Goal: Task Accomplishment & Management: Use online tool/utility

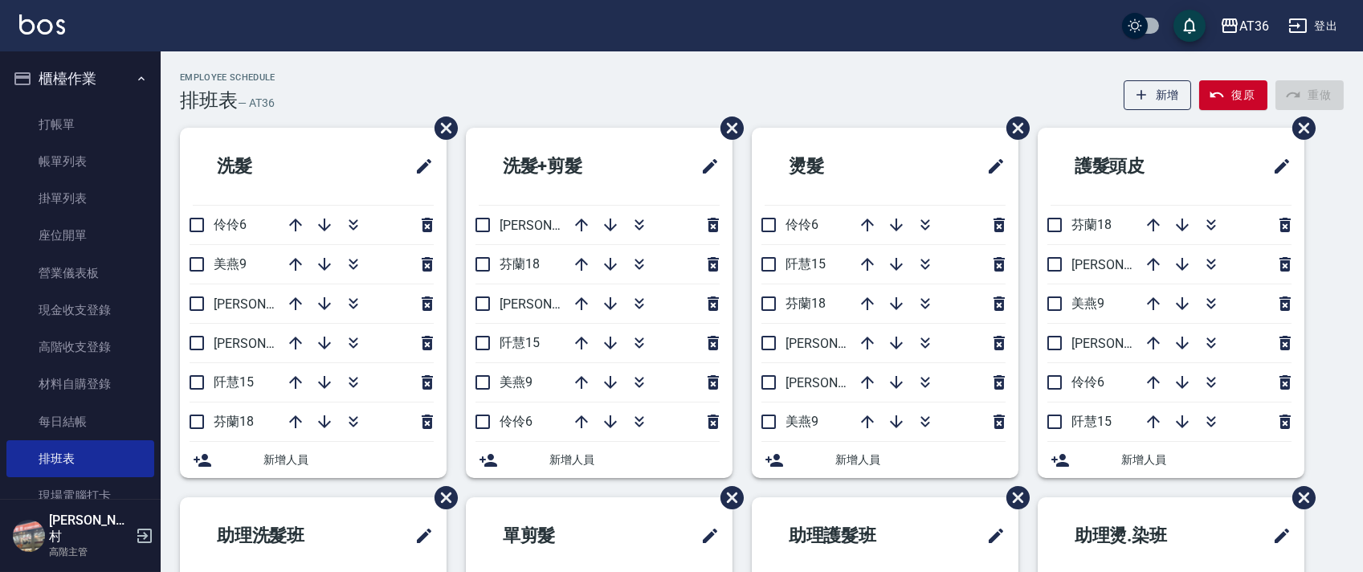
drag, startPoint x: 97, startPoint y: 319, endPoint x: 1340, endPoint y: 27, distance: 1276.2
click at [98, 316] on link "現金收支登錄" at bounding box center [80, 310] width 148 height 37
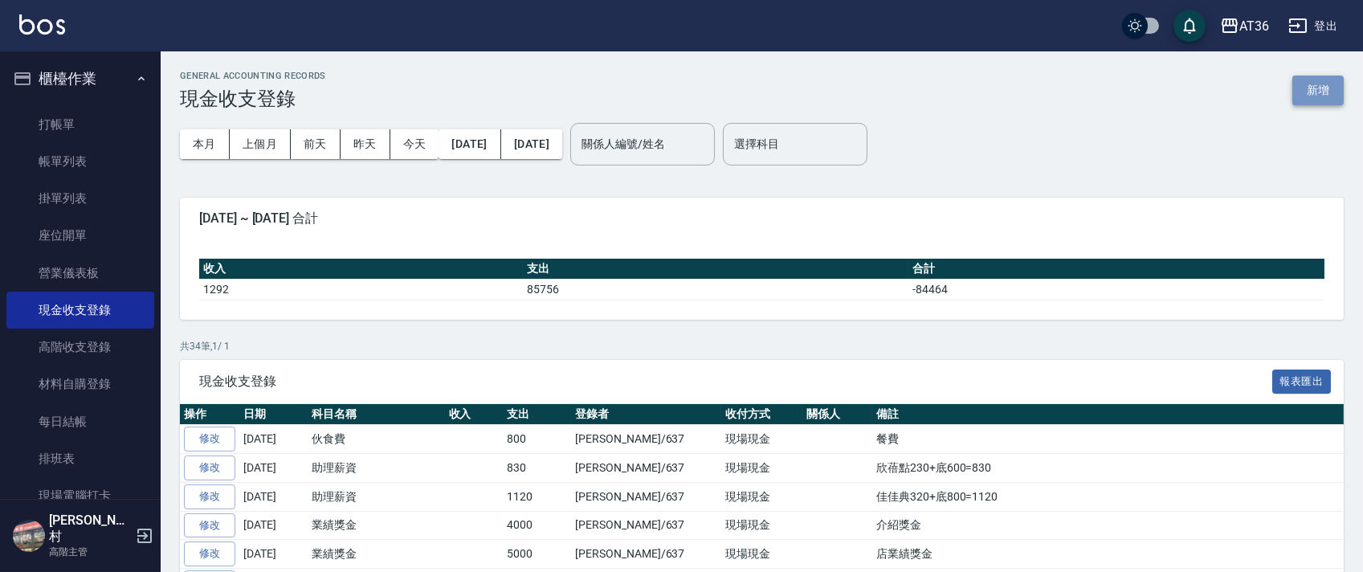
click at [1321, 88] on button "新增" at bounding box center [1317, 90] width 51 height 30
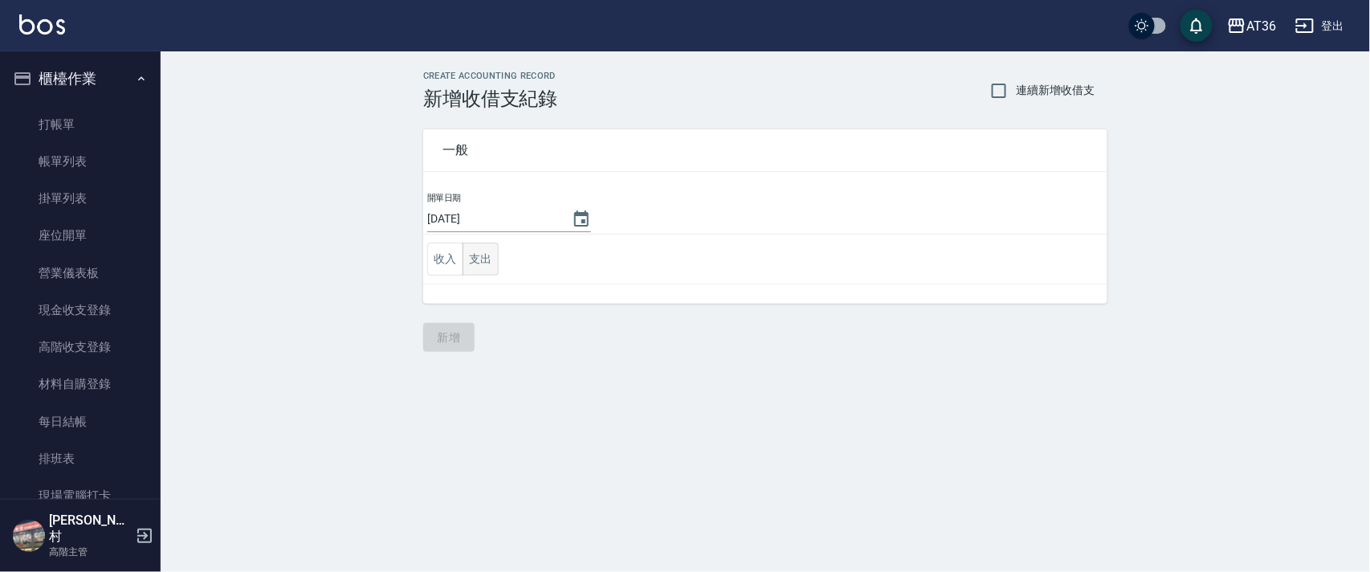
click at [480, 259] on button "支出" at bounding box center [481, 259] width 36 height 33
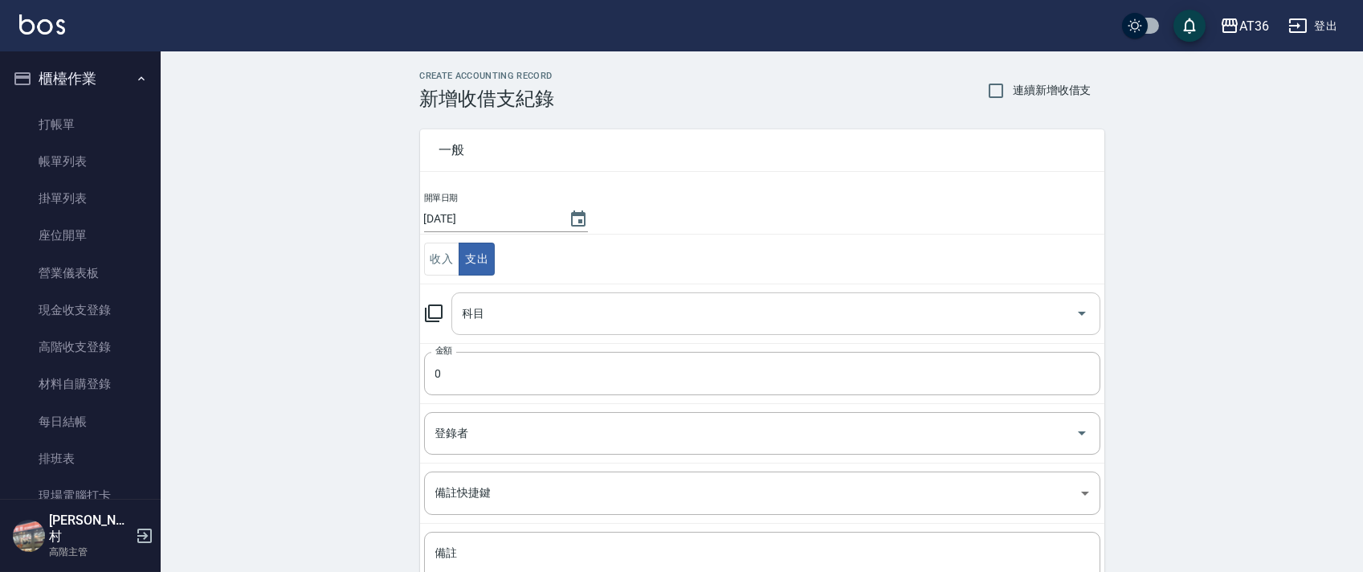
drag, startPoint x: 484, startPoint y: 312, endPoint x: 484, endPoint y: 321, distance: 8.8
click at [483, 312] on div "科目 科目" at bounding box center [775, 313] width 649 height 43
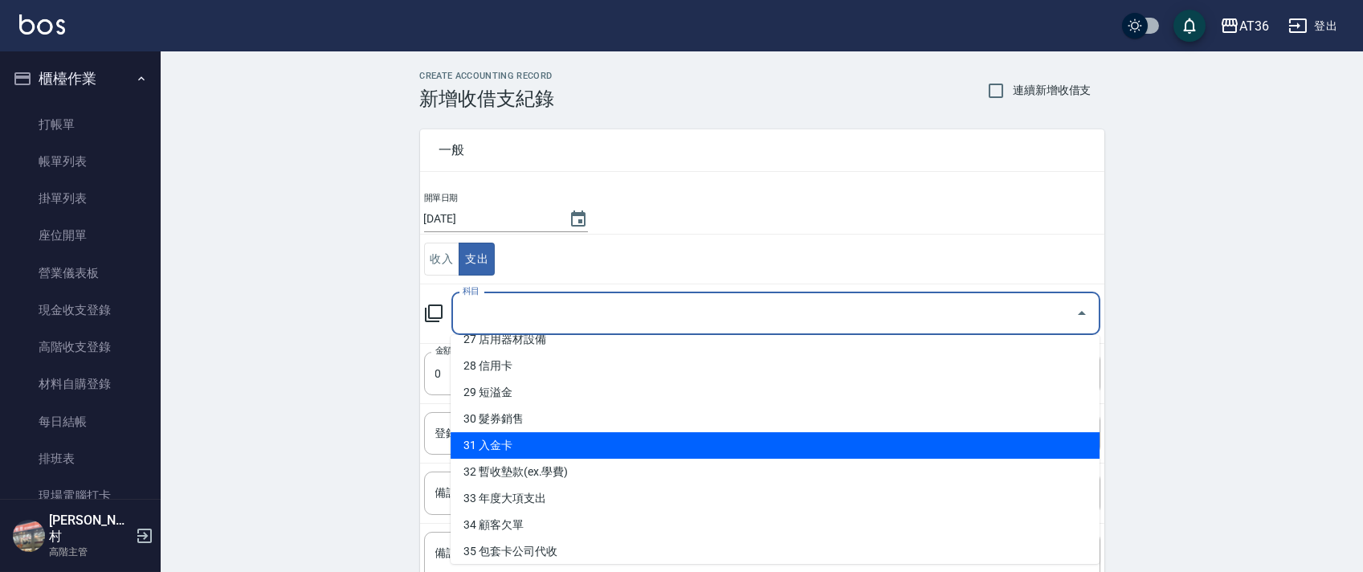
scroll to position [818, 0]
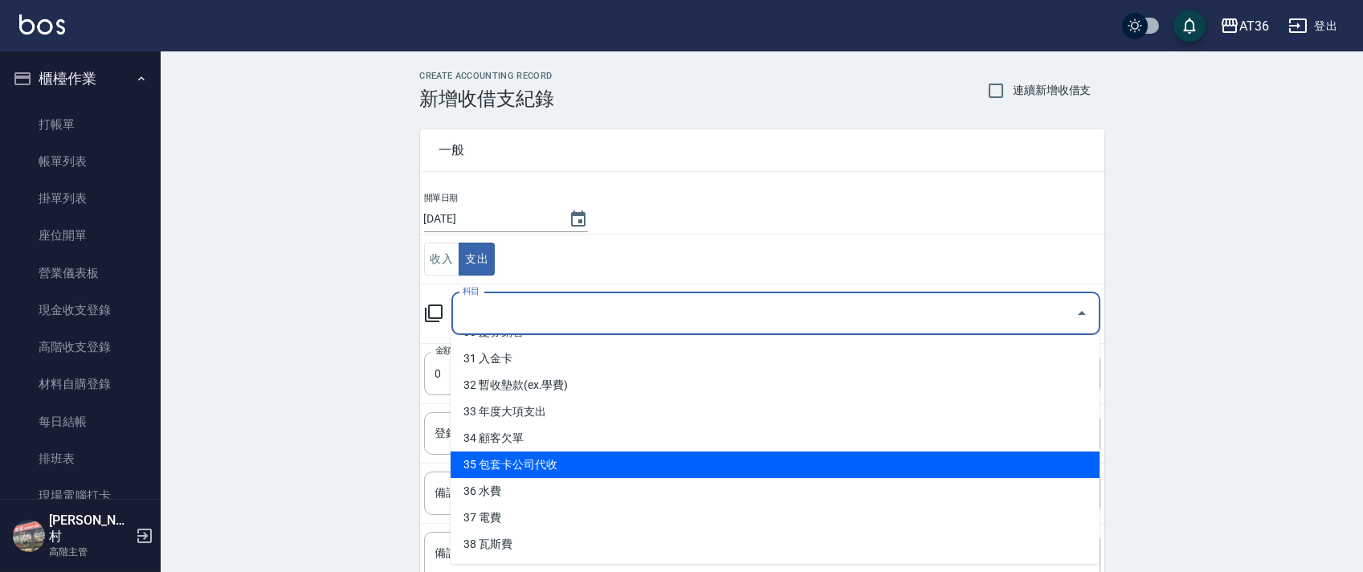
click at [545, 458] on li "35 包套卡公司代收" at bounding box center [775, 464] width 649 height 27
type input "35 包套卡公司代收"
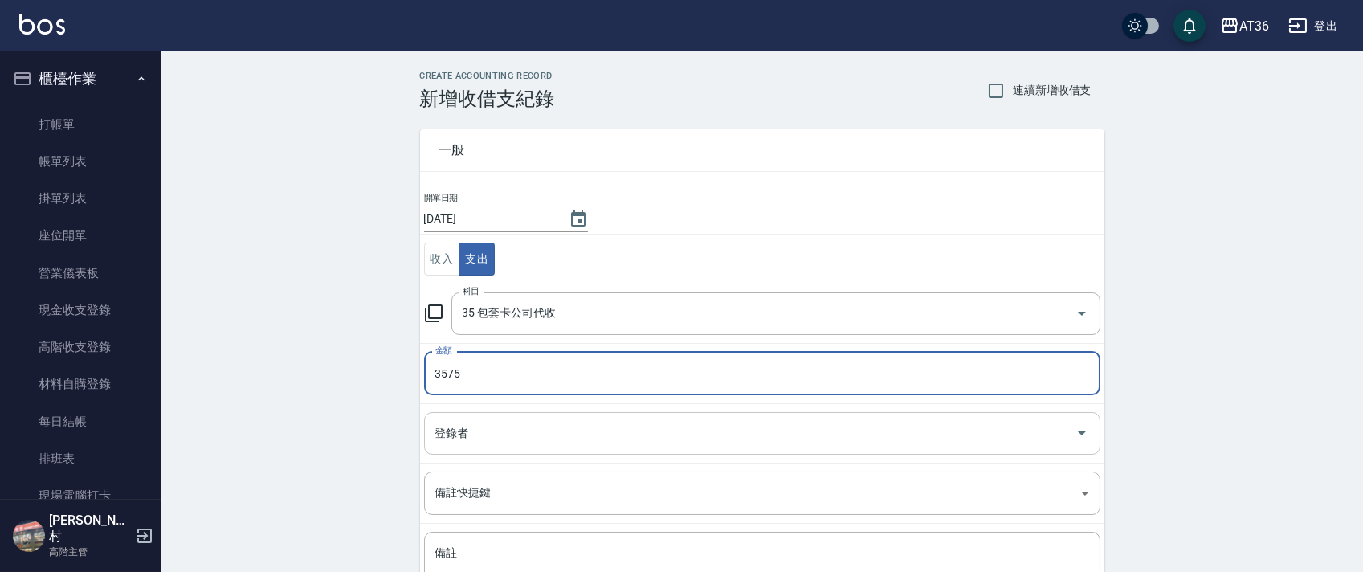
type input "3575"
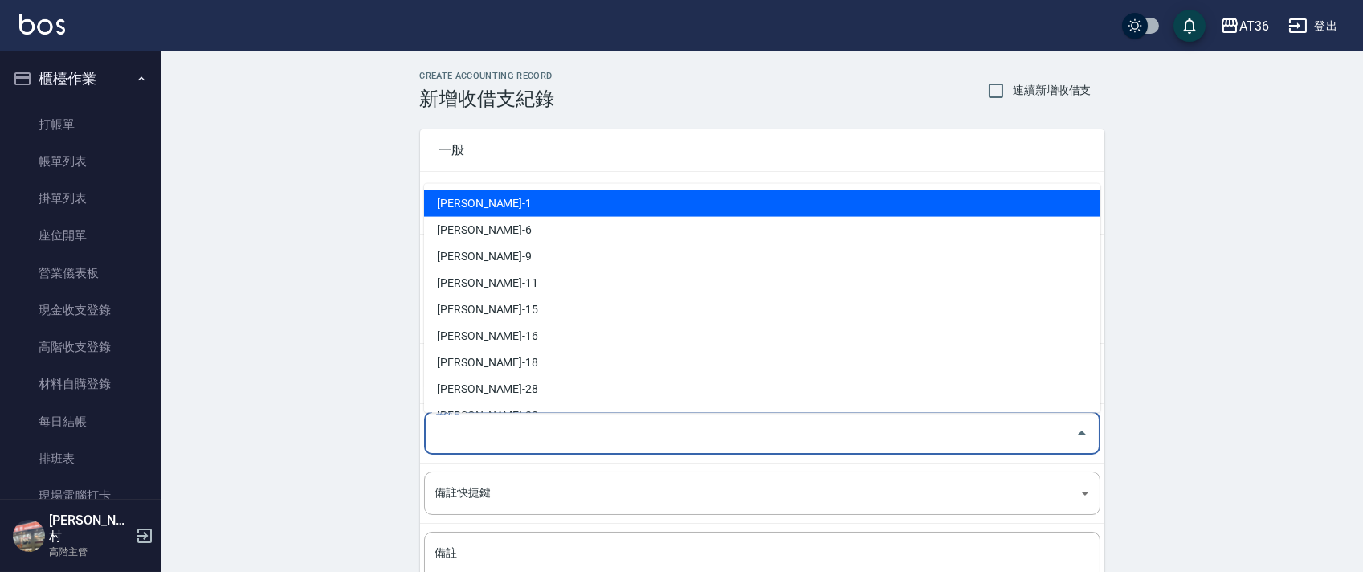
click at [457, 437] on div "登錄者 登錄者" at bounding box center [762, 433] width 676 height 43
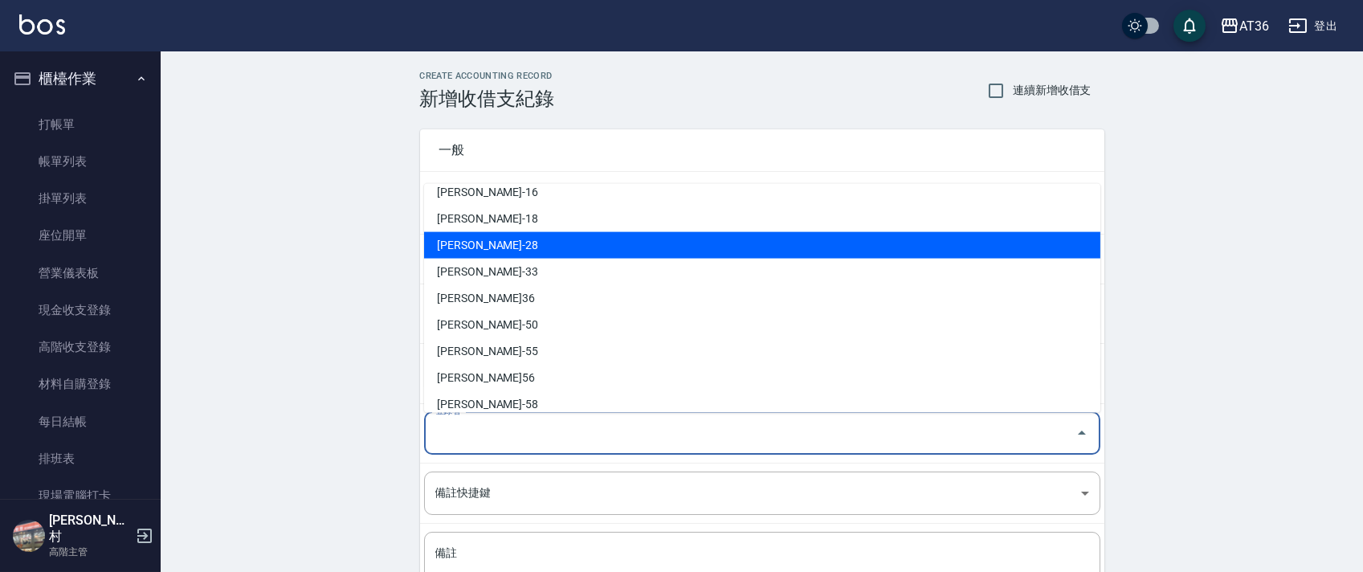
scroll to position [288, 0]
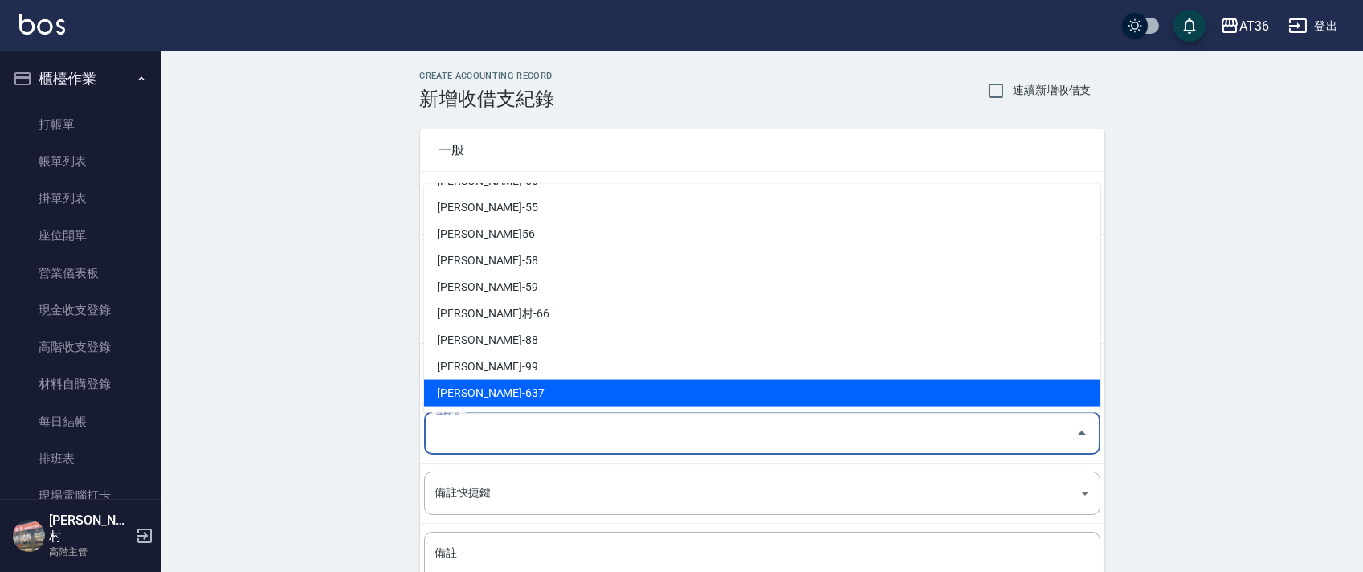
click at [486, 391] on li "[PERSON_NAME]-637" at bounding box center [762, 393] width 676 height 27
type input "[PERSON_NAME]-637"
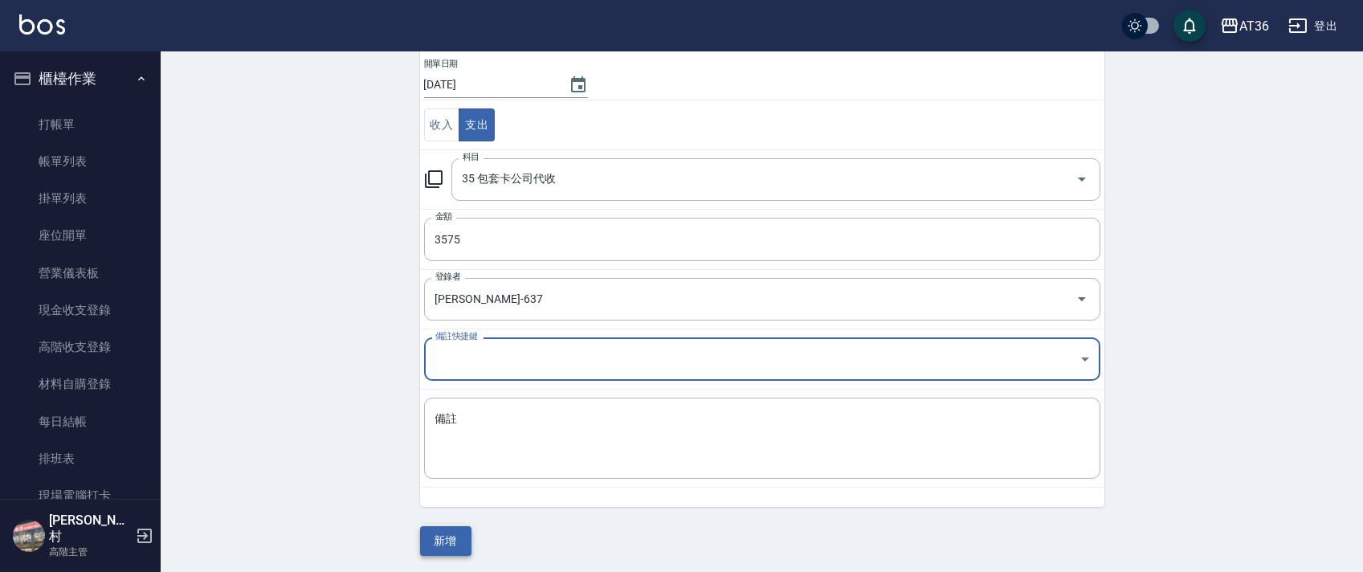
scroll to position [137, 0]
click at [451, 543] on button "新增" at bounding box center [445, 539] width 51 height 30
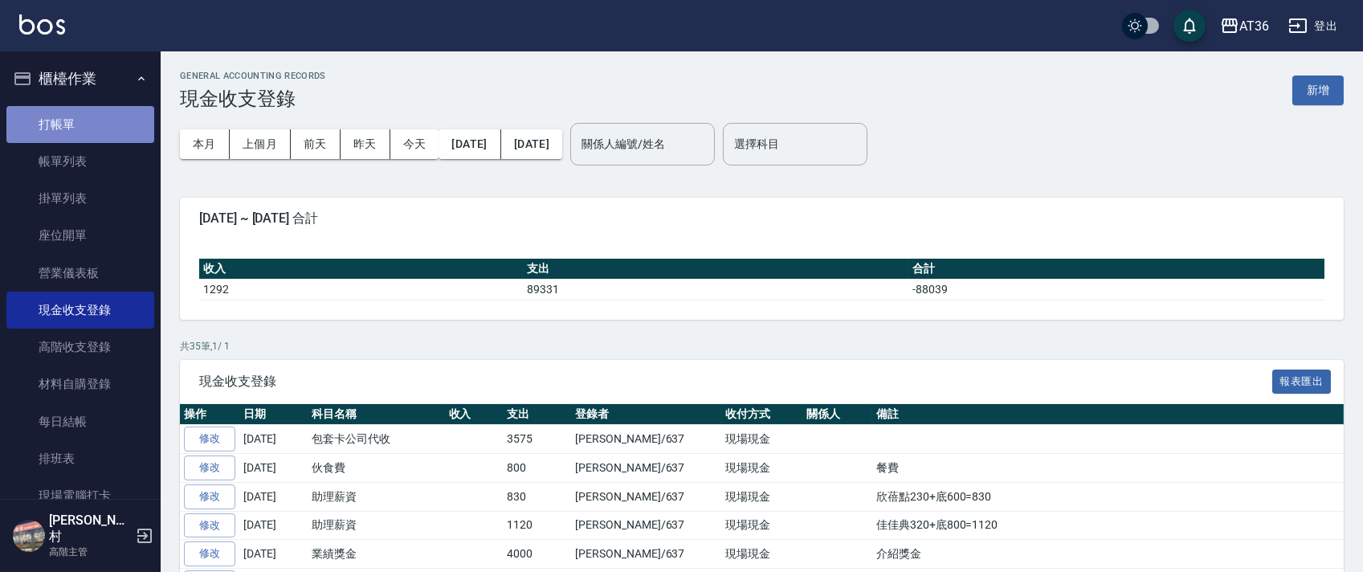
click at [84, 127] on link "打帳單" at bounding box center [80, 124] width 148 height 37
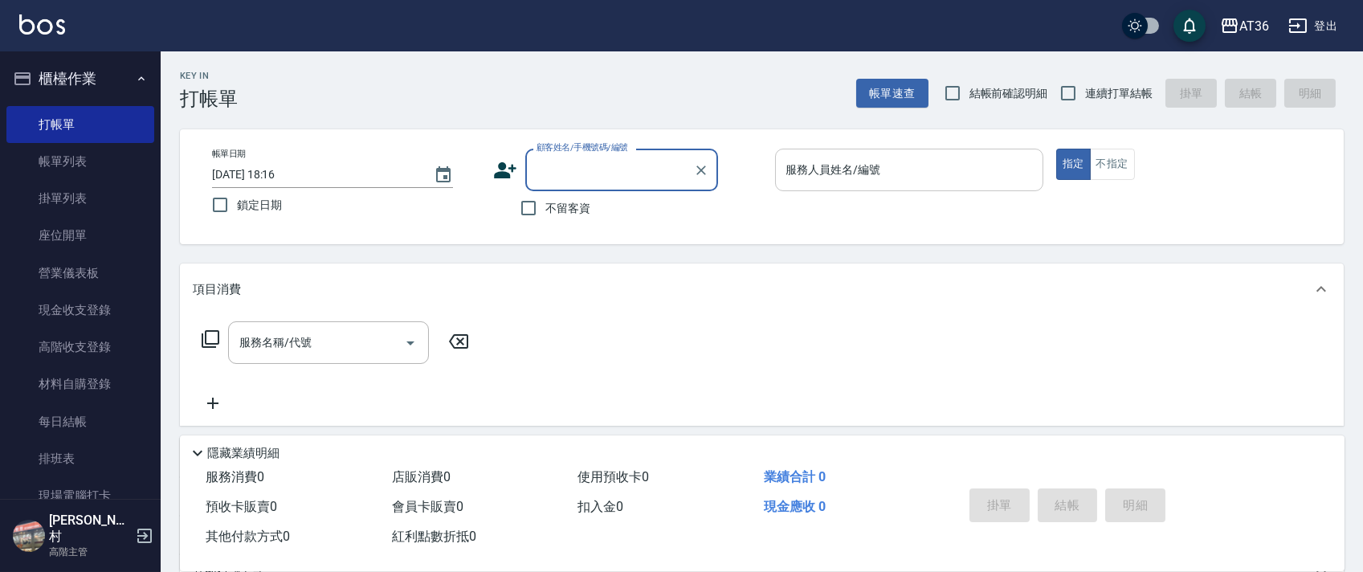
click at [810, 177] on div "服務人員姓名/編號 服務人員姓名/編號" at bounding box center [909, 170] width 268 height 43
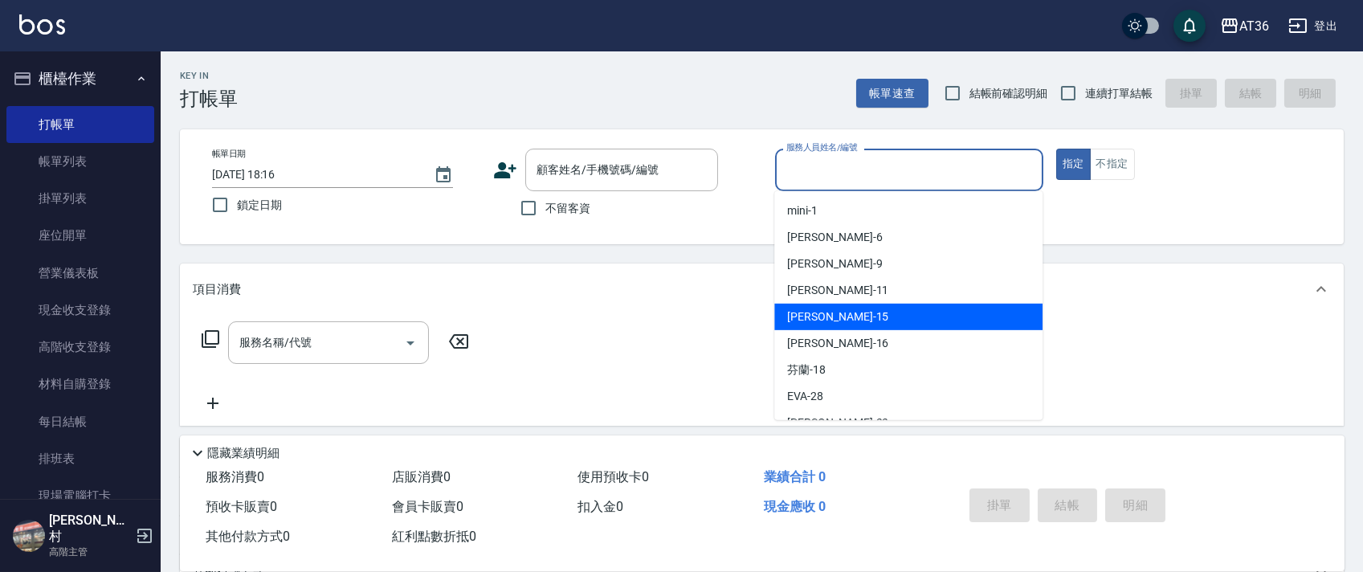
click at [834, 316] on div "[PERSON_NAME] -15" at bounding box center [908, 317] width 268 height 27
type input "[PERSON_NAME]-15"
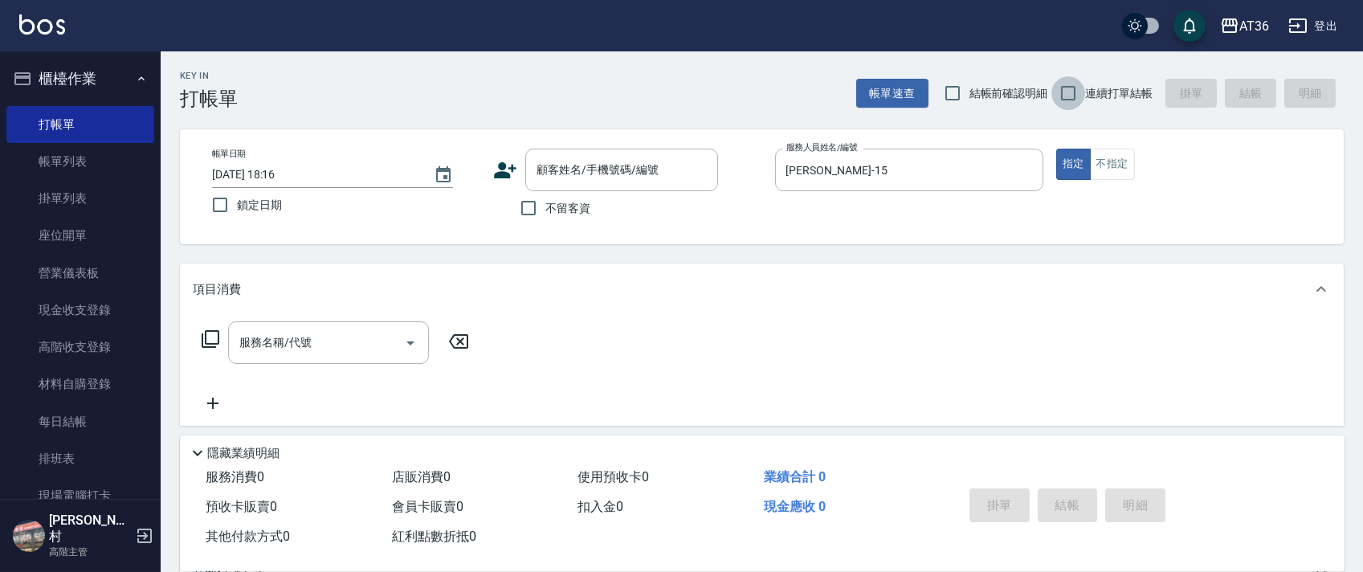
click at [1062, 100] on input "連續打單結帳" at bounding box center [1068, 93] width 34 height 34
checkbox input "true"
click at [524, 208] on input "不留客資" at bounding box center [529, 208] width 34 height 34
checkbox input "true"
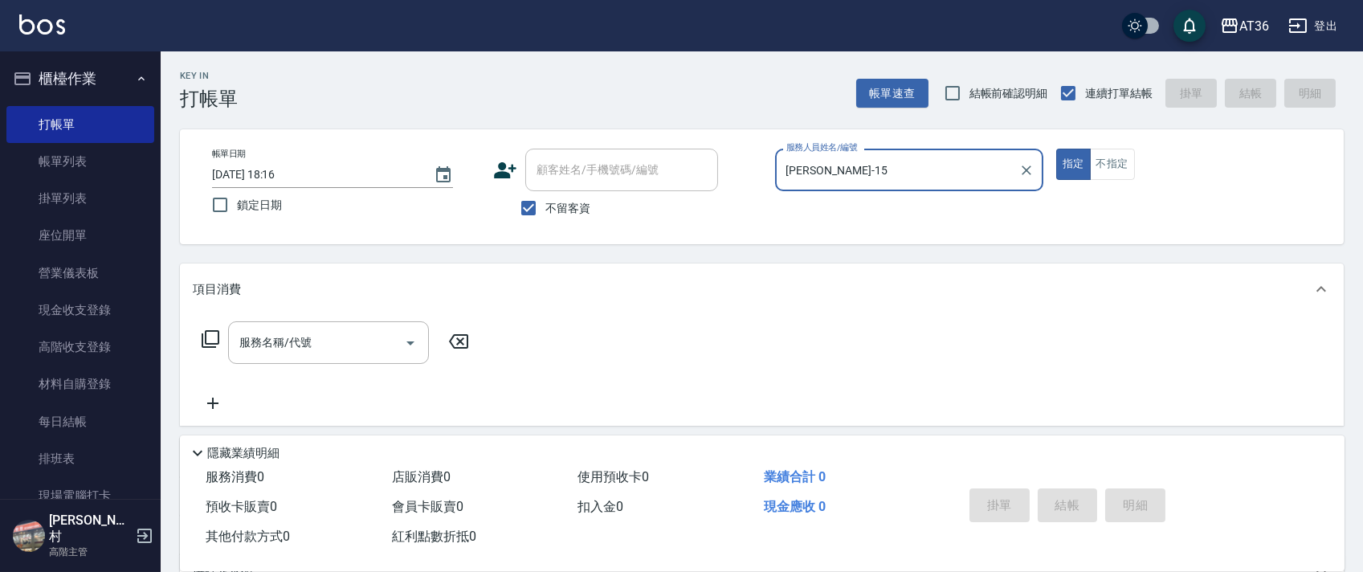
click at [213, 335] on icon at bounding box center [210, 338] width 19 height 19
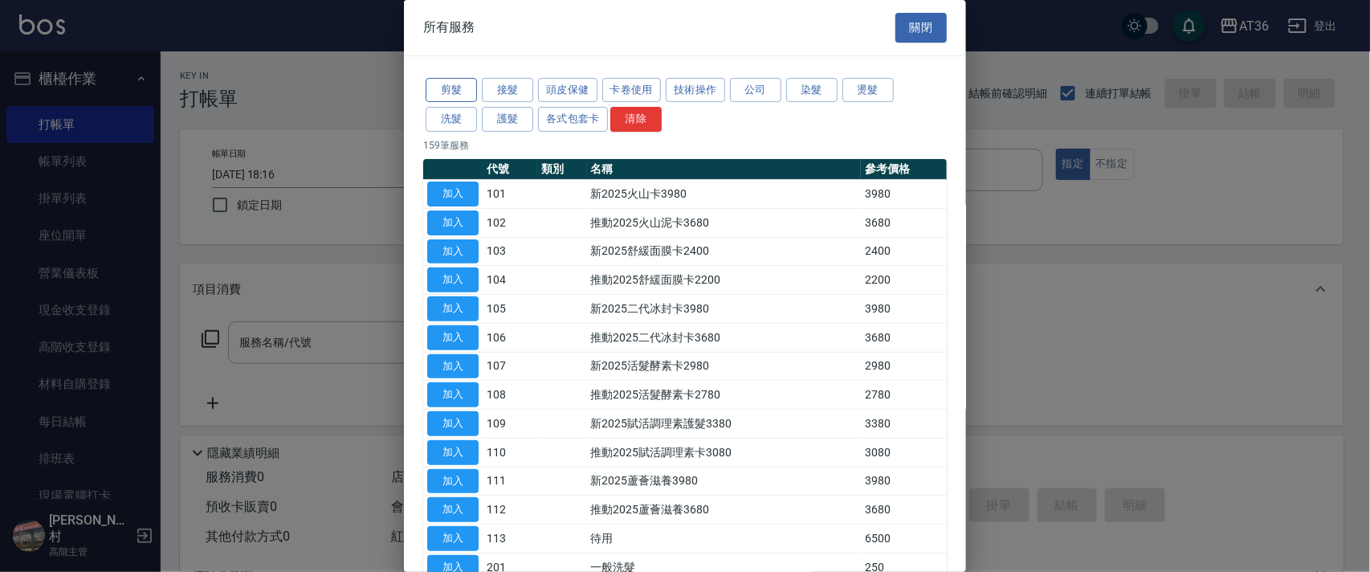
click at [438, 95] on button "剪髮" at bounding box center [451, 90] width 51 height 25
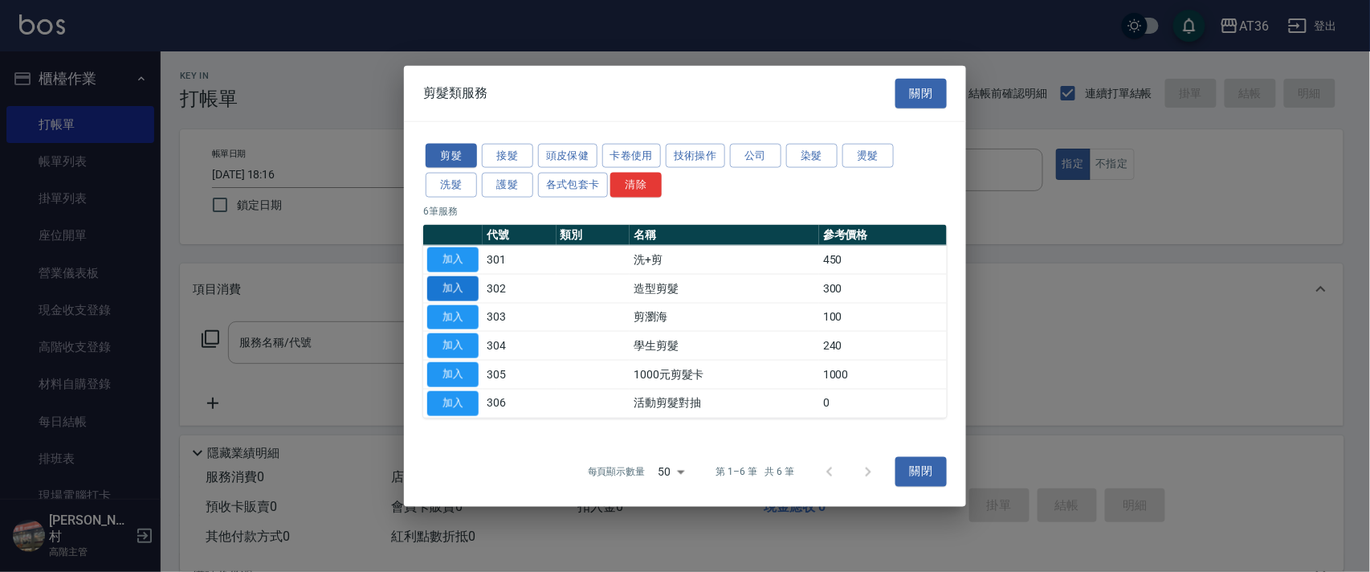
click at [459, 287] on button "加入" at bounding box center [452, 287] width 51 height 25
type input "造型剪髮(302)"
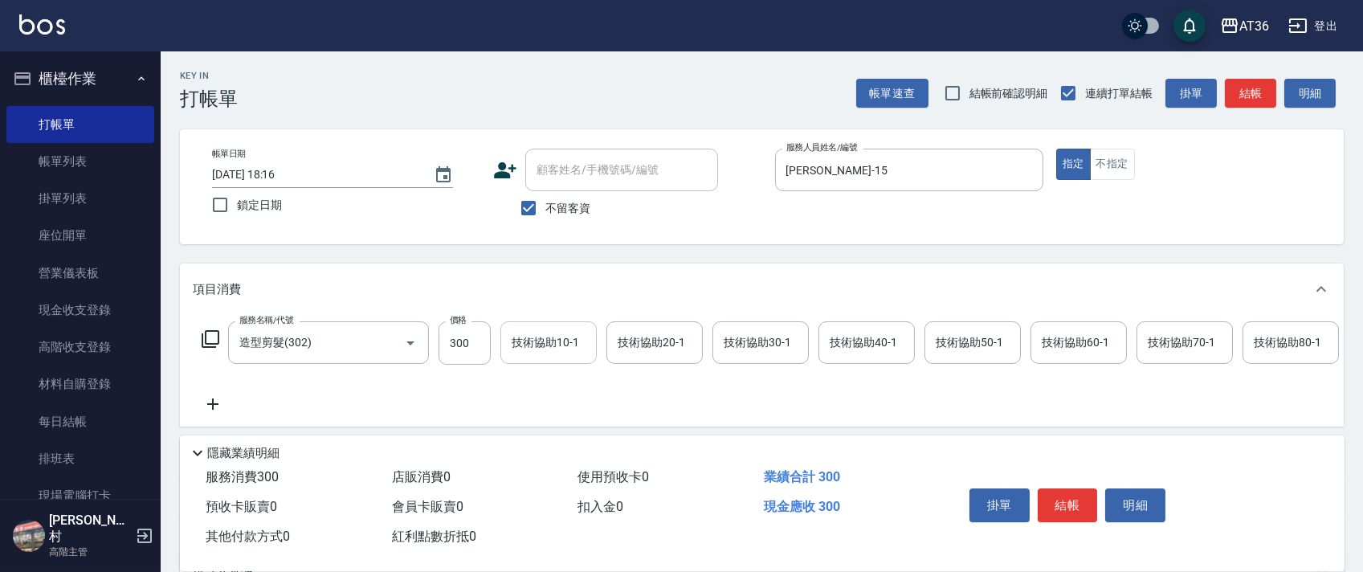
click at [458, 349] on input "300" at bounding box center [465, 342] width 52 height 43
type input "278"
click at [1108, 164] on button "不指定" at bounding box center [1112, 164] width 45 height 31
click at [1064, 511] on button "結帳" at bounding box center [1068, 505] width 60 height 34
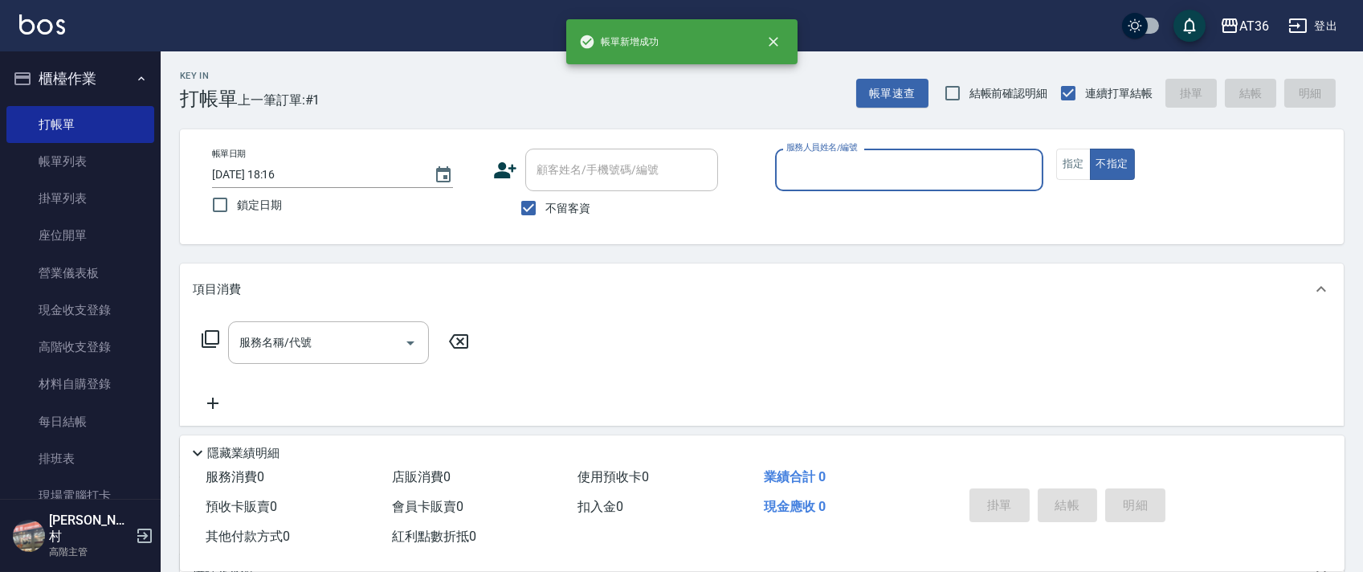
click at [789, 164] on input "服務人員姓名/編號" at bounding box center [909, 170] width 254 height 28
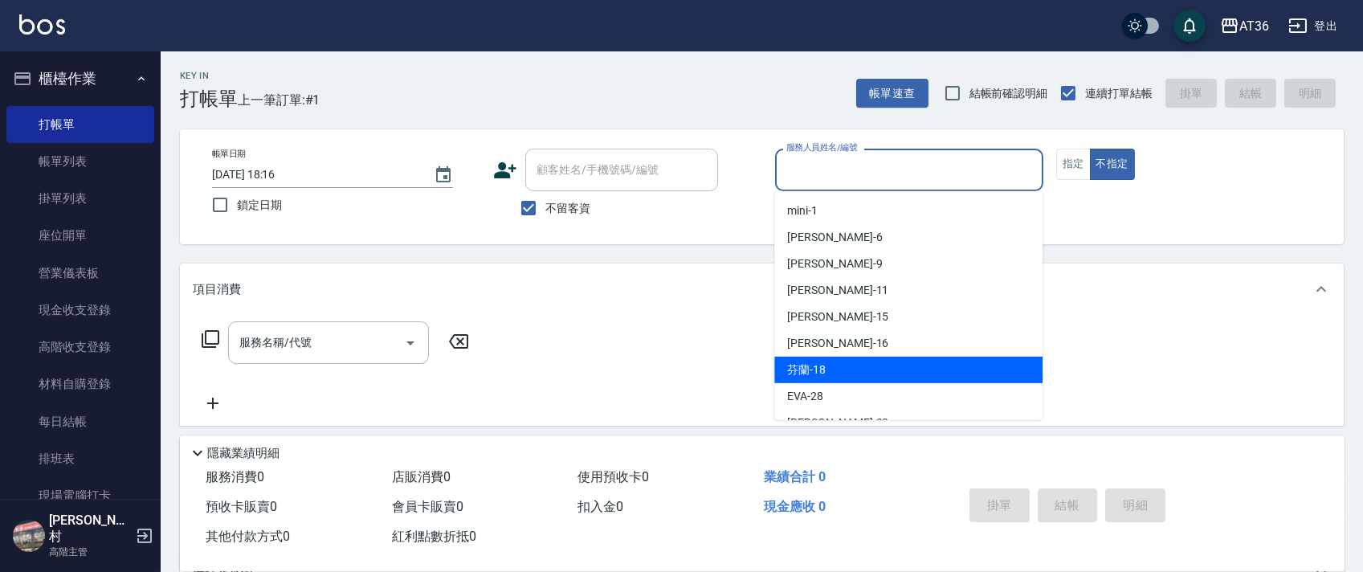
click at [823, 376] on span "芬蘭 -18" at bounding box center [806, 369] width 39 height 17
type input "芬蘭-18"
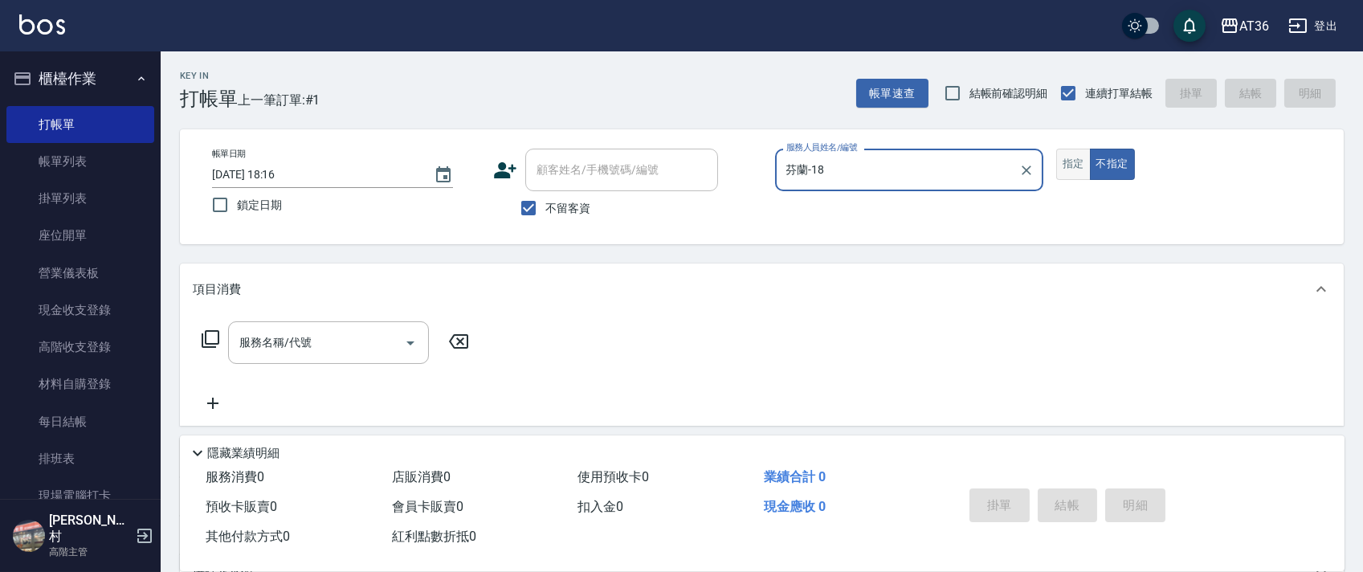
click at [1082, 164] on button "指定" at bounding box center [1073, 164] width 35 height 31
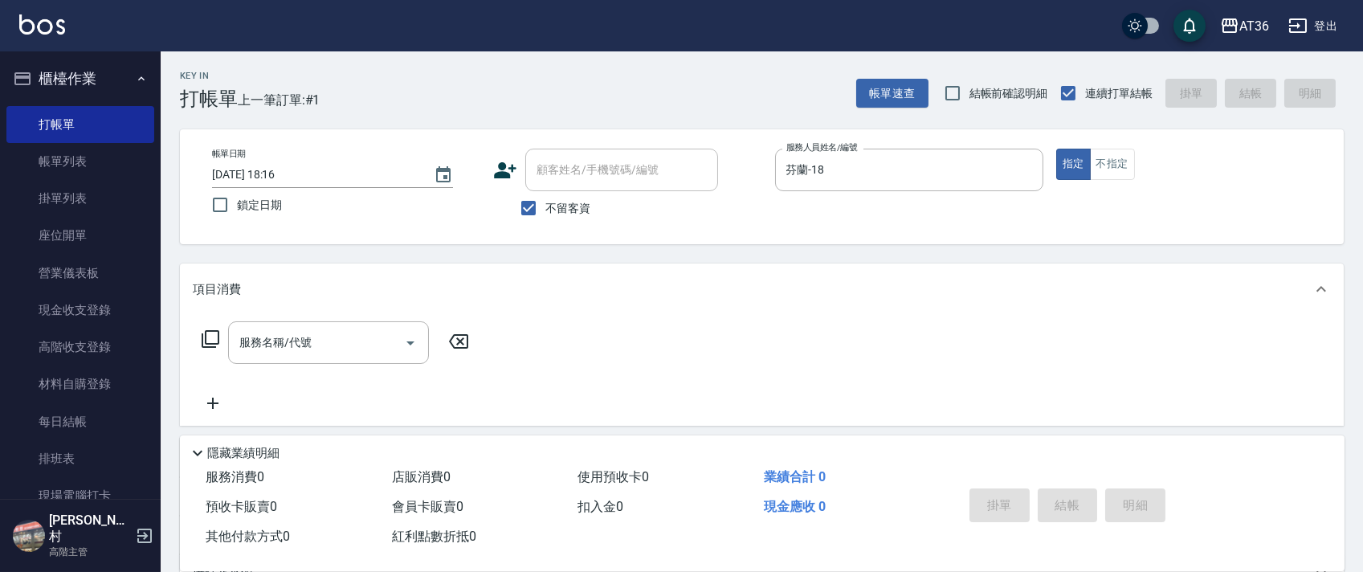
click at [209, 336] on icon at bounding box center [210, 338] width 19 height 19
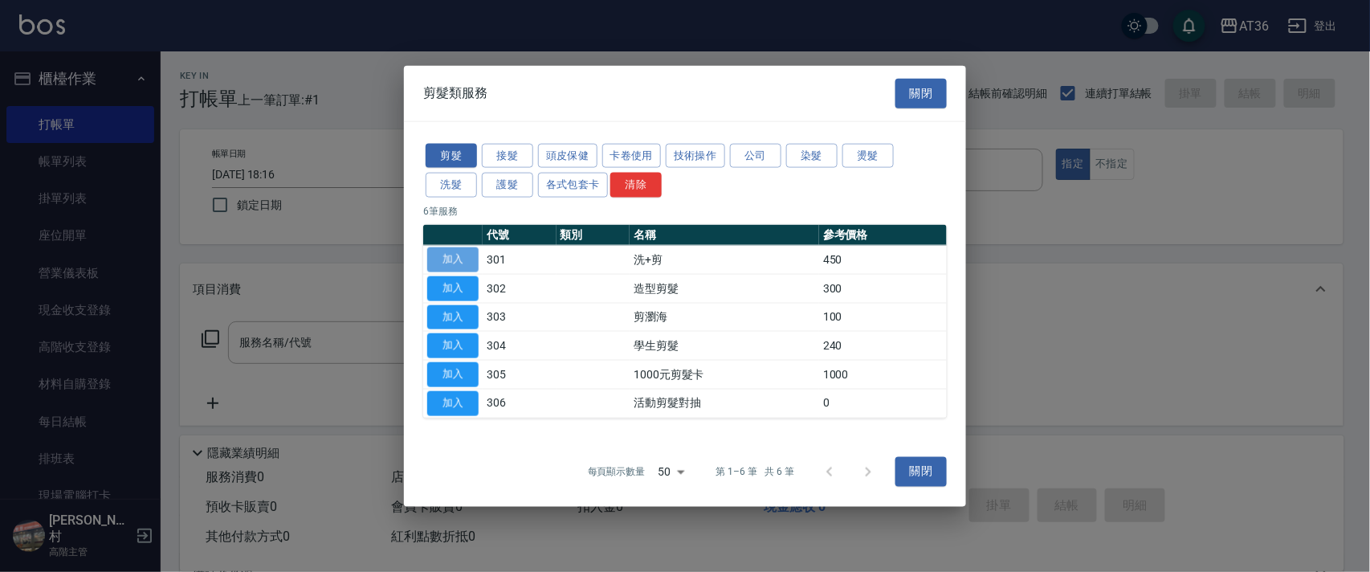
click at [451, 256] on button "加入" at bounding box center [452, 259] width 51 height 25
type input "洗+剪(301)"
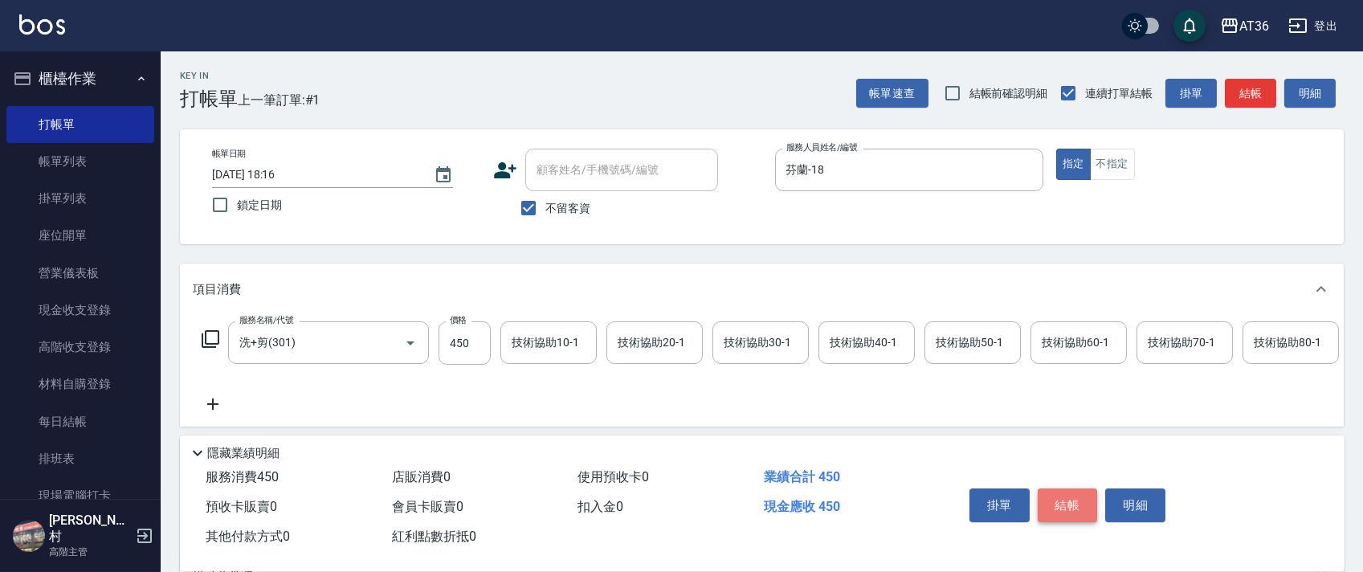
click at [1059, 511] on button "結帳" at bounding box center [1068, 505] width 60 height 34
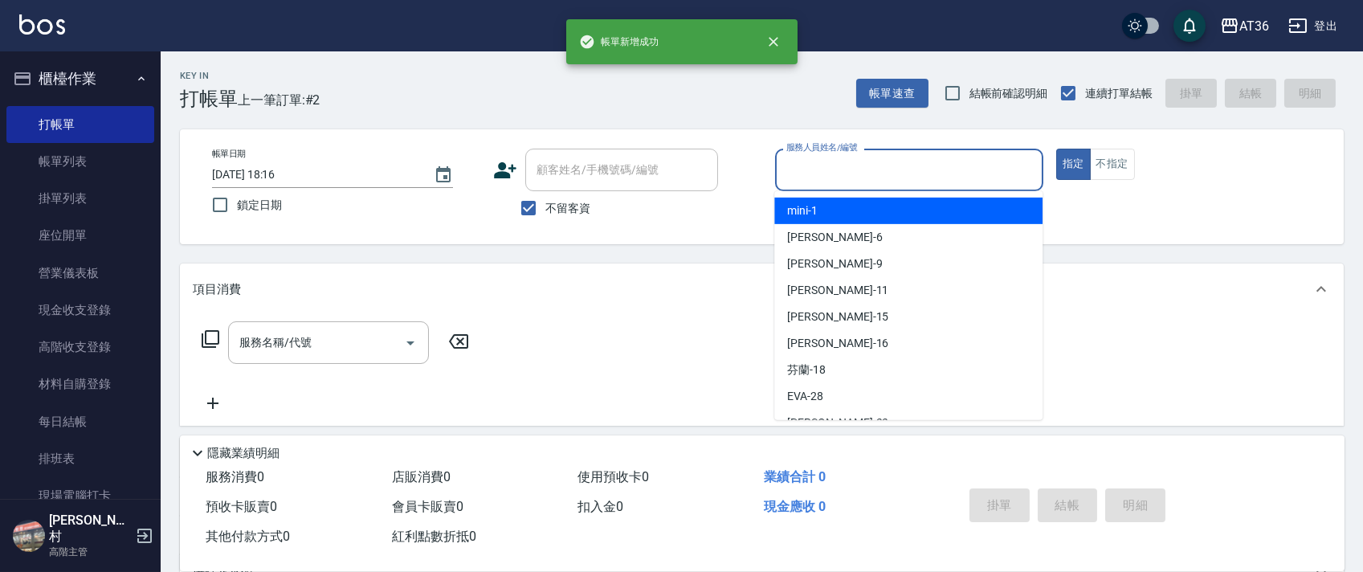
drag, startPoint x: 785, startPoint y: 155, endPoint x: 842, endPoint y: 198, distance: 71.2
click at [785, 157] on input "服務人員姓名/編號" at bounding box center [909, 170] width 254 height 28
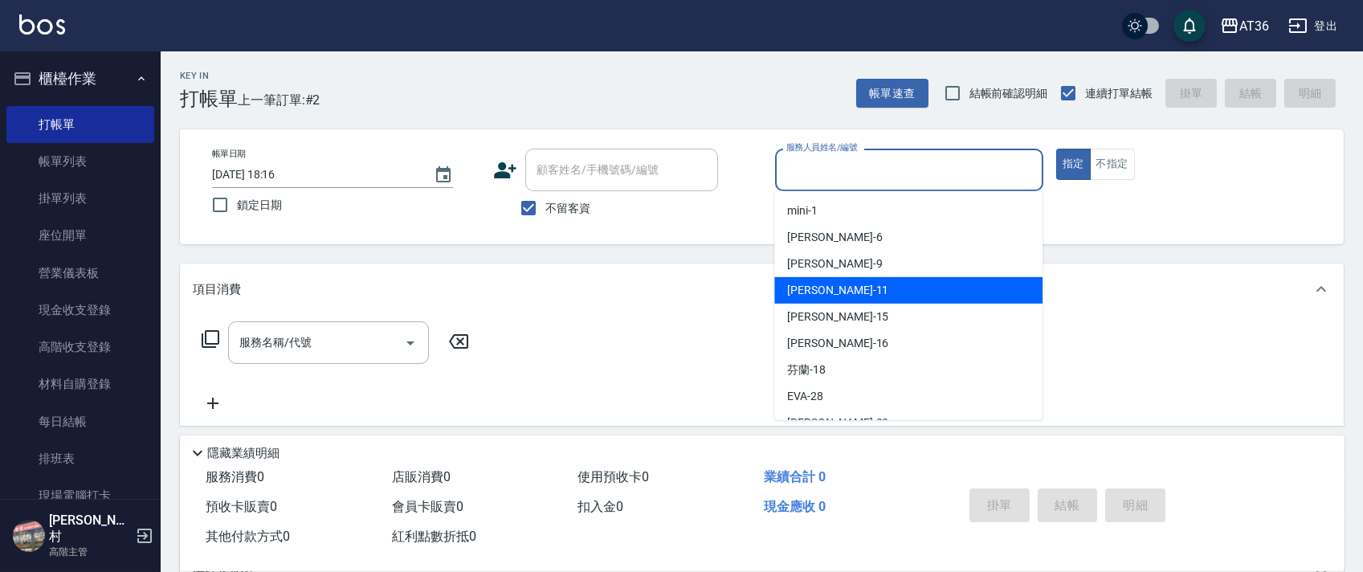
click at [789, 288] on span "[PERSON_NAME] -11" at bounding box center [837, 290] width 101 height 17
type input "[PERSON_NAME]-11"
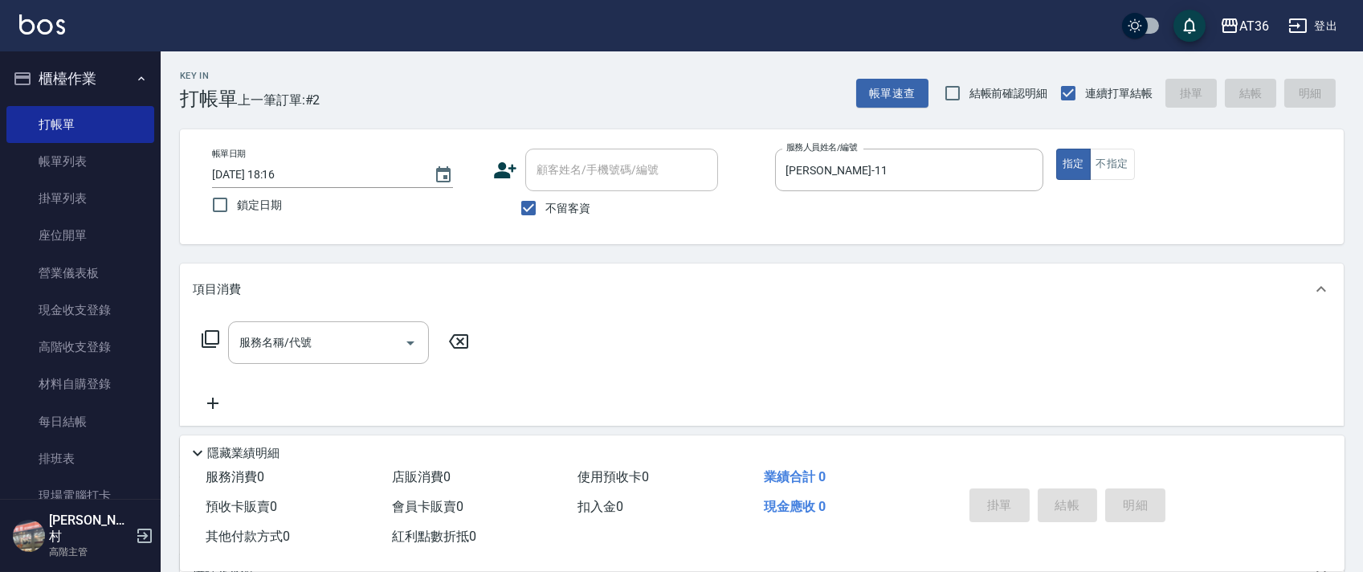
click at [211, 340] on icon at bounding box center [210, 338] width 19 height 19
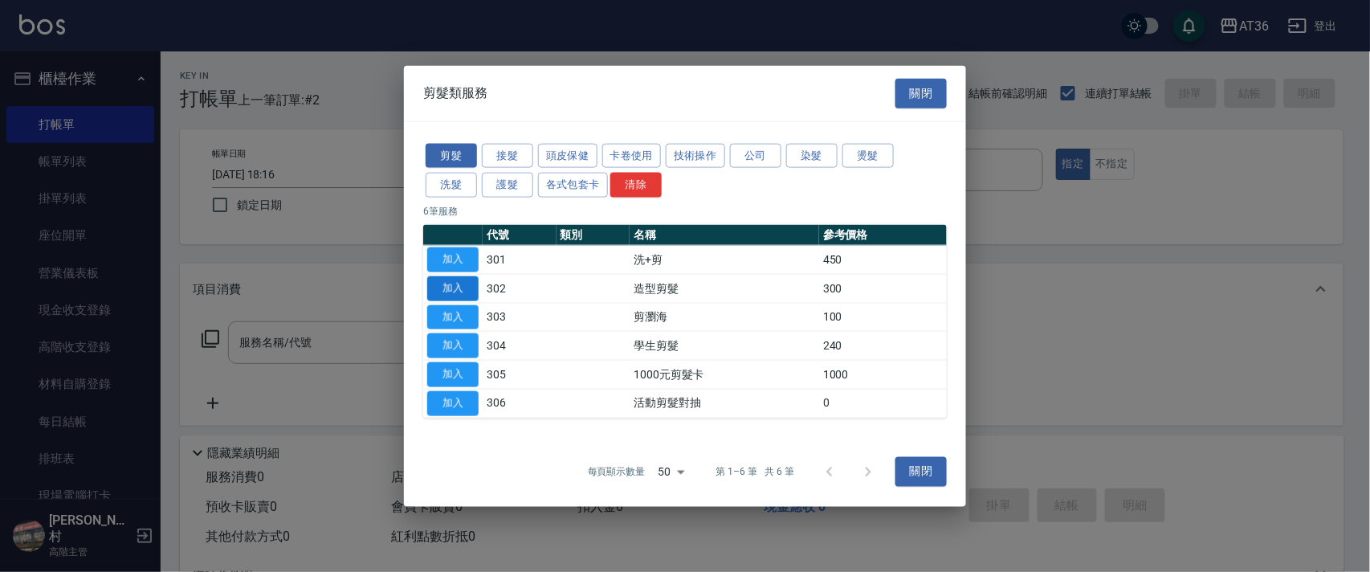
click at [446, 290] on button "加入" at bounding box center [452, 287] width 51 height 25
type input "造型剪髮(302)"
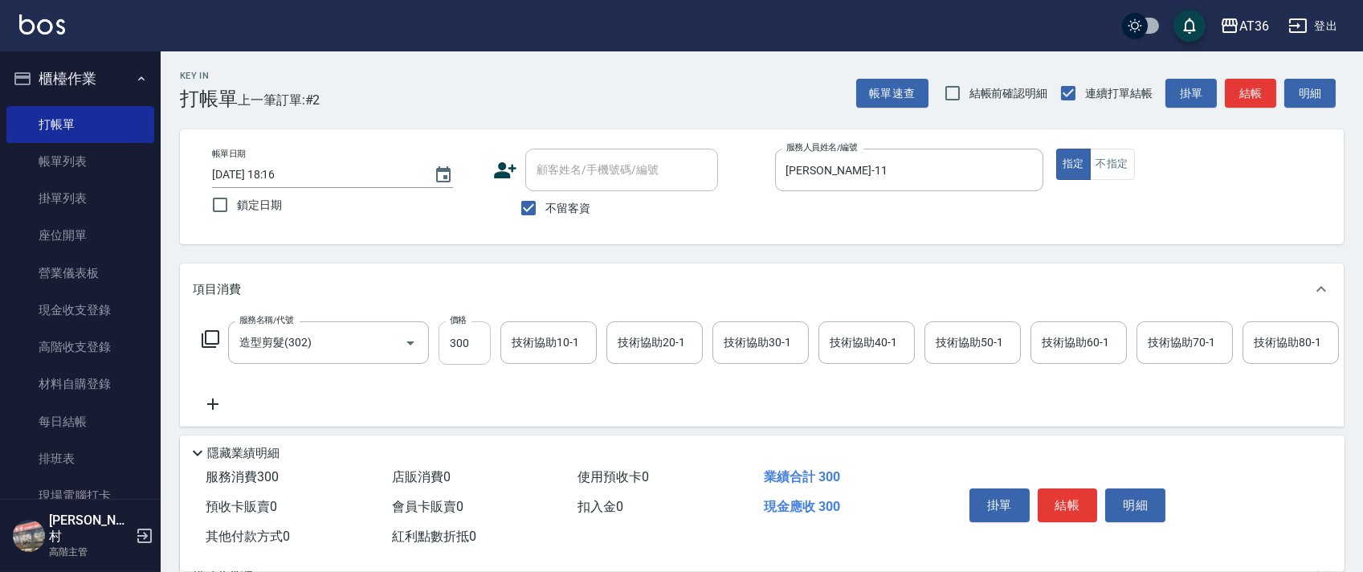
click at [463, 345] on input "300" at bounding box center [465, 342] width 52 height 43
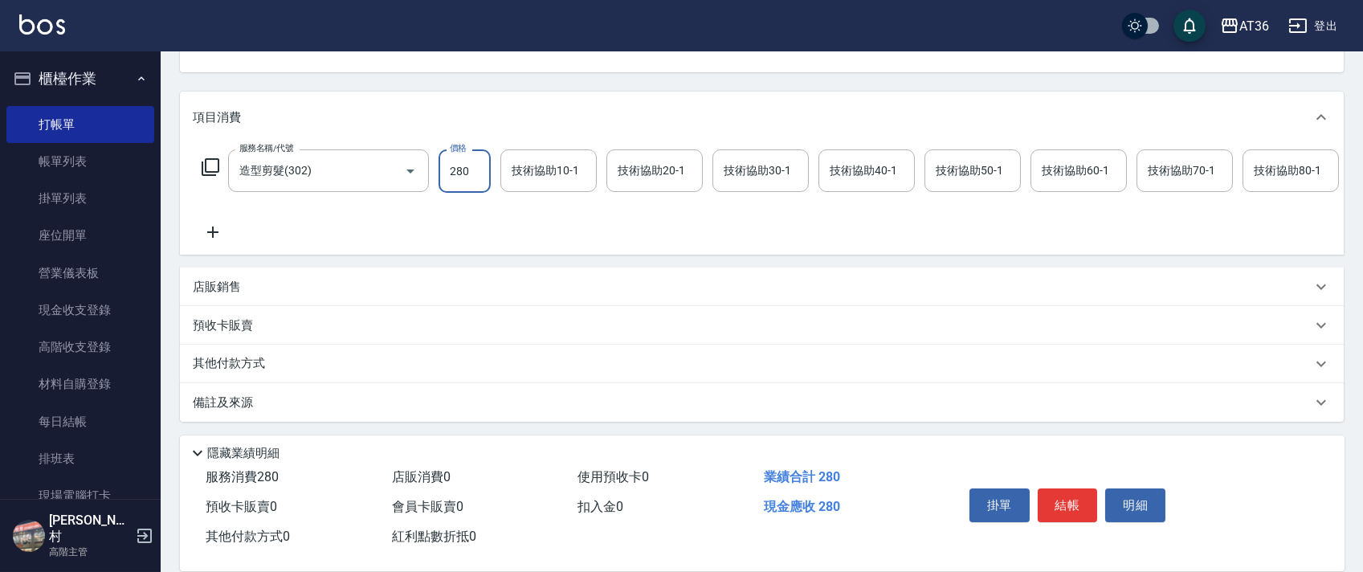
type input "280"
click at [263, 372] on p "其他付款方式" at bounding box center [233, 364] width 80 height 18
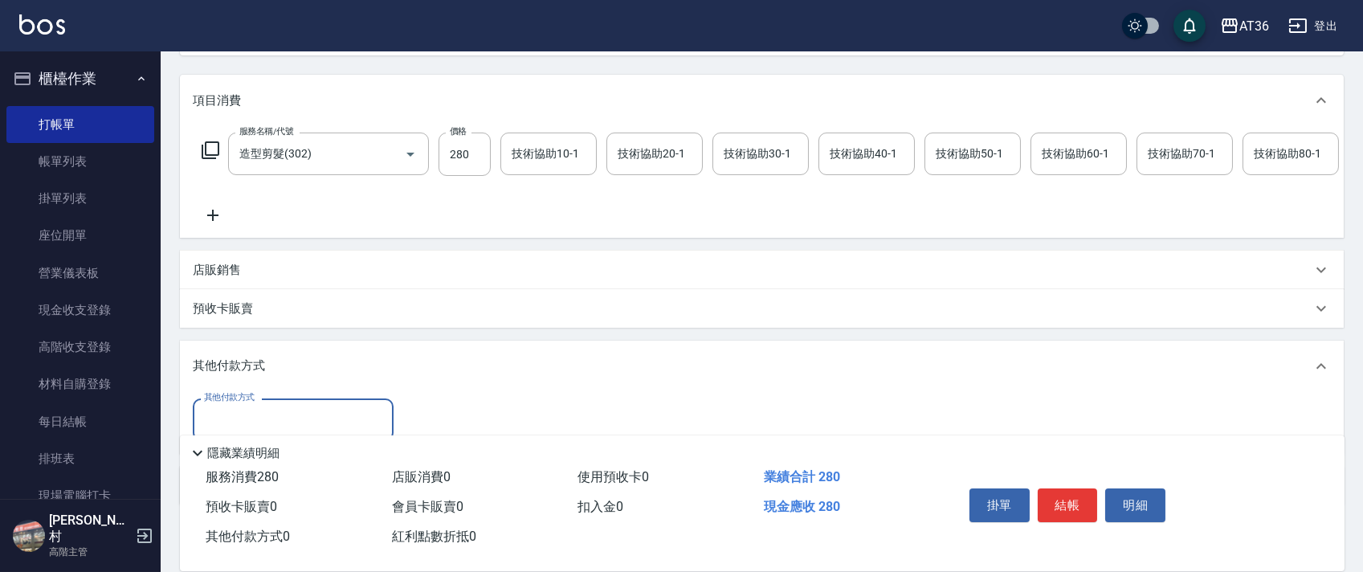
scroll to position [290, 0]
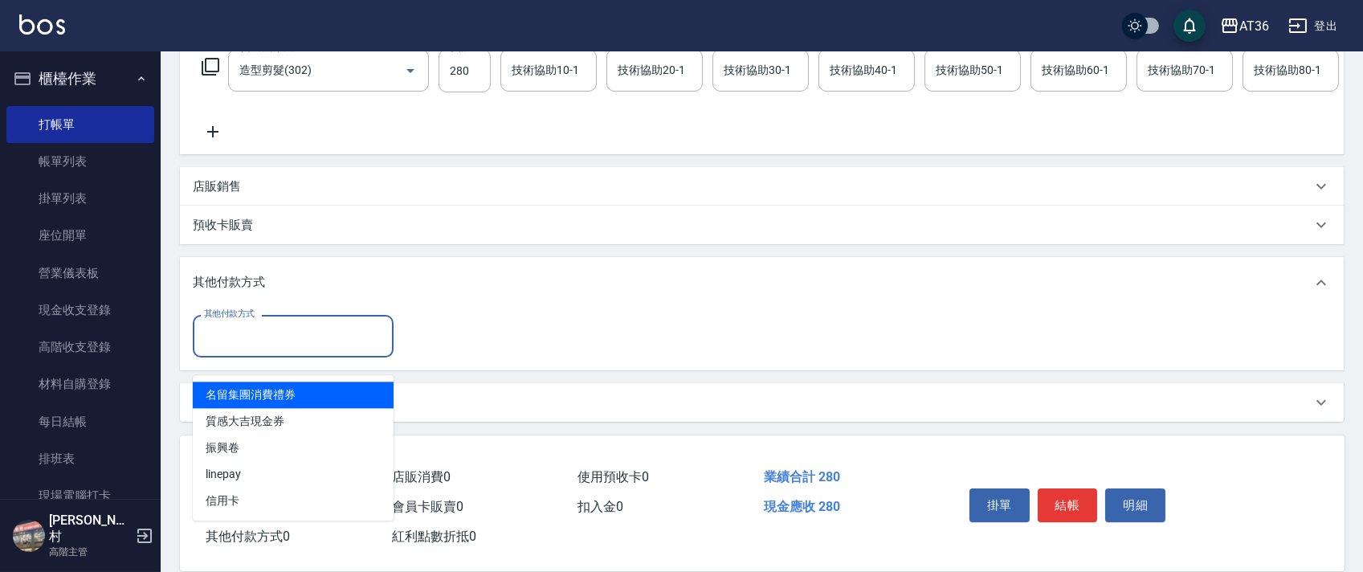
drag, startPoint x: 246, startPoint y: 340, endPoint x: 292, endPoint y: 351, distance: 47.9
click at [259, 348] on input "其他付款方式" at bounding box center [293, 336] width 186 height 28
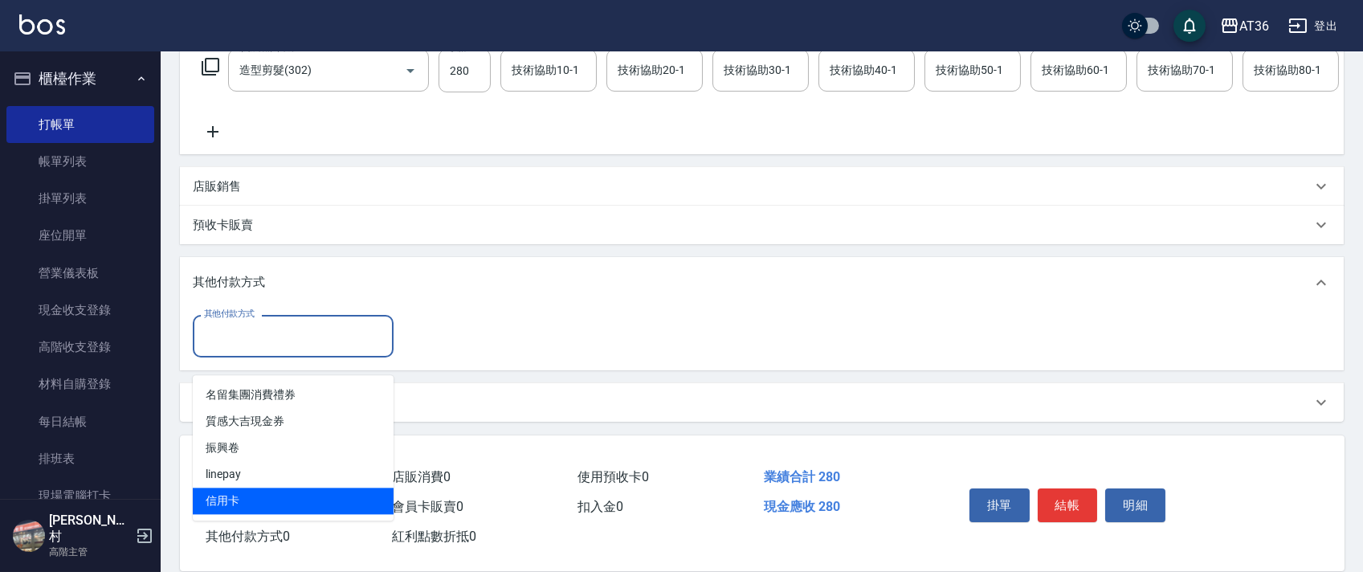
click at [229, 488] on span "信用卡" at bounding box center [293, 501] width 201 height 27
type input "信用卡"
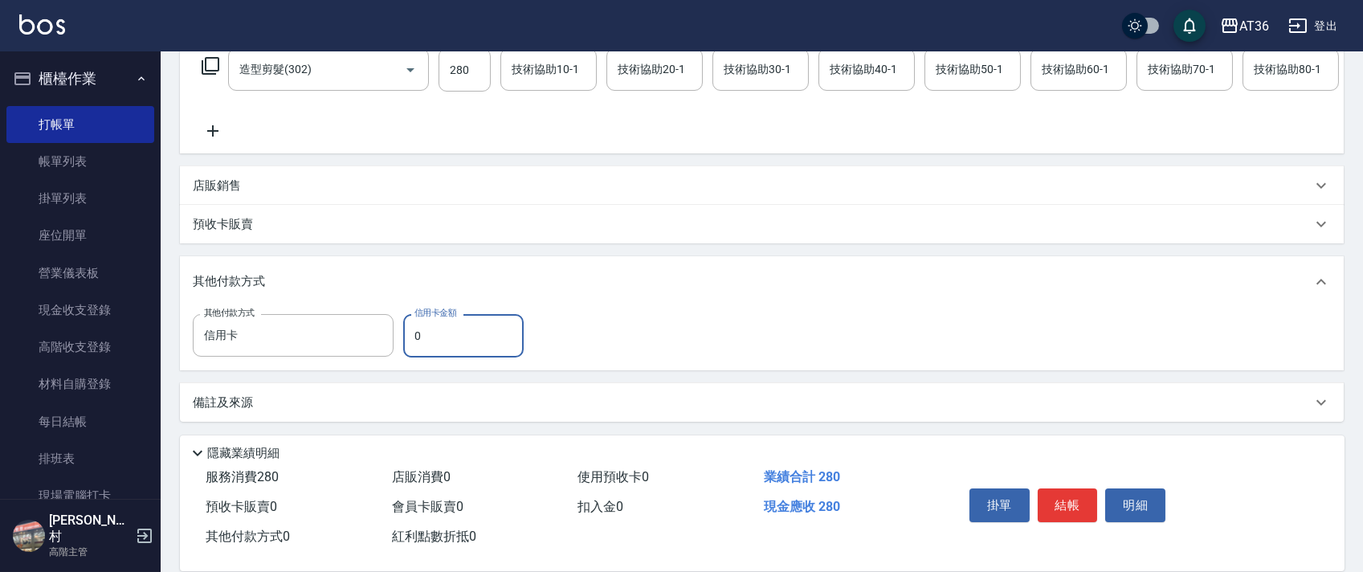
click at [413, 334] on input "0" at bounding box center [463, 335] width 120 height 43
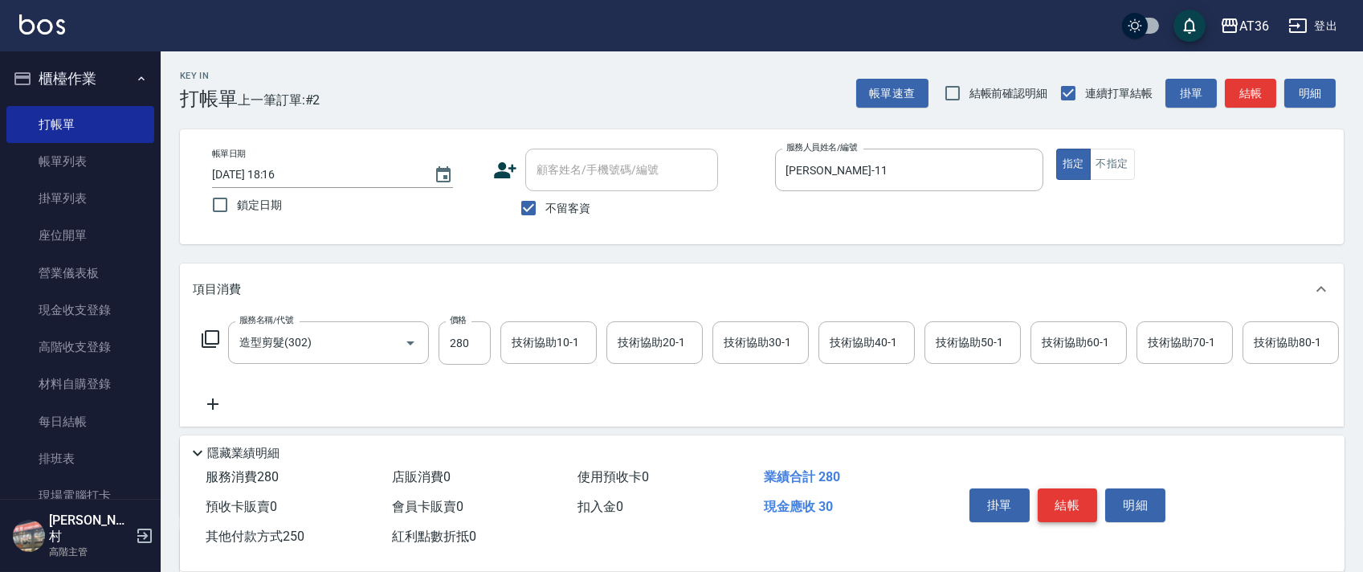
type input "250"
click at [1055, 496] on button "結帳" at bounding box center [1068, 505] width 60 height 34
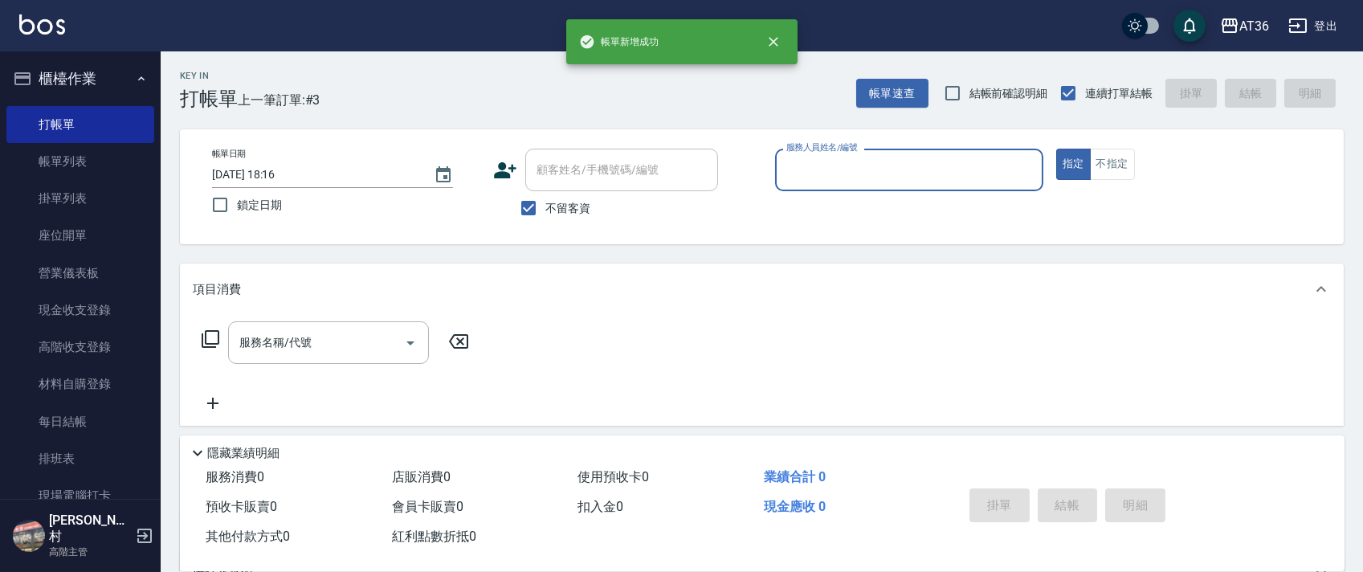
drag, startPoint x: 817, startPoint y: 174, endPoint x: 829, endPoint y: 187, distance: 17.6
click at [817, 175] on input "服務人員姓名/編號" at bounding box center [909, 170] width 254 height 28
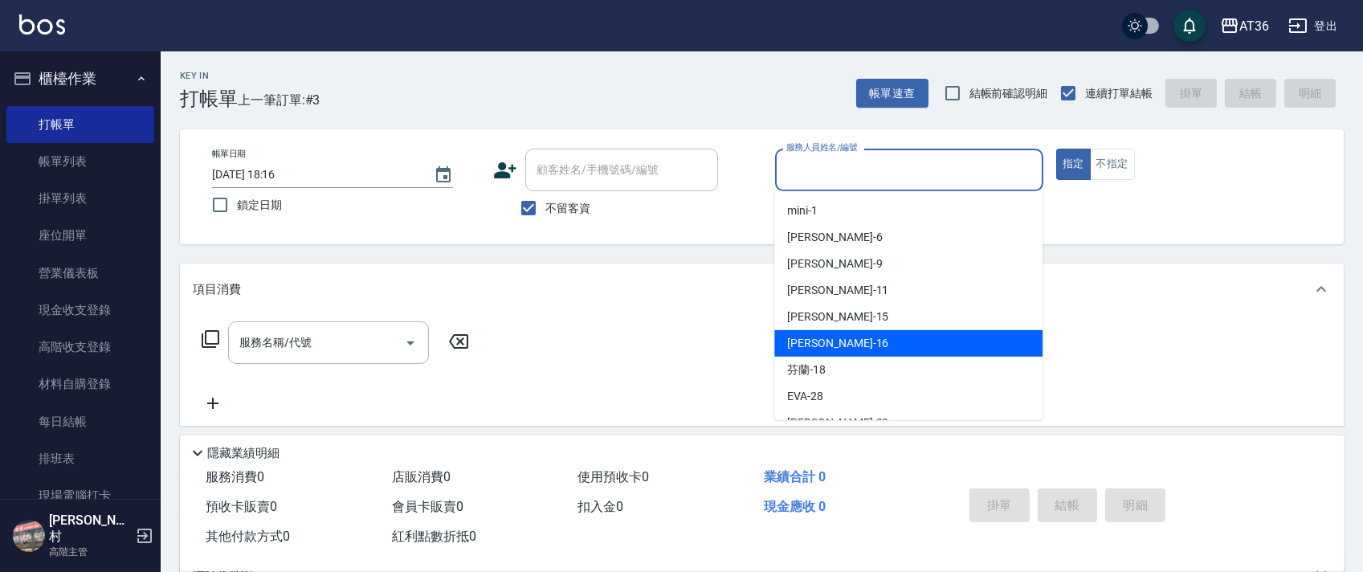
click at [837, 344] on div "[PERSON_NAME] -16" at bounding box center [908, 343] width 268 height 27
type input "小鳳-16"
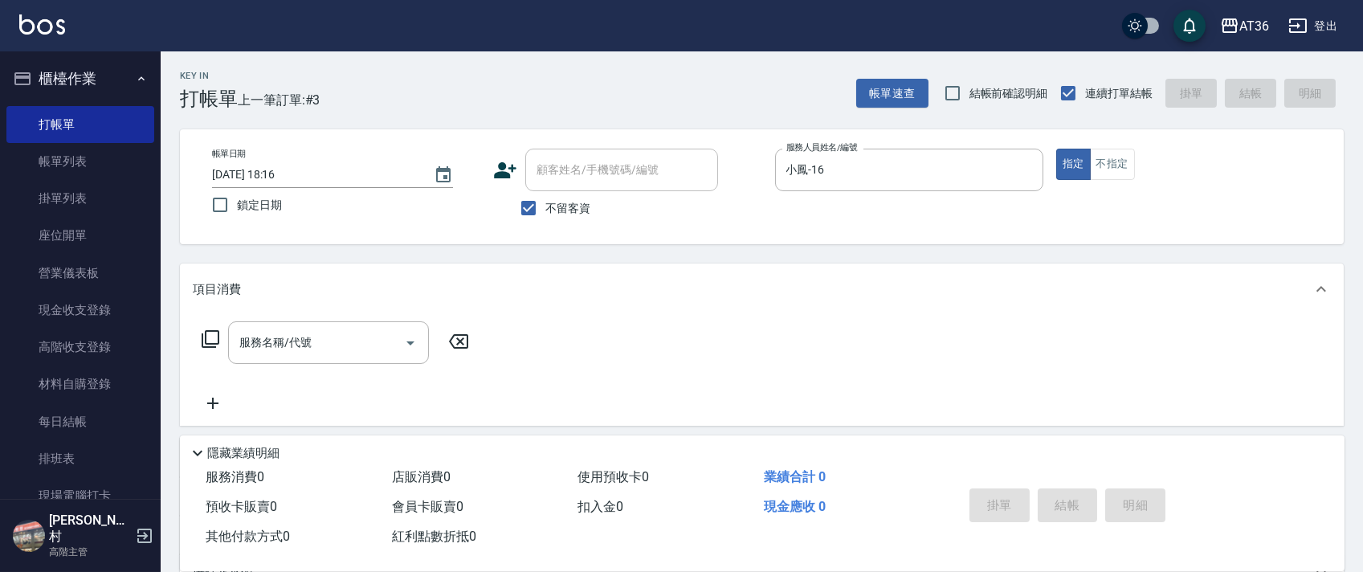
click at [208, 346] on icon at bounding box center [211, 339] width 18 height 18
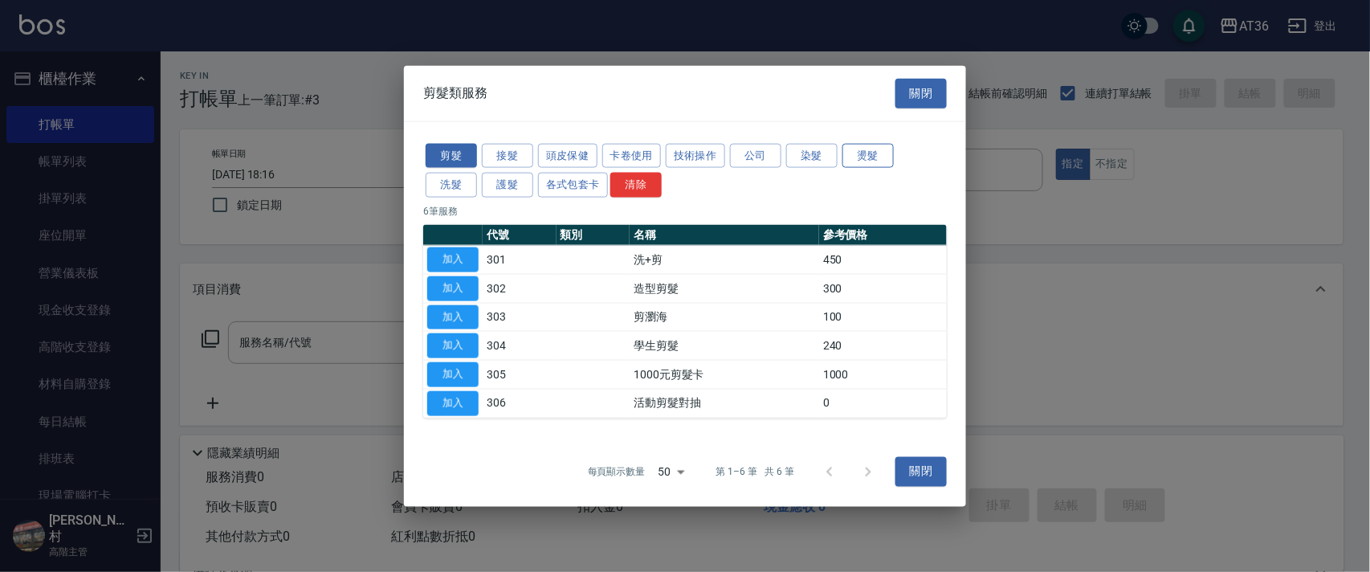
click at [858, 149] on button "燙髮" at bounding box center [867, 155] width 51 height 25
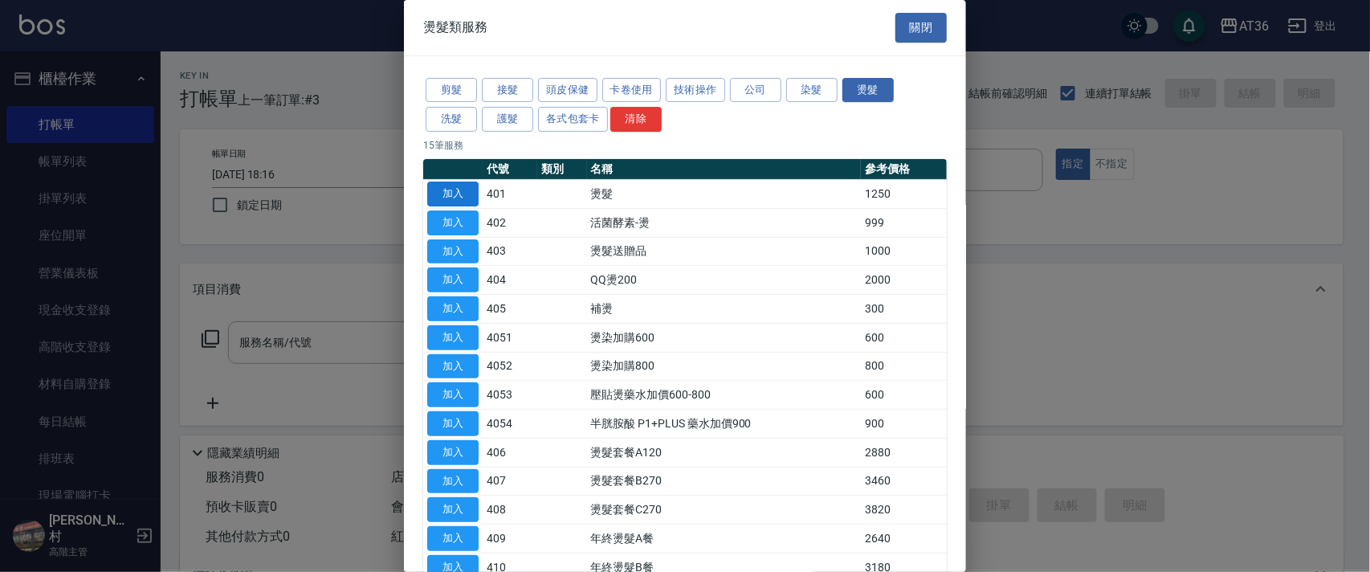
click at [459, 194] on button "加入" at bounding box center [452, 194] width 51 height 25
type input "燙髮(401)"
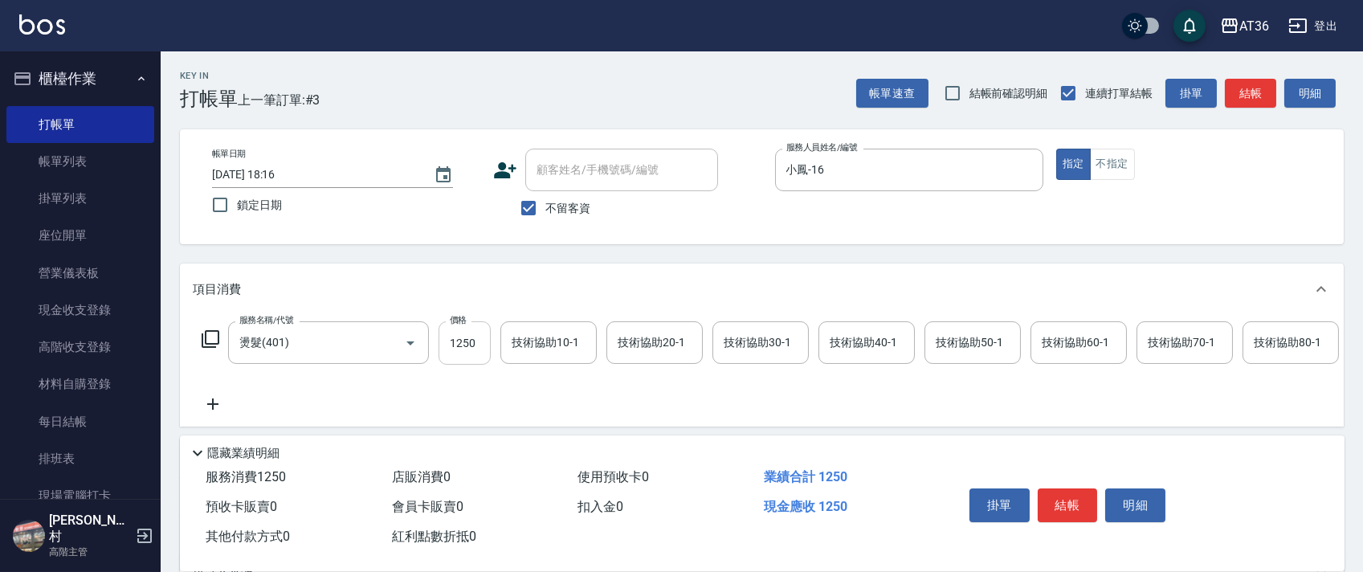
drag, startPoint x: 467, startPoint y: 349, endPoint x: 483, endPoint y: 352, distance: 16.4
click at [470, 349] on input "1250" at bounding box center [465, 342] width 52 height 43
type input "2200"
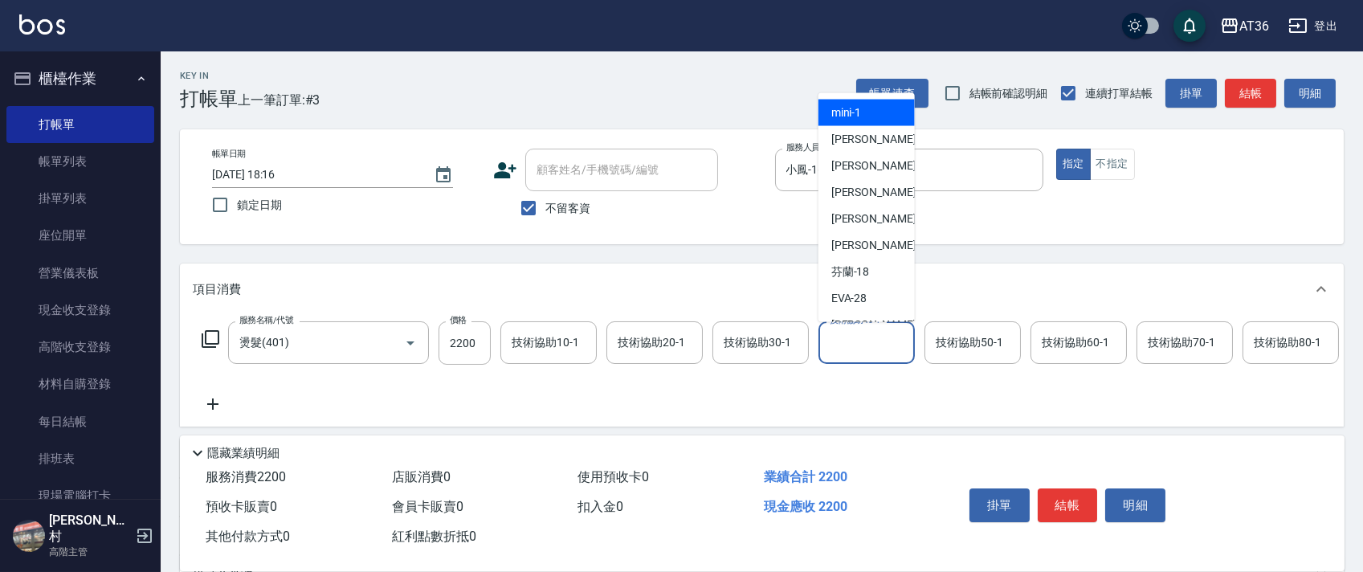
click at [857, 341] on div "技術協助40-1 技術協助40-1" at bounding box center [866, 342] width 96 height 43
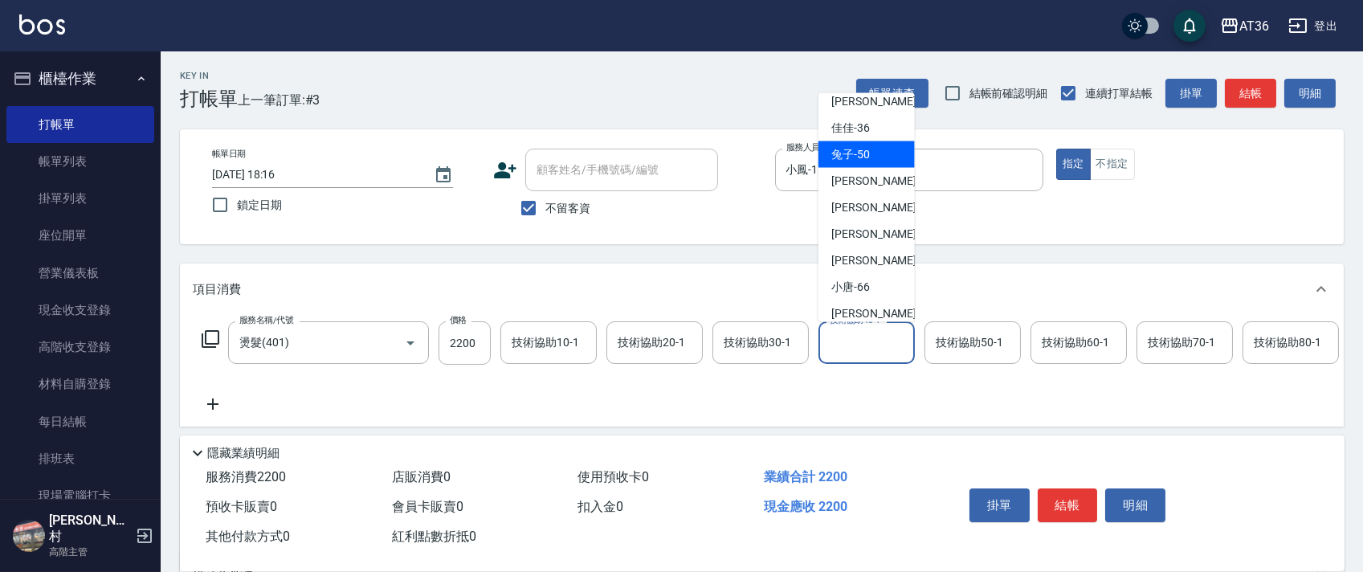
scroll to position [235, 0]
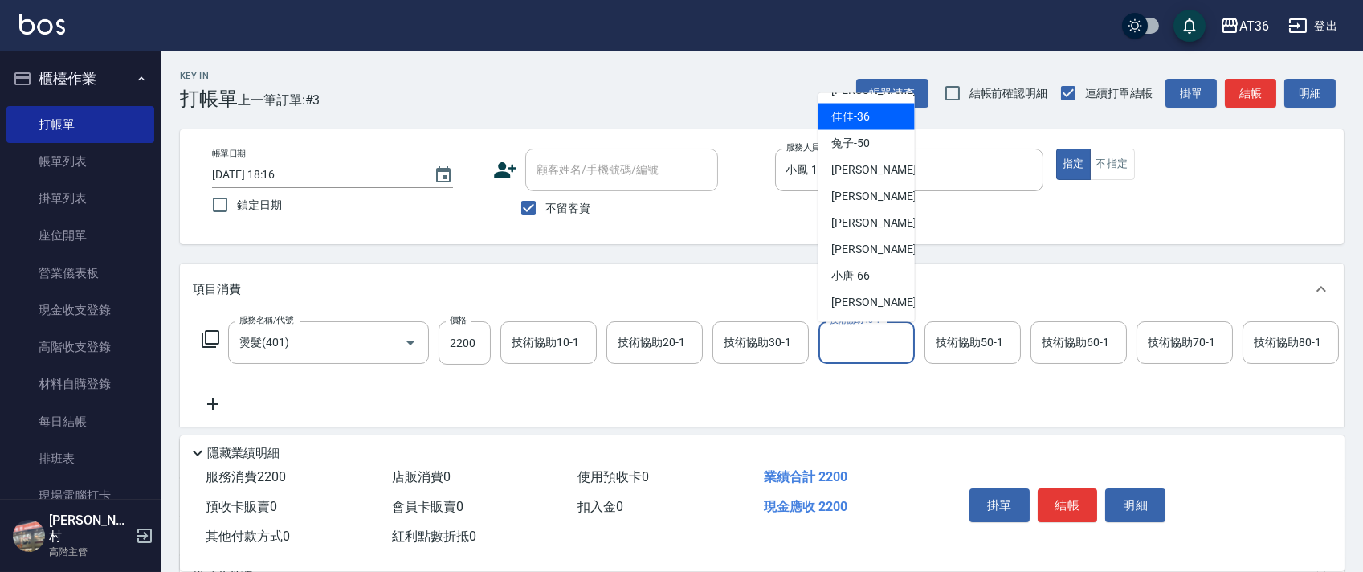
click at [869, 118] on div "佳佳 -36" at bounding box center [866, 117] width 96 height 27
type input "佳佳-36"
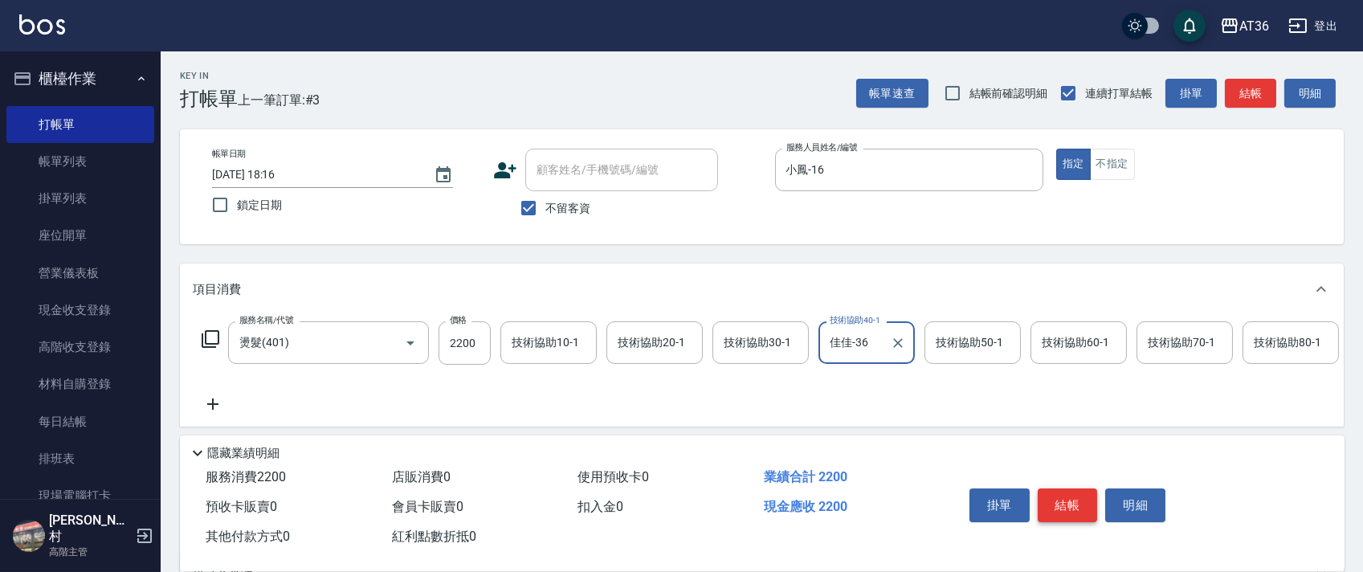
click at [1060, 490] on button "結帳" at bounding box center [1068, 505] width 60 height 34
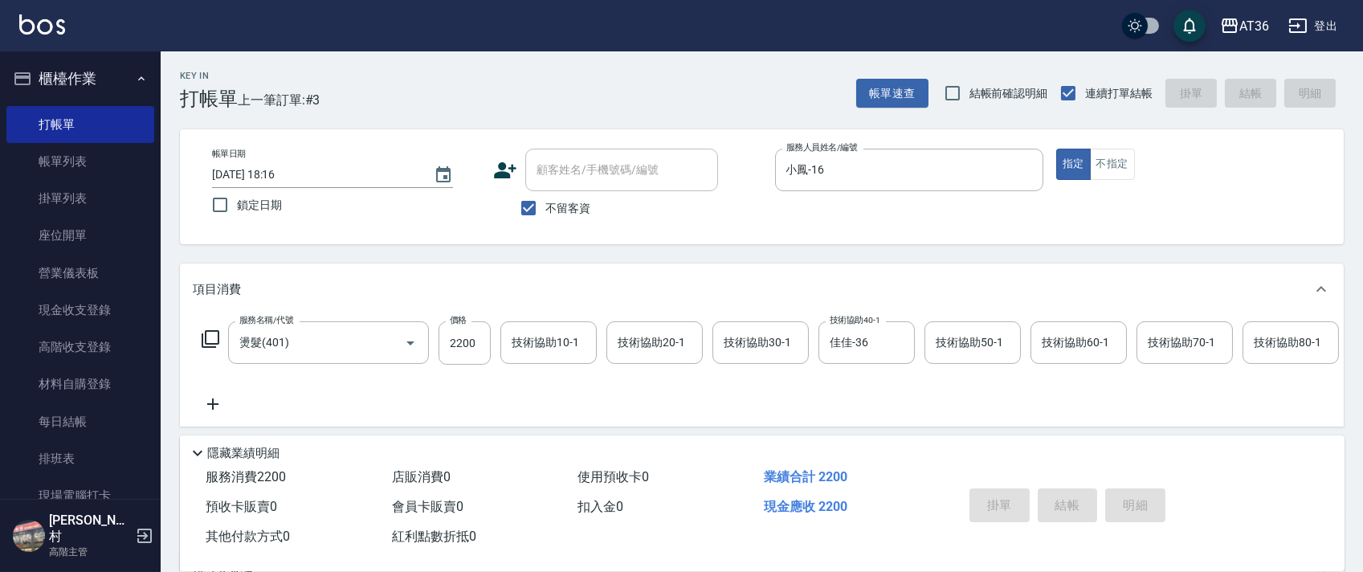
type input "[DATE] 18:17"
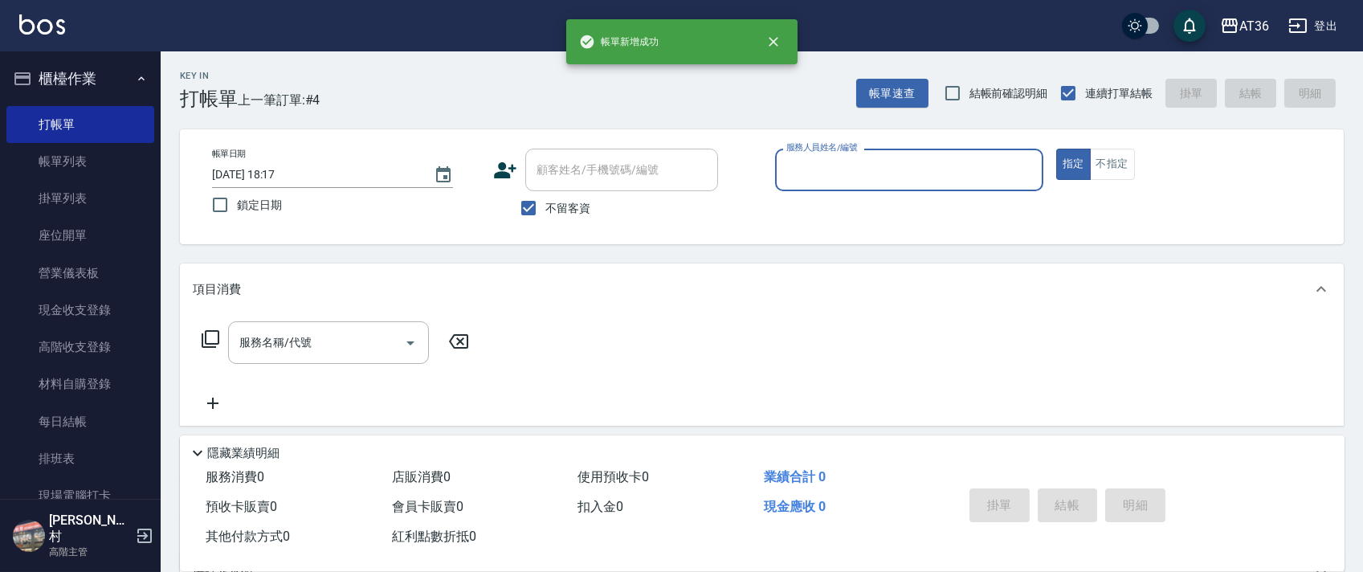
drag, startPoint x: 794, startPoint y: 153, endPoint x: 805, endPoint y: 177, distance: 25.5
click at [792, 159] on div "服務人員姓名/編號" at bounding box center [909, 170] width 268 height 43
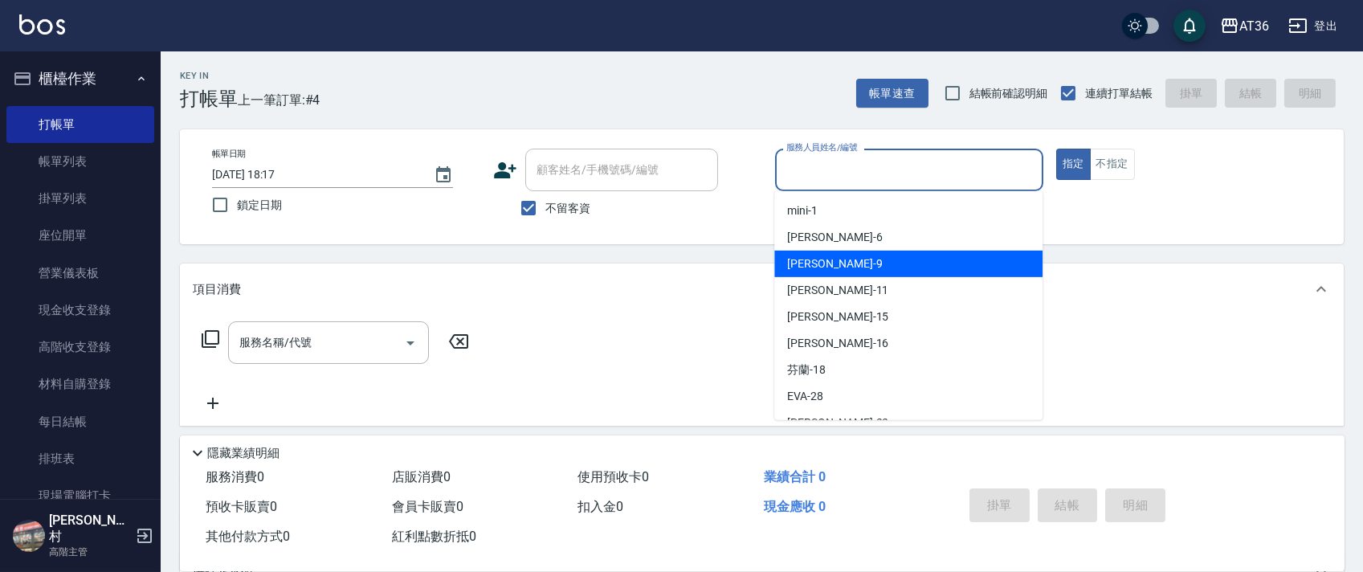
click at [819, 256] on div "美燕 -9" at bounding box center [908, 264] width 268 height 27
type input "美燕-9"
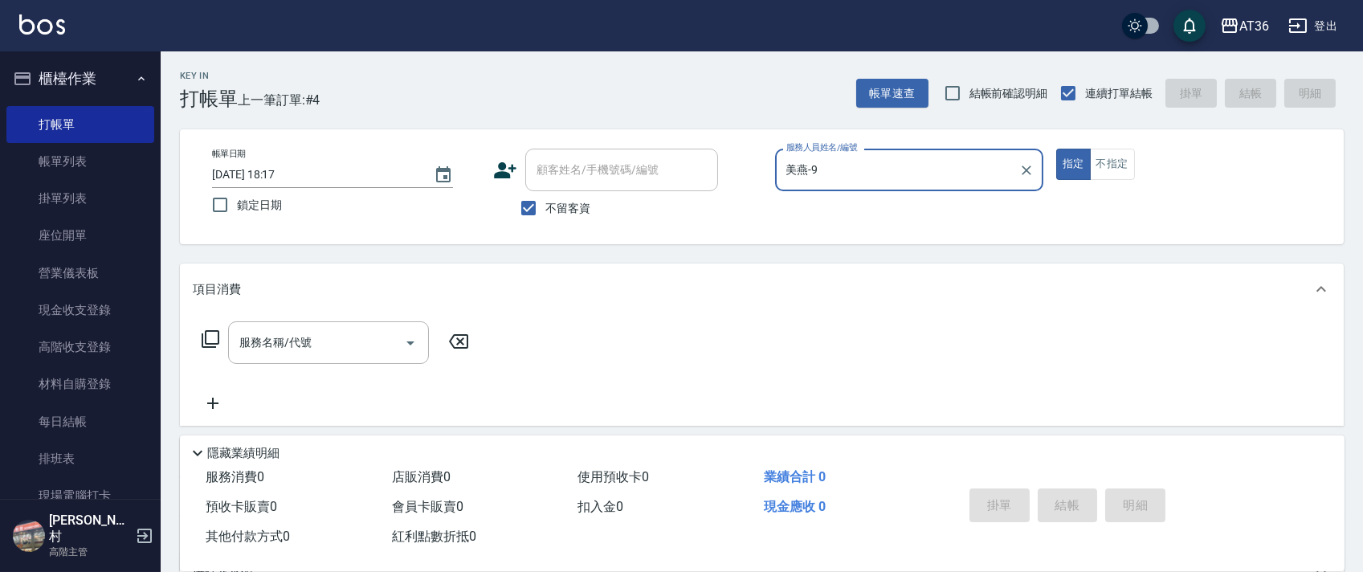
click at [206, 341] on icon at bounding box center [210, 338] width 19 height 19
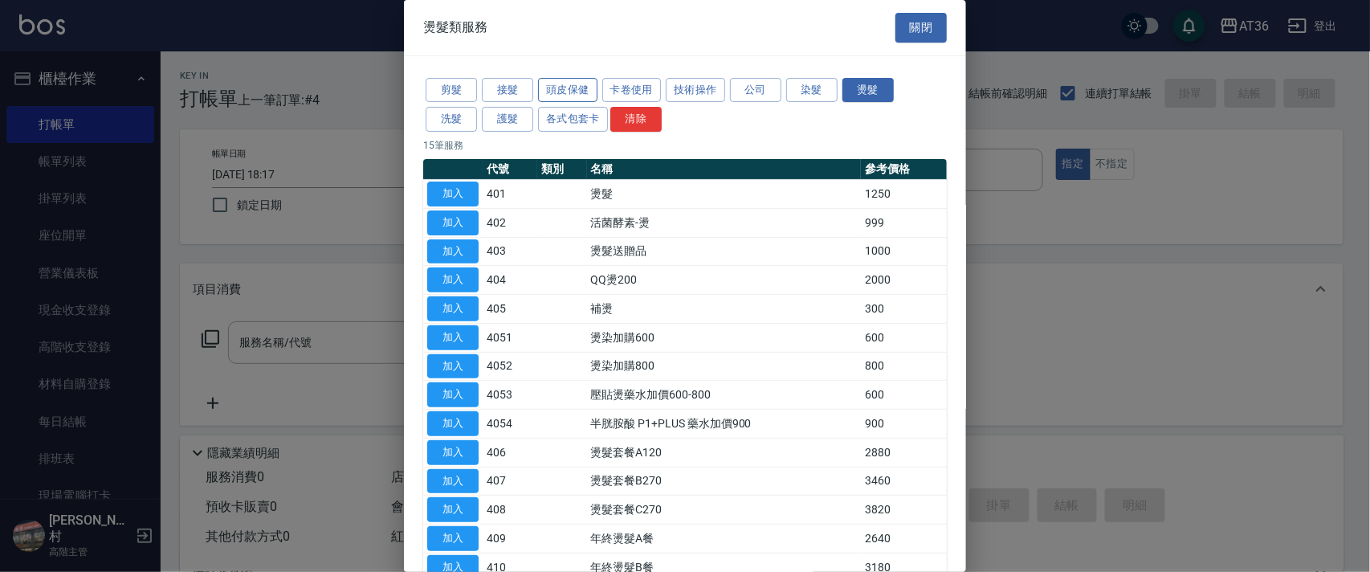
click at [559, 82] on button "頭皮保健" at bounding box center [567, 90] width 59 height 25
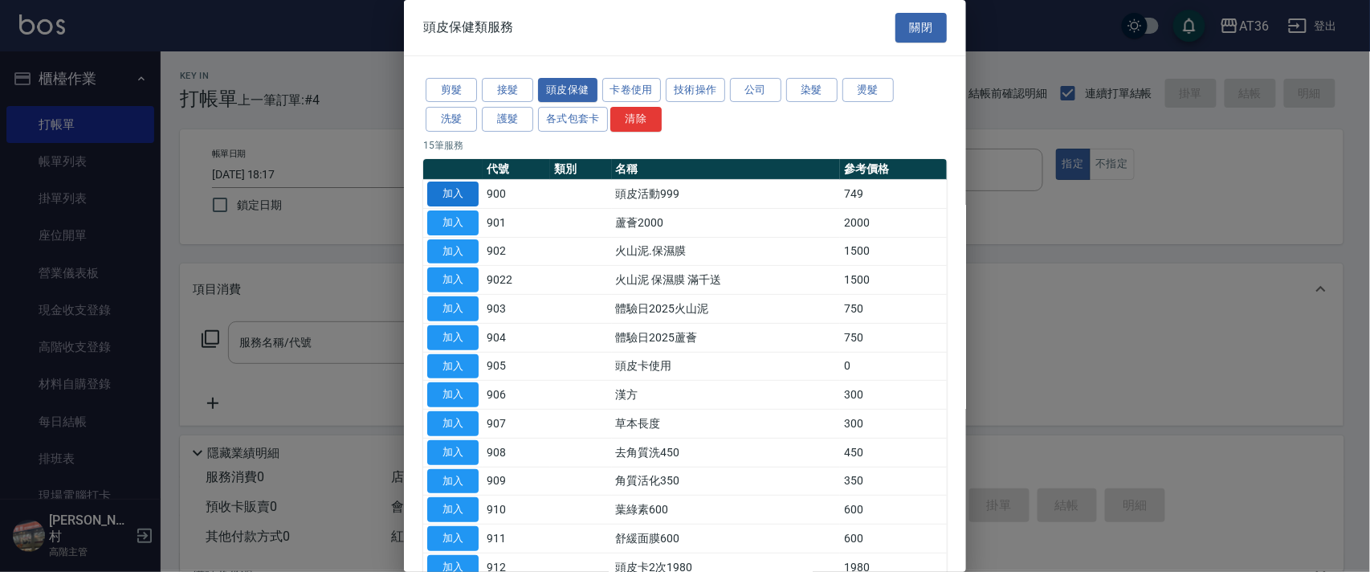
click at [455, 192] on button "加入" at bounding box center [452, 194] width 51 height 25
type input "頭皮活動999(900)"
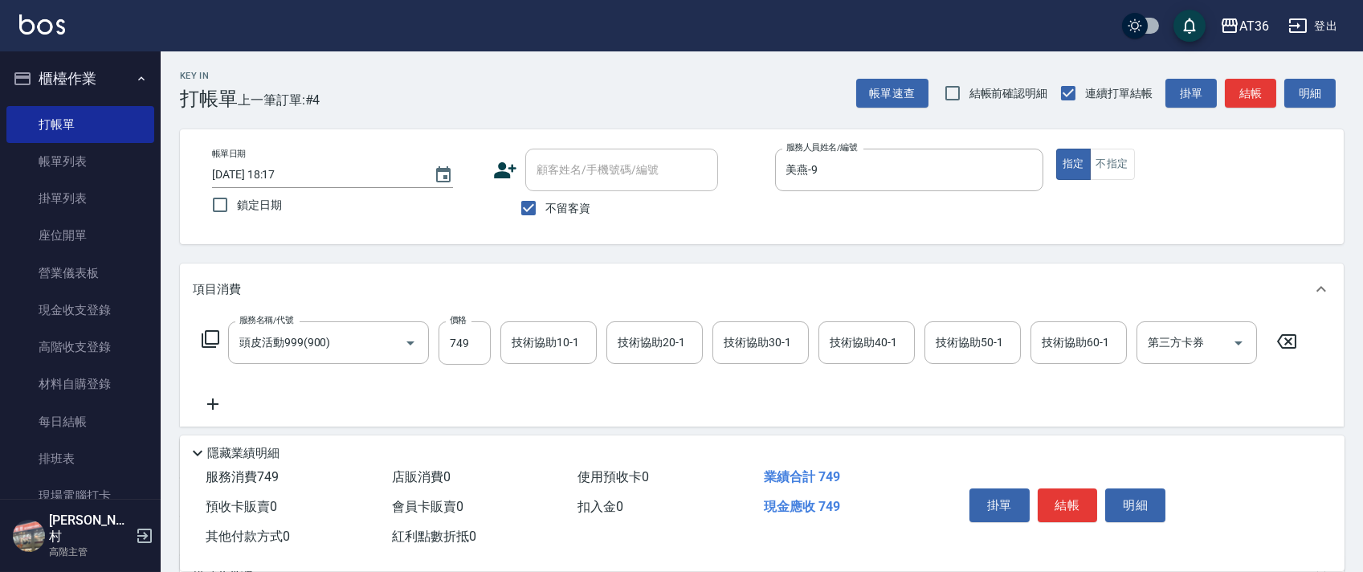
click at [210, 339] on icon at bounding box center [210, 338] width 19 height 19
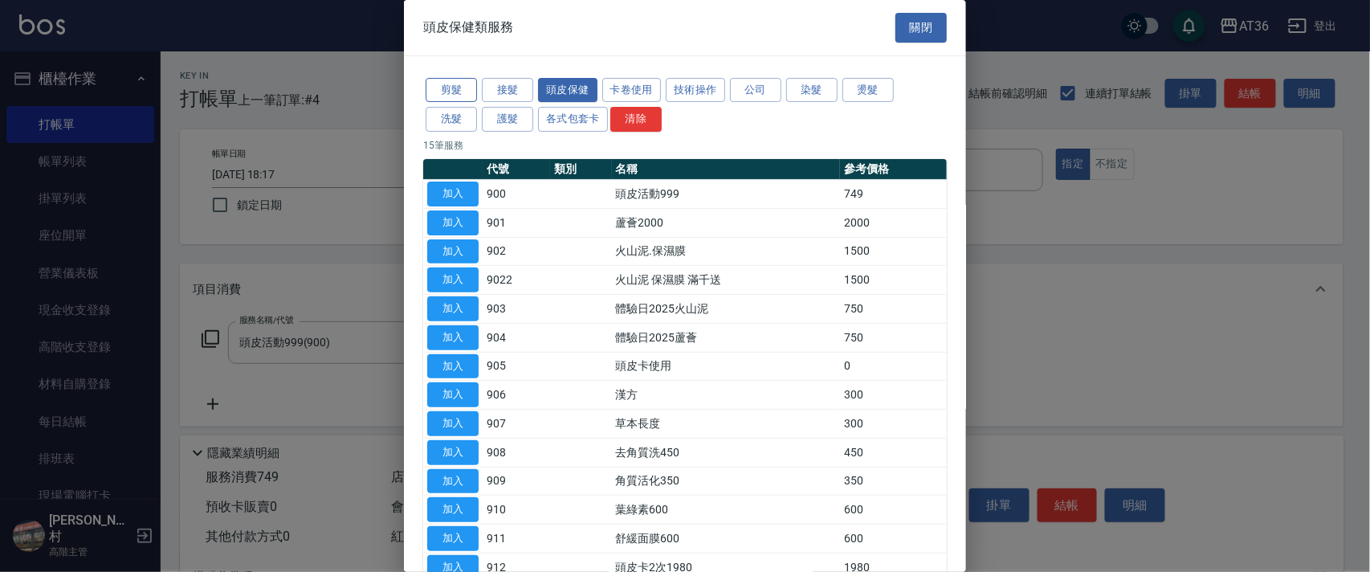
click at [450, 92] on button "剪髮" at bounding box center [451, 90] width 51 height 25
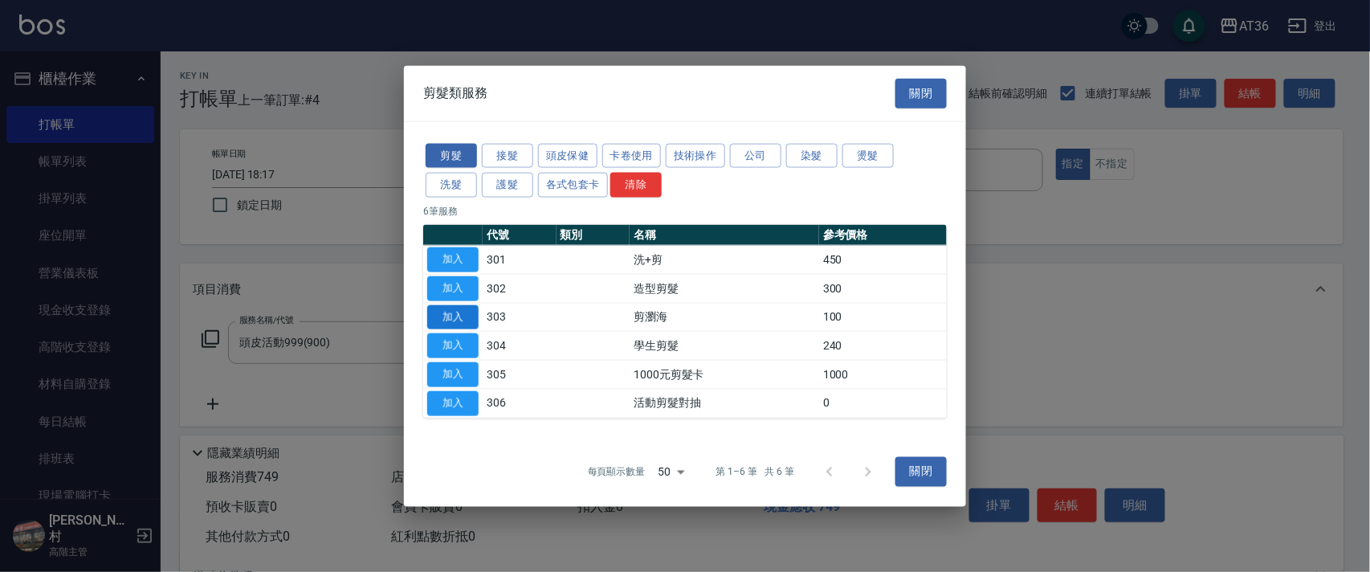
click at [453, 319] on button "加入" at bounding box center [452, 316] width 51 height 25
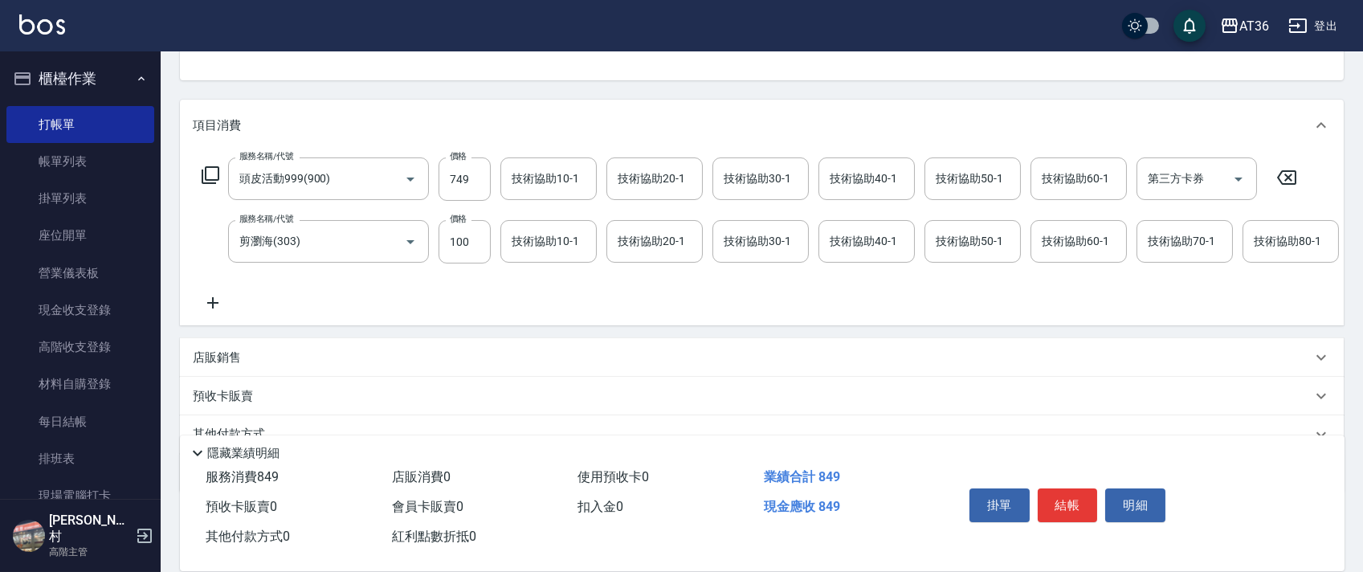
scroll to position [252, 0]
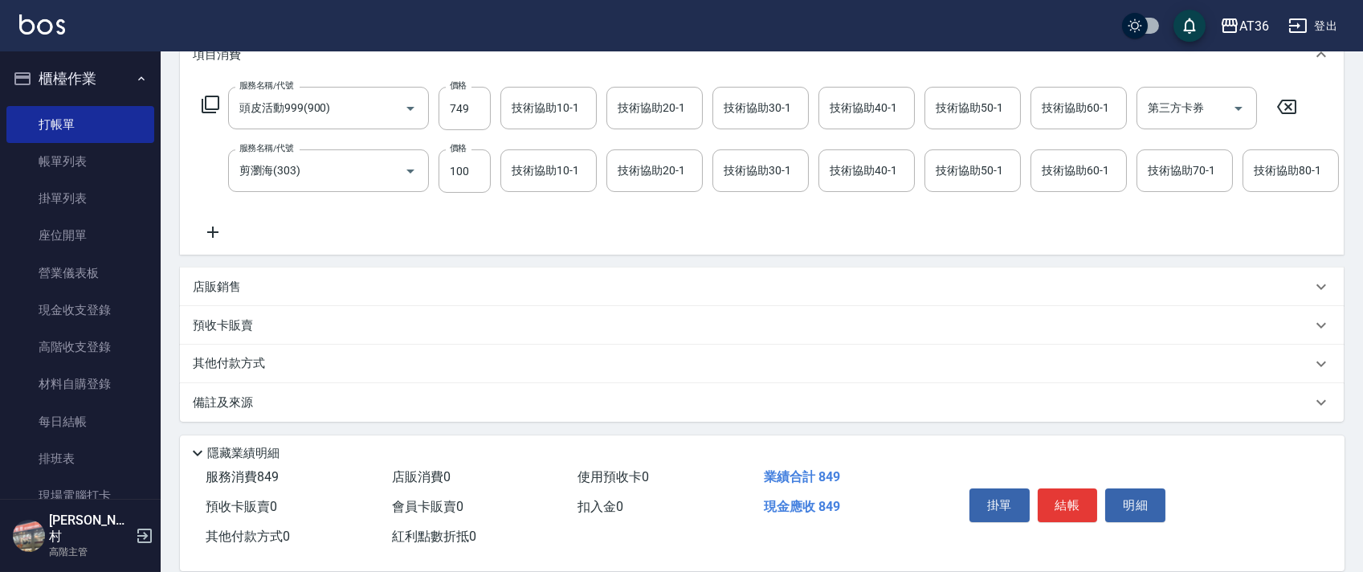
click at [259, 365] on p "其他付款方式" at bounding box center [233, 364] width 80 height 18
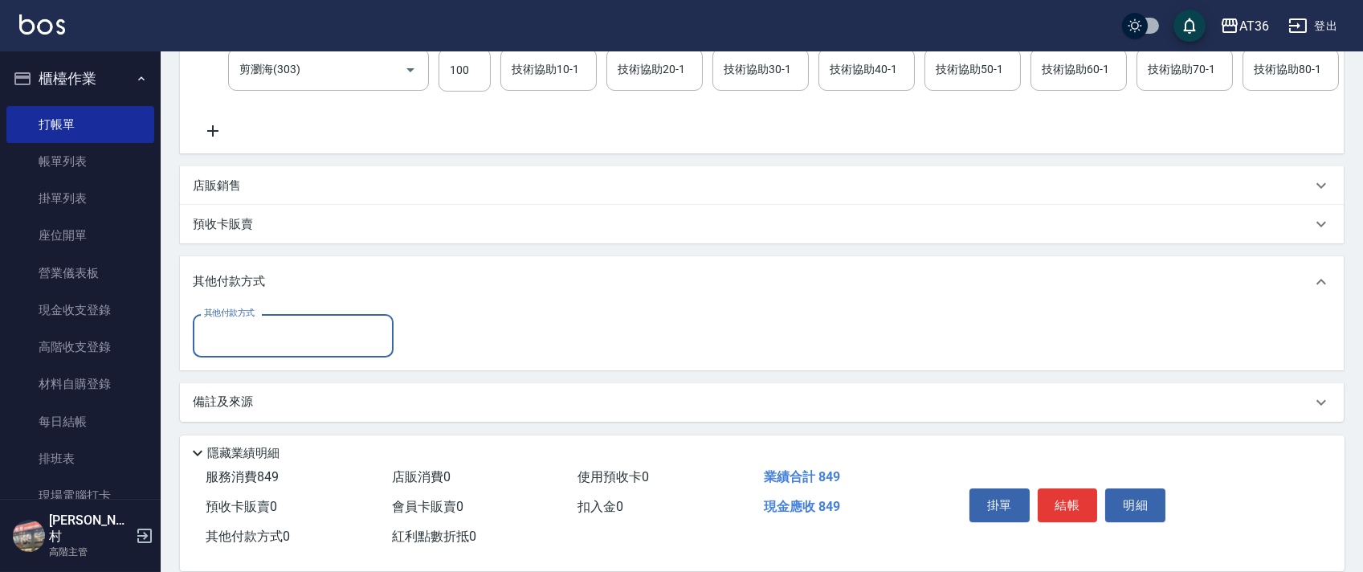
scroll to position [351, 0]
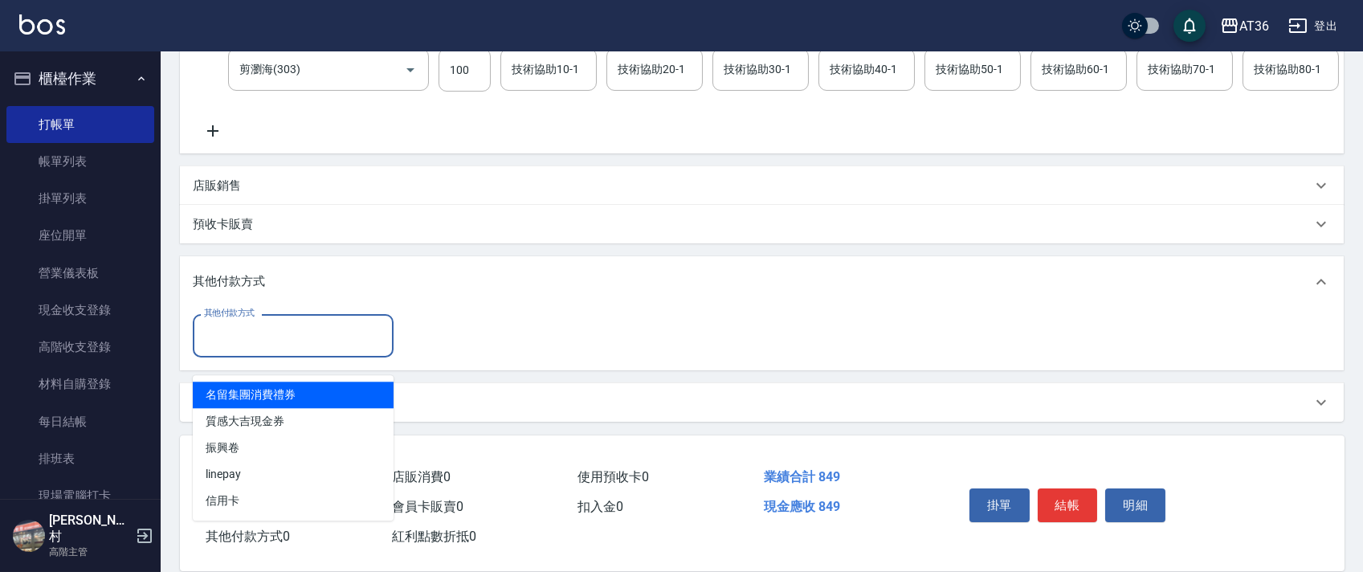
drag, startPoint x: 267, startPoint y: 331, endPoint x: 364, endPoint y: 368, distance: 103.2
click at [267, 338] on input "其他付款方式" at bounding box center [293, 335] width 186 height 28
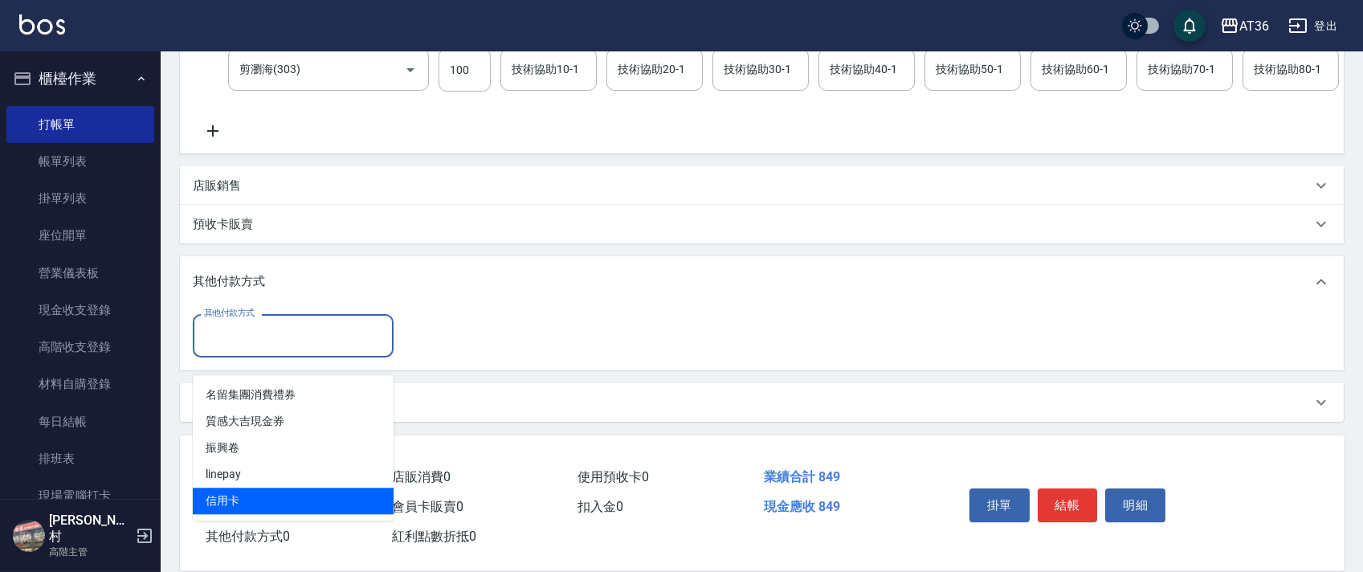
click at [245, 488] on span "信用卡" at bounding box center [293, 501] width 201 height 27
type input "信用卡"
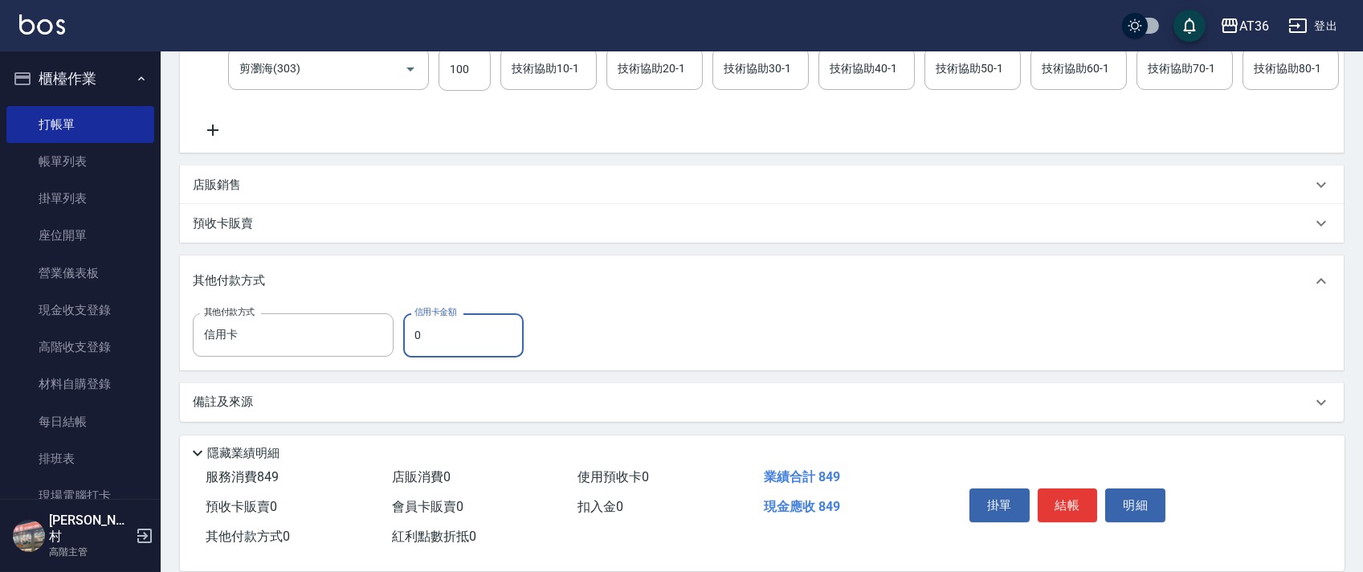
drag, startPoint x: 410, startPoint y: 333, endPoint x: 454, endPoint y: 318, distance: 46.5
click at [411, 334] on input "0" at bounding box center [463, 334] width 120 height 43
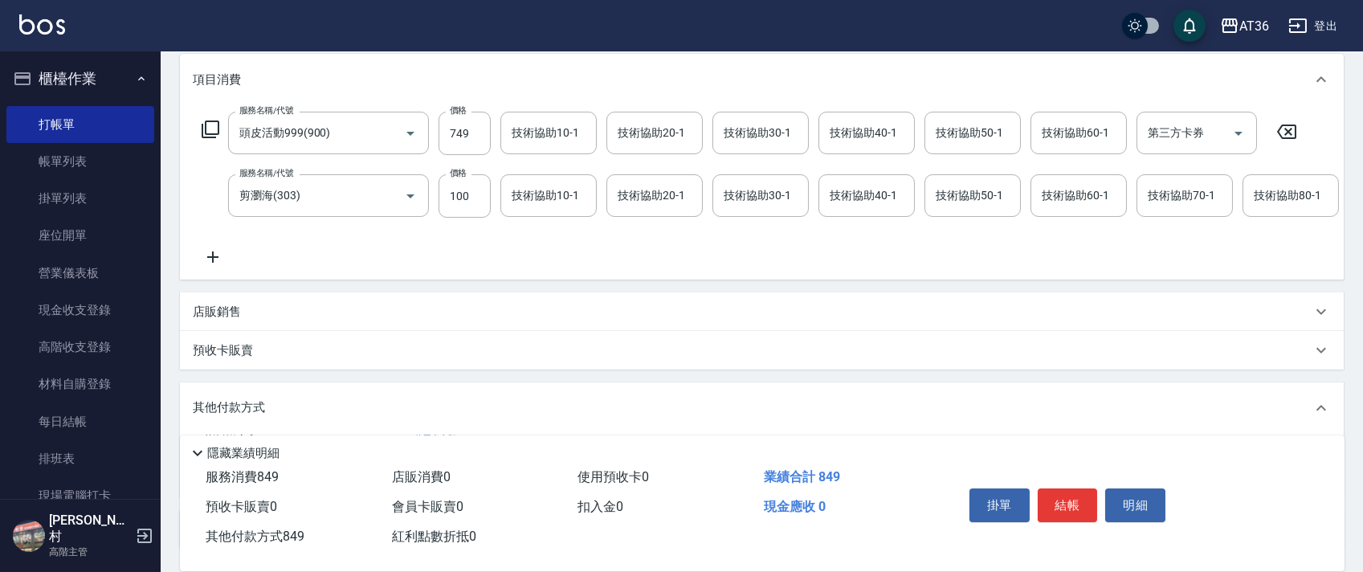
scroll to position [0, 0]
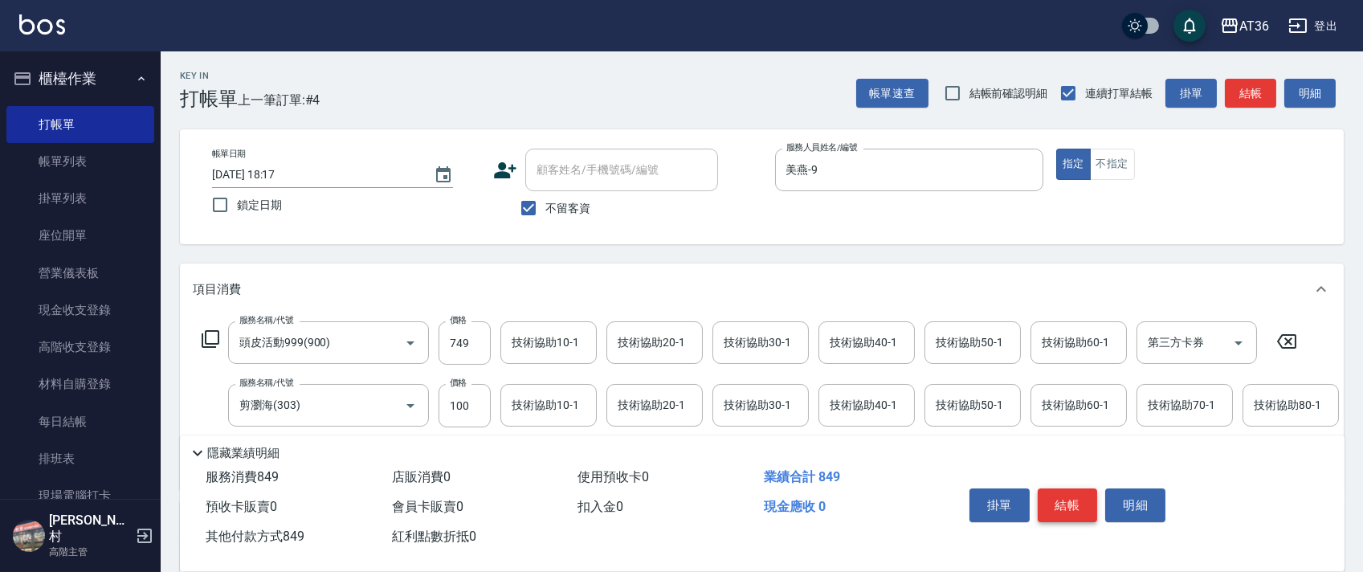
type input "849"
click at [1059, 502] on button "結帳" at bounding box center [1068, 505] width 60 height 34
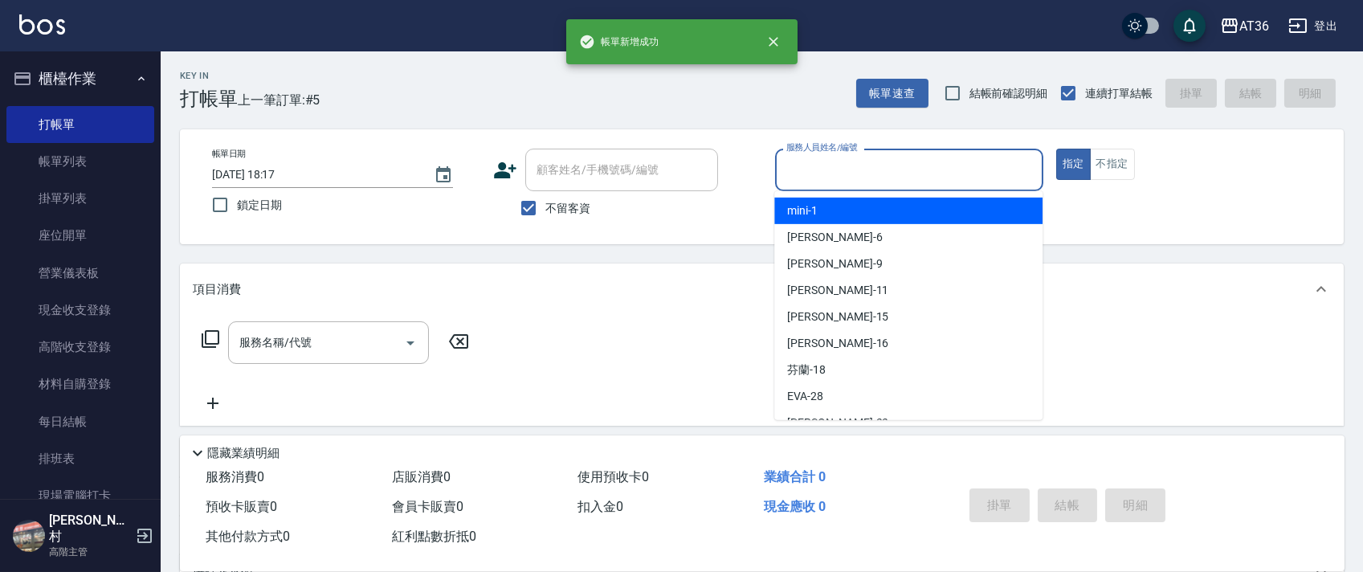
drag, startPoint x: 802, startPoint y: 158, endPoint x: 877, endPoint y: 204, distance: 88.3
click at [801, 160] on input "服務人員姓名/編號" at bounding box center [909, 170] width 254 height 28
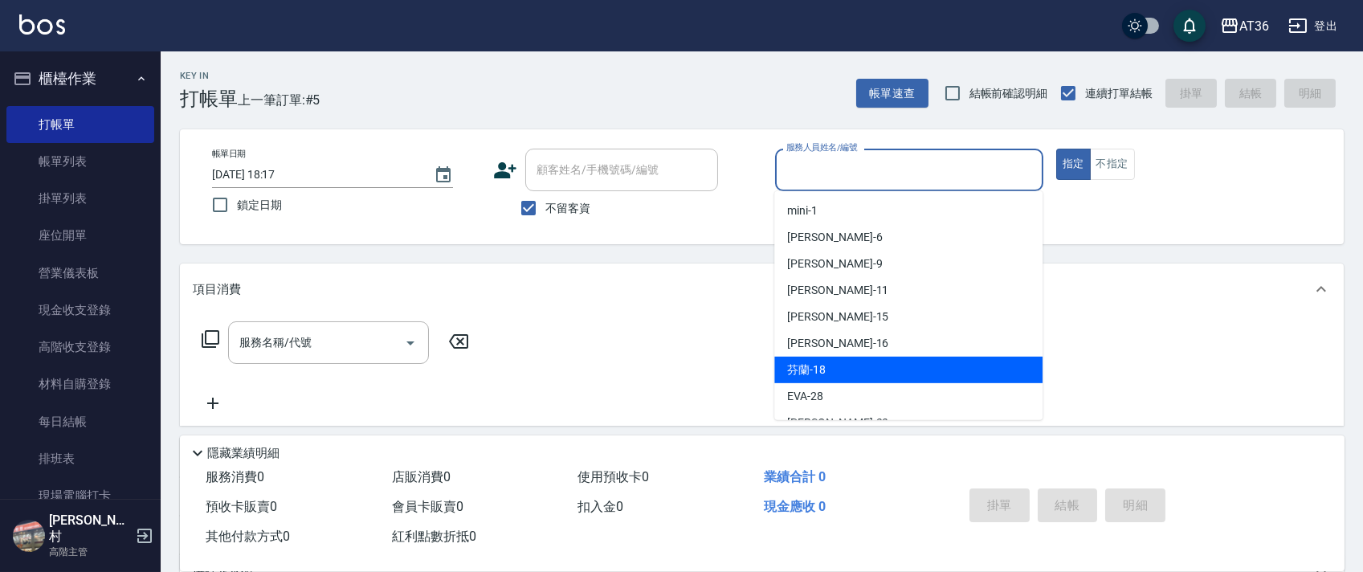
click at [828, 365] on div "芬蘭 -18" at bounding box center [908, 370] width 268 height 27
type input "芬蘭-18"
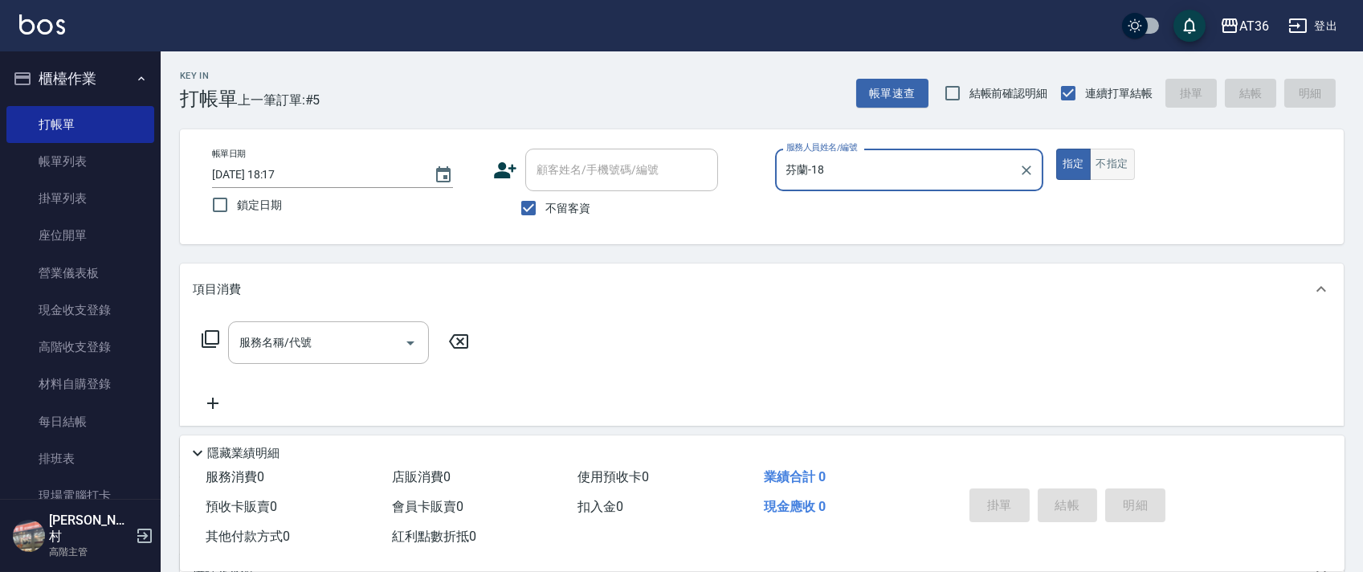
click at [1105, 171] on button "不指定" at bounding box center [1112, 164] width 45 height 31
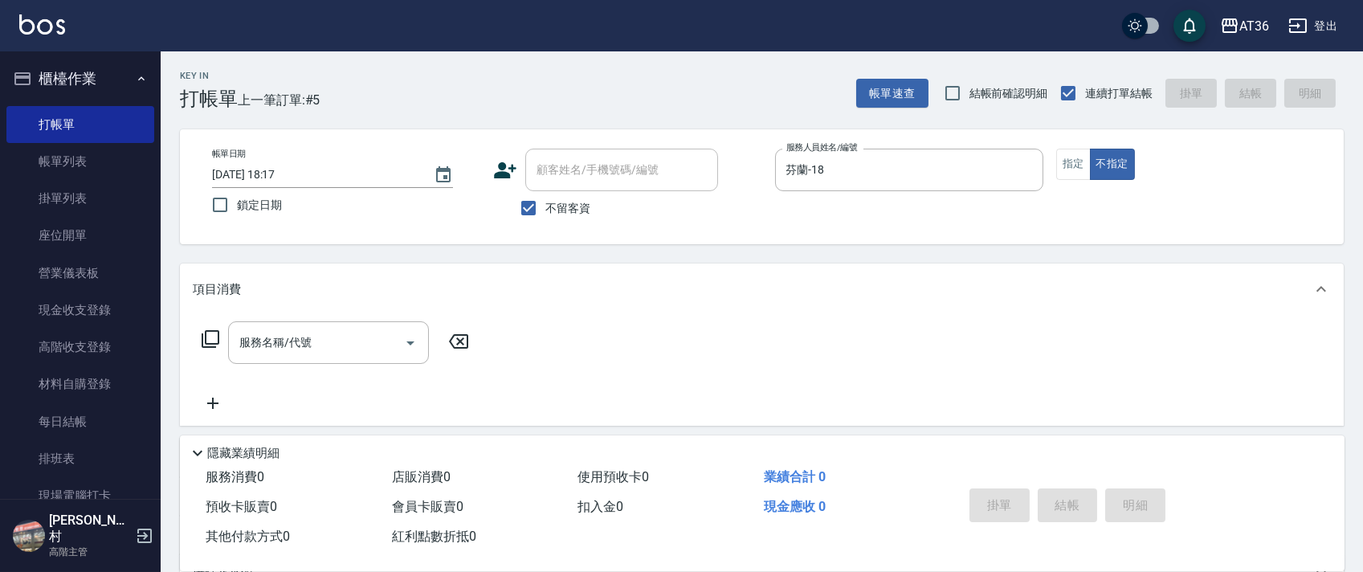
click at [206, 334] on icon at bounding box center [210, 338] width 19 height 19
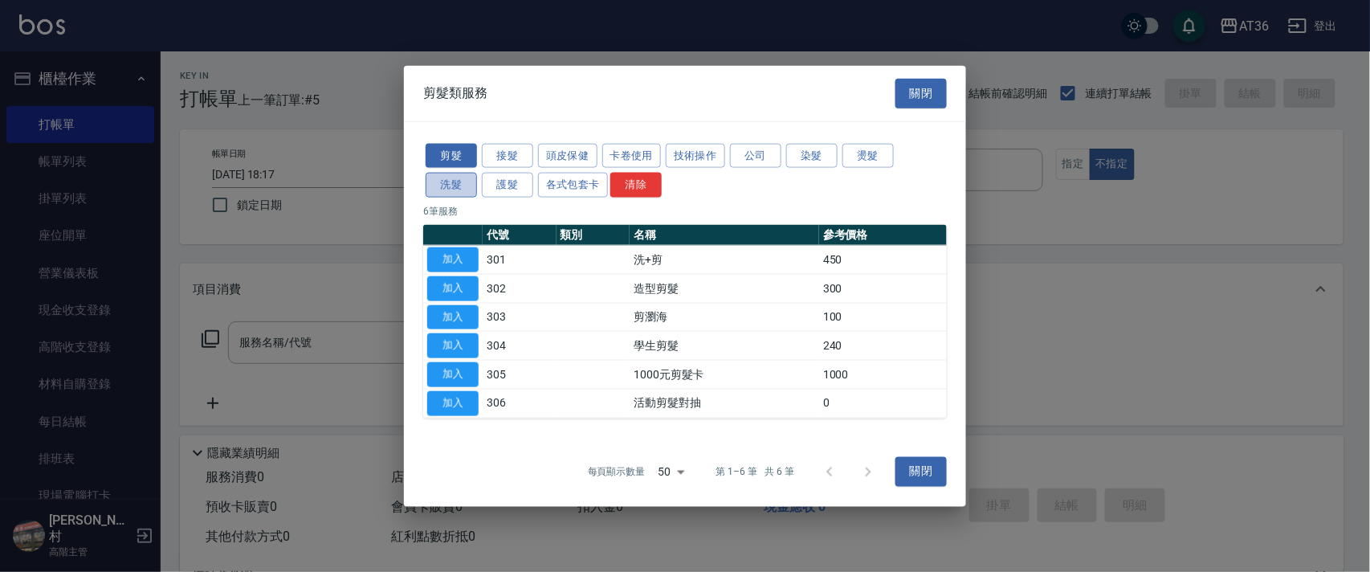
click at [448, 192] on button "洗髮" at bounding box center [451, 185] width 51 height 25
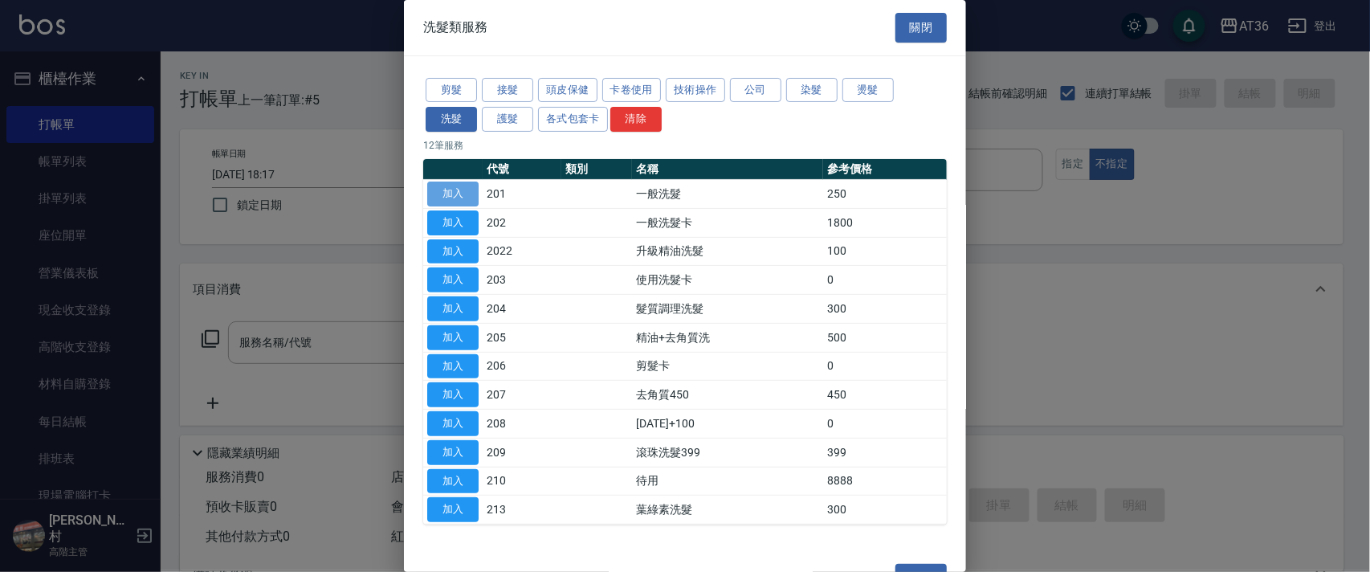
click at [458, 194] on button "加入" at bounding box center [452, 194] width 51 height 25
type input "一般洗髮(201)"
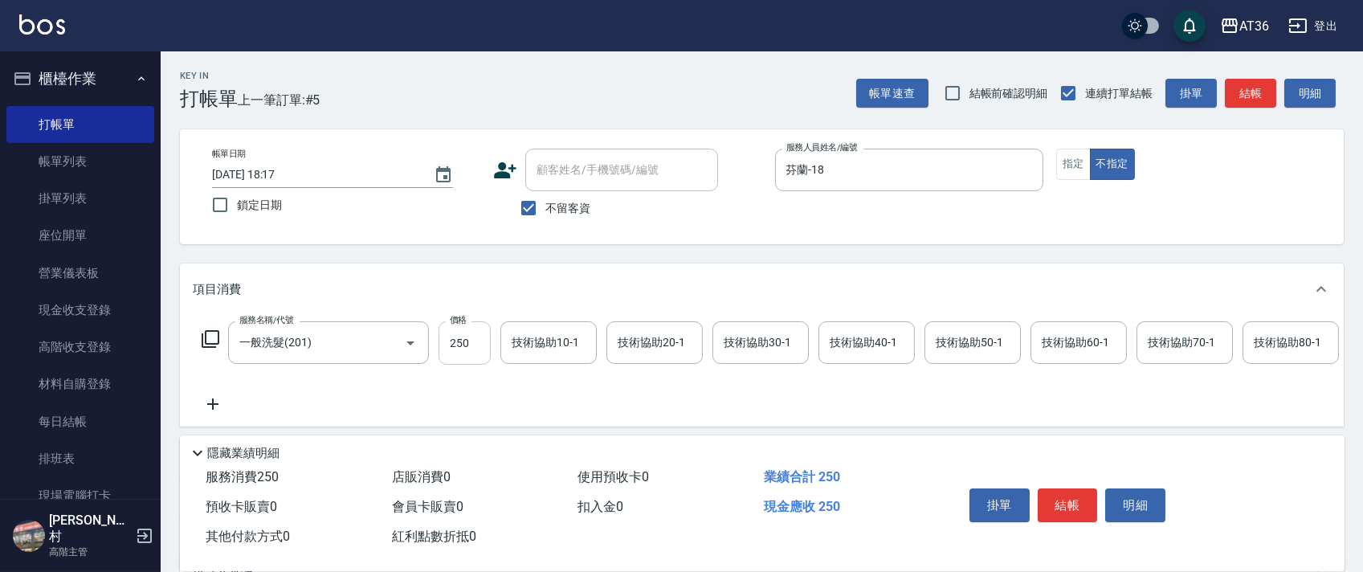
click at [450, 339] on input "250" at bounding box center [465, 342] width 52 height 43
type input "350"
click at [952, 341] on div "技術協助50-1 技術協助50-1" at bounding box center [972, 342] width 96 height 43
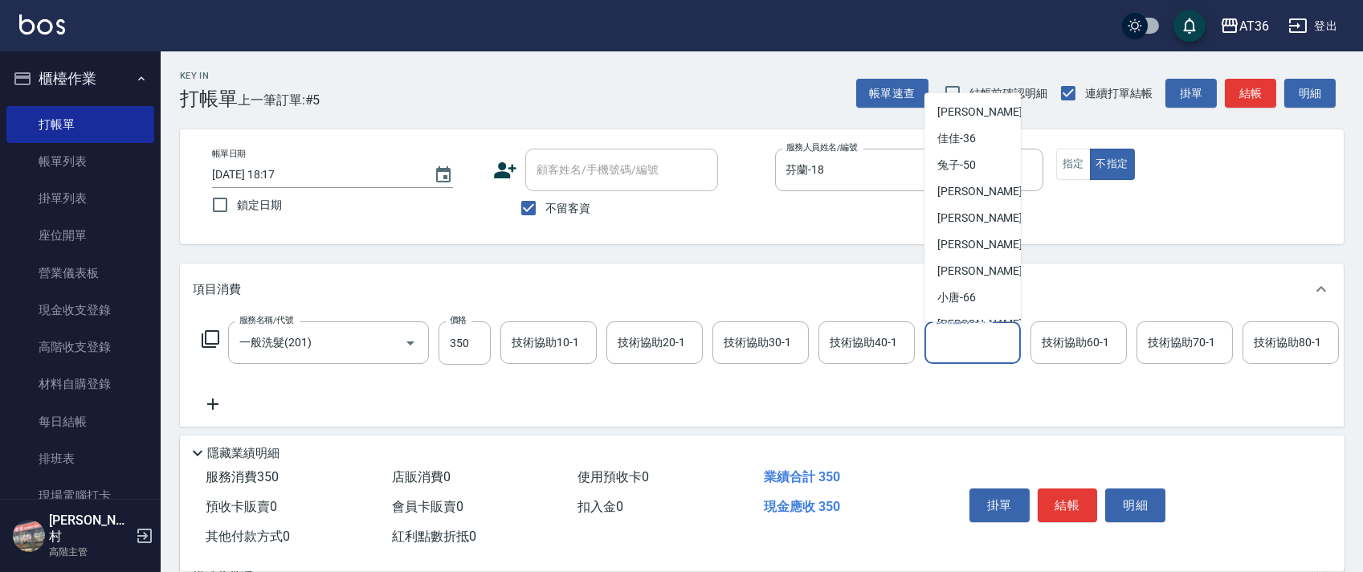
scroll to position [214, 0]
click at [969, 141] on span "佳佳 -36" at bounding box center [956, 137] width 39 height 17
type input "佳佳-36"
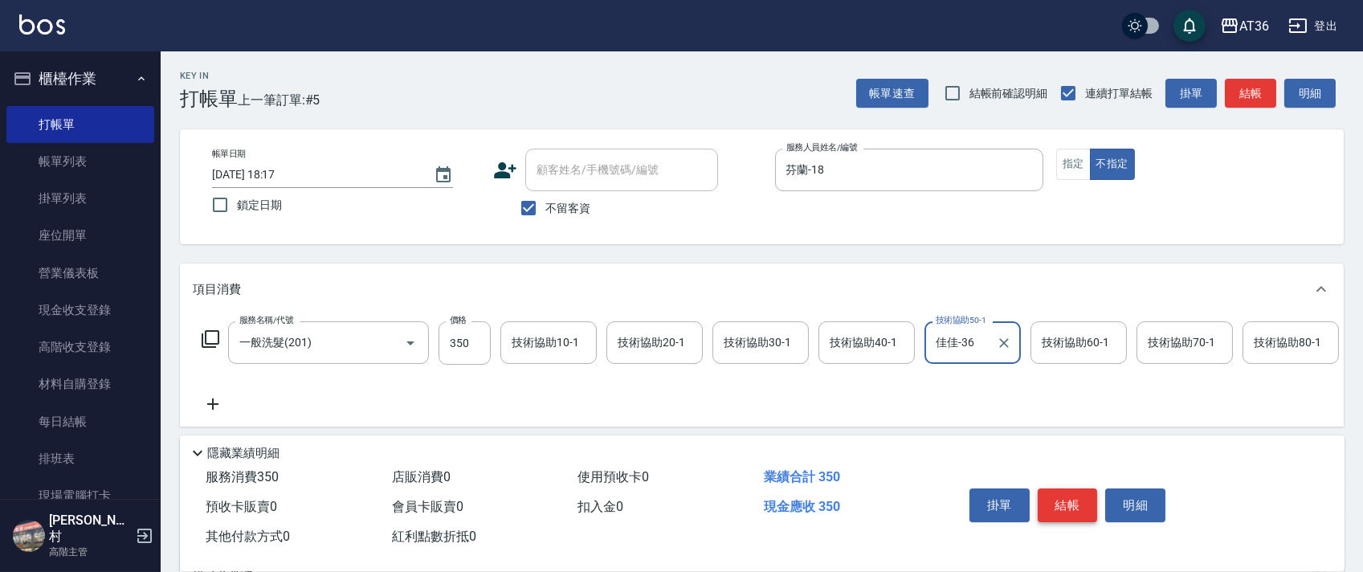
click at [1070, 500] on button "結帳" at bounding box center [1068, 505] width 60 height 34
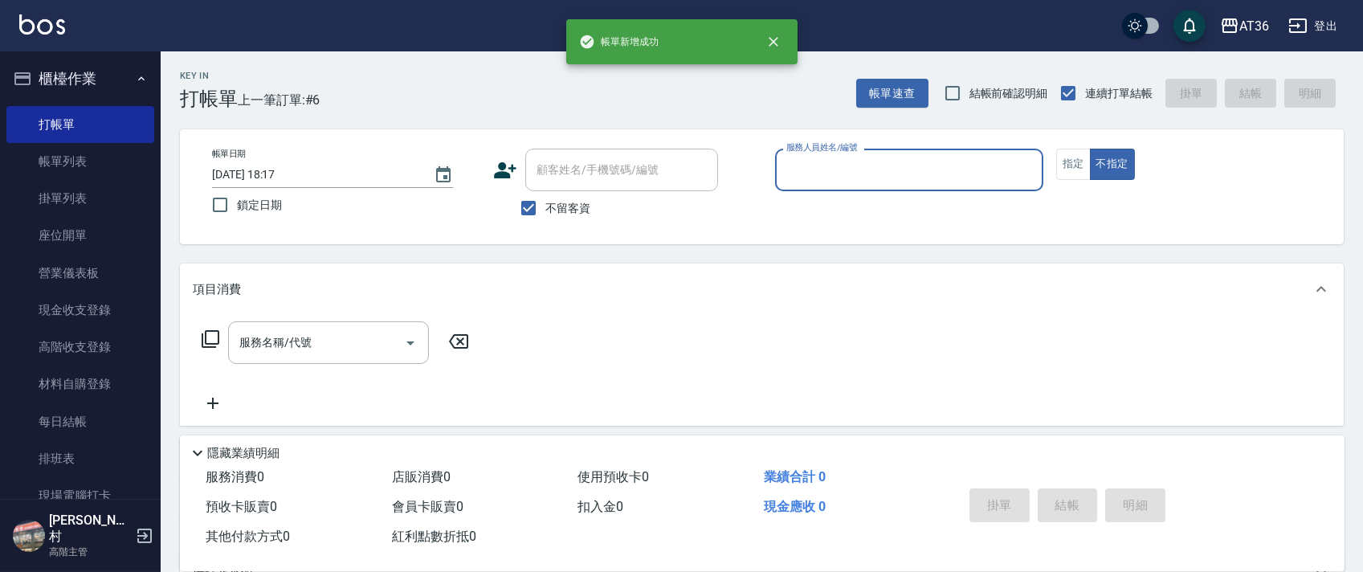
drag, startPoint x: 810, startPoint y: 157, endPoint x: 829, endPoint y: 169, distance: 22.1
click at [810, 160] on input "服務人員姓名/編號" at bounding box center [909, 170] width 254 height 28
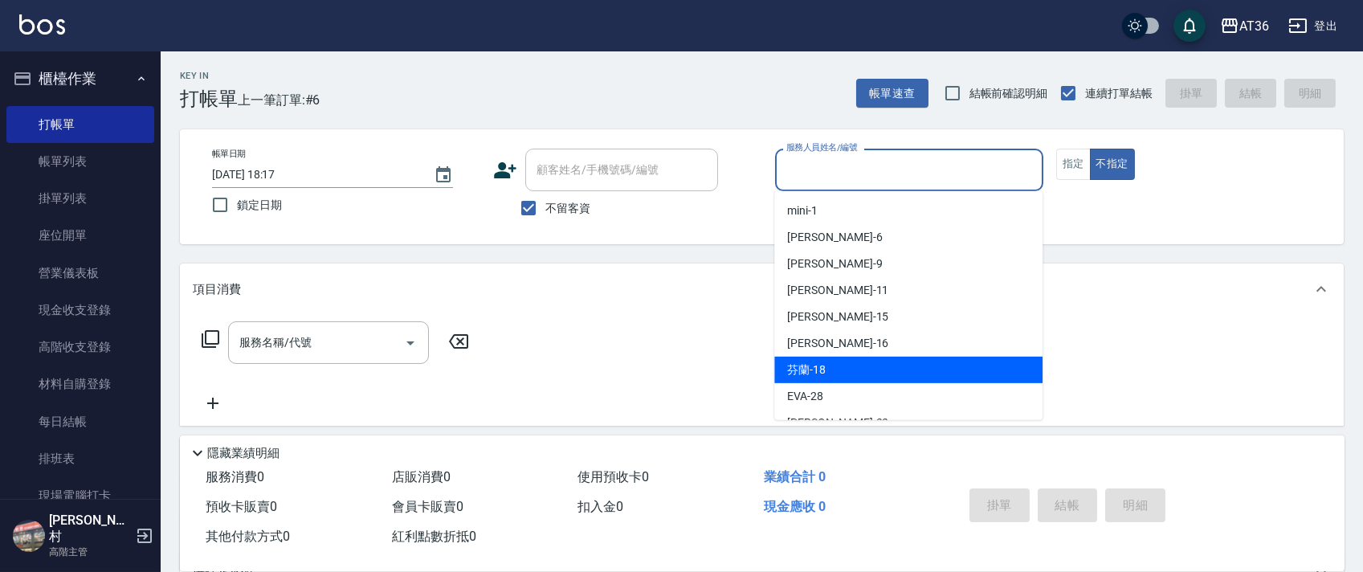
click at [802, 363] on span "芬蘭 -18" at bounding box center [806, 369] width 39 height 17
type input "芬蘭-18"
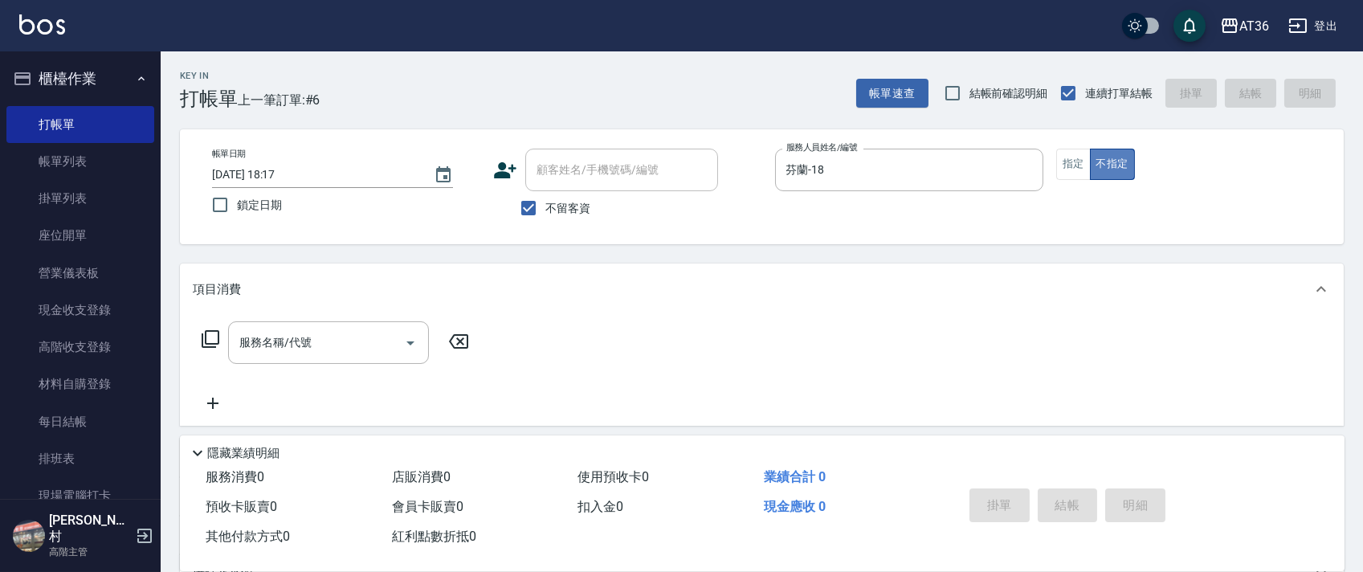
click at [1090, 154] on button "不指定" at bounding box center [1112, 164] width 45 height 31
click at [1075, 165] on button "指定" at bounding box center [1073, 164] width 35 height 31
click at [210, 341] on icon at bounding box center [210, 338] width 19 height 19
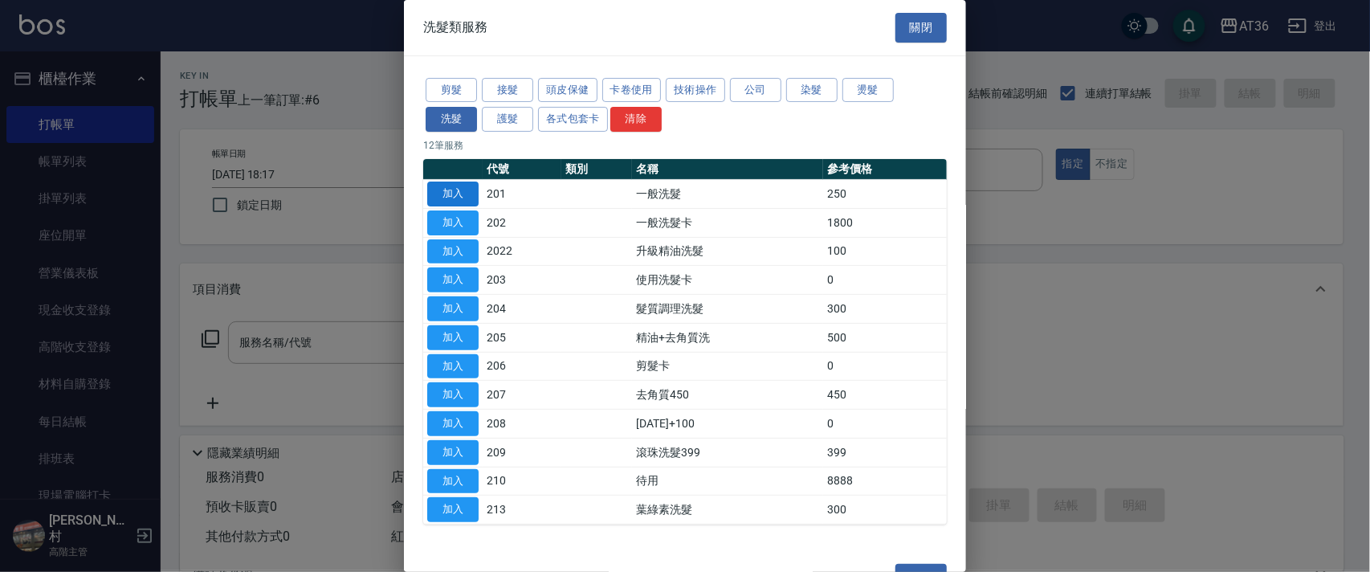
click at [447, 185] on button "加入" at bounding box center [452, 194] width 51 height 25
type input "一般洗髮(201)"
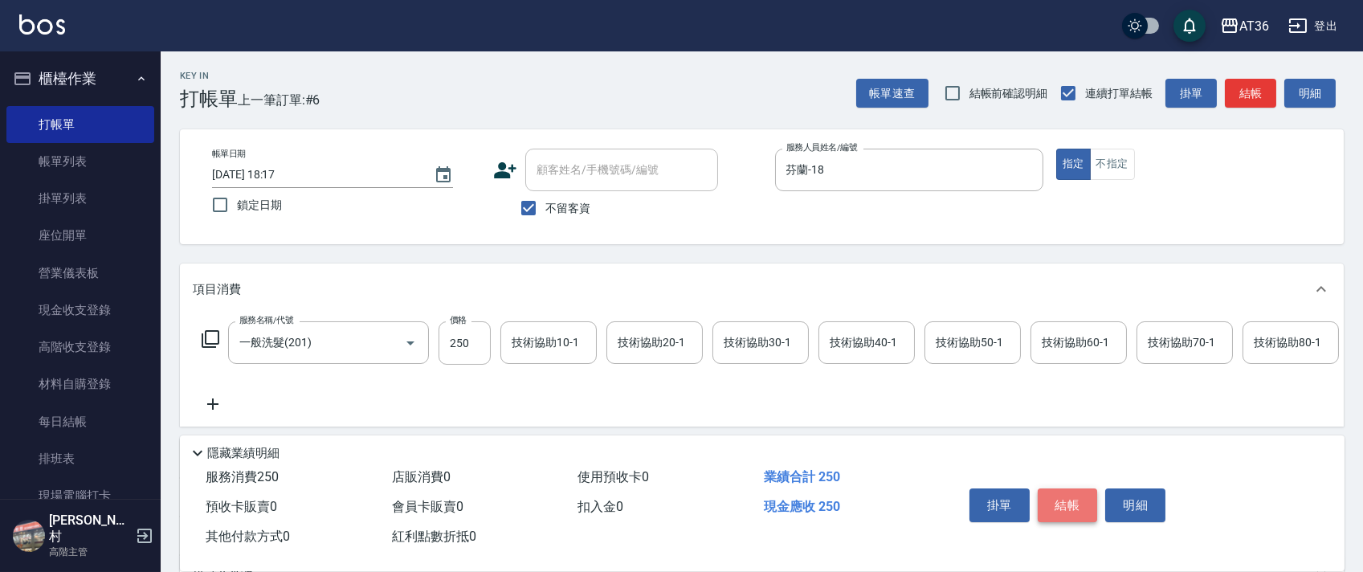
click at [1071, 495] on button "結帳" at bounding box center [1068, 505] width 60 height 34
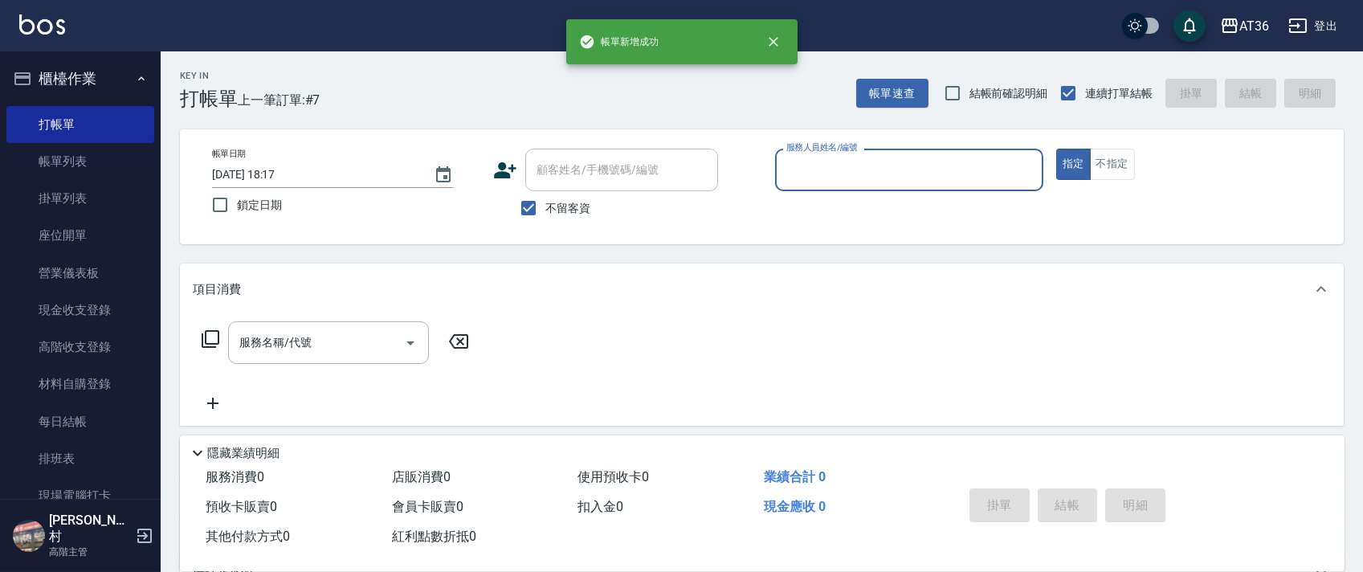
click at [799, 179] on input "服務人員姓名/編號" at bounding box center [909, 170] width 254 height 28
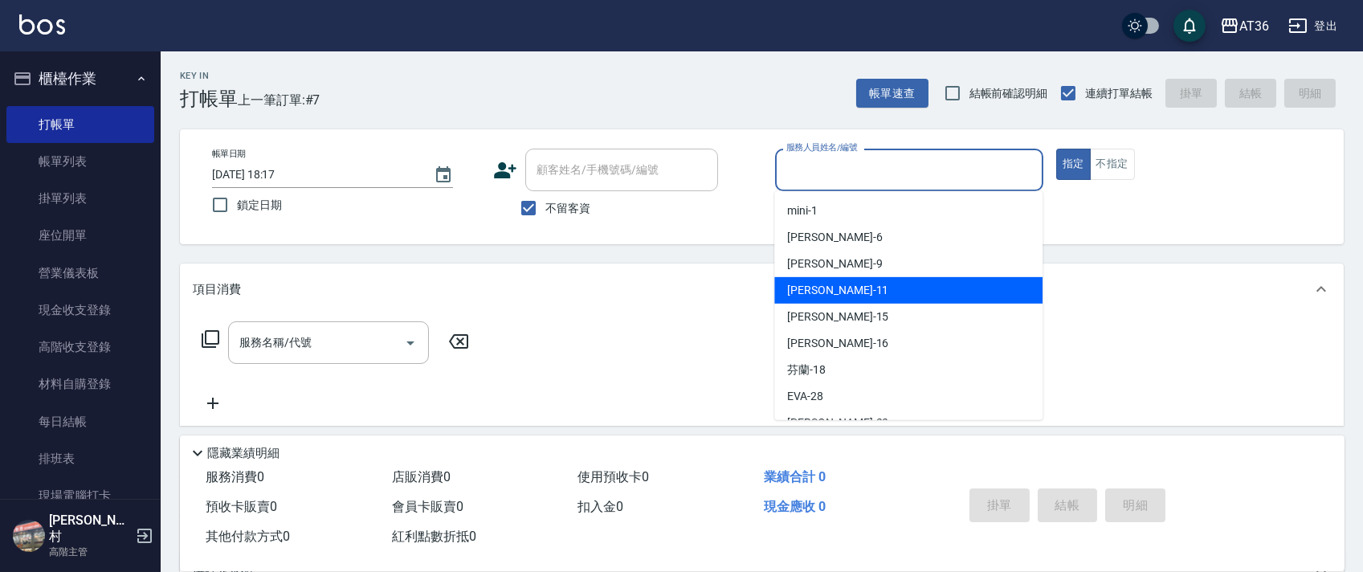
drag, startPoint x: 832, startPoint y: 296, endPoint x: 1051, endPoint y: 297, distance: 219.3
click at [832, 295] on div "[PERSON_NAME] -11" at bounding box center [908, 290] width 268 height 27
type input "[PERSON_NAME]-11"
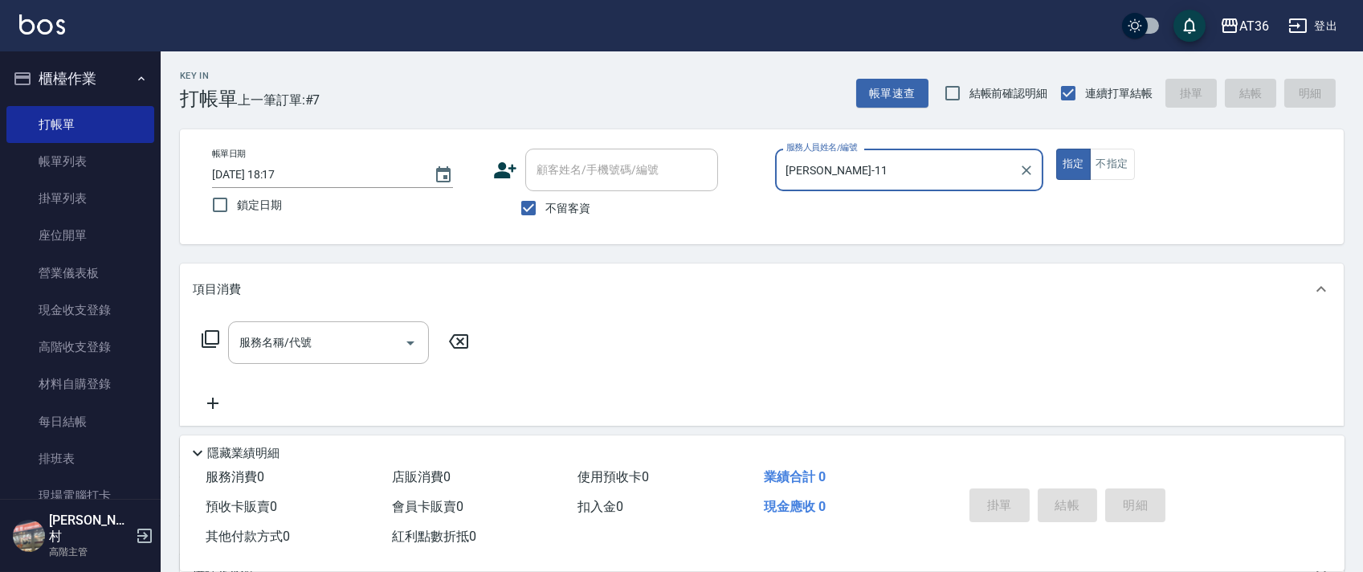
click at [206, 337] on icon at bounding box center [210, 338] width 19 height 19
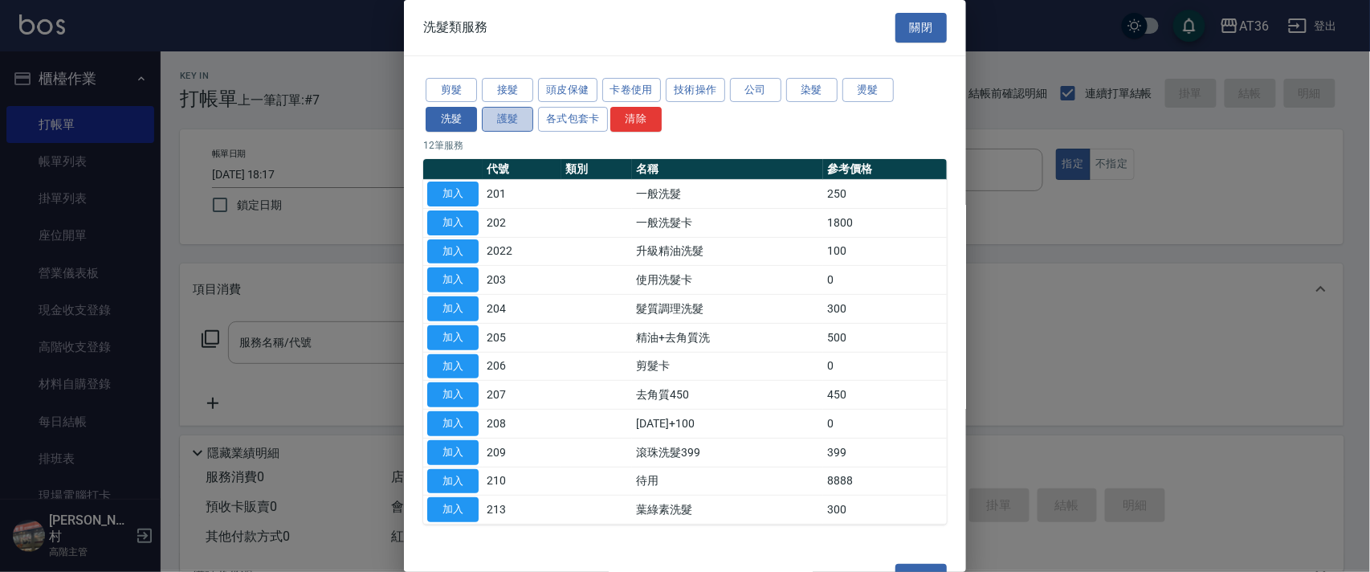
drag, startPoint x: 519, startPoint y: 116, endPoint x: 638, endPoint y: 146, distance: 122.7
click at [518, 118] on button "護髮" at bounding box center [507, 119] width 51 height 25
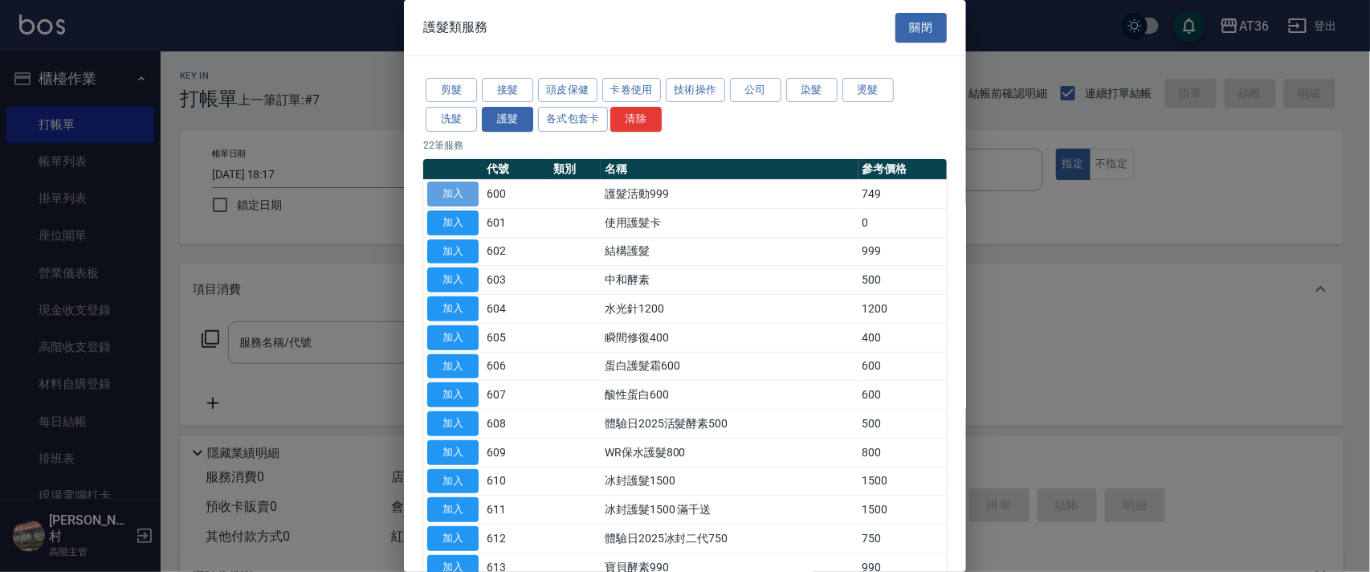
click at [451, 196] on button "加入" at bounding box center [452, 194] width 51 height 25
type input "護髮活動999(600)"
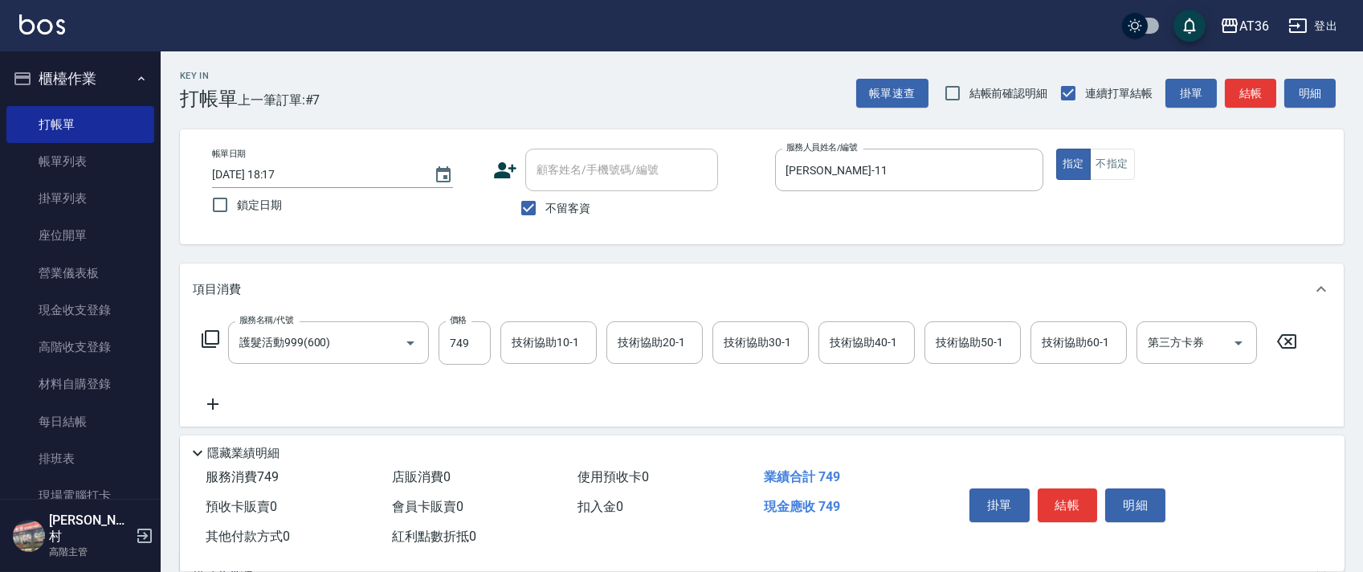
scroll to position [171, 0]
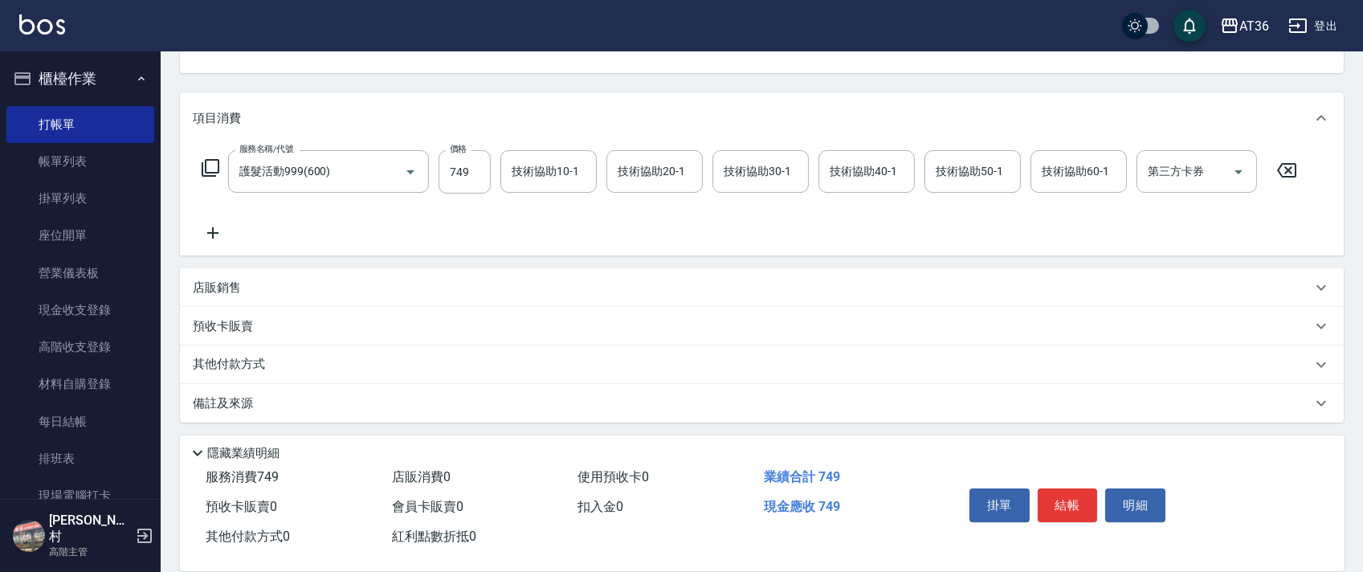
click at [263, 360] on p "其他付款方式" at bounding box center [233, 365] width 80 height 18
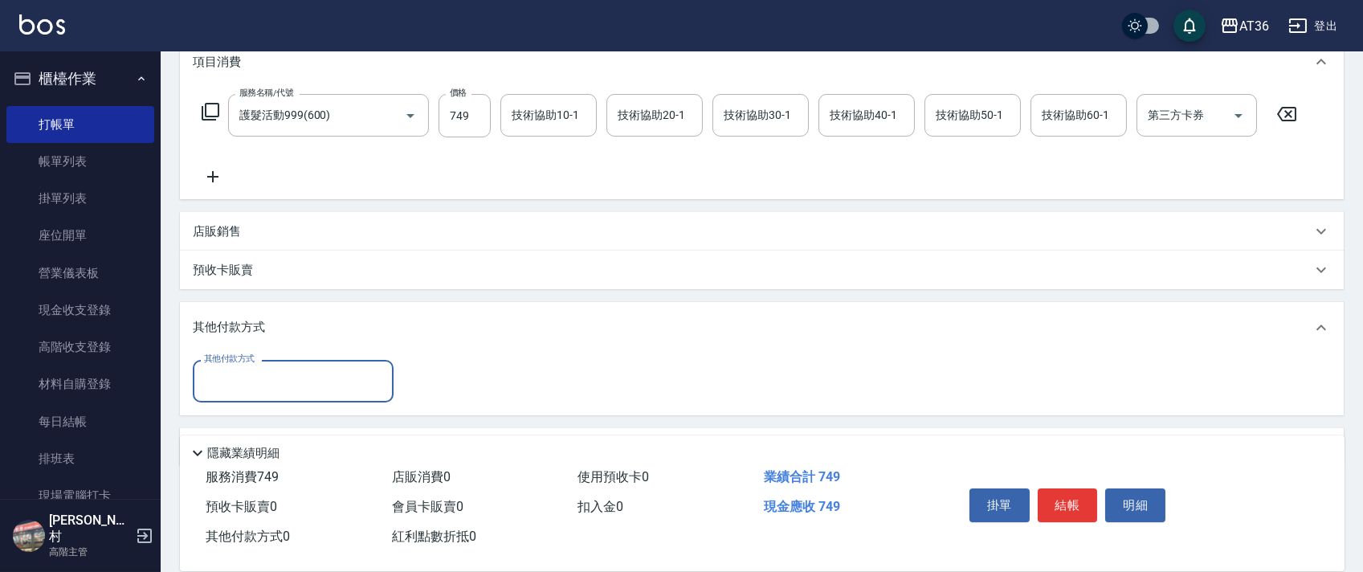
scroll to position [272, 0]
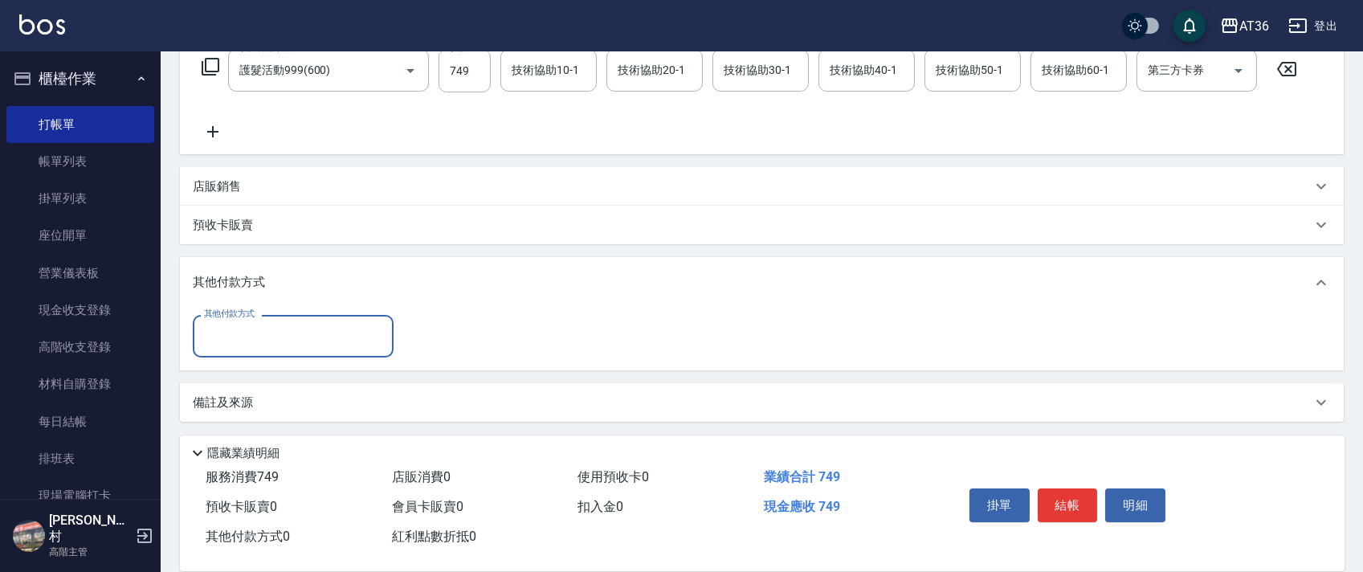
click at [288, 335] on input "其他付款方式" at bounding box center [293, 336] width 186 height 28
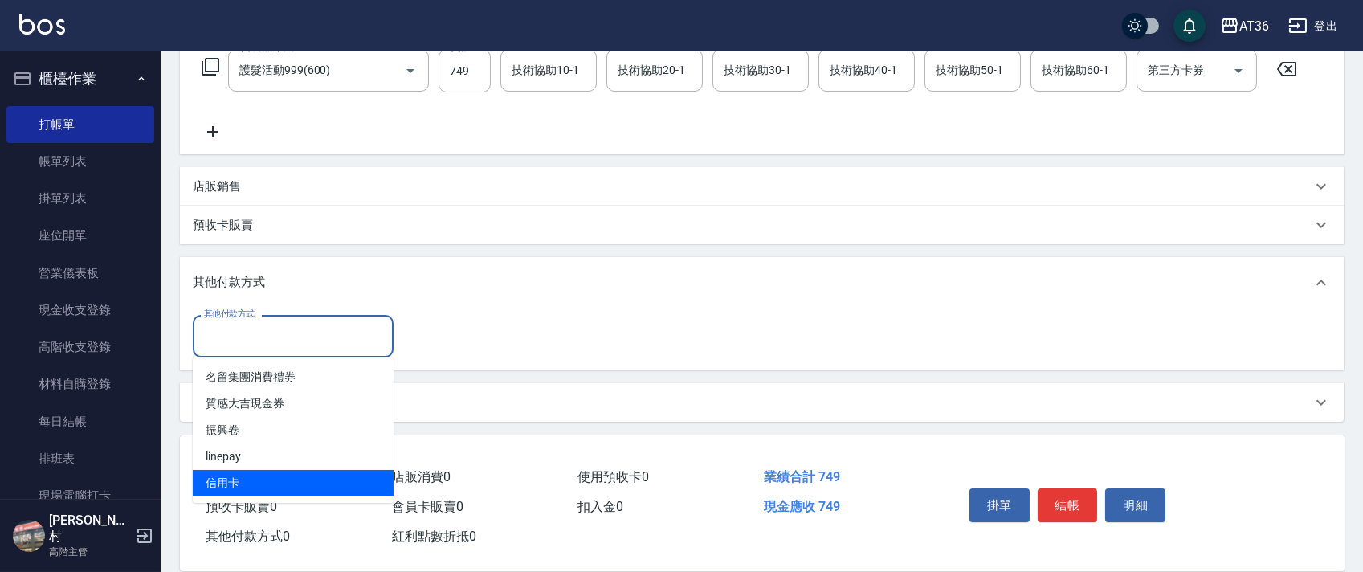
click at [267, 479] on span "信用卡" at bounding box center [293, 483] width 201 height 27
type input "信用卡"
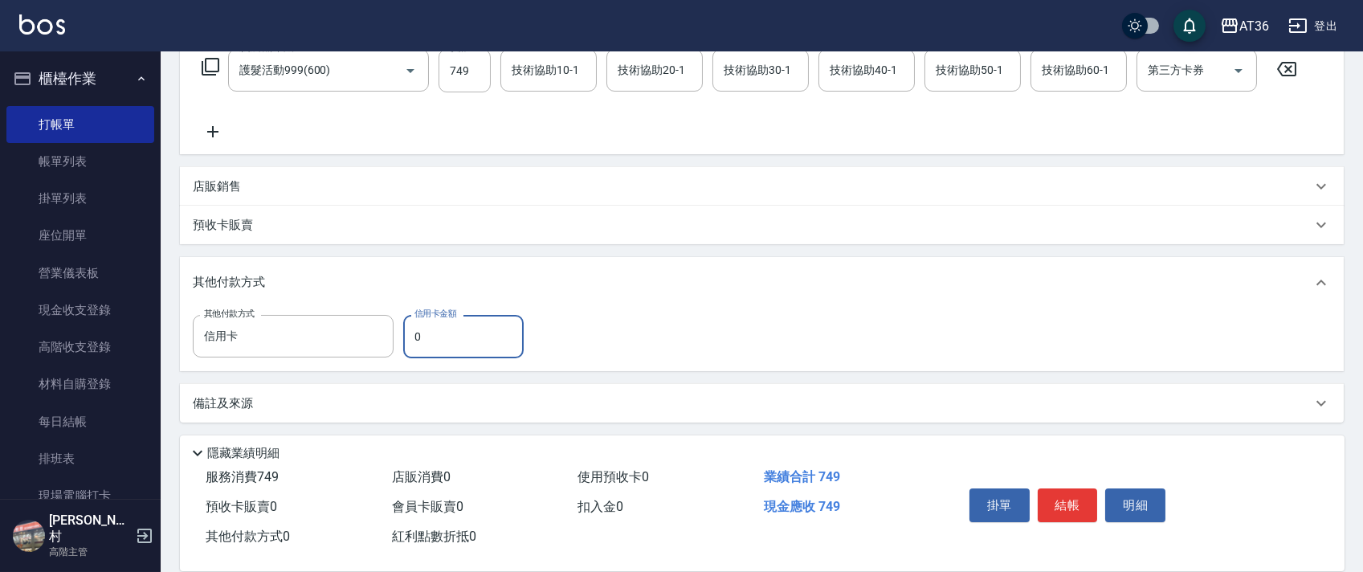
drag, startPoint x: 408, startPoint y: 347, endPoint x: 438, endPoint y: 328, distance: 35.4
click at [409, 345] on input "0" at bounding box center [463, 336] width 120 height 43
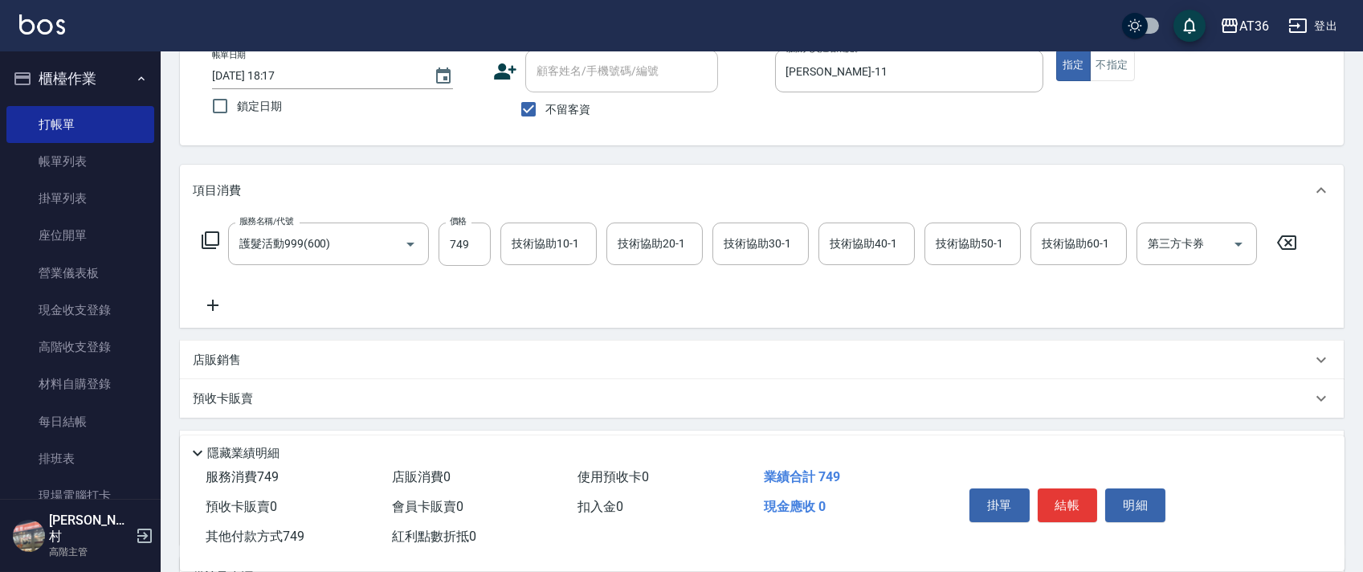
scroll to position [0, 0]
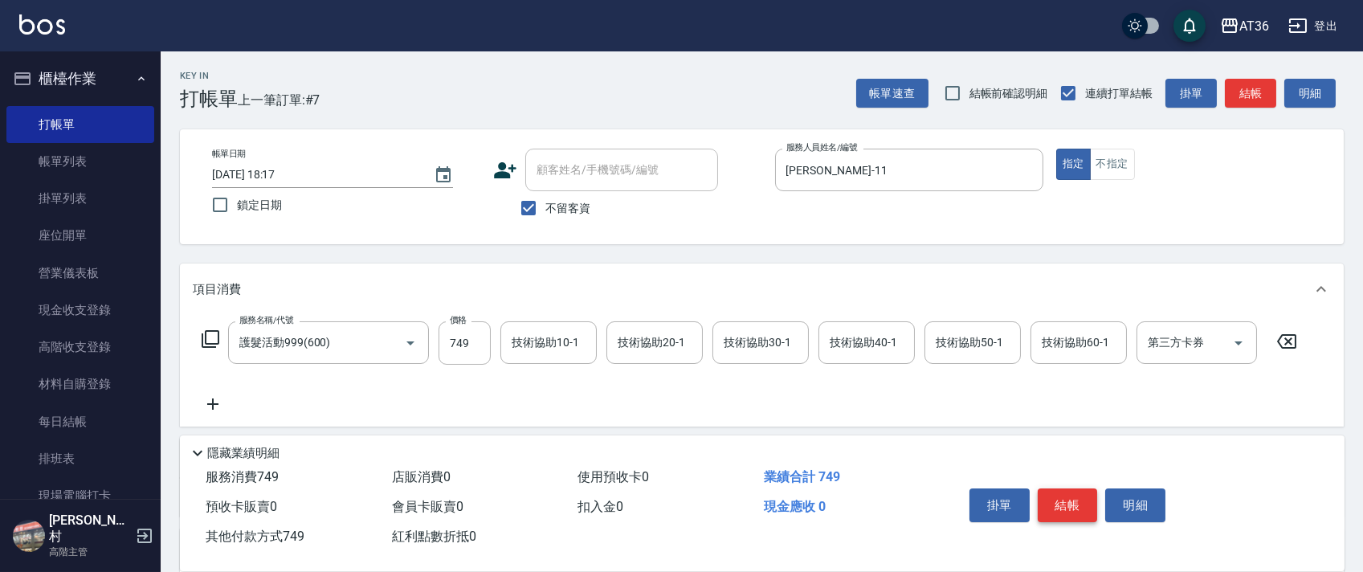
type input "749"
click at [1065, 498] on button "結帳" at bounding box center [1068, 505] width 60 height 34
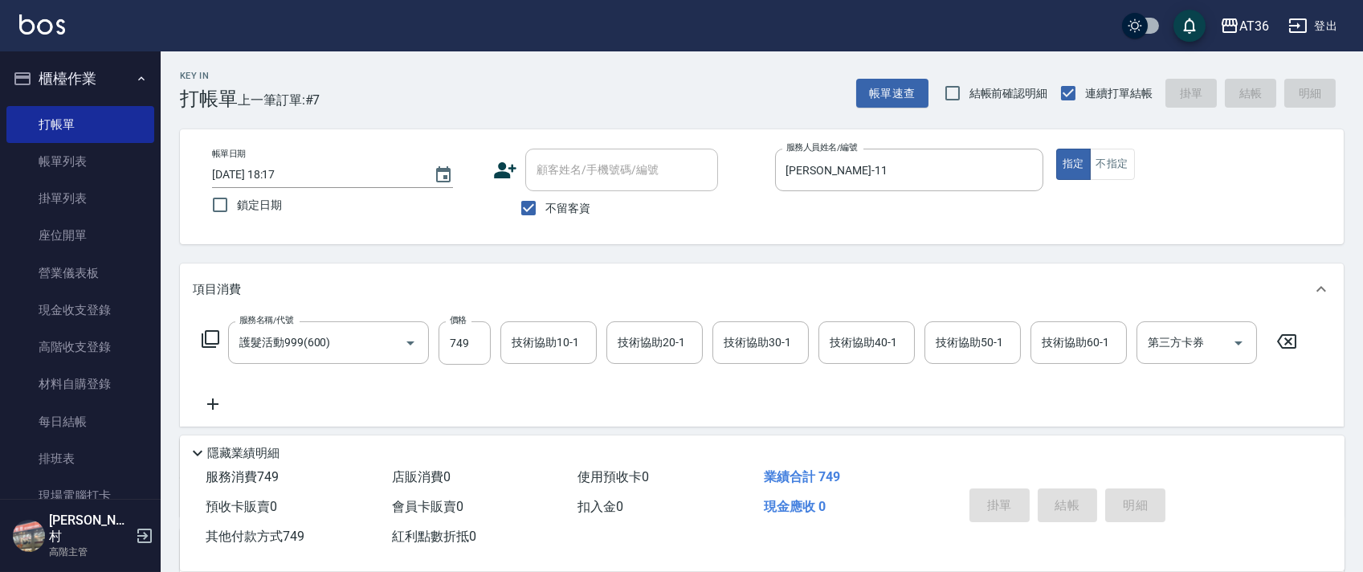
type input "[DATE] 18:18"
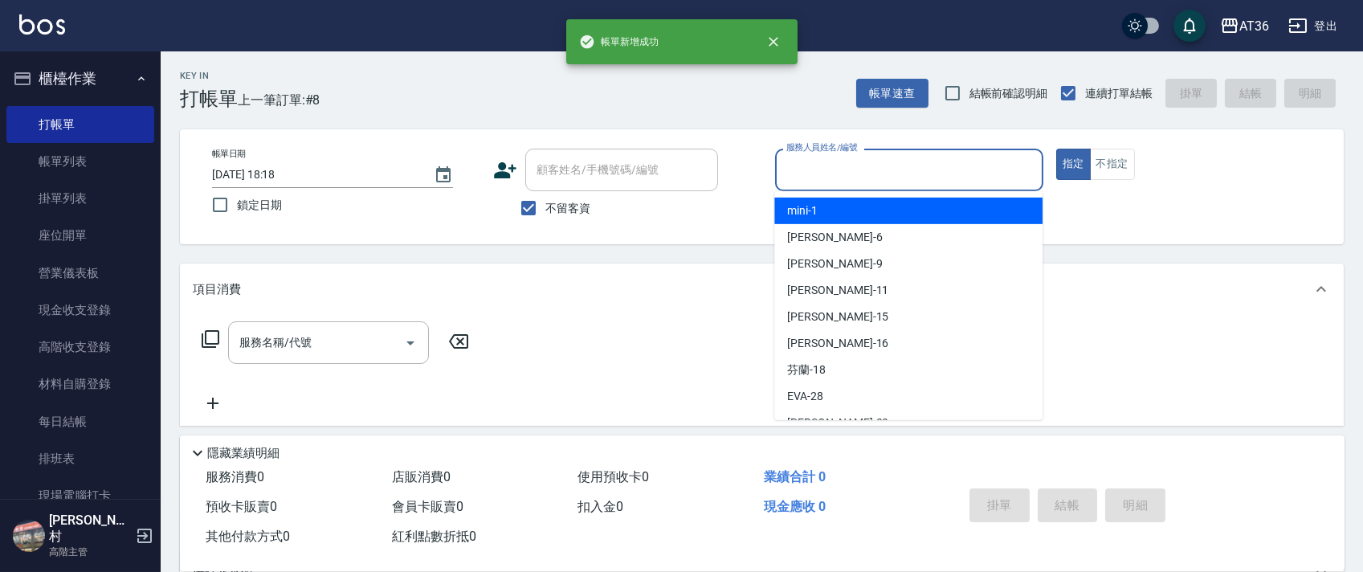
click at [794, 182] on input "服務人員姓名/編號" at bounding box center [909, 170] width 254 height 28
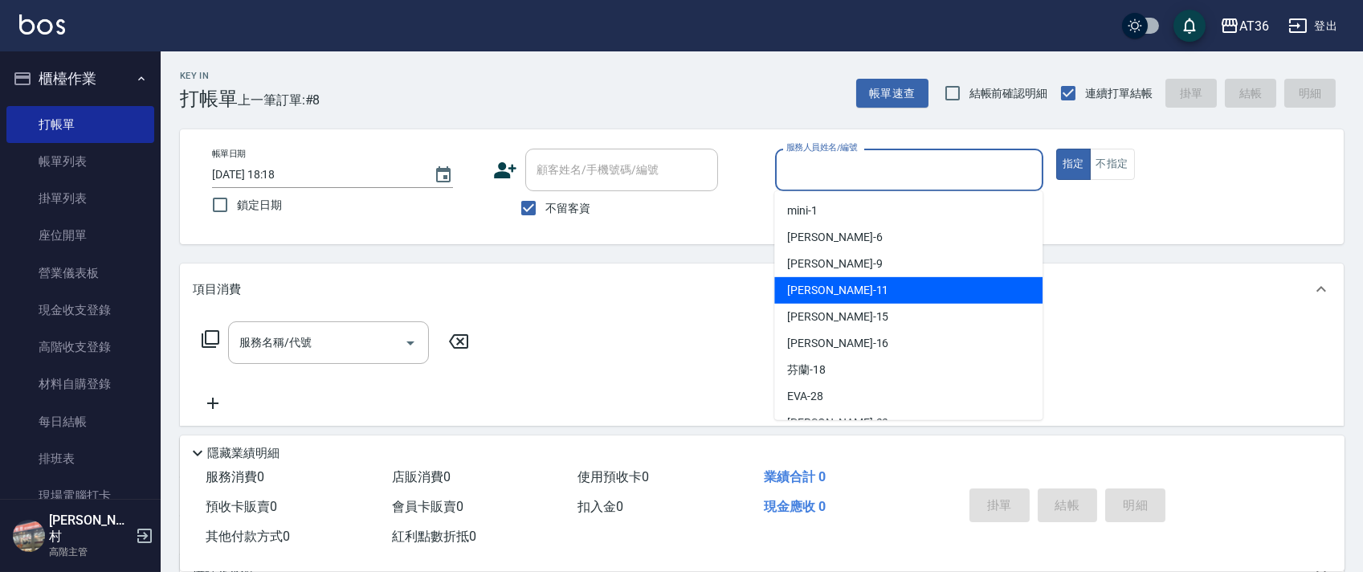
click at [819, 290] on span "[PERSON_NAME] -11" at bounding box center [837, 290] width 101 height 17
type input "[PERSON_NAME]-11"
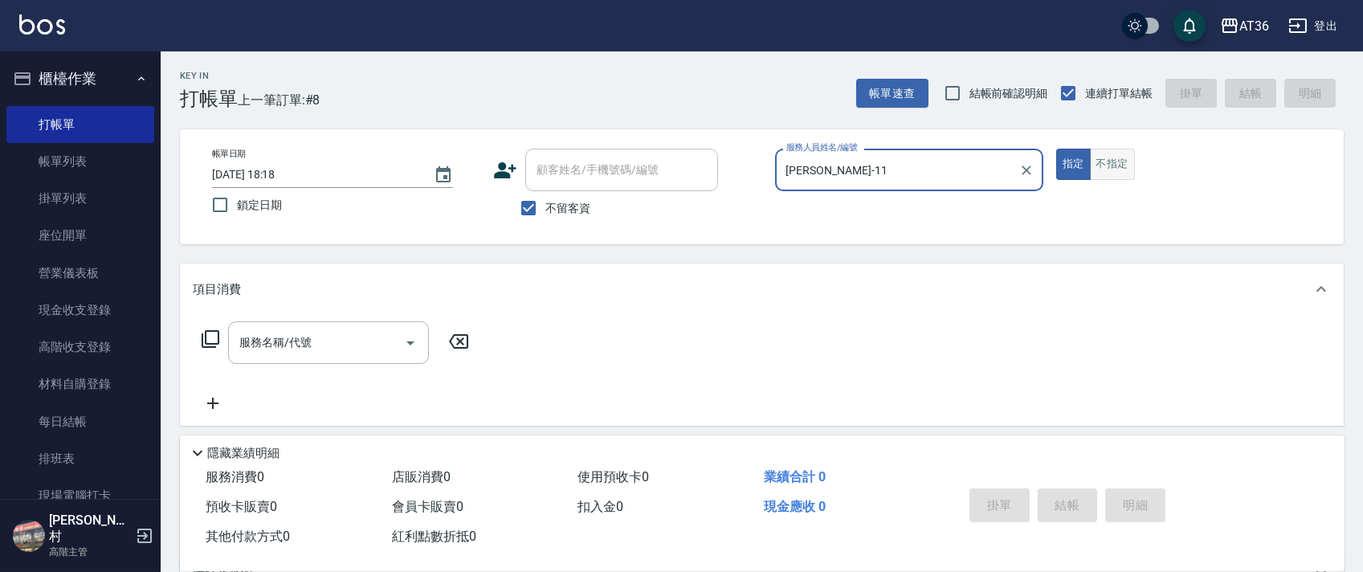
click at [1120, 165] on button "不指定" at bounding box center [1112, 164] width 45 height 31
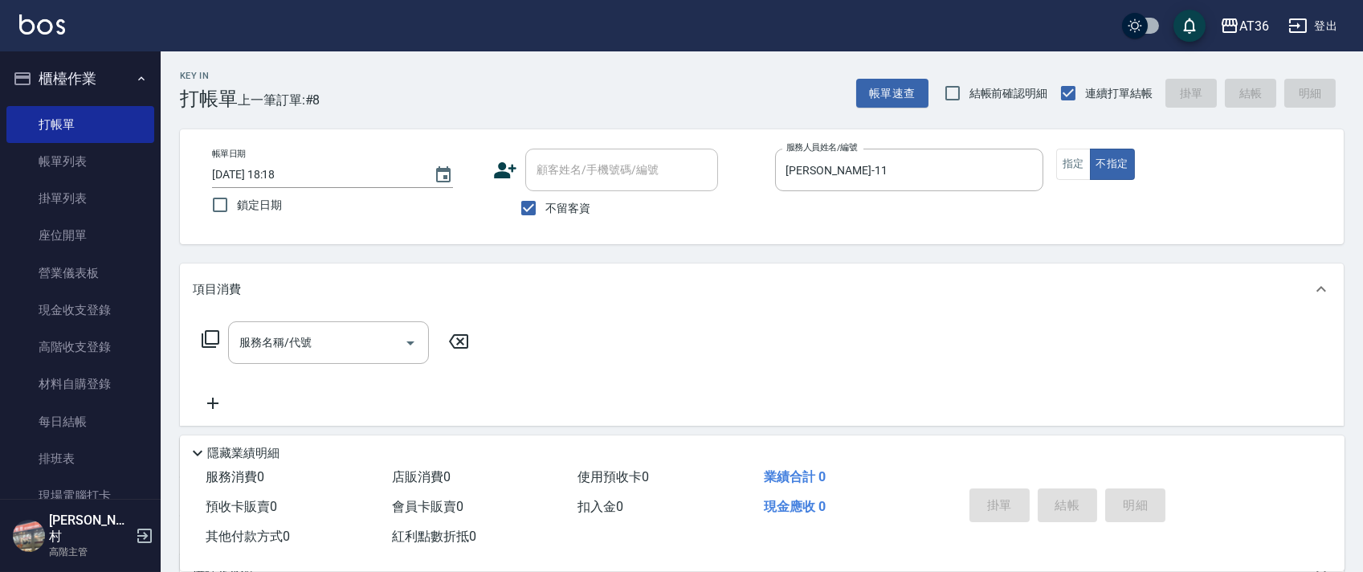
click at [210, 335] on icon at bounding box center [210, 338] width 19 height 19
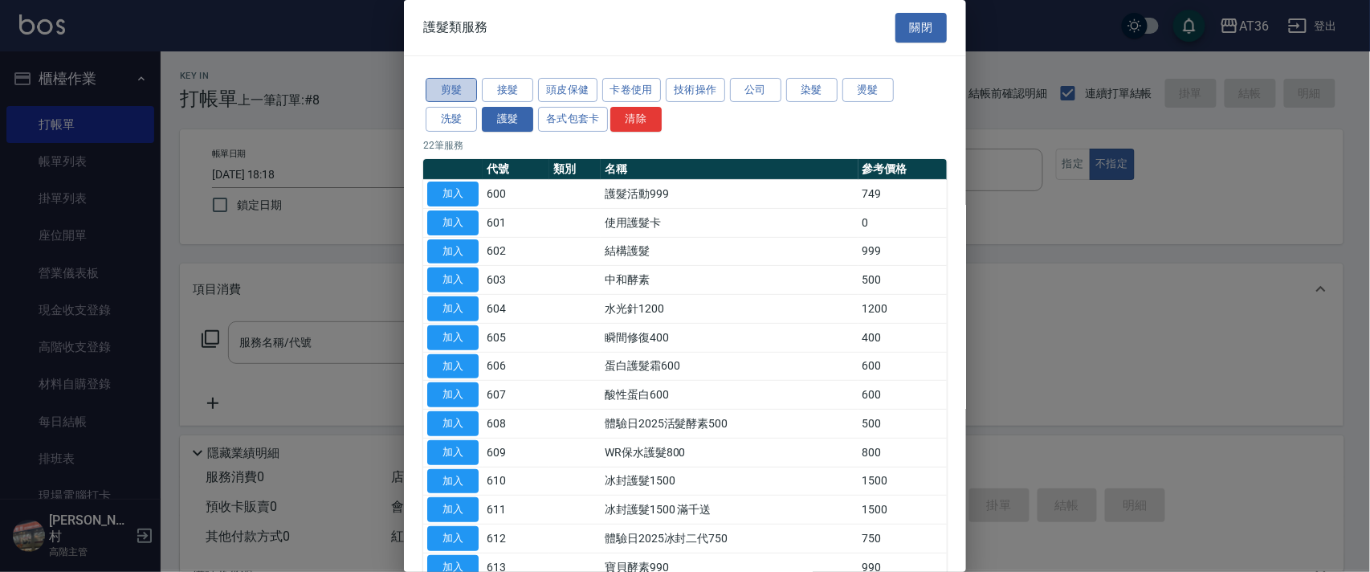
click at [430, 94] on button "剪髮" at bounding box center [451, 90] width 51 height 25
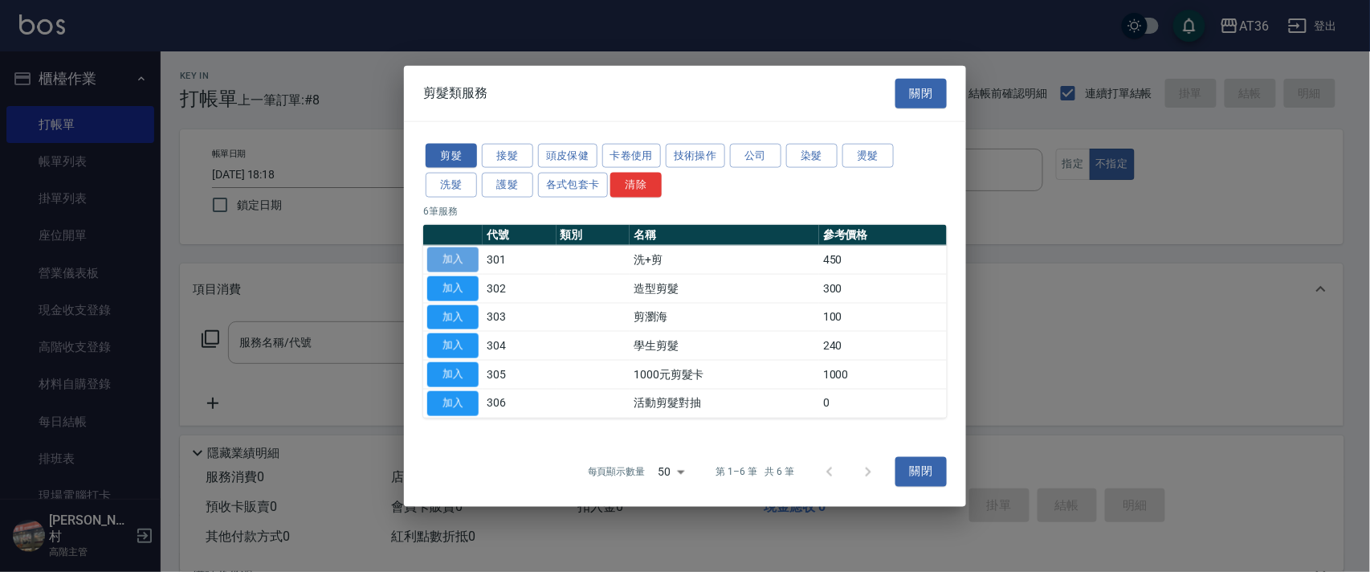
click at [459, 251] on button "加入" at bounding box center [452, 259] width 51 height 25
type input "洗+剪(301)"
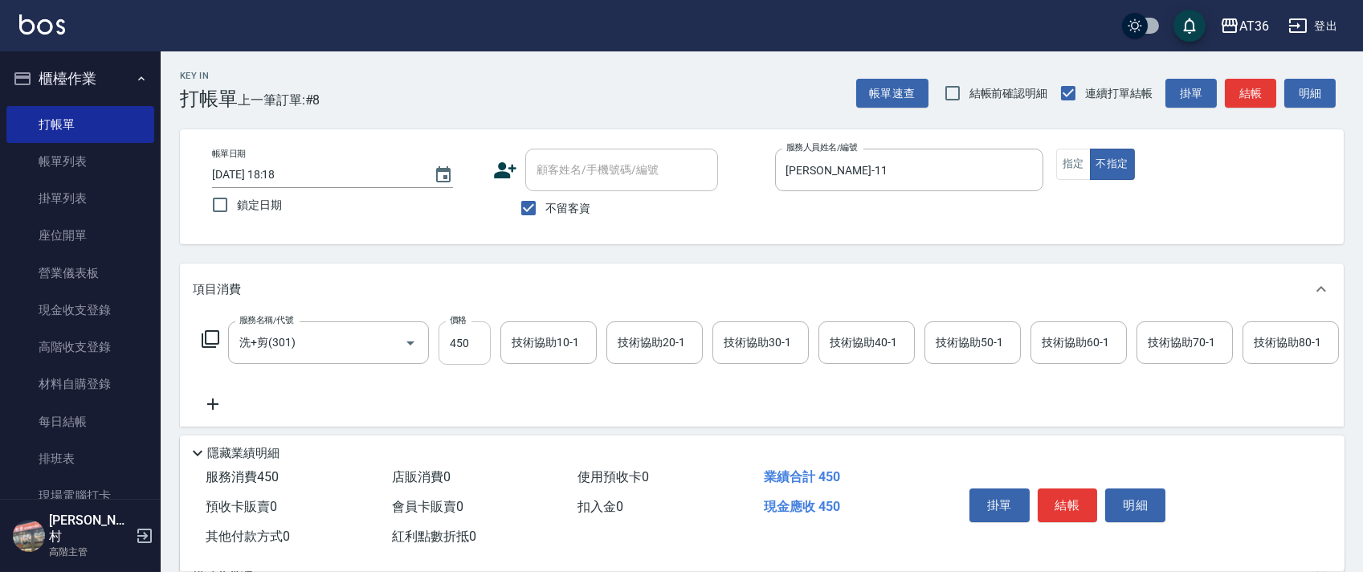
click at [463, 346] on input "450" at bounding box center [465, 342] width 52 height 43
type input "468"
click at [1054, 500] on button "結帳" at bounding box center [1068, 505] width 60 height 34
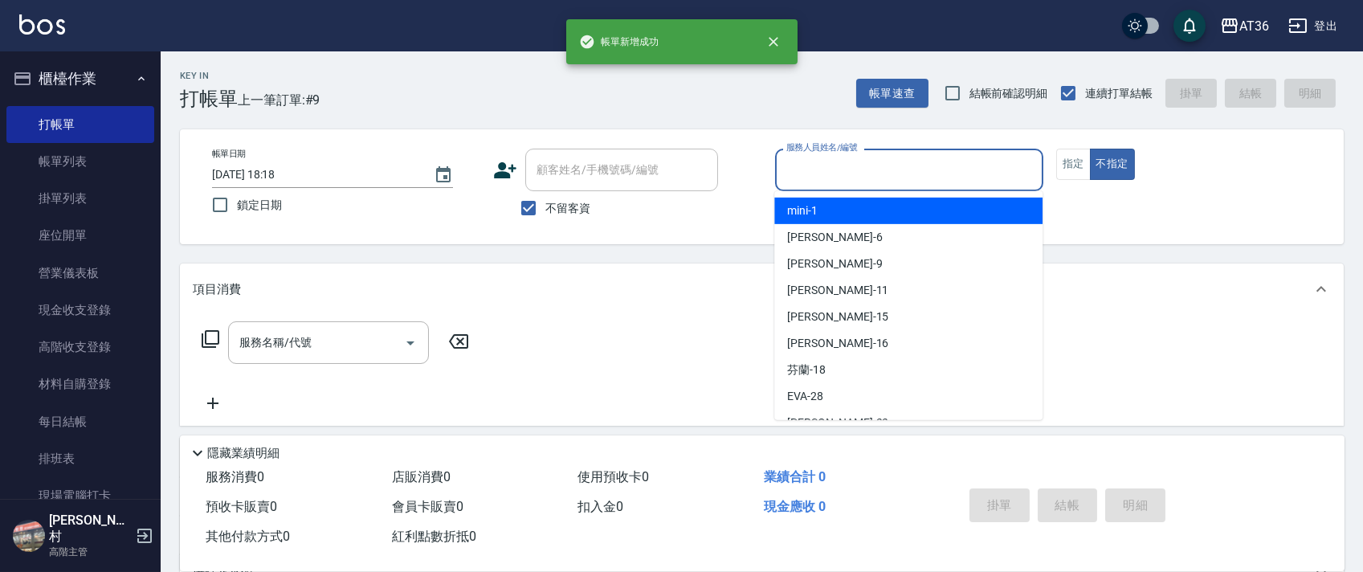
drag, startPoint x: 803, startPoint y: 170, endPoint x: 888, endPoint y: 231, distance: 104.8
click at [802, 172] on input "服務人員姓名/編號" at bounding box center [909, 170] width 254 height 28
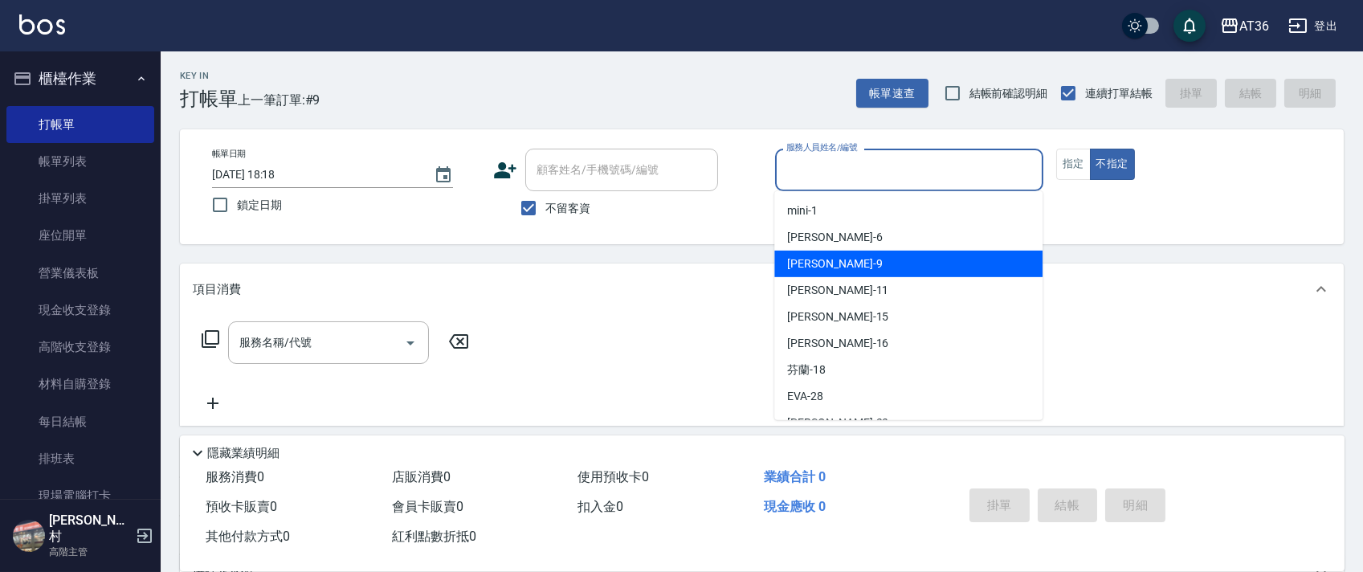
scroll to position [235, 0]
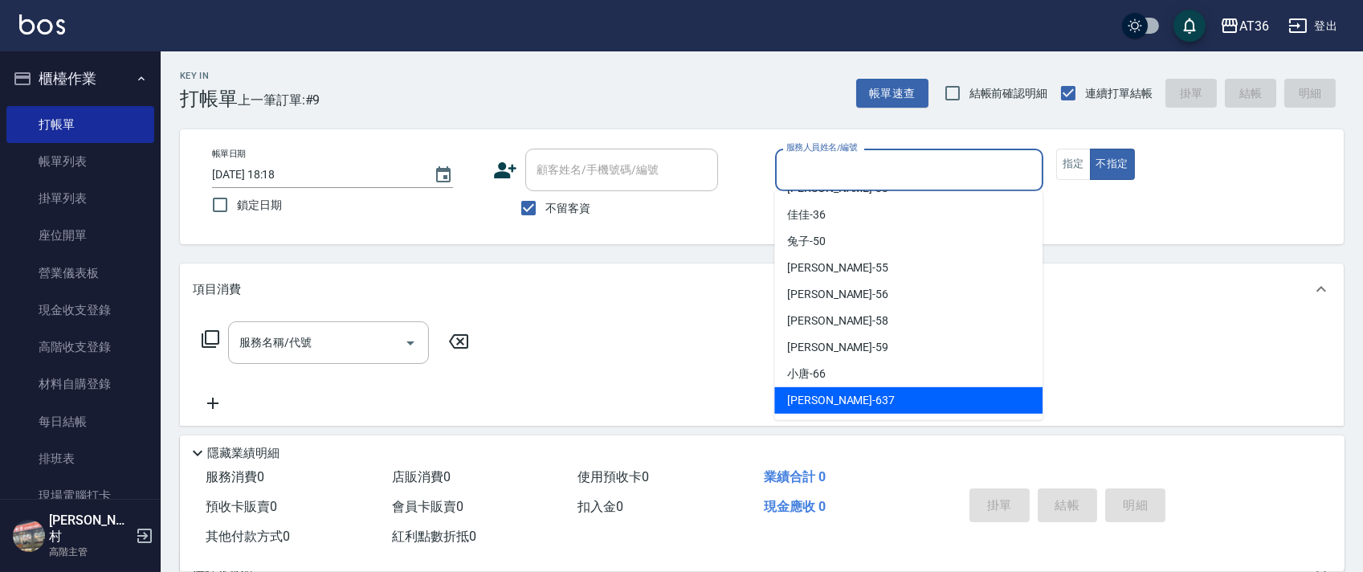
click at [802, 405] on span "憶琳 -637" at bounding box center [841, 400] width 108 height 17
type input "憶琳-637"
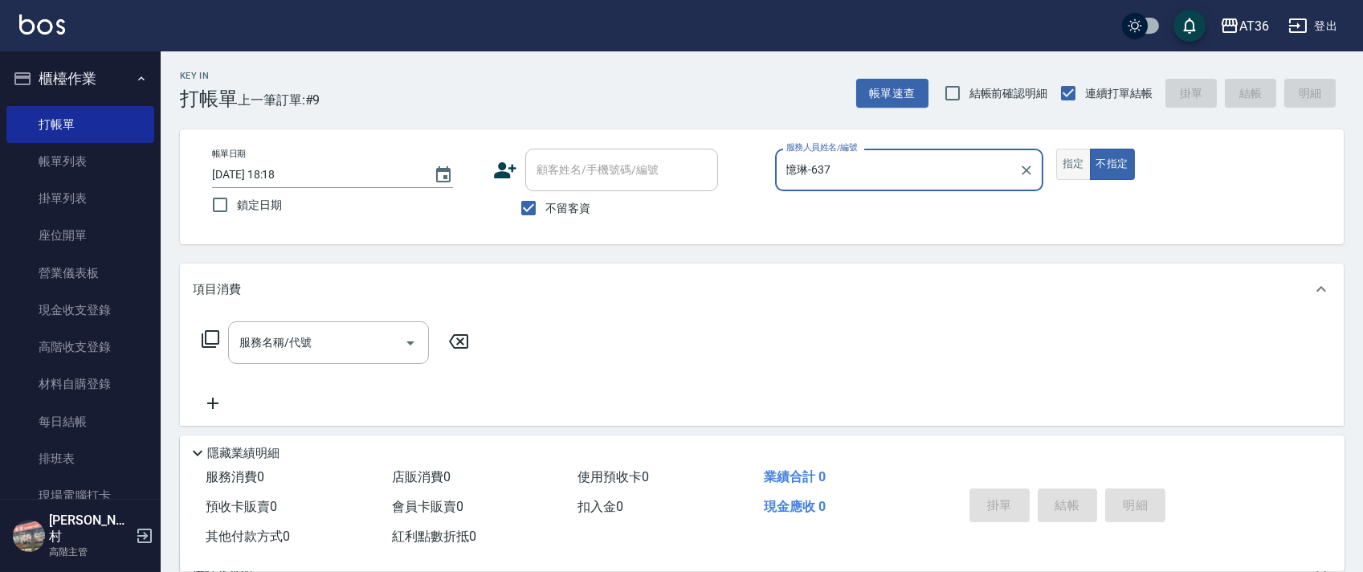
click at [1075, 162] on button "指定" at bounding box center [1073, 164] width 35 height 31
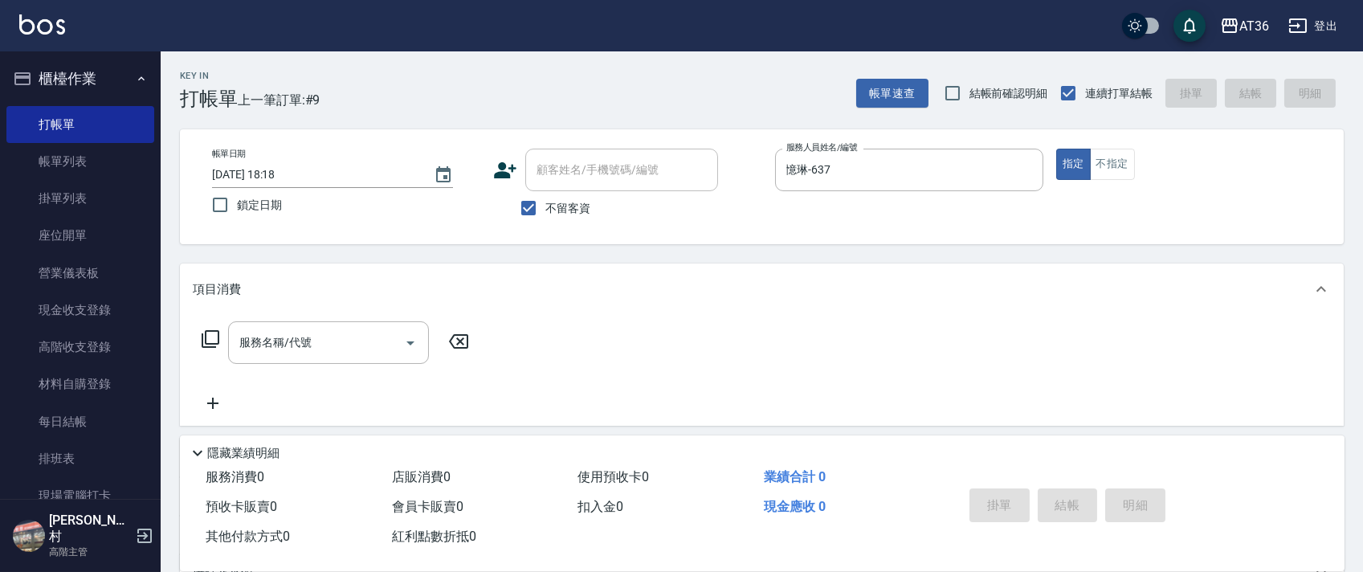
click at [214, 336] on icon at bounding box center [210, 338] width 19 height 19
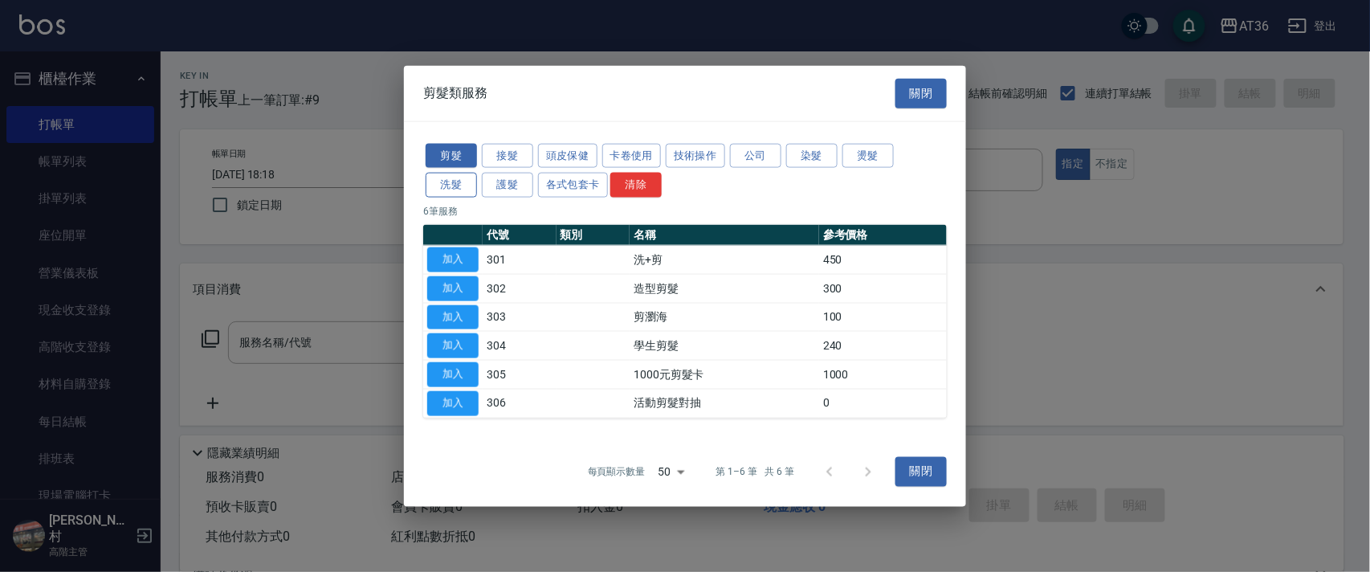
click at [457, 191] on button "洗髮" at bounding box center [451, 185] width 51 height 25
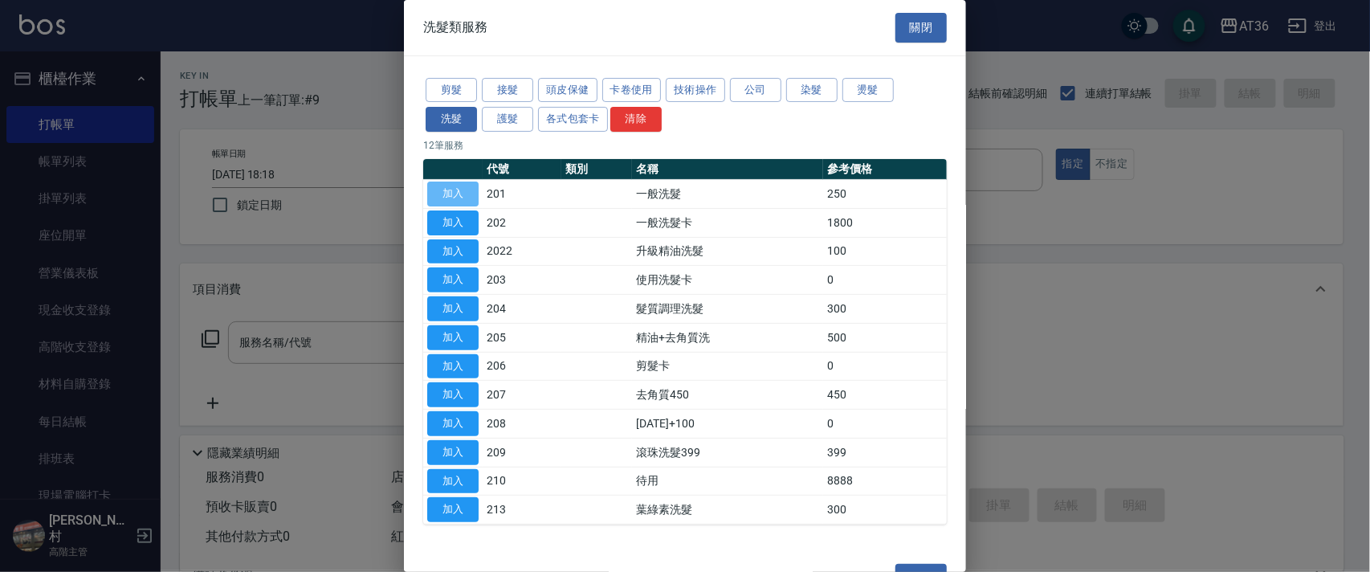
drag, startPoint x: 453, startPoint y: 182, endPoint x: 1104, endPoint y: 316, distance: 664.1
click at [453, 188] on button "加入" at bounding box center [452, 194] width 51 height 25
type input "一般洗髮(201)"
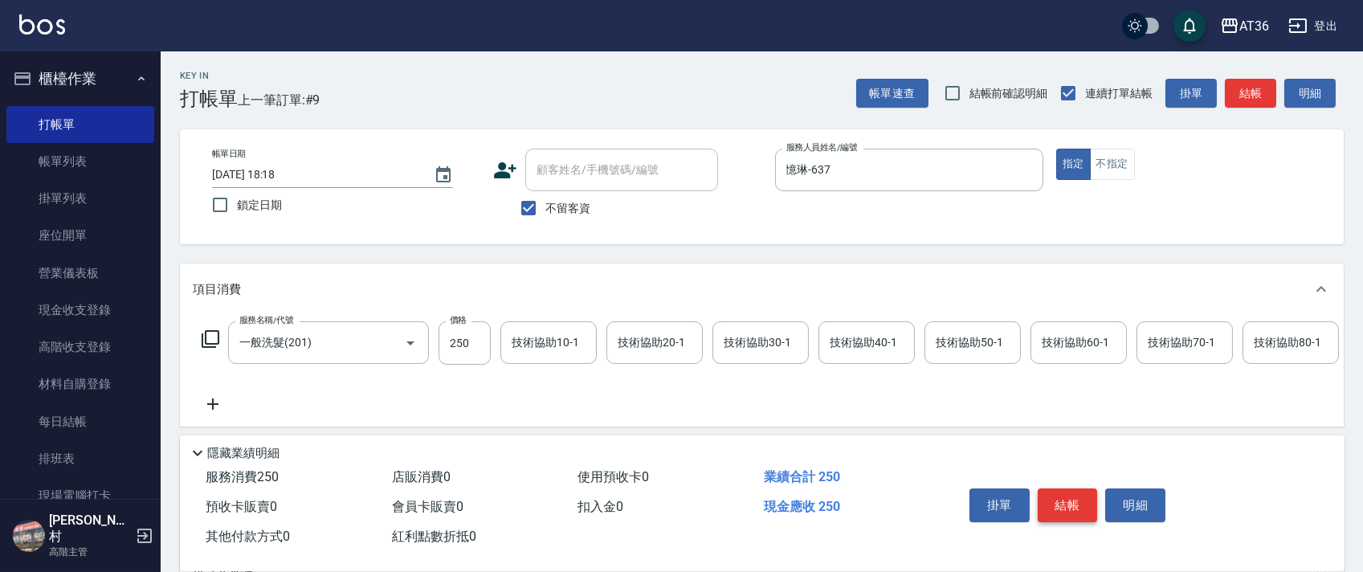
click at [1074, 495] on button "結帳" at bounding box center [1068, 505] width 60 height 34
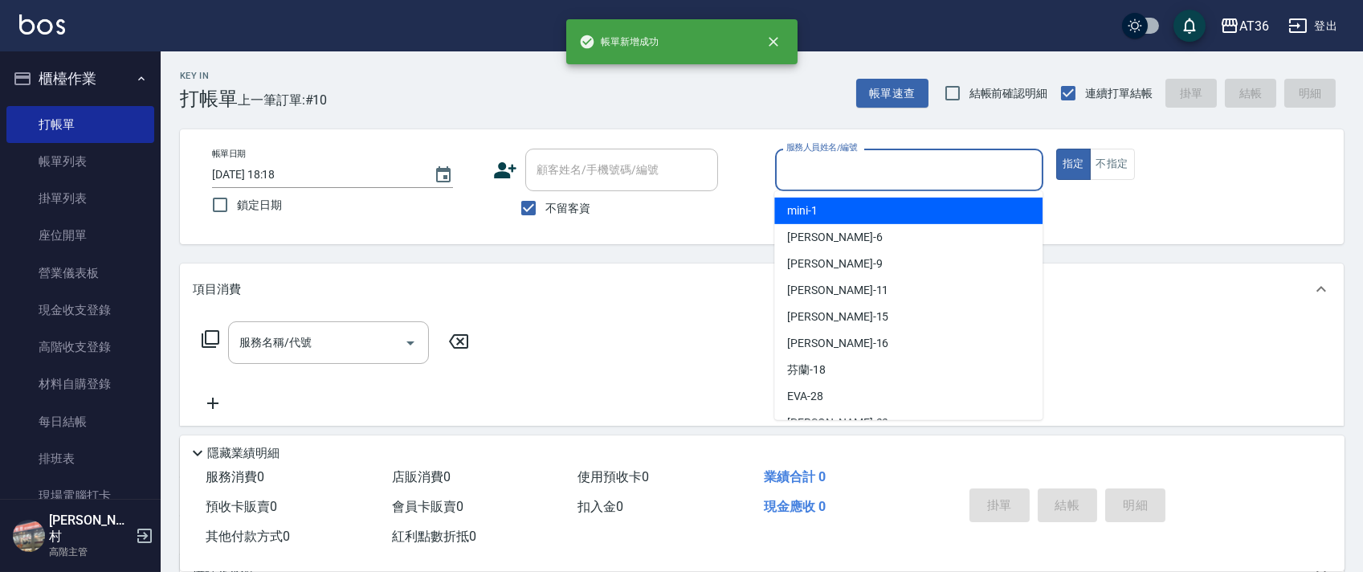
click at [785, 171] on input "服務人員姓名/編號" at bounding box center [909, 170] width 254 height 28
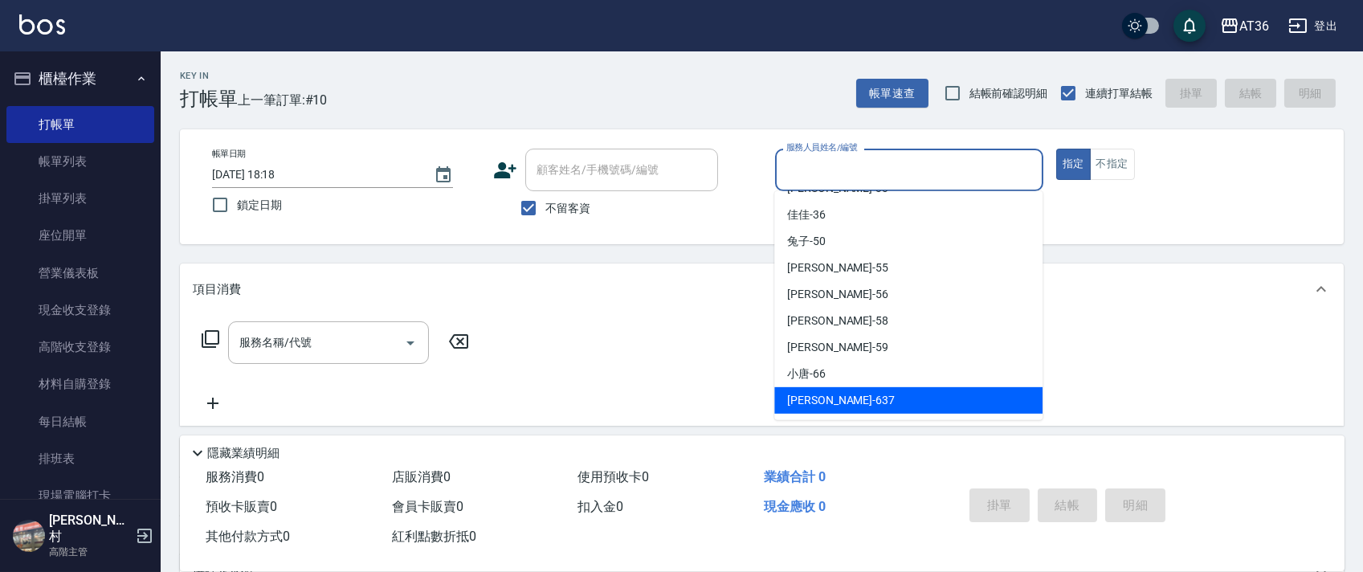
click at [811, 395] on span "憶琳 -637" at bounding box center [841, 400] width 108 height 17
type input "憶琳-637"
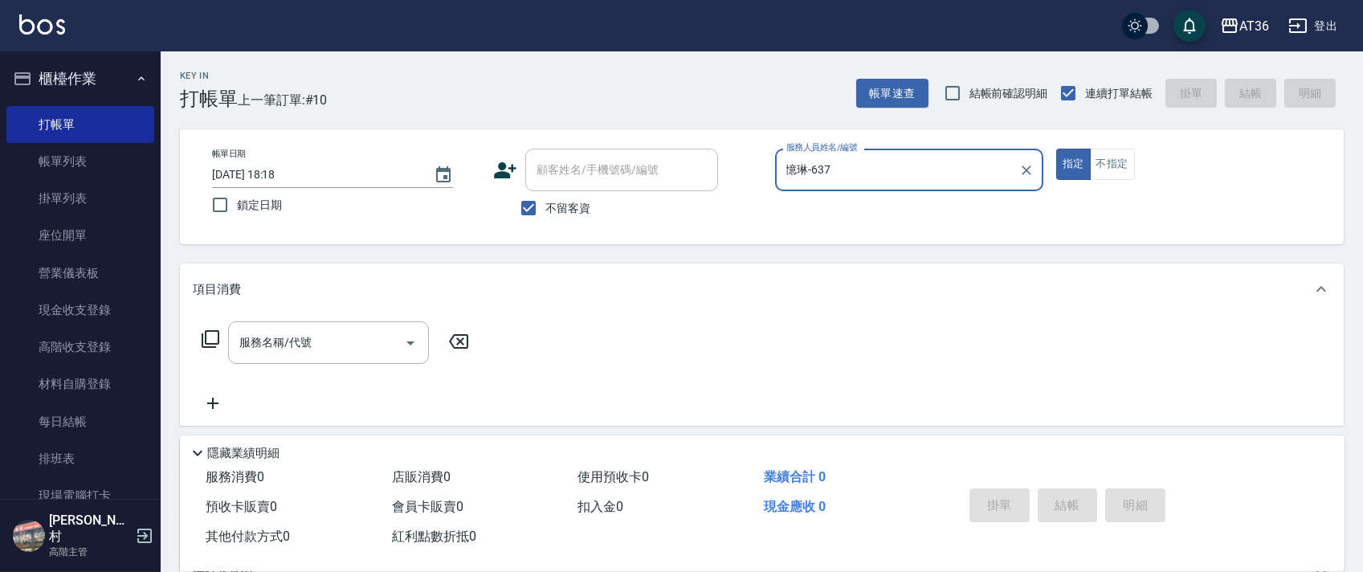
click at [217, 337] on icon at bounding box center [210, 338] width 19 height 19
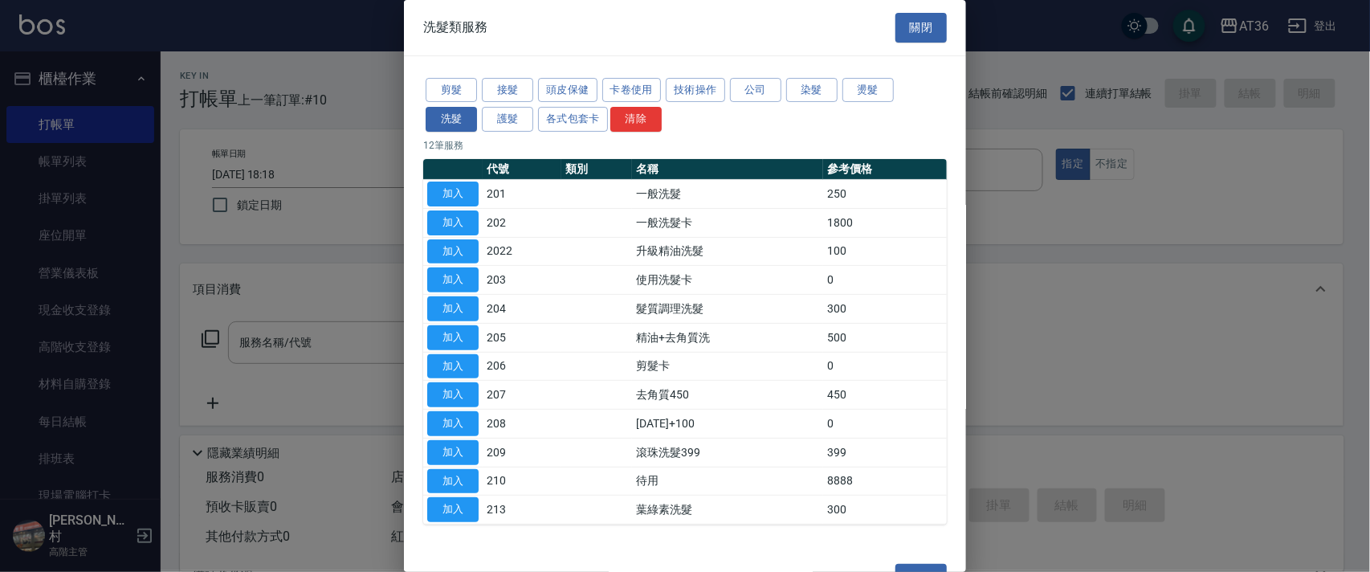
drag, startPoint x: 459, startPoint y: 198, endPoint x: 1144, endPoint y: 315, distance: 695.8
click at [459, 199] on button "加入" at bounding box center [452, 194] width 51 height 25
type input "一般洗髮(201)"
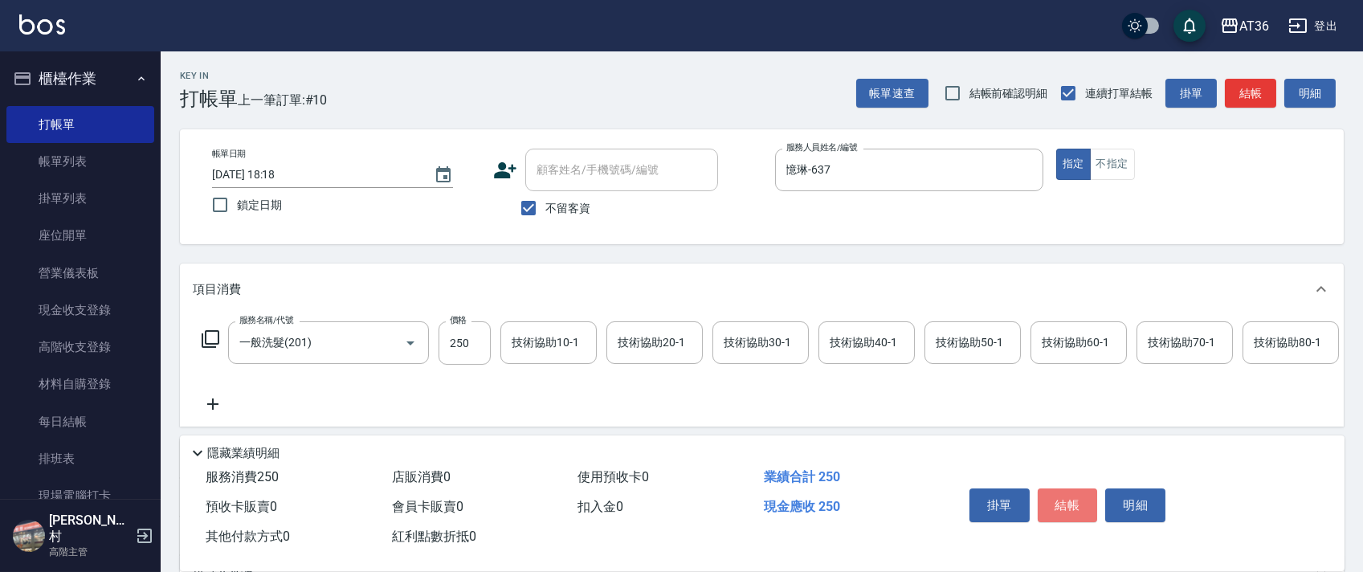
drag, startPoint x: 1070, startPoint y: 500, endPoint x: 1069, endPoint y: 492, distance: 8.9
click at [1070, 499] on button "結帳" at bounding box center [1068, 505] width 60 height 34
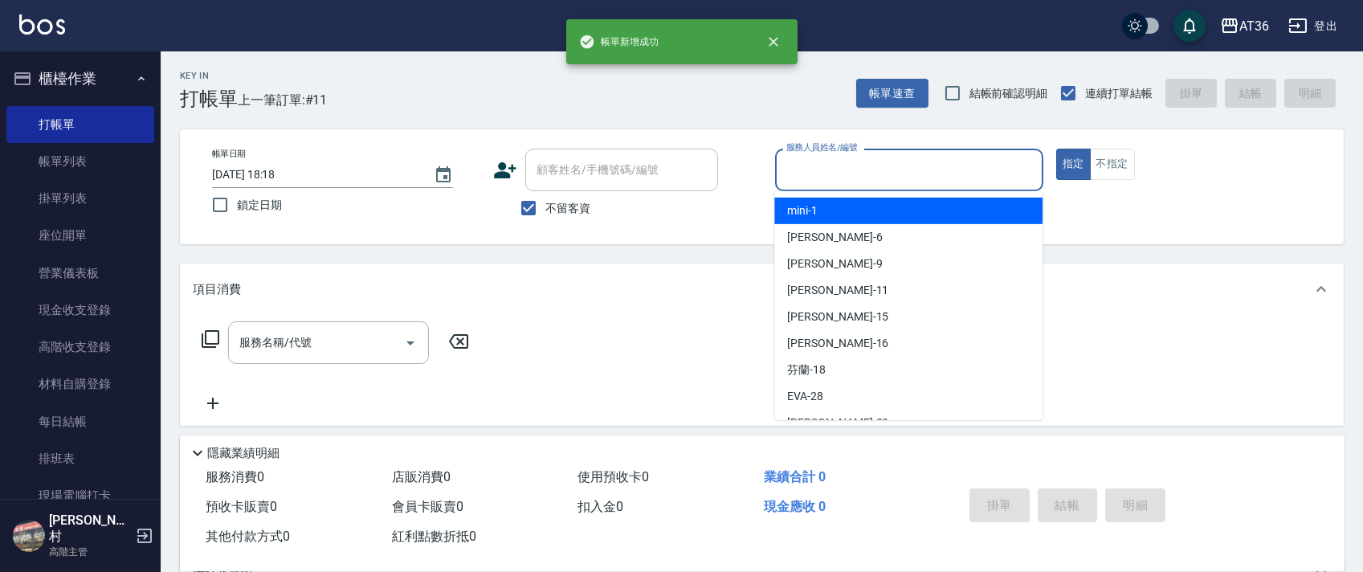
drag, startPoint x: 793, startPoint y: 171, endPoint x: 865, endPoint y: 222, distance: 88.7
click at [792, 172] on input "服務人員姓名/編號" at bounding box center [909, 170] width 254 height 28
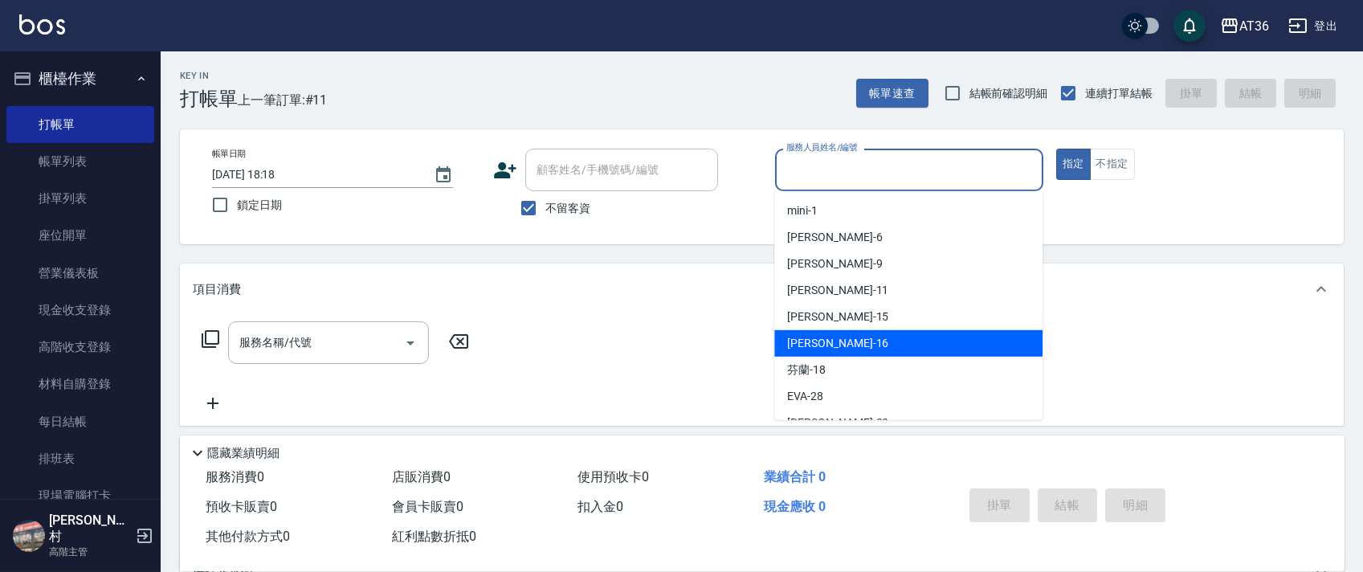
drag, startPoint x: 817, startPoint y: 335, endPoint x: 328, endPoint y: 247, distance: 496.2
click at [816, 336] on span "[PERSON_NAME] -16" at bounding box center [837, 343] width 101 height 17
type input "小鳳-16"
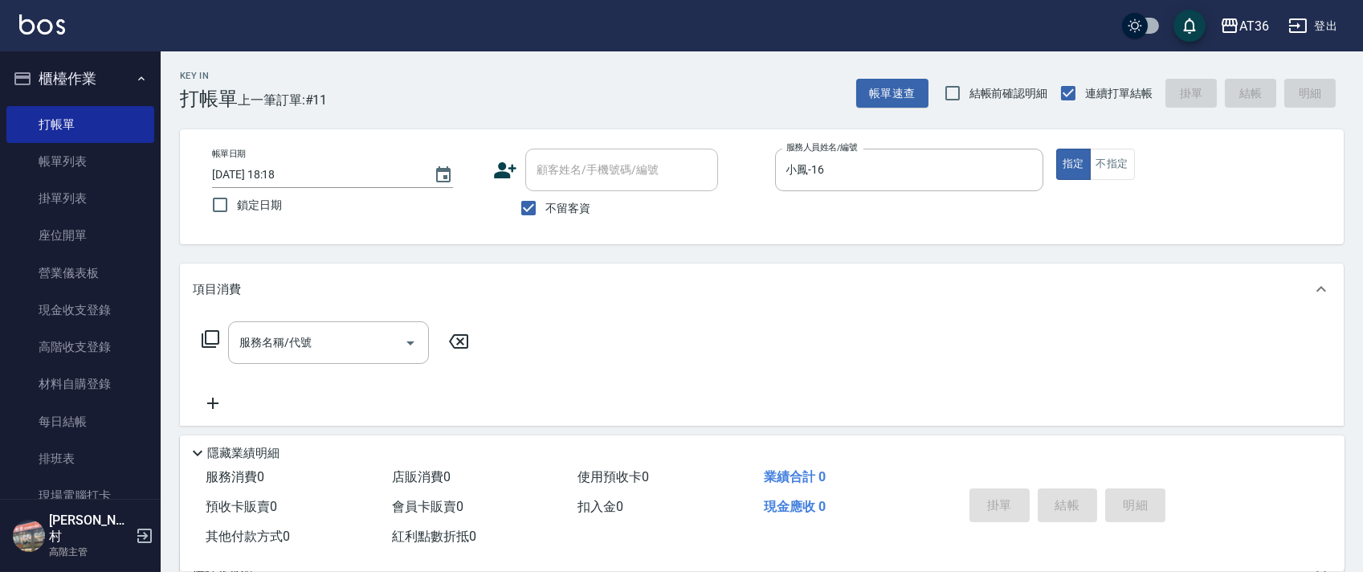
click at [206, 347] on icon at bounding box center [211, 339] width 18 height 18
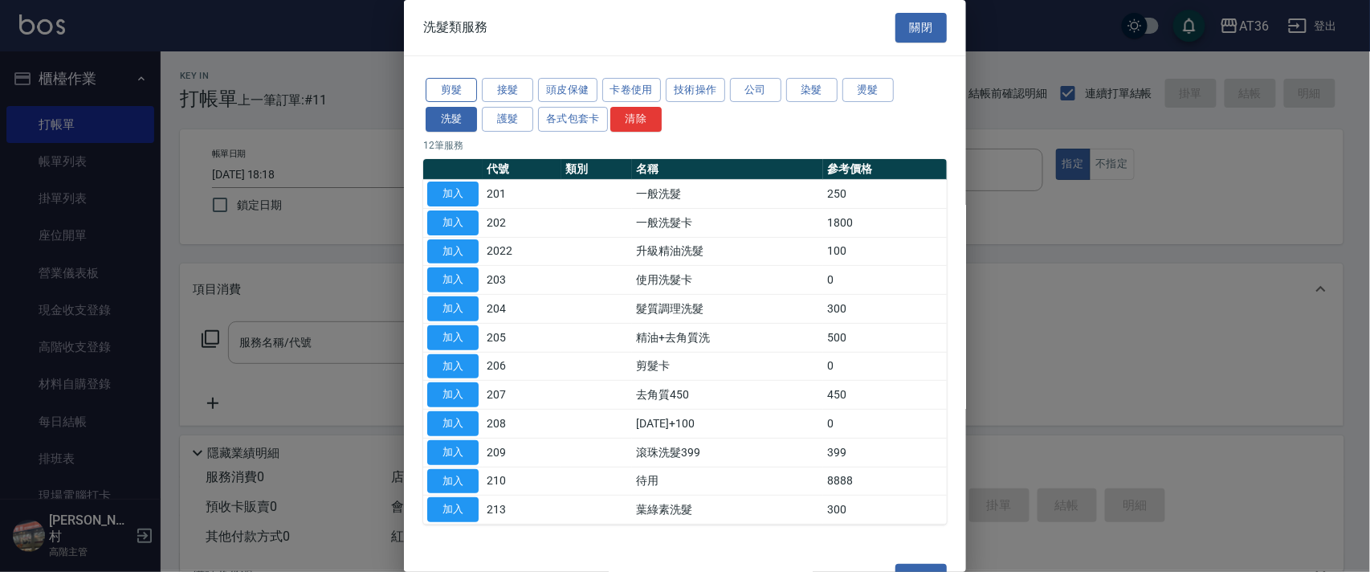
click at [447, 84] on button "剪髮" at bounding box center [451, 90] width 51 height 25
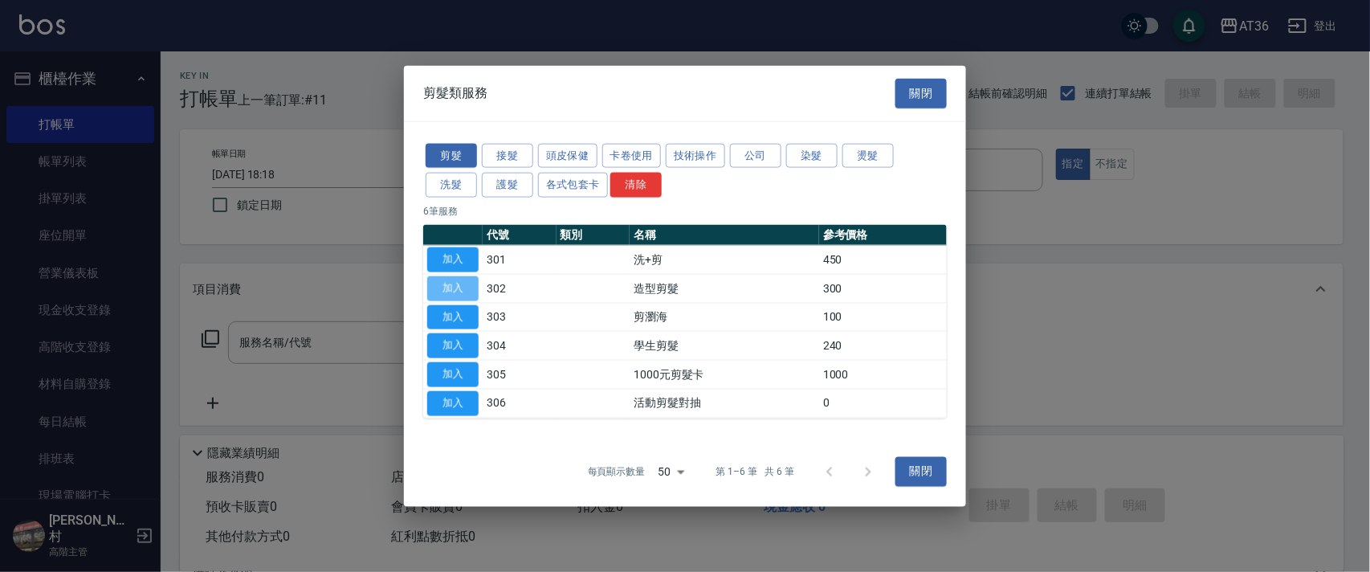
drag, startPoint x: 447, startPoint y: 283, endPoint x: 470, endPoint y: 383, distance: 103.1
click at [447, 283] on button "加入" at bounding box center [452, 287] width 51 height 25
type input "造型剪髮(302)"
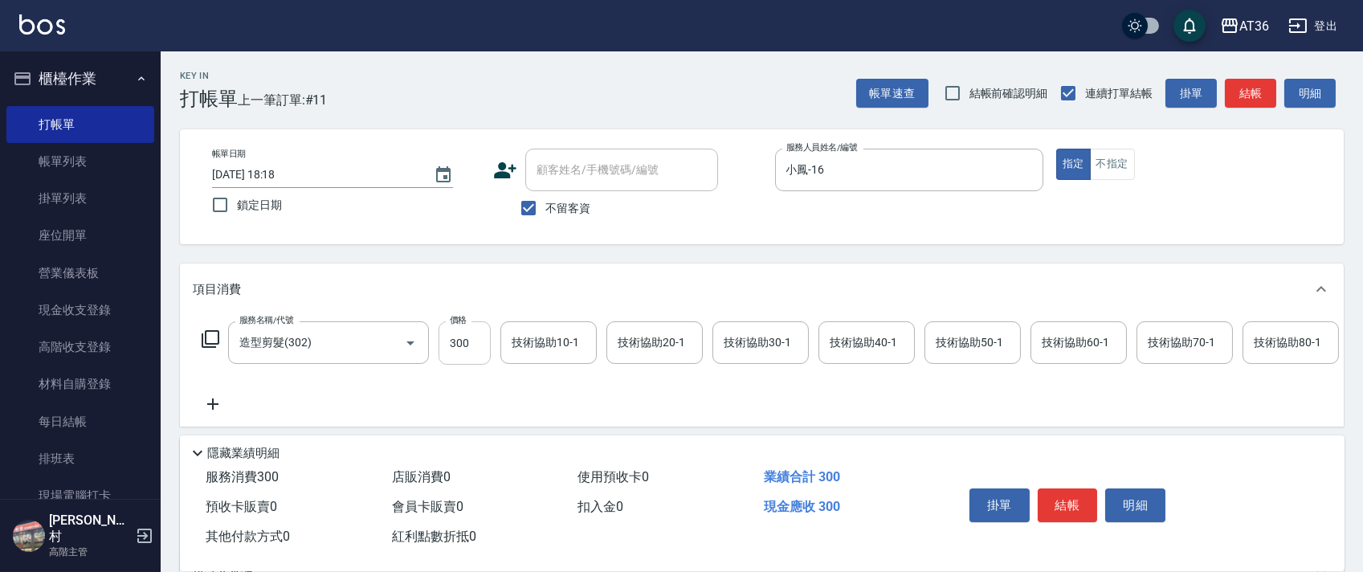
click at [455, 350] on input "300" at bounding box center [465, 342] width 52 height 43
type input "200"
click at [1069, 504] on button "結帳" at bounding box center [1068, 505] width 60 height 34
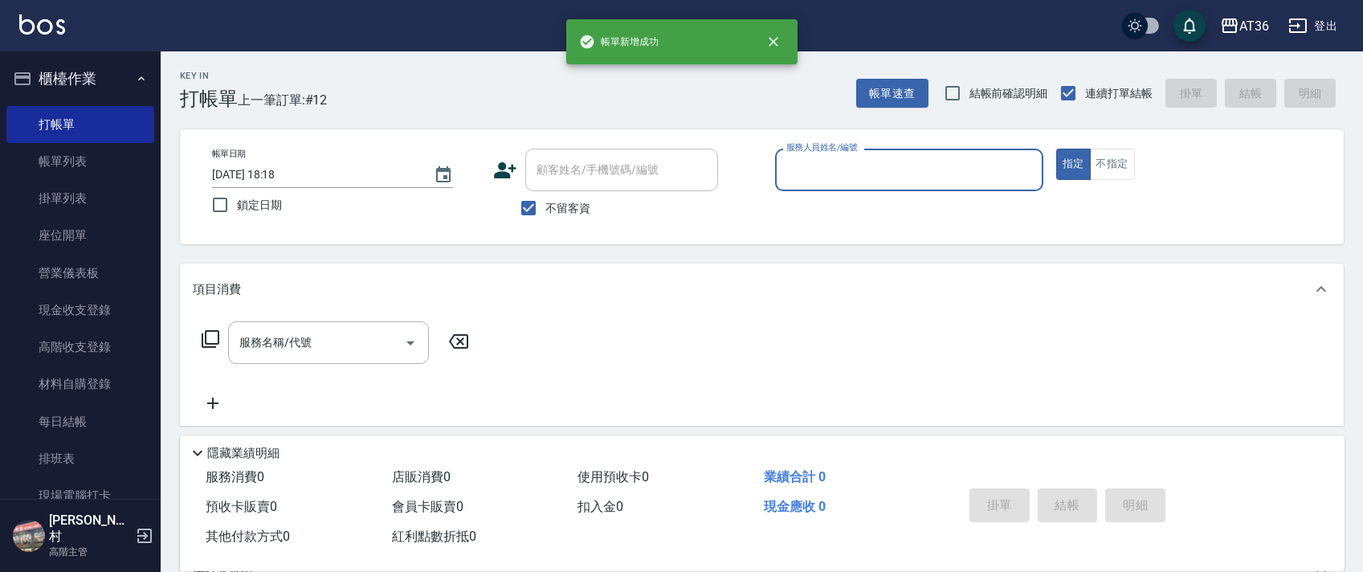
drag, startPoint x: 785, startPoint y: 180, endPoint x: 814, endPoint y: 202, distance: 36.6
click at [791, 190] on div "服務人員姓名/編號" at bounding box center [909, 170] width 268 height 43
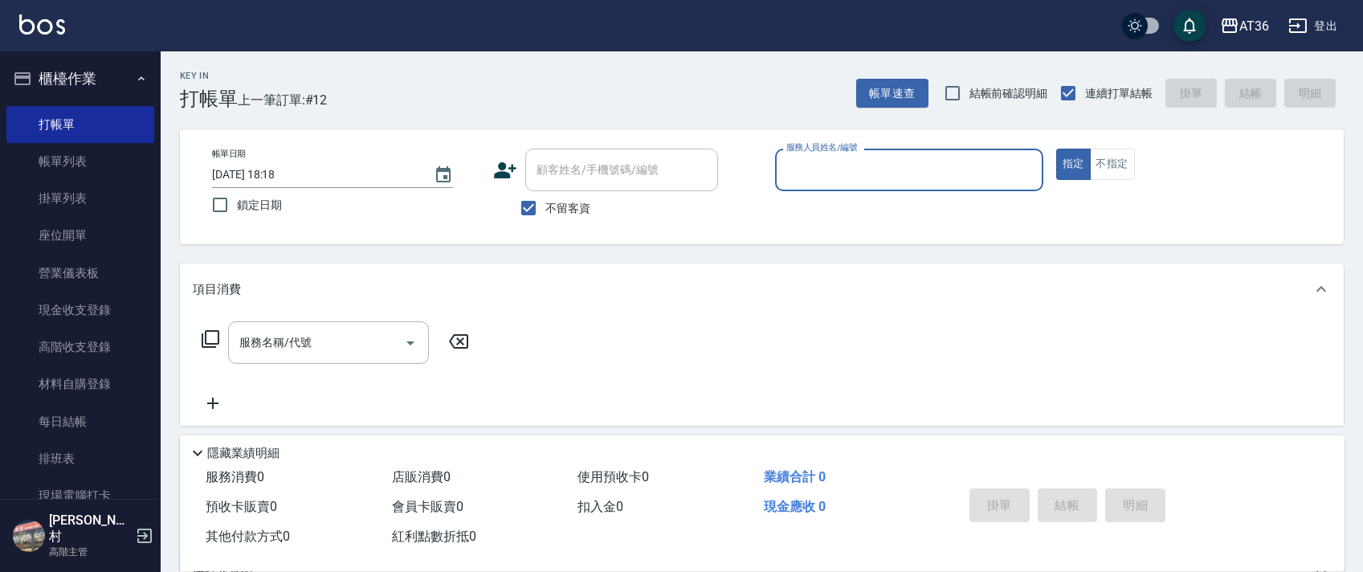
drag, startPoint x: 802, startPoint y: 172, endPoint x: 814, endPoint y: 186, distance: 18.2
click at [802, 173] on input "服務人員姓名/編號" at bounding box center [909, 170] width 254 height 28
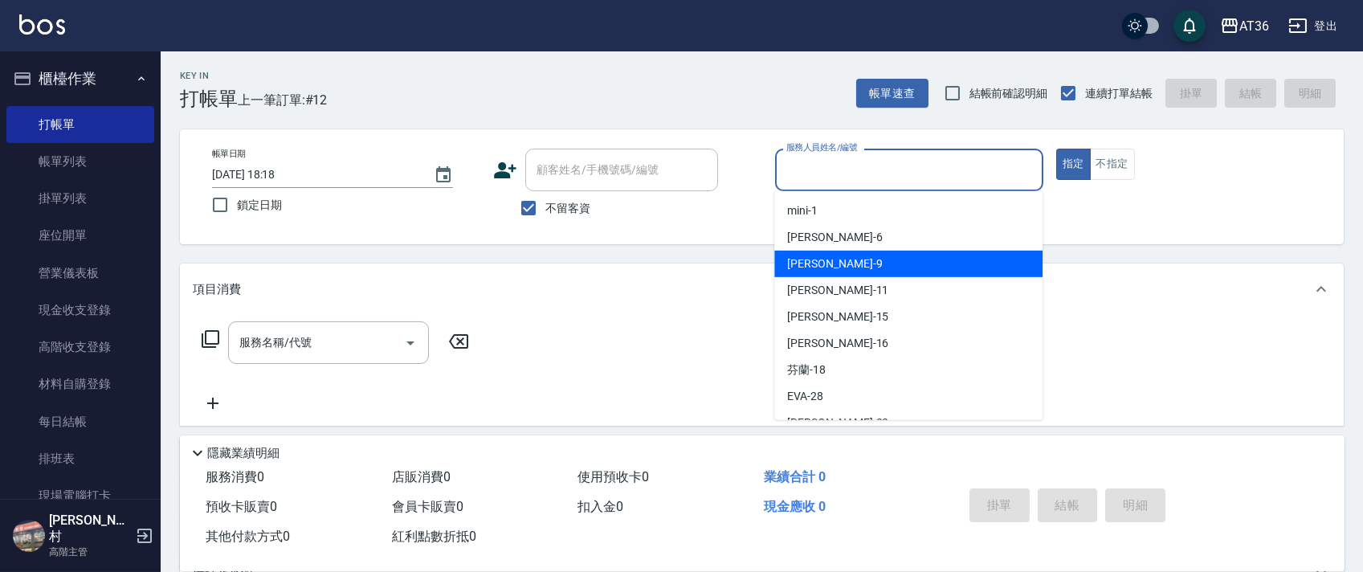
click at [822, 264] on div "美燕 -9" at bounding box center [908, 264] width 268 height 27
type input "美燕-9"
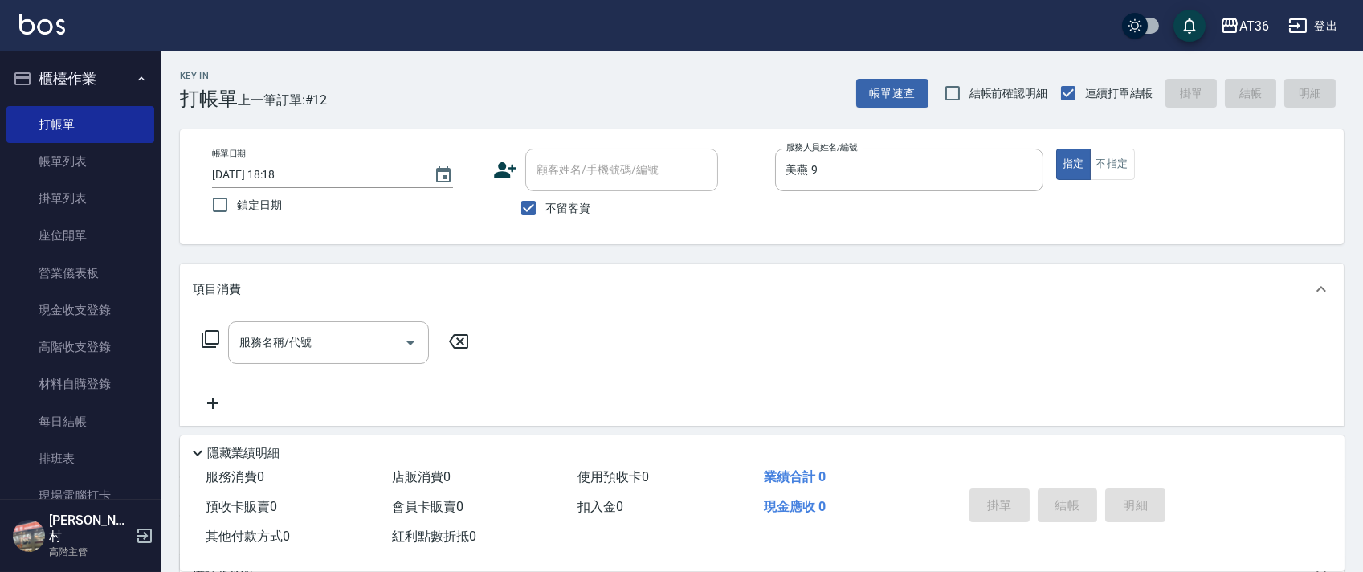
click at [210, 340] on icon at bounding box center [210, 338] width 19 height 19
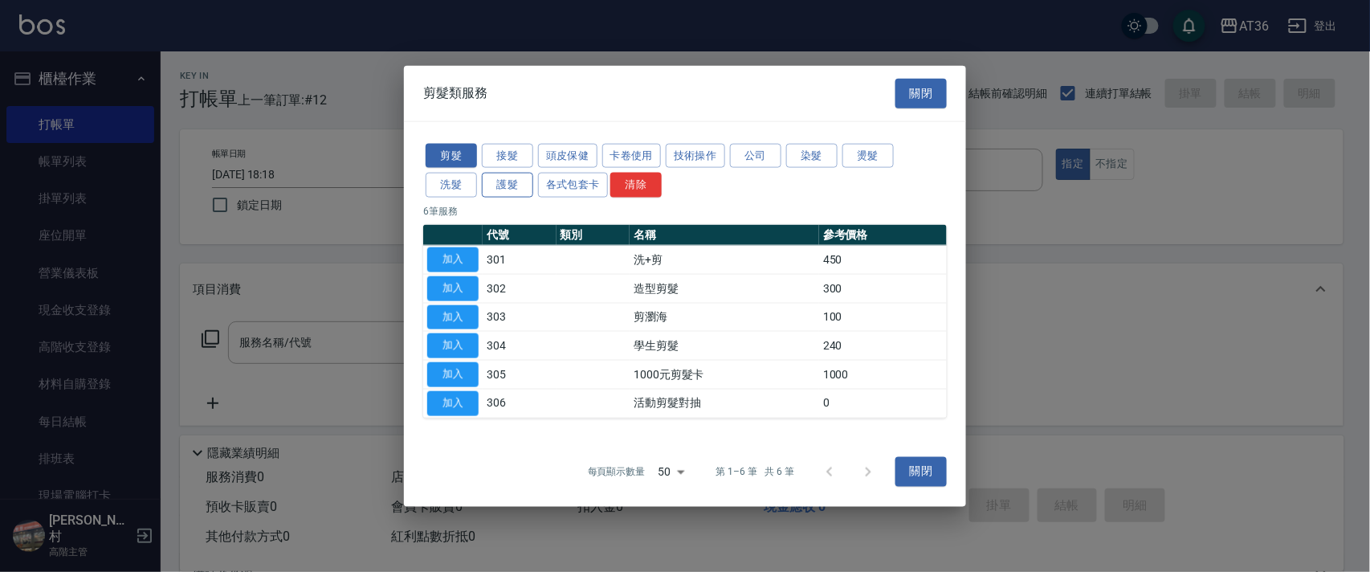
click at [516, 178] on button "護髮" at bounding box center [507, 185] width 51 height 25
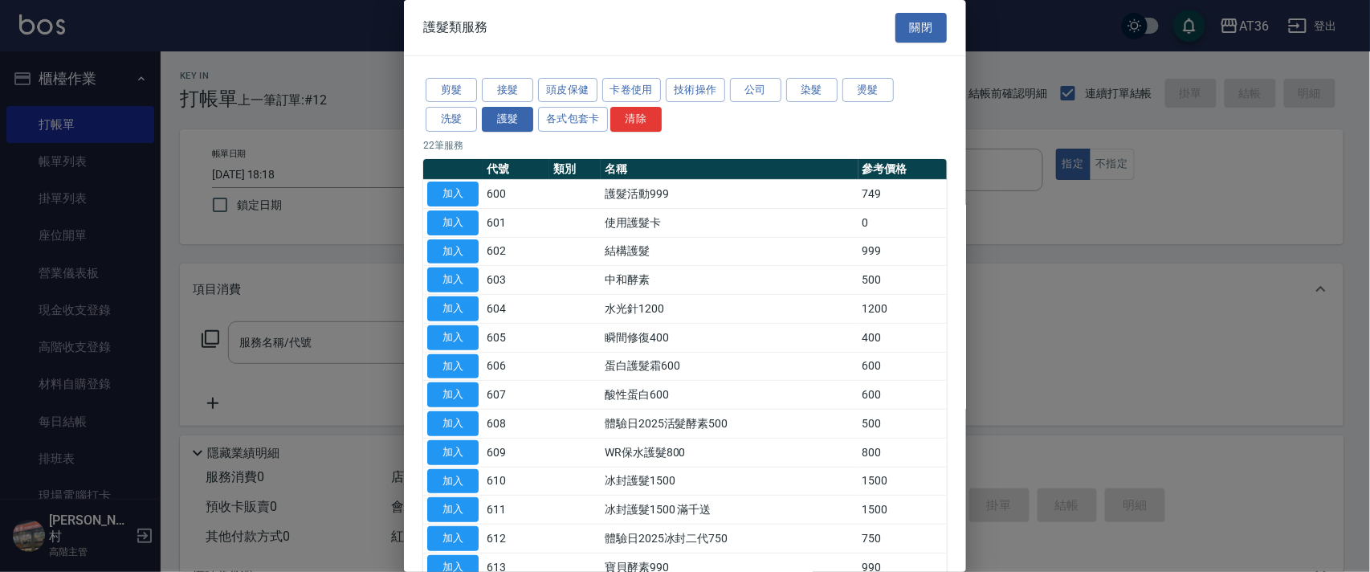
click at [455, 197] on button "加入" at bounding box center [452, 194] width 51 height 25
type input "護髮活動999(600)"
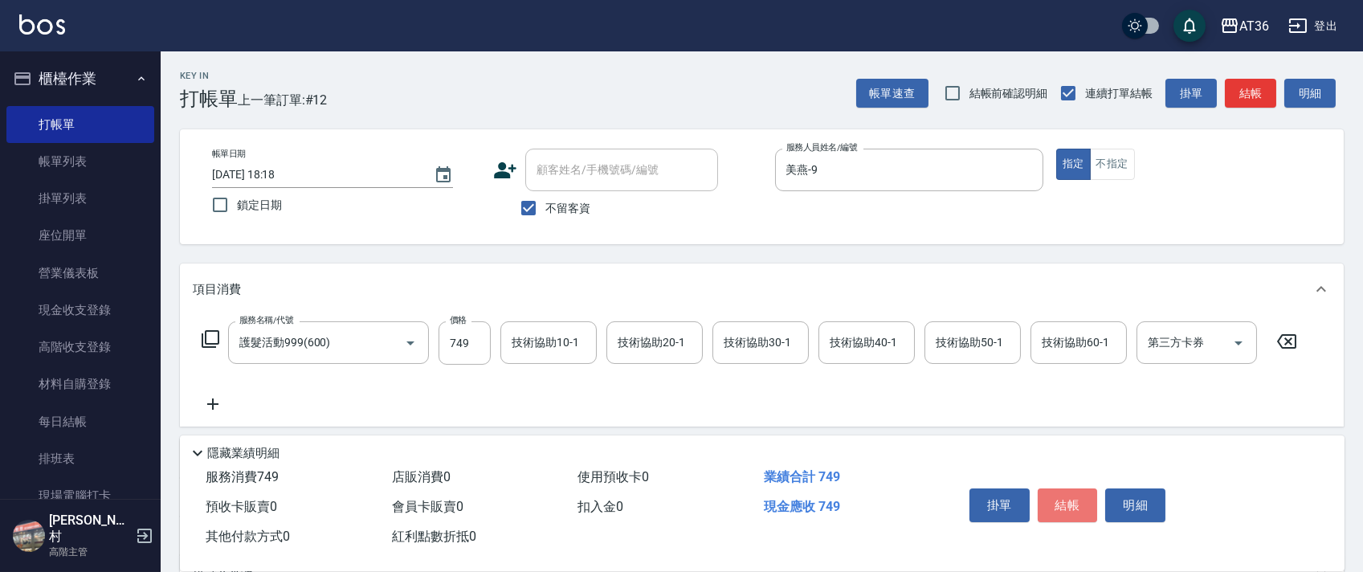
drag, startPoint x: 1075, startPoint y: 500, endPoint x: 1074, endPoint y: 475, distance: 25.8
click at [1075, 496] on button "結帳" at bounding box center [1068, 505] width 60 height 34
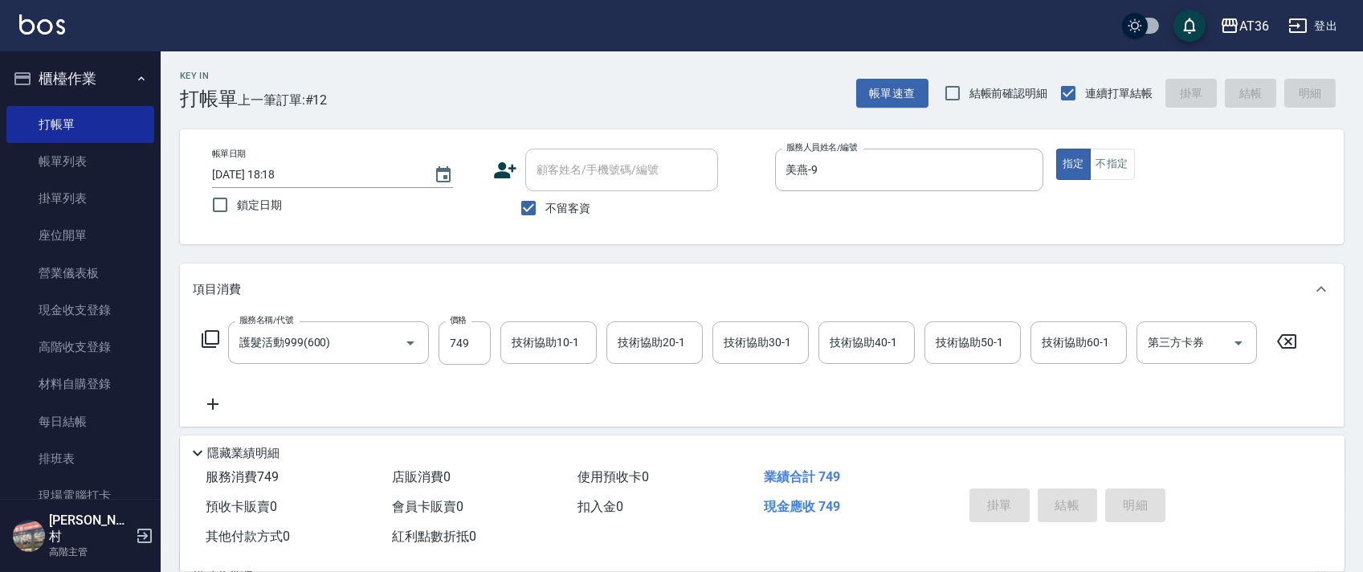
type input "[DATE] 18:19"
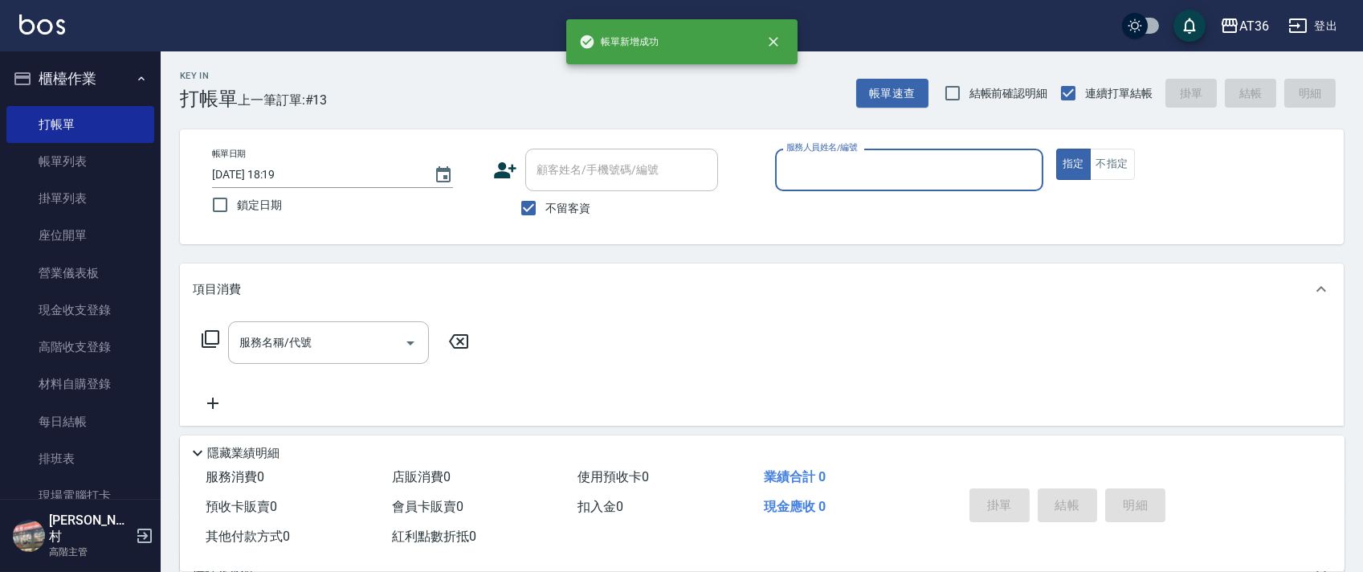
drag, startPoint x: 802, startPoint y: 177, endPoint x: 817, endPoint y: 186, distance: 17.6
click at [803, 178] on input "服務人員姓名/編號" at bounding box center [909, 170] width 254 height 28
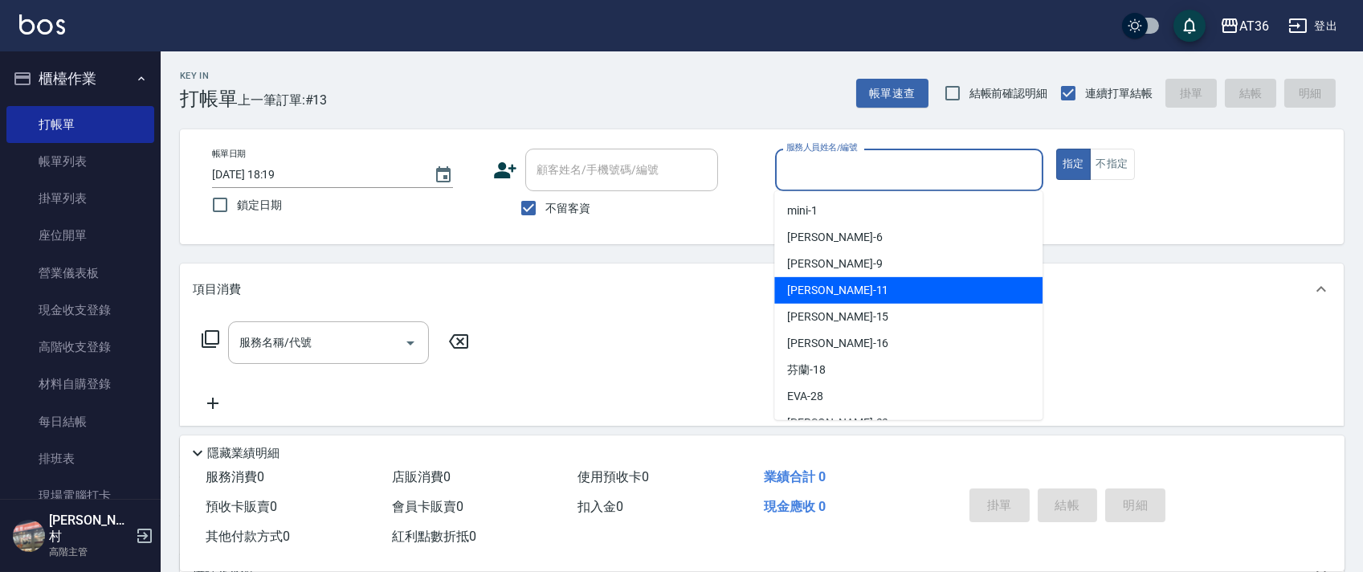
click at [842, 291] on div "[PERSON_NAME] -11" at bounding box center [908, 290] width 268 height 27
type input "[PERSON_NAME]-11"
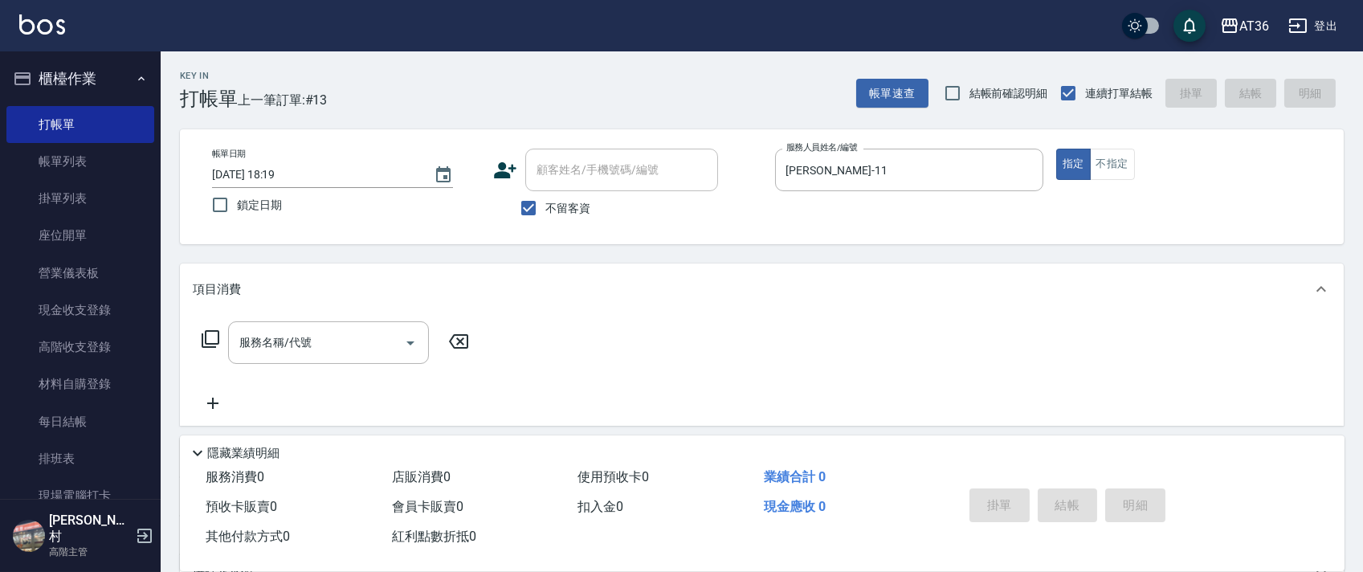
click at [211, 341] on icon at bounding box center [210, 338] width 19 height 19
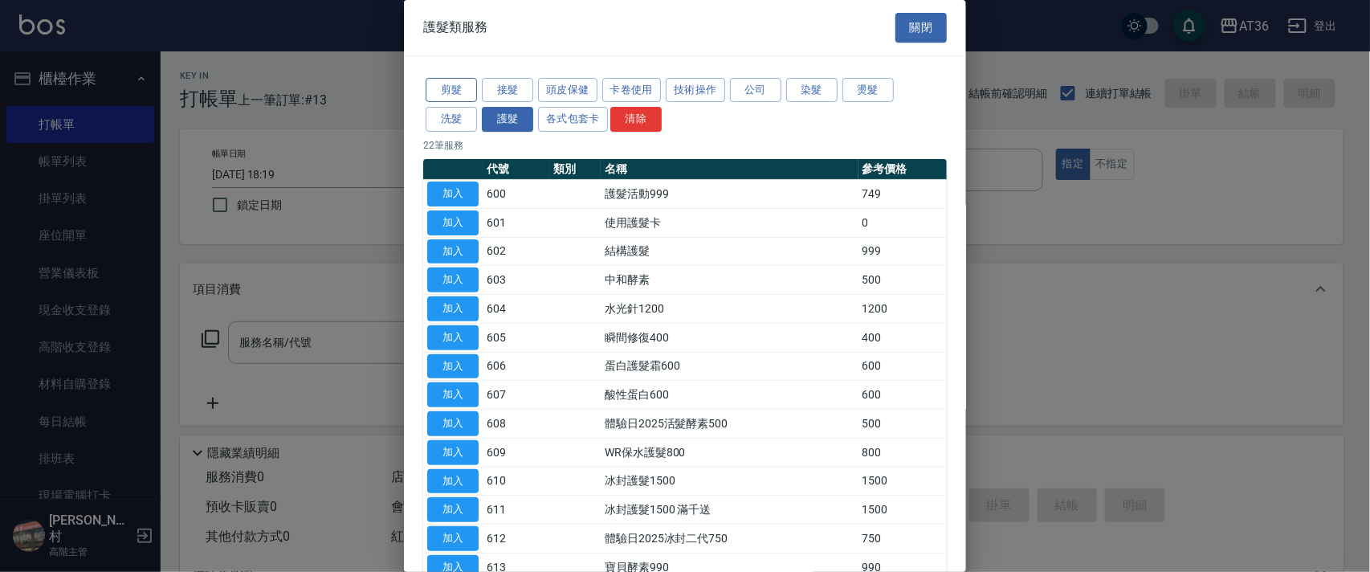
click at [455, 96] on button "剪髮" at bounding box center [451, 90] width 51 height 25
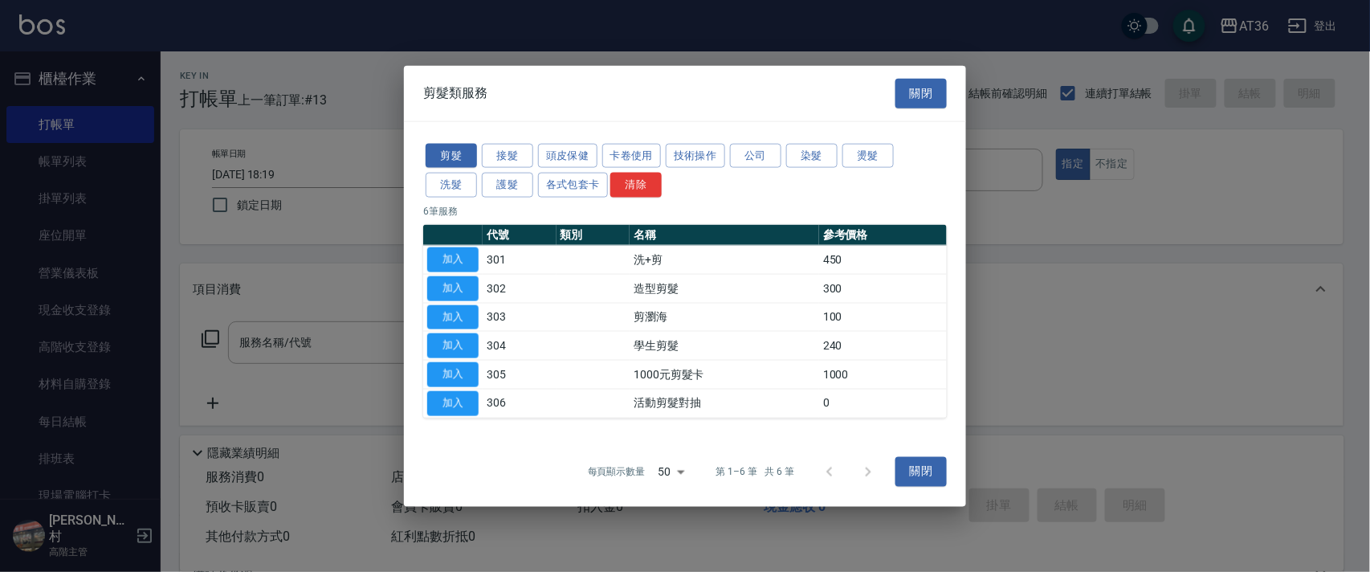
click at [461, 250] on button "加入" at bounding box center [452, 259] width 51 height 25
type input "洗+剪(301)"
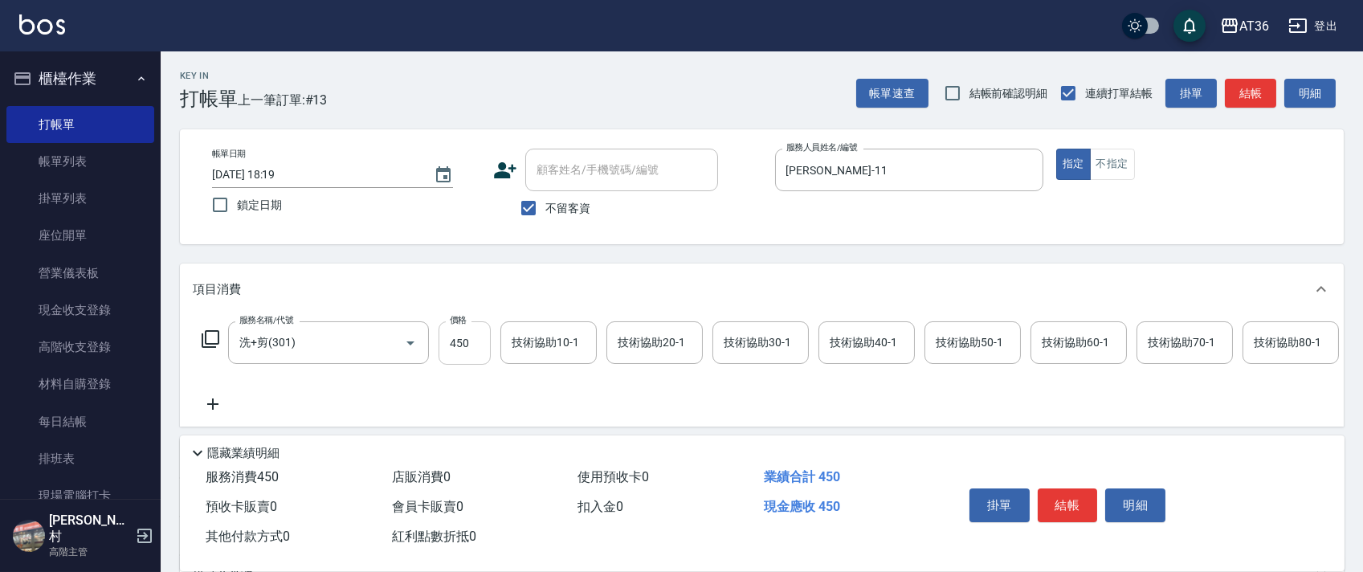
click at [455, 345] on input "450" at bounding box center [465, 342] width 52 height 43
type input "400"
click at [1059, 498] on button "結帳" at bounding box center [1068, 505] width 60 height 34
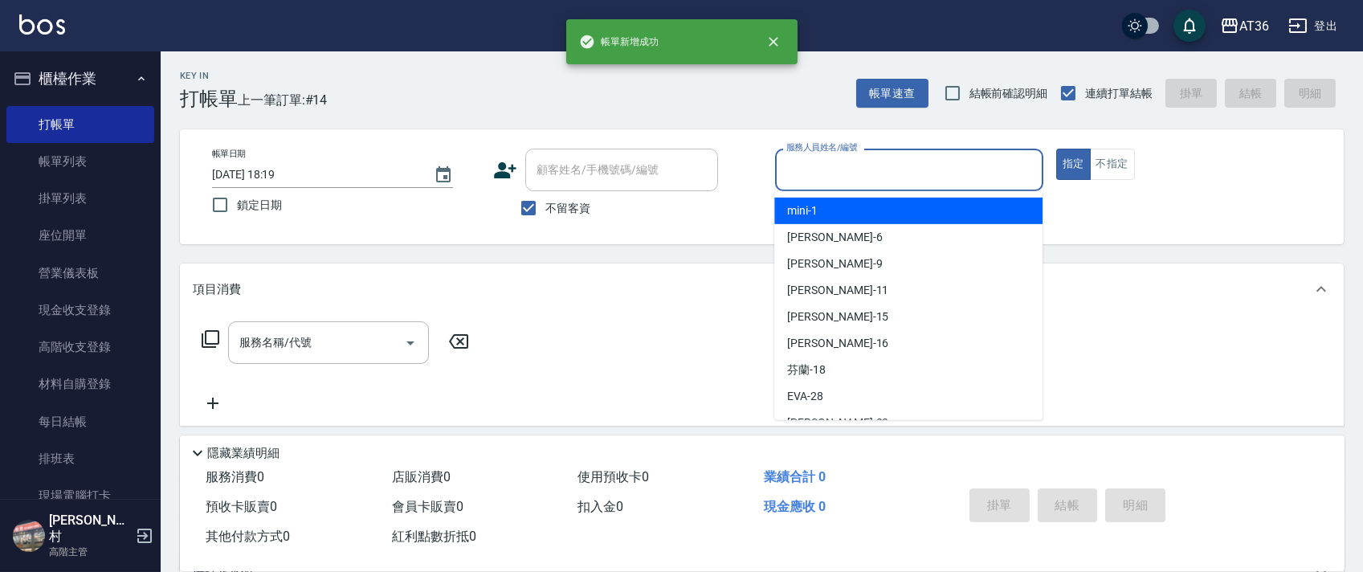
drag, startPoint x: 801, startPoint y: 178, endPoint x: 803, endPoint y: 193, distance: 14.7
click at [801, 181] on input "服務人員姓名/編號" at bounding box center [909, 170] width 254 height 28
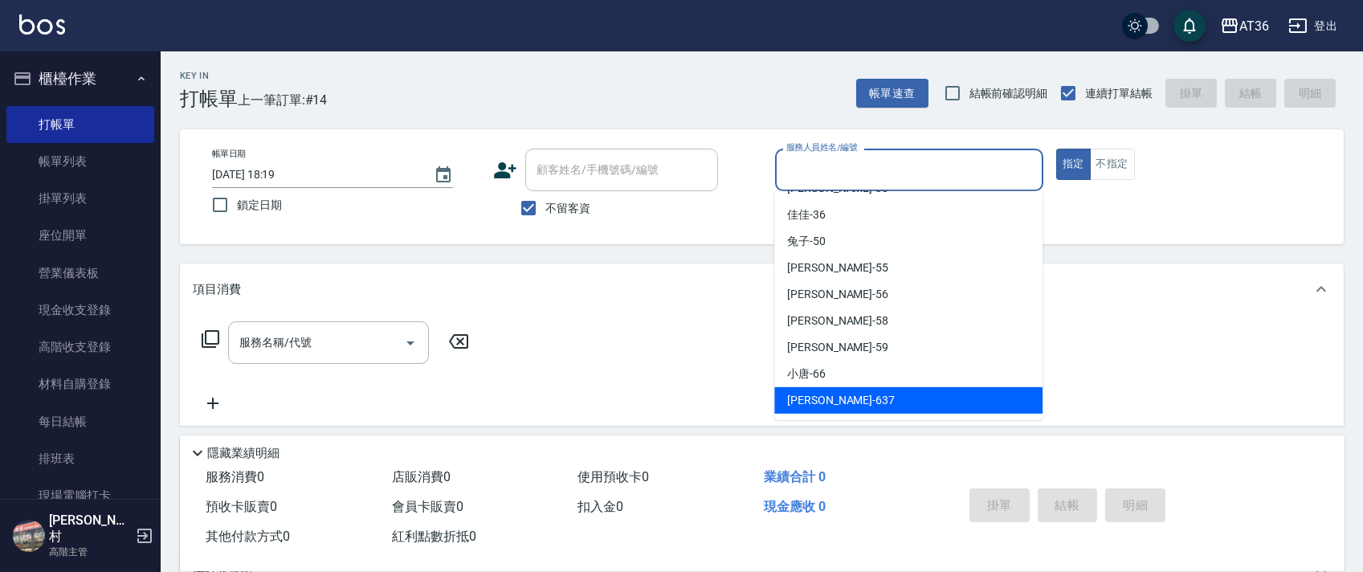
click at [810, 399] on span "憶琳 -637" at bounding box center [841, 400] width 108 height 17
type input "憶琳-637"
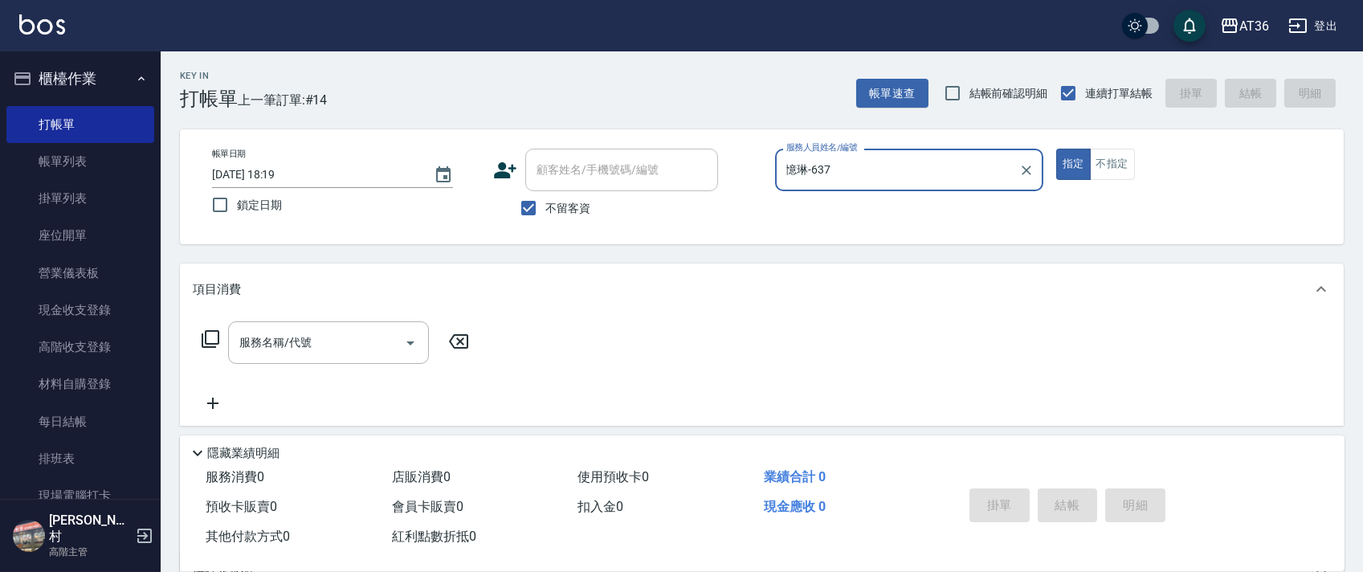
click at [211, 336] on icon at bounding box center [210, 338] width 19 height 19
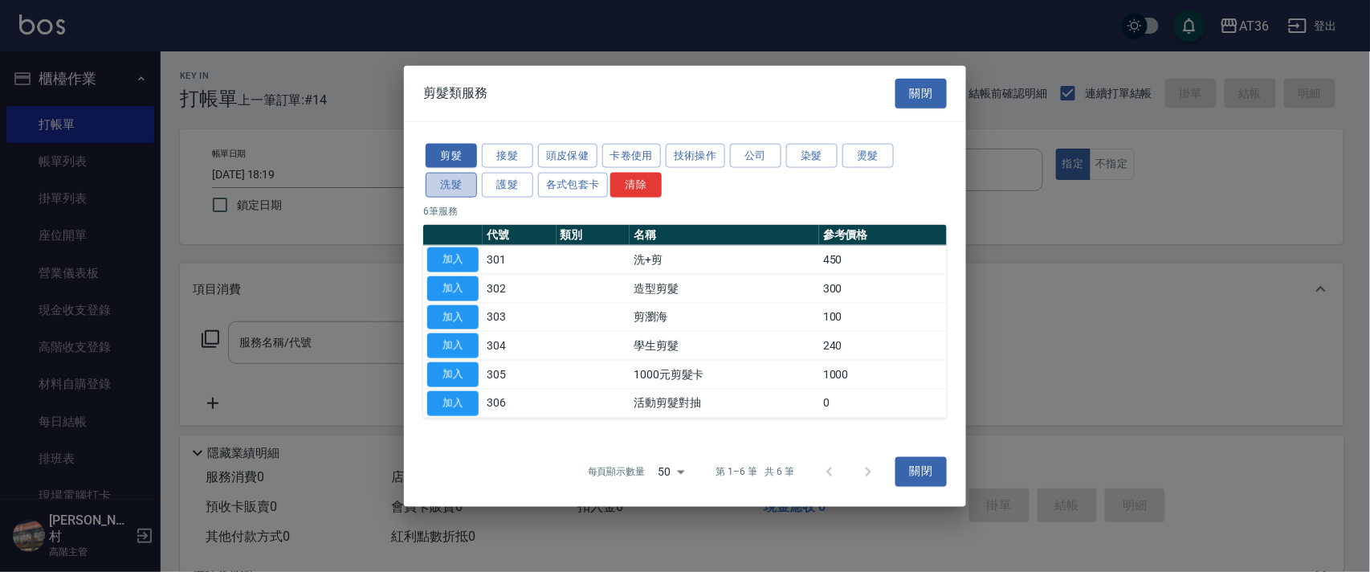
click at [445, 190] on button "洗髮" at bounding box center [451, 185] width 51 height 25
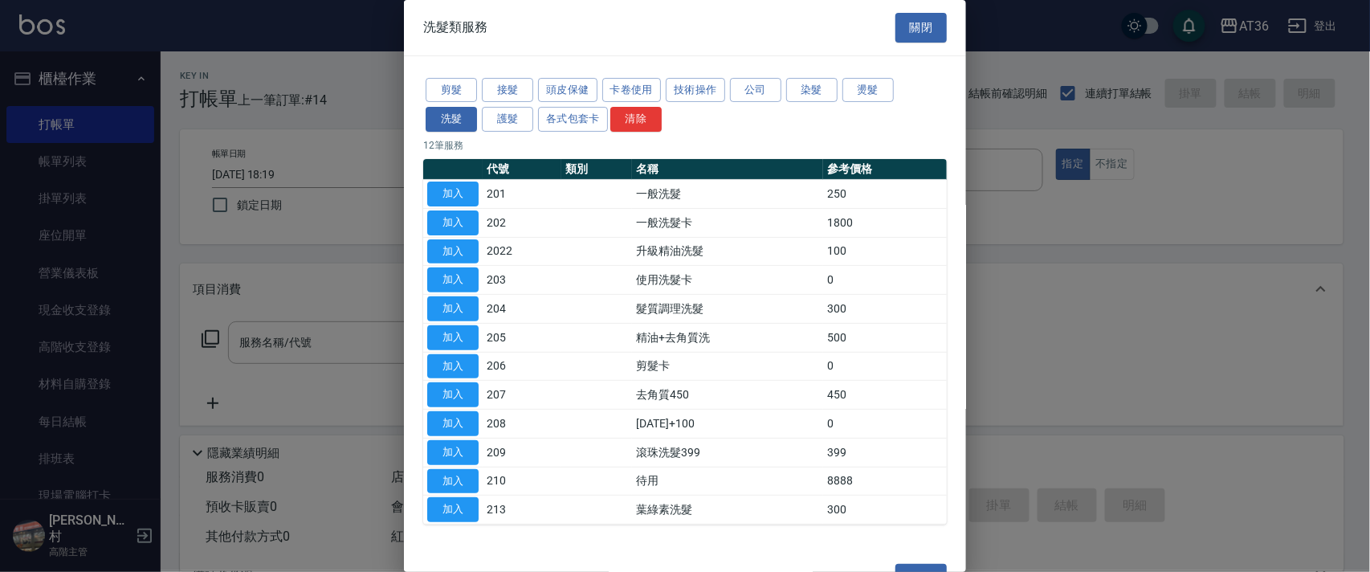
drag, startPoint x: 460, startPoint y: 194, endPoint x: 1039, endPoint y: 509, distance: 659.1
click at [459, 195] on button "加入" at bounding box center [452, 194] width 51 height 25
type input "一般洗髮(201)"
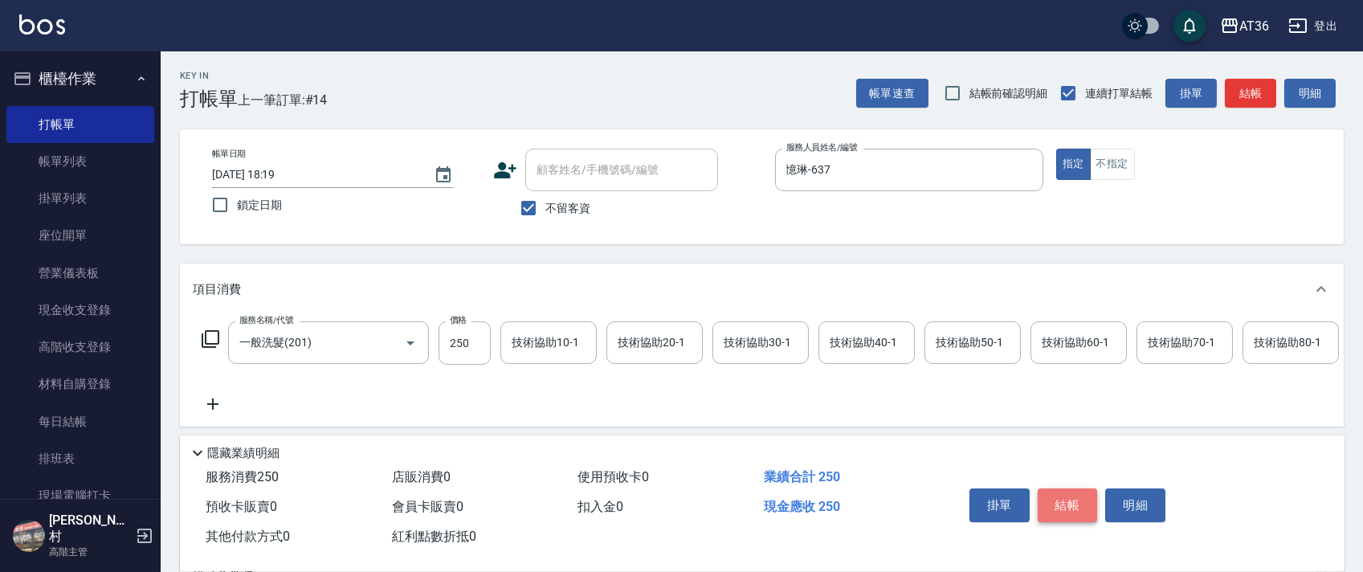
click at [1070, 505] on button "結帳" at bounding box center [1068, 505] width 60 height 34
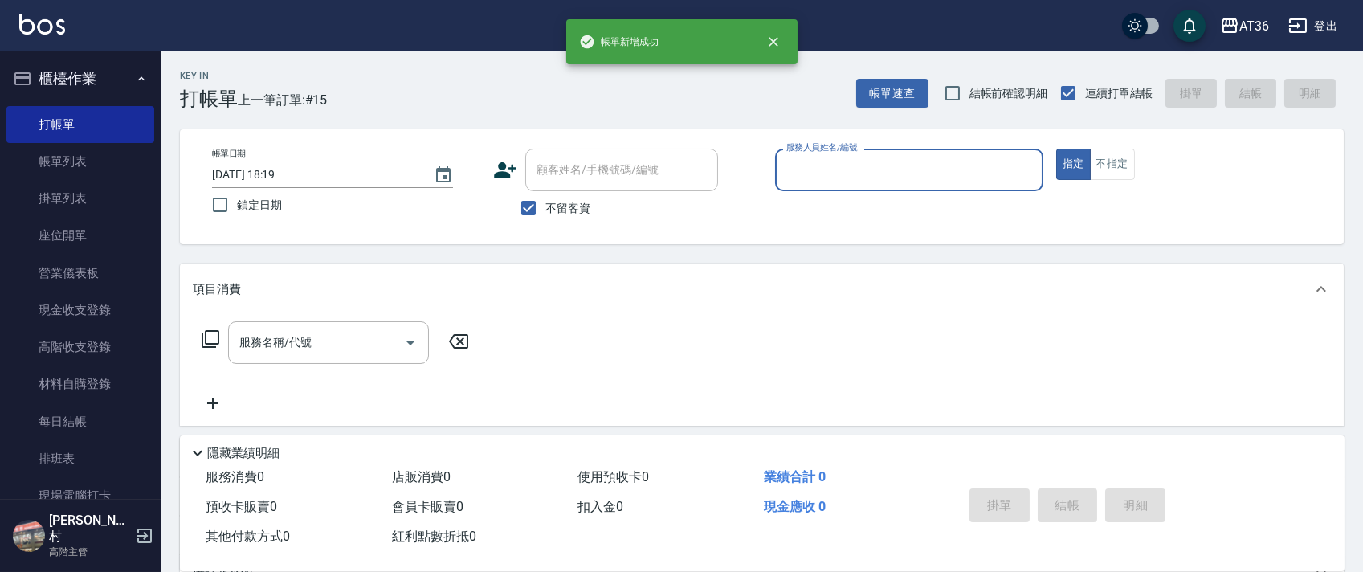
click at [805, 181] on input "服務人員姓名/編號" at bounding box center [909, 170] width 254 height 28
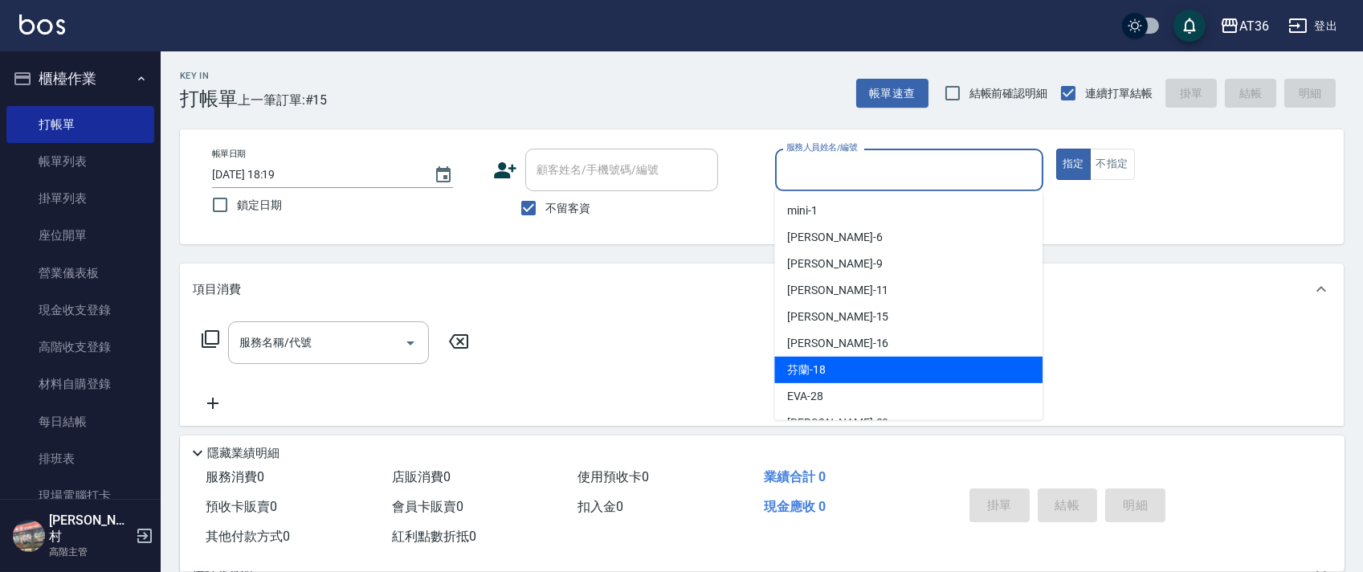
click at [824, 364] on div "芬蘭 -18" at bounding box center [908, 370] width 268 height 27
type input "芬蘭-18"
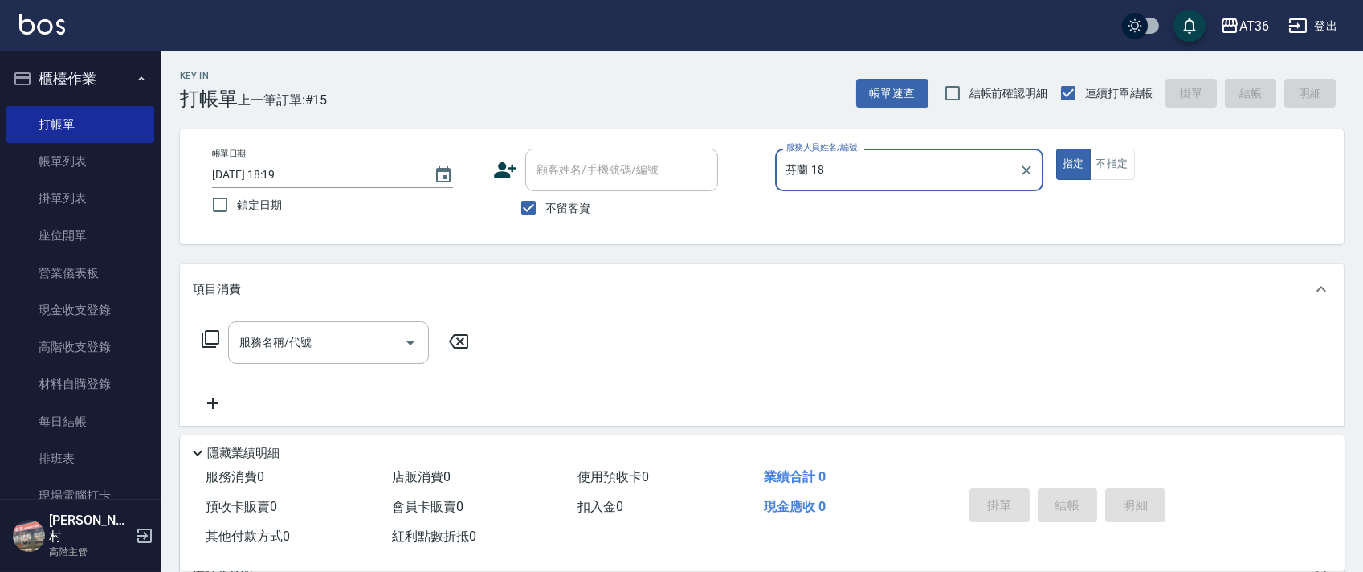
click at [206, 333] on icon at bounding box center [211, 339] width 18 height 18
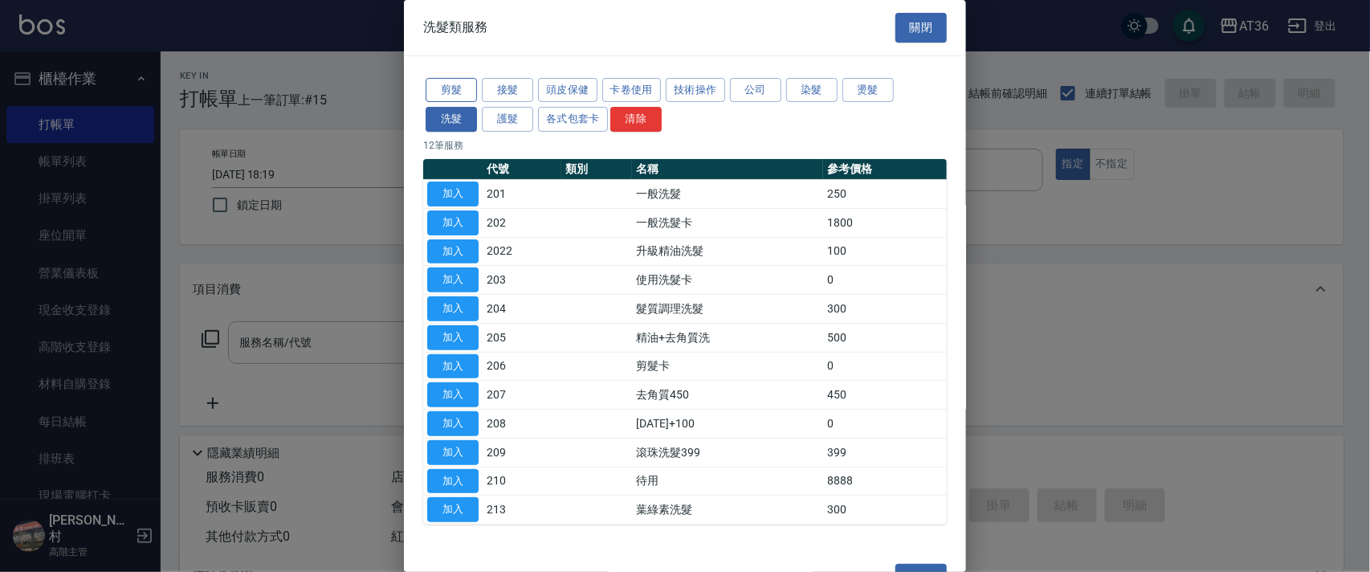
click at [457, 93] on button "剪髮" at bounding box center [451, 90] width 51 height 25
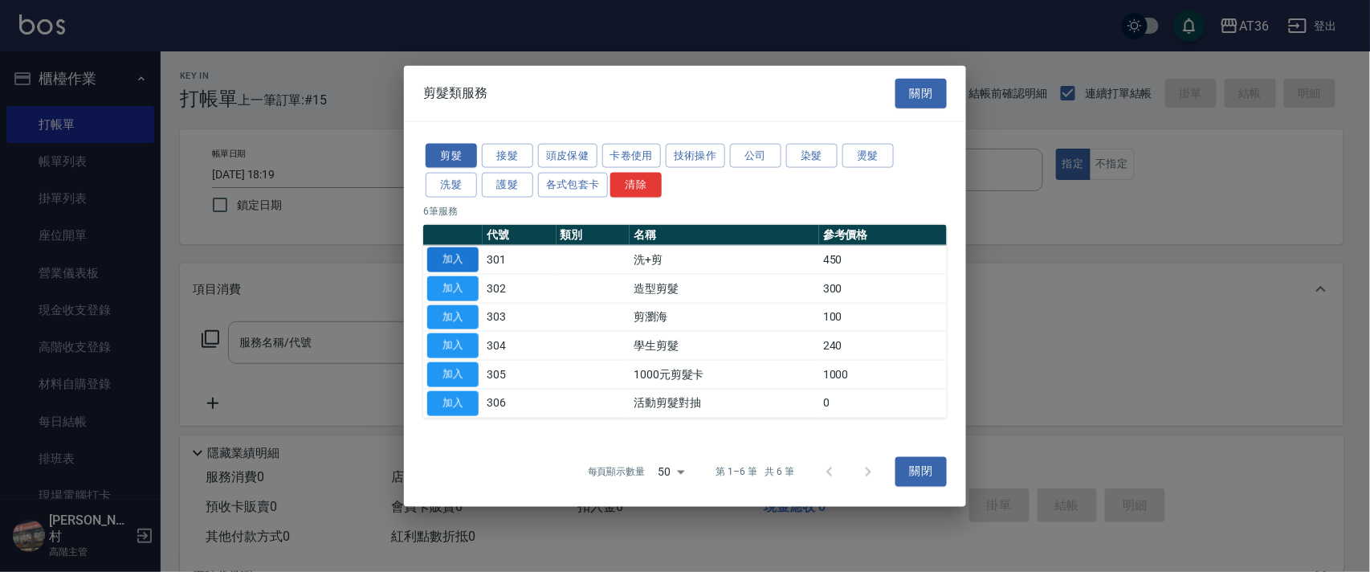
click at [447, 263] on button "加入" at bounding box center [452, 259] width 51 height 25
type input "洗+剪(301)"
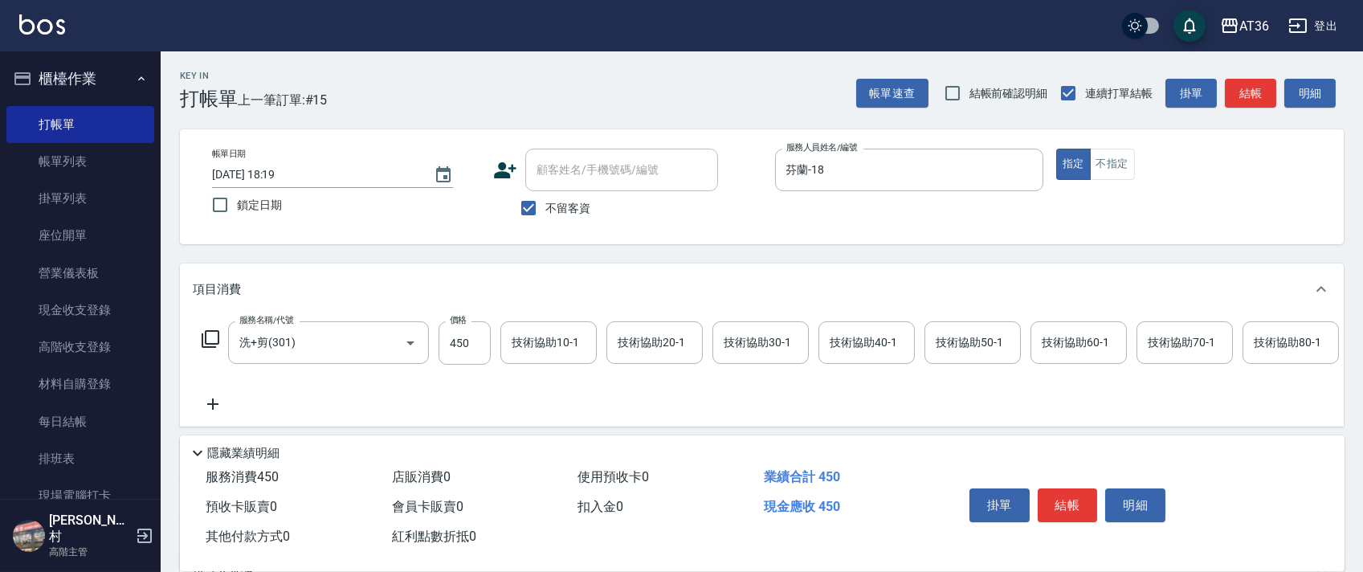
drag, startPoint x: 458, startPoint y: 352, endPoint x: 499, endPoint y: 328, distance: 47.5
click at [458, 351] on input "450" at bounding box center [465, 342] width 52 height 43
type input "500"
click at [1084, 501] on button "結帳" at bounding box center [1068, 505] width 60 height 34
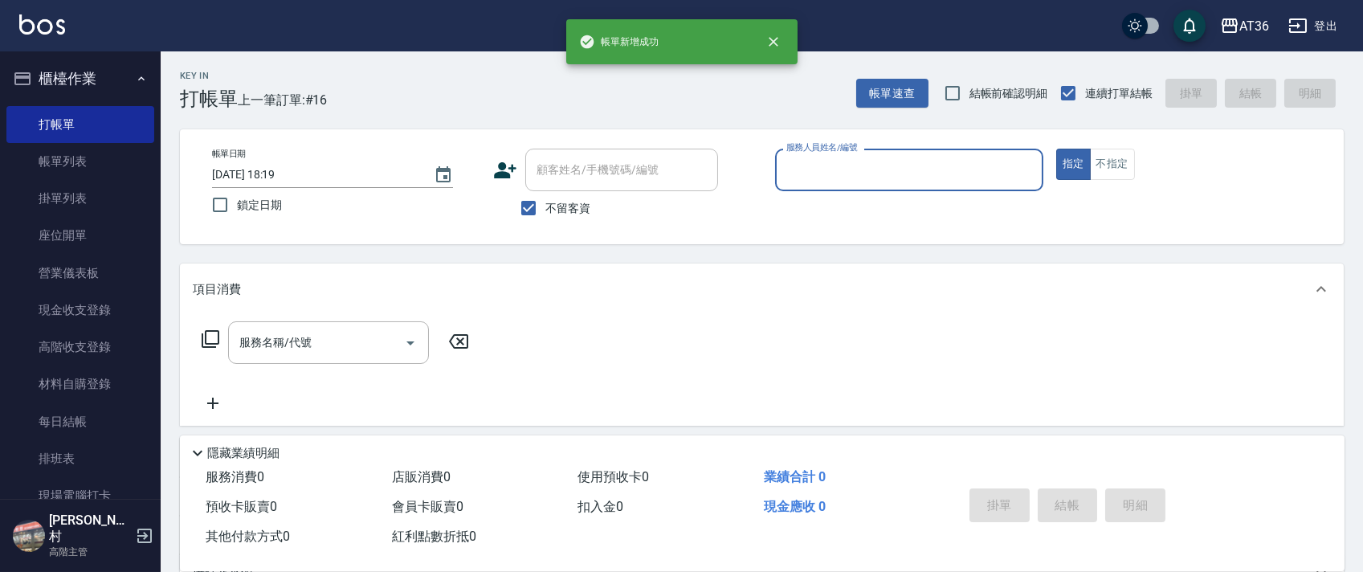
drag, startPoint x: 798, startPoint y: 169, endPoint x: 818, endPoint y: 181, distance: 22.3
click at [799, 170] on input "服務人員姓名/編號" at bounding box center [909, 170] width 254 height 28
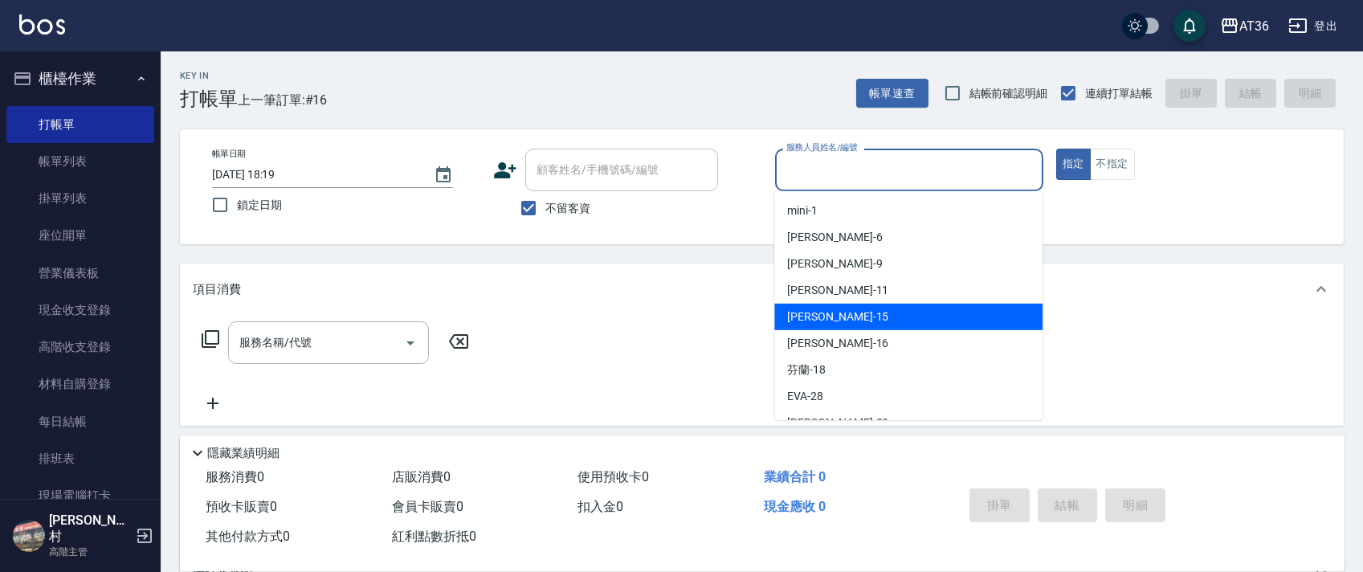
click at [866, 309] on div "[PERSON_NAME] -15" at bounding box center [908, 317] width 268 height 27
type input "[PERSON_NAME]-15"
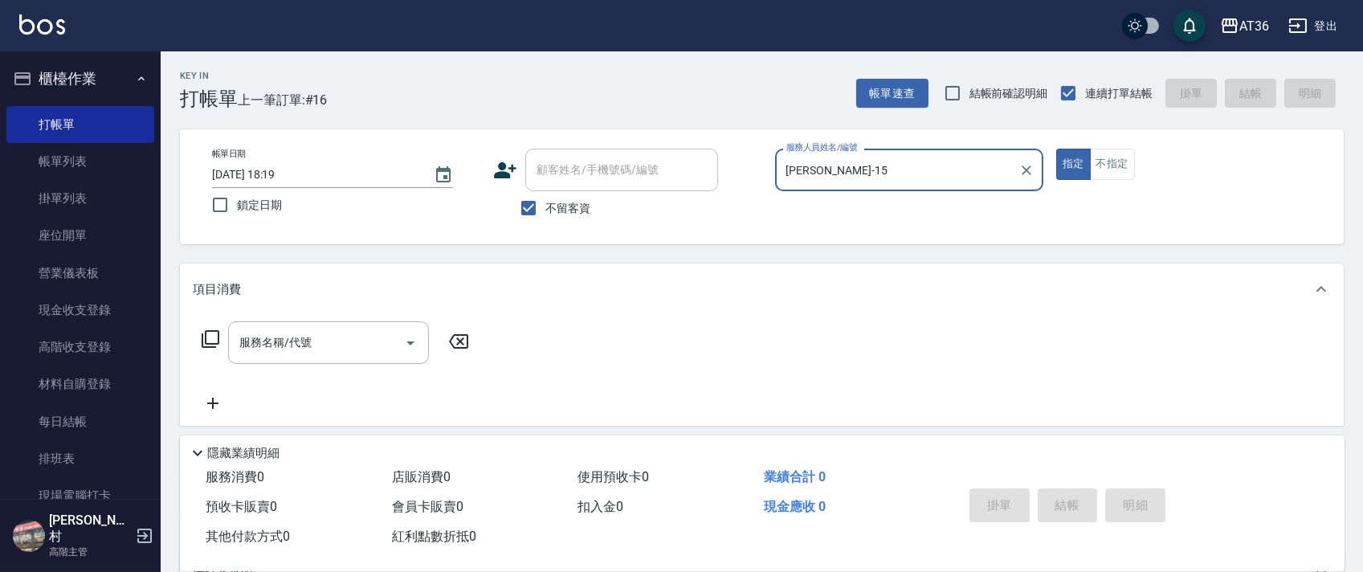
click at [211, 344] on icon at bounding box center [211, 339] width 18 height 18
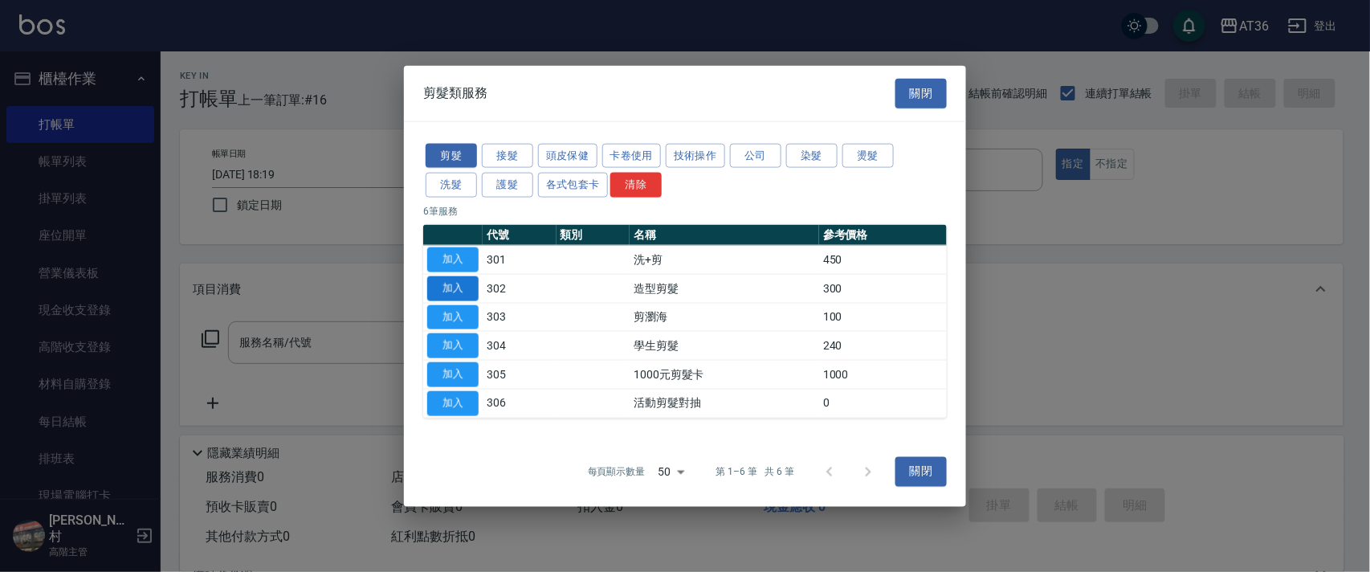
click at [455, 286] on button "加入" at bounding box center [452, 287] width 51 height 25
type input "造型剪髮(302)"
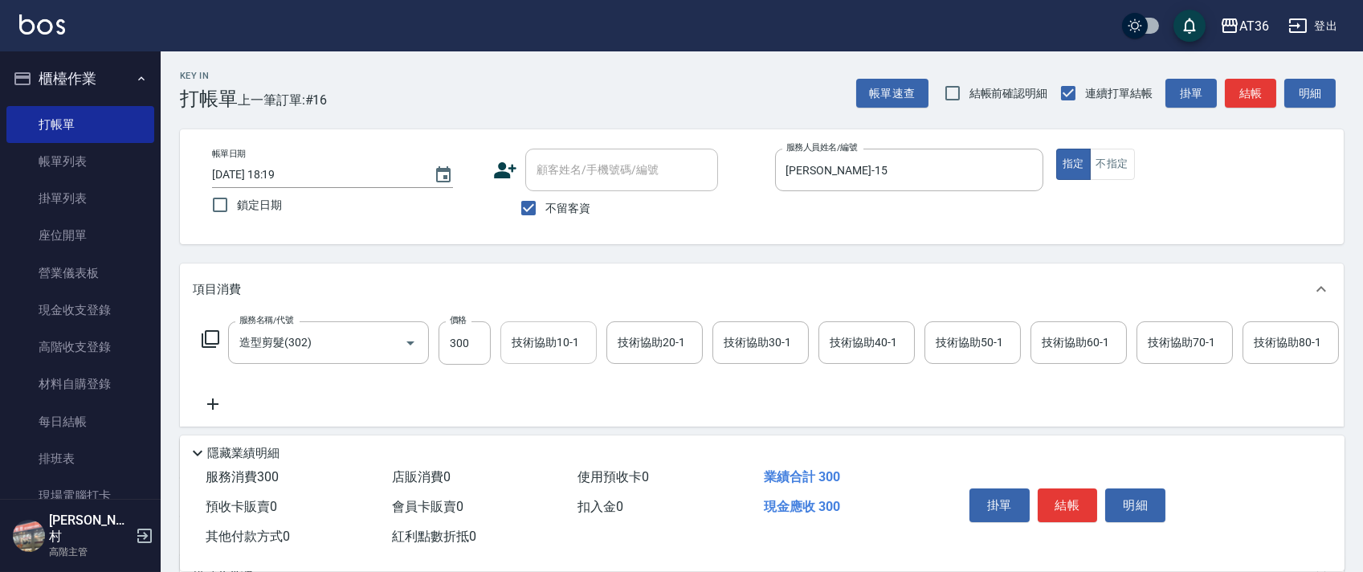
drag, startPoint x: 459, startPoint y: 350, endPoint x: 518, endPoint y: 347, distance: 58.7
click at [459, 349] on input "300" at bounding box center [465, 342] width 52 height 43
type input "280"
click at [1081, 508] on button "結帳" at bounding box center [1068, 505] width 60 height 34
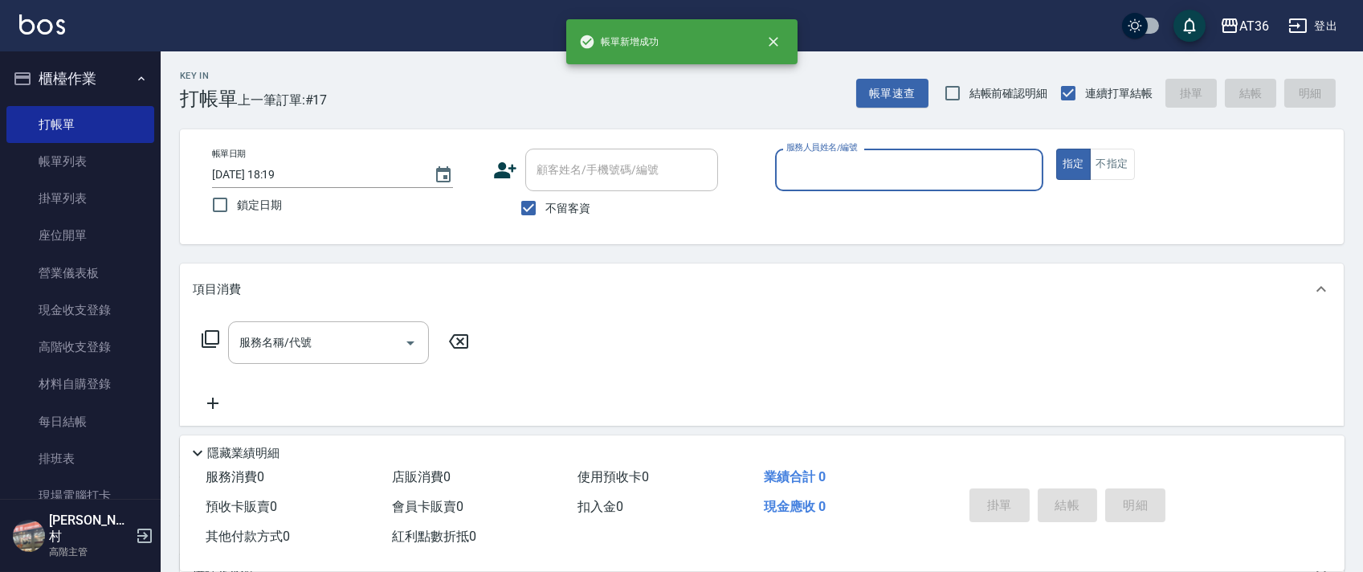
click at [794, 161] on input "服務人員姓名/編號" at bounding box center [909, 170] width 254 height 28
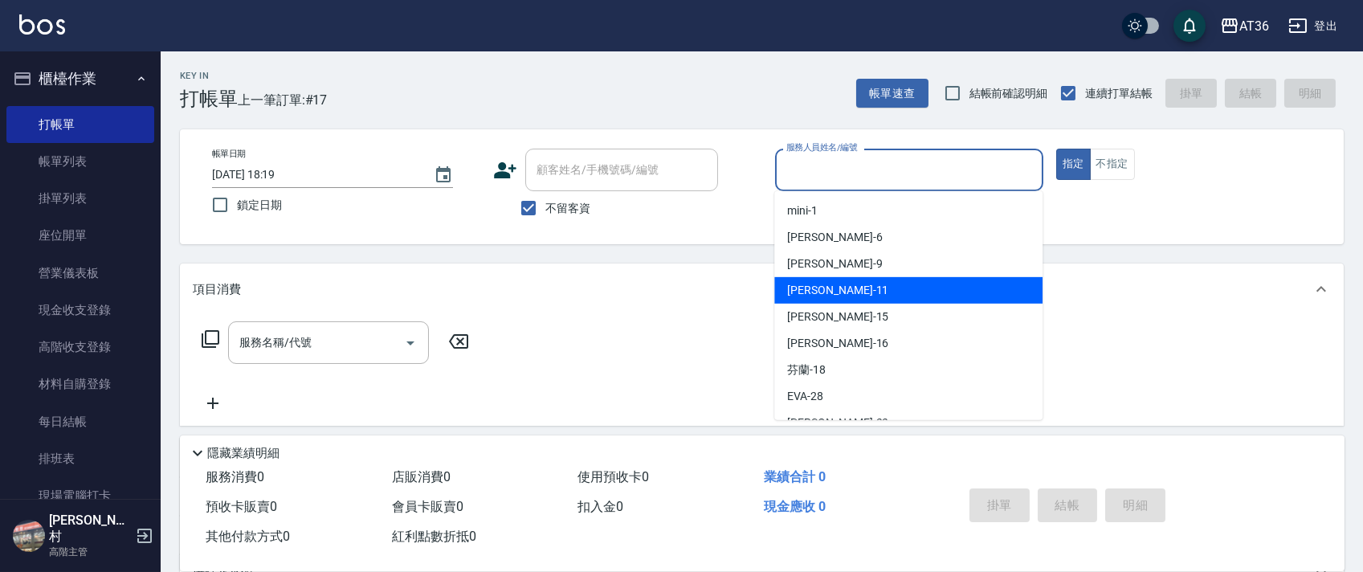
click at [853, 289] on div "[PERSON_NAME] -11" at bounding box center [908, 290] width 268 height 27
type input "[PERSON_NAME]-11"
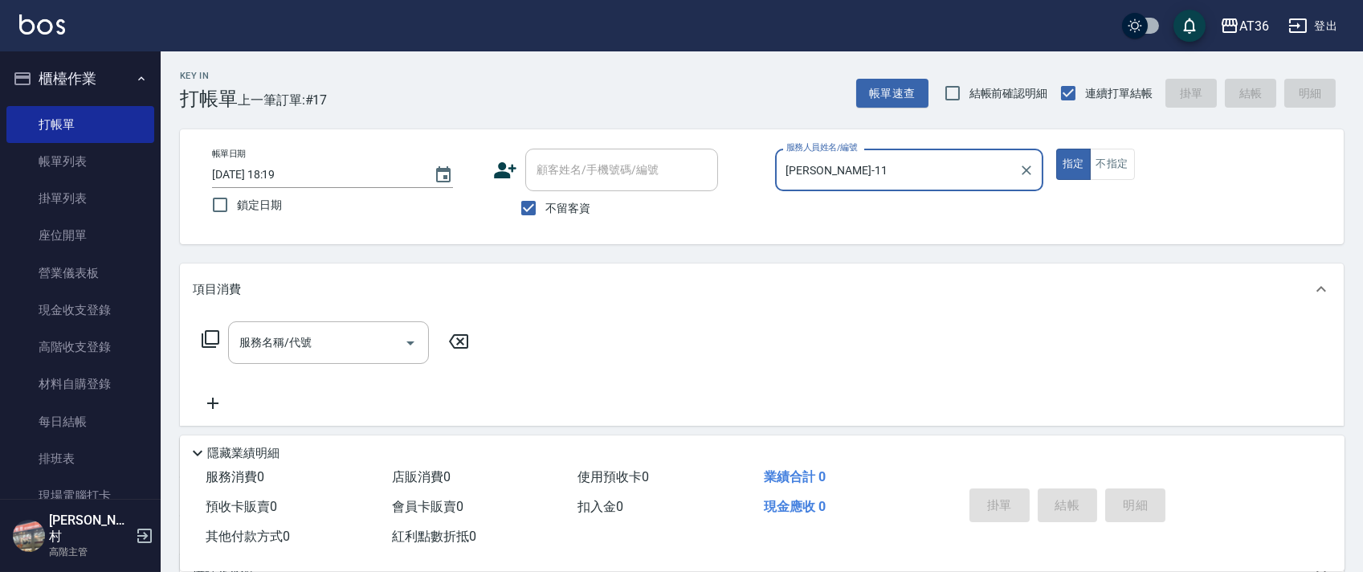
click at [204, 337] on icon at bounding box center [210, 338] width 19 height 19
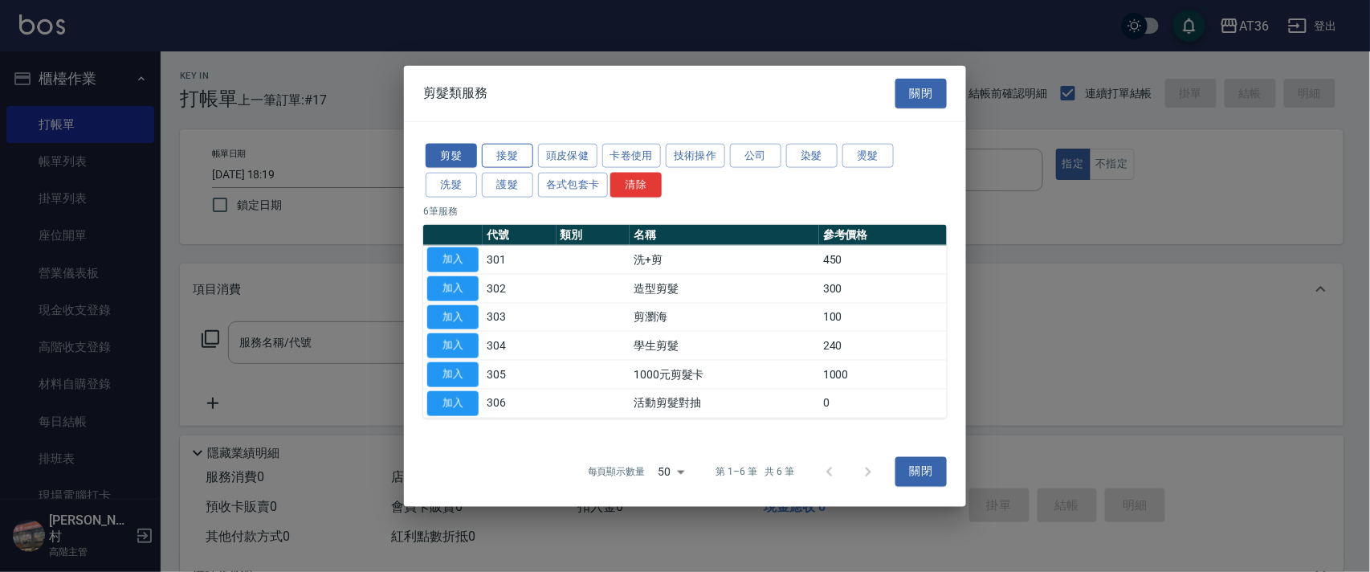
drag, startPoint x: 456, startPoint y: 179, endPoint x: 492, endPoint y: 153, distance: 44.2
click at [456, 180] on button "洗髮" at bounding box center [451, 185] width 51 height 25
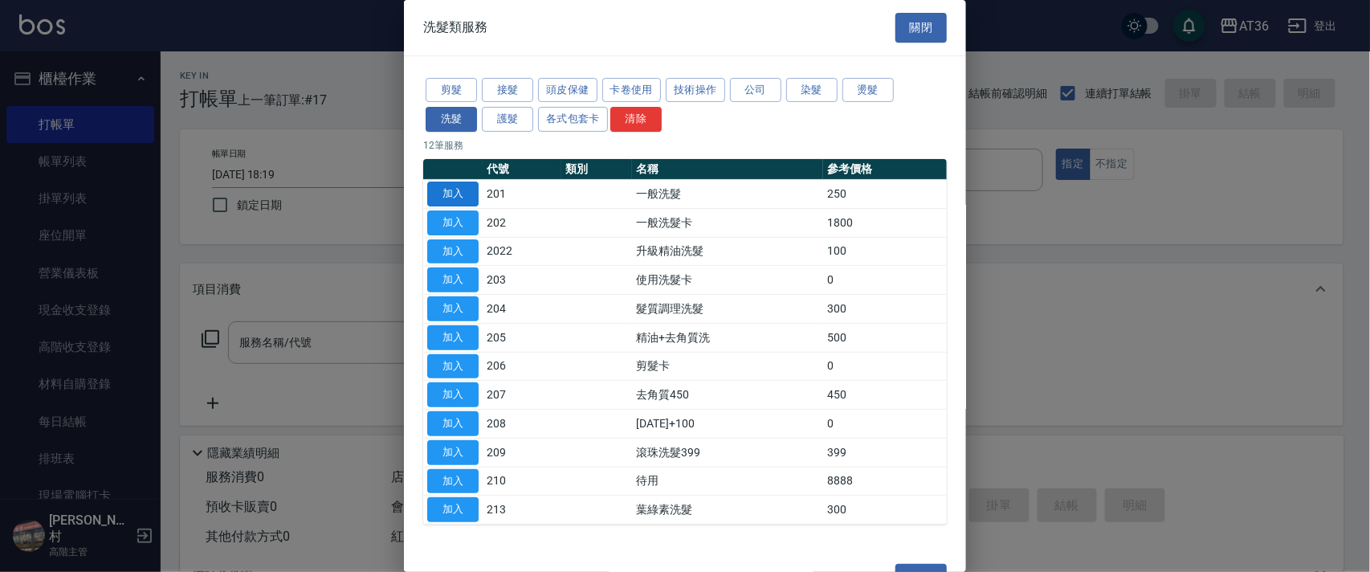
click at [447, 197] on button "加入" at bounding box center [452, 194] width 51 height 25
type input "一般洗髮(201)"
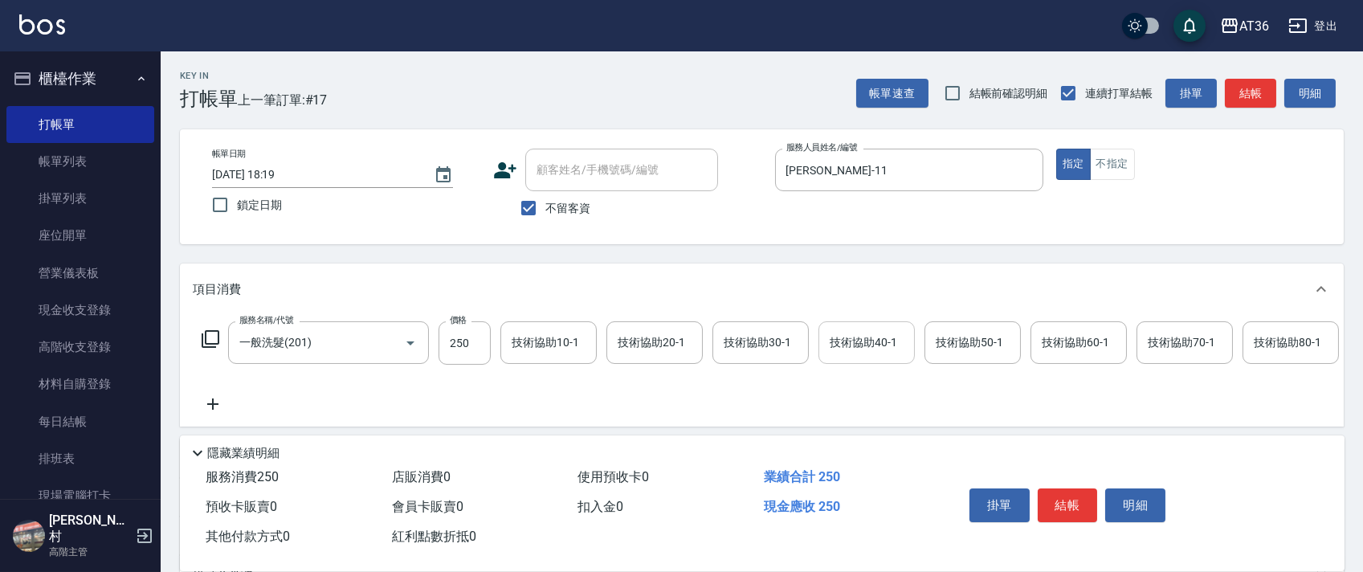
click at [856, 338] on div "技術協助40-1 技術協助40-1" at bounding box center [866, 342] width 96 height 43
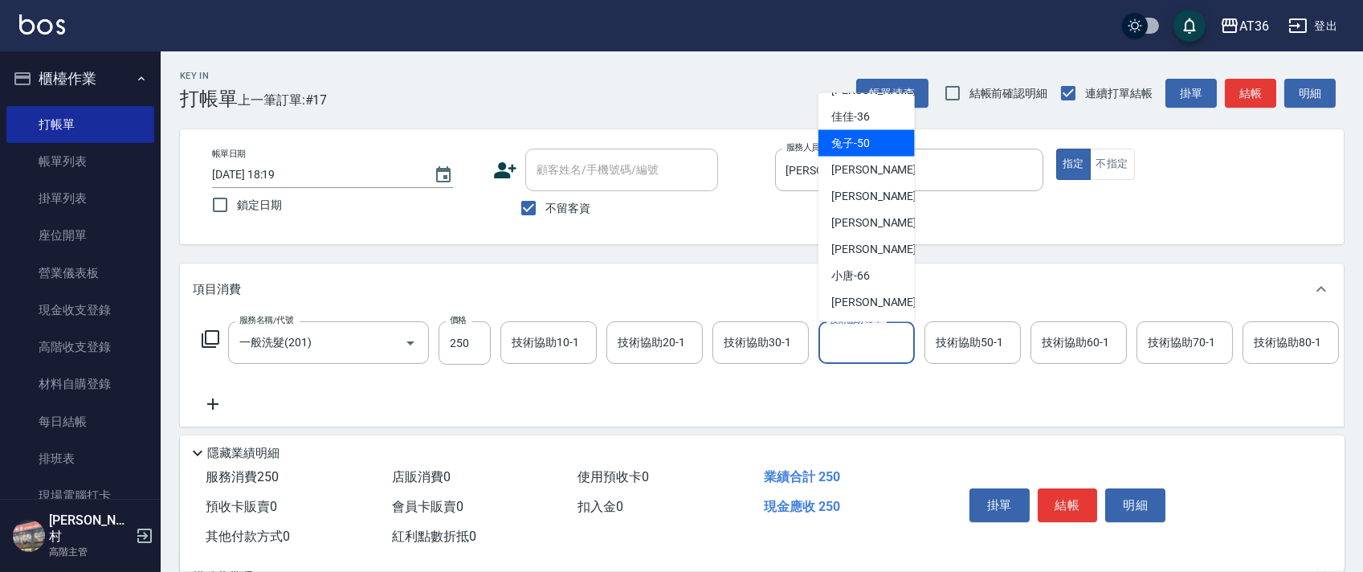
click at [856, 122] on span "佳佳 -36" at bounding box center [850, 116] width 39 height 17
type input "佳佳-36"
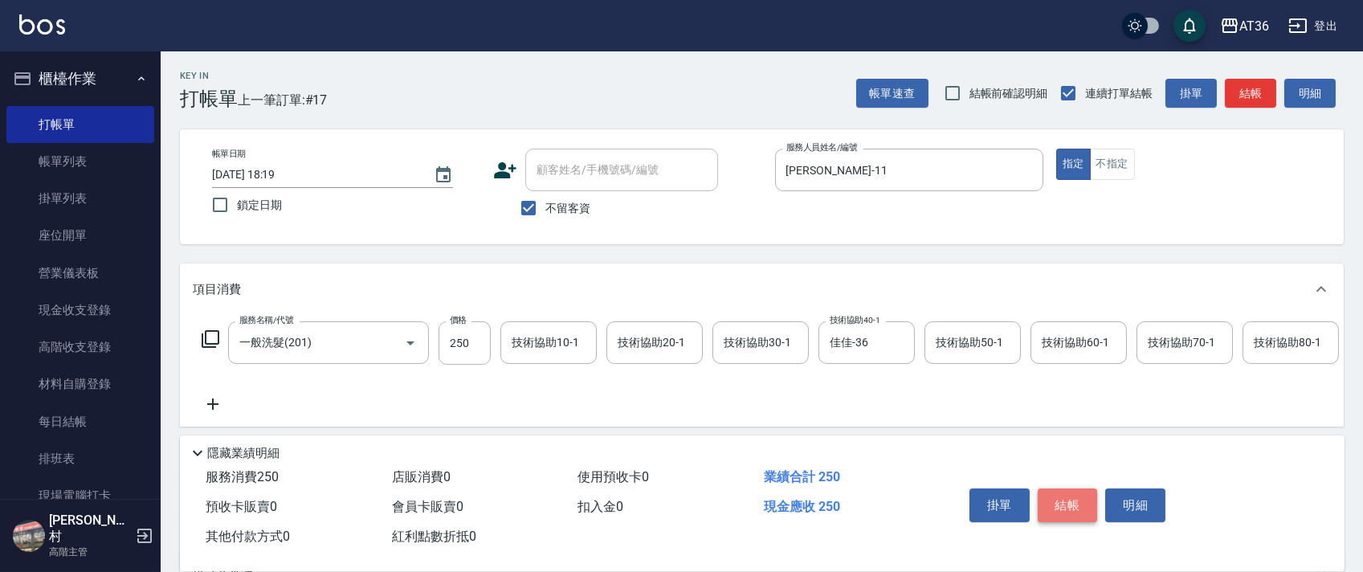
click at [1076, 501] on button "結帳" at bounding box center [1068, 505] width 60 height 34
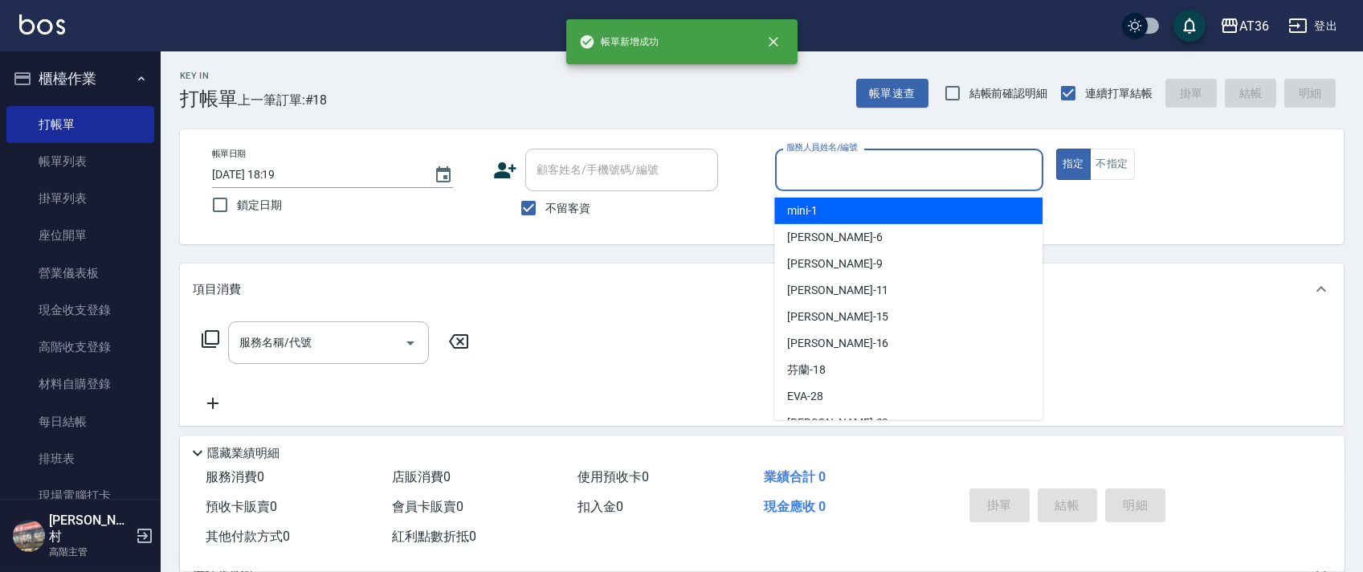
drag, startPoint x: 821, startPoint y: 171, endPoint x: 928, endPoint y: 251, distance: 134.3
click at [820, 172] on input "服務人員姓名/編號" at bounding box center [909, 170] width 254 height 28
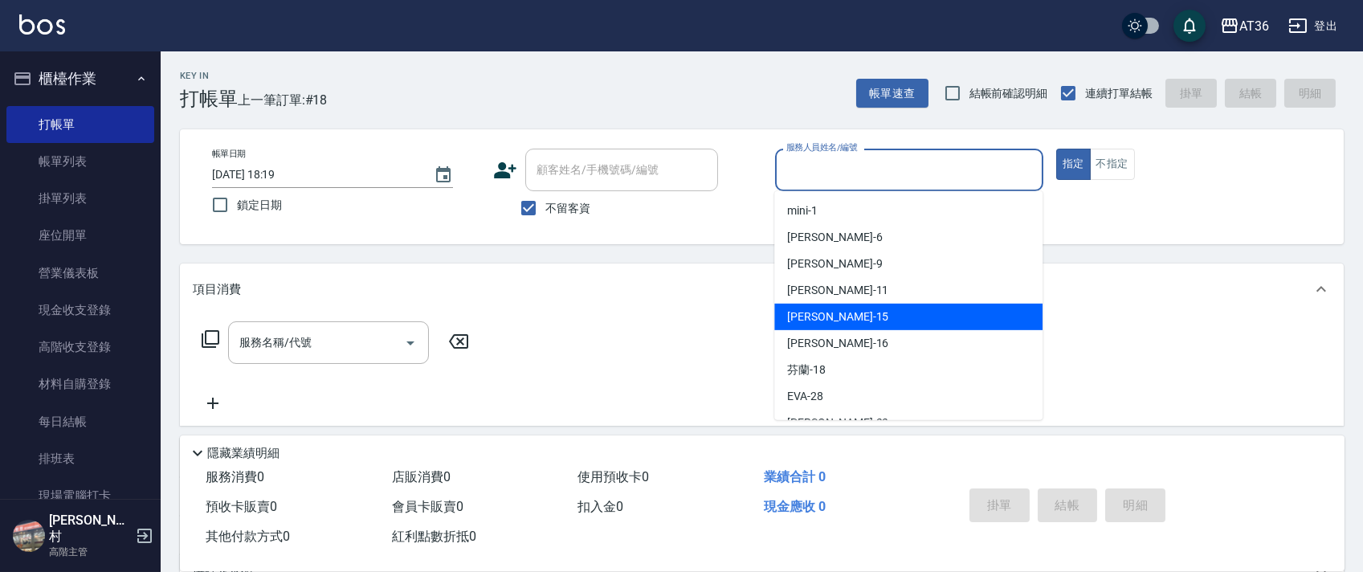
drag, startPoint x: 834, startPoint y: 315, endPoint x: 753, endPoint y: 239, distance: 111.4
click at [838, 316] on div "[PERSON_NAME] -15" at bounding box center [908, 317] width 268 height 27
type input "[PERSON_NAME]-15"
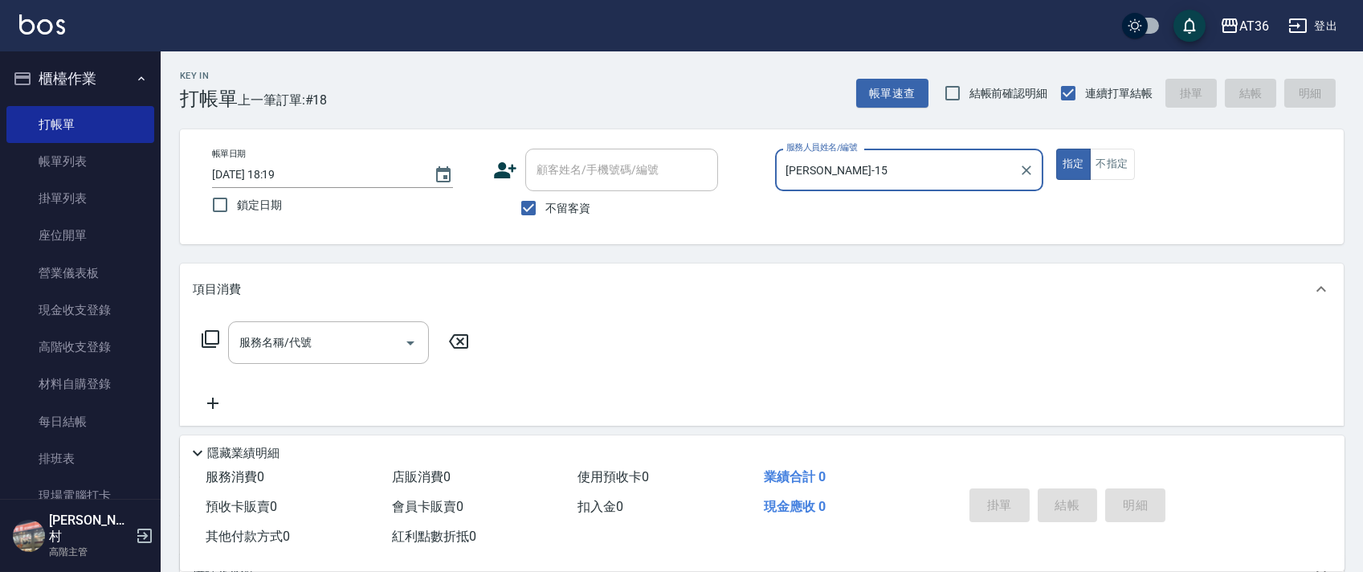
click at [201, 341] on icon at bounding box center [210, 338] width 19 height 19
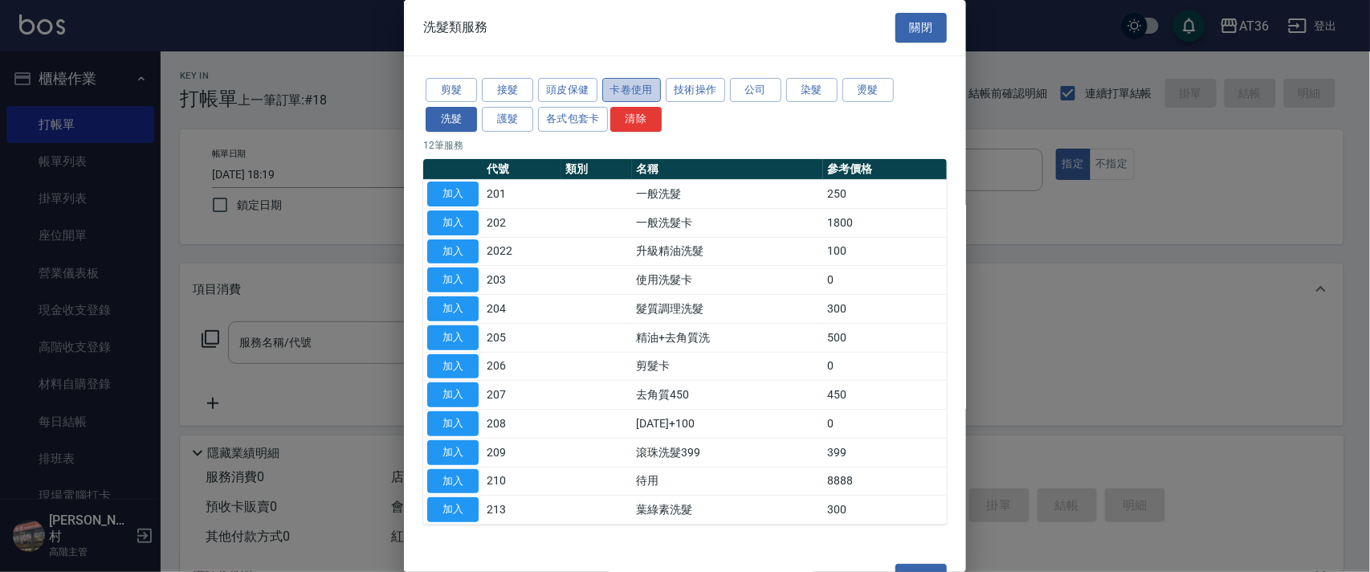
click at [636, 87] on button "卡卷使用" at bounding box center [631, 90] width 59 height 25
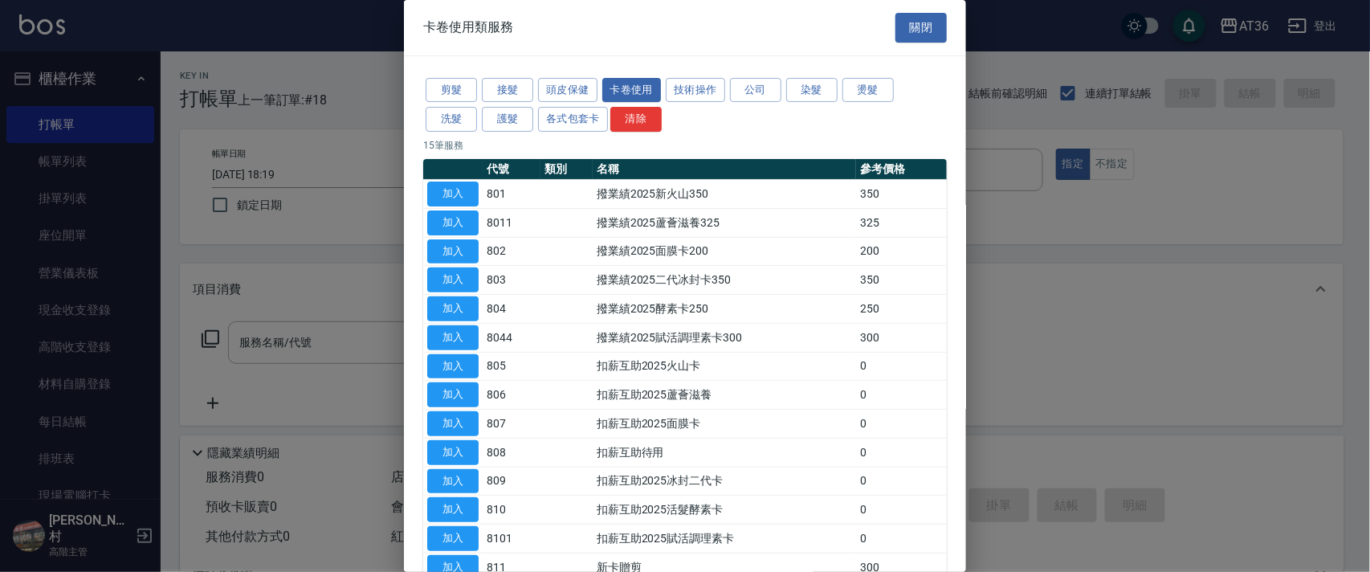
drag, startPoint x: 447, startPoint y: 299, endPoint x: 1037, endPoint y: 373, distance: 594.2
click at [451, 301] on button "加入" at bounding box center [452, 308] width 51 height 25
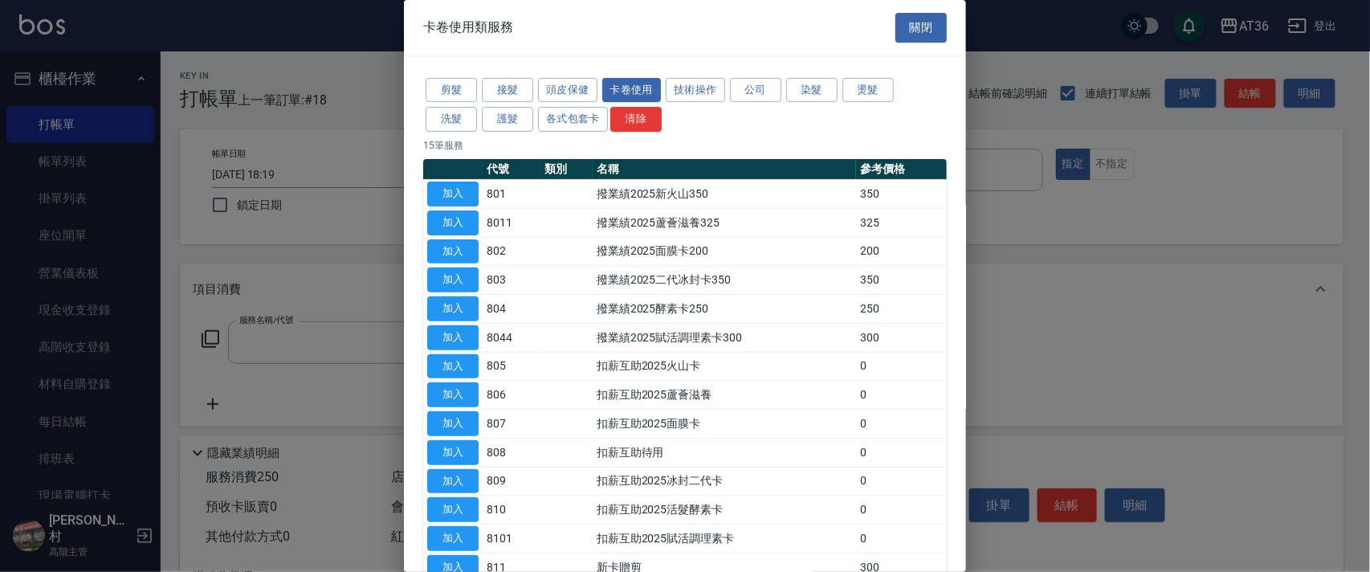
type input "撥業績2025酵素卡250(804)"
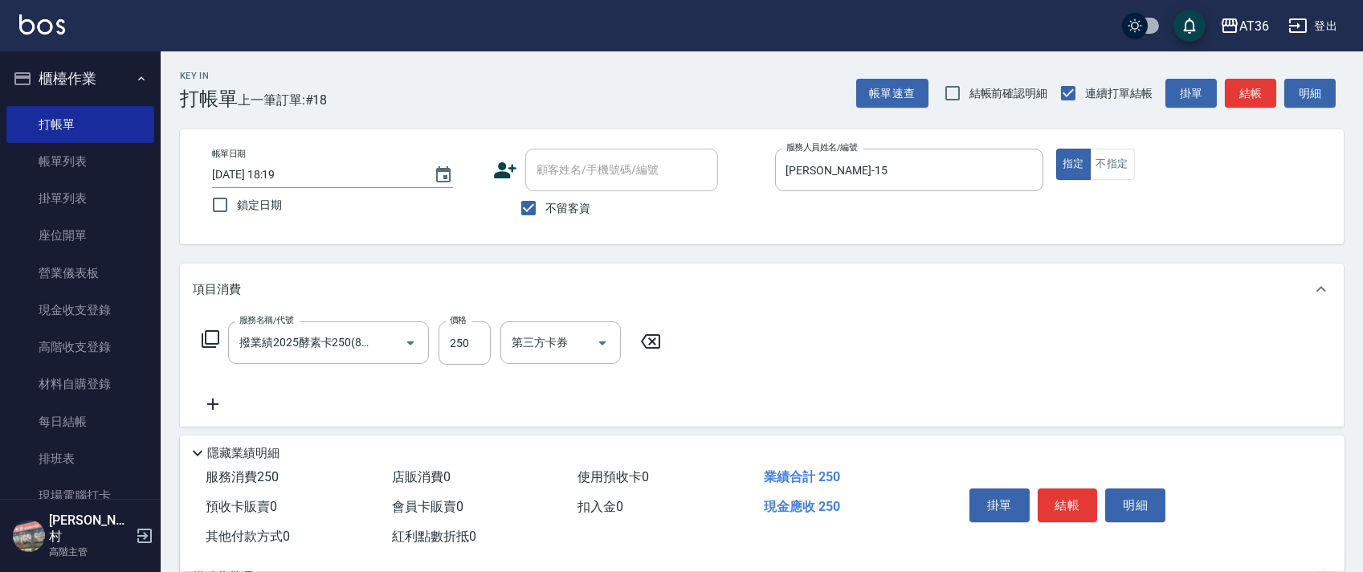
drag, startPoint x: 1060, startPoint y: 507, endPoint x: 1060, endPoint y: 488, distance: 18.5
click at [1060, 504] on button "結帳" at bounding box center [1068, 505] width 60 height 34
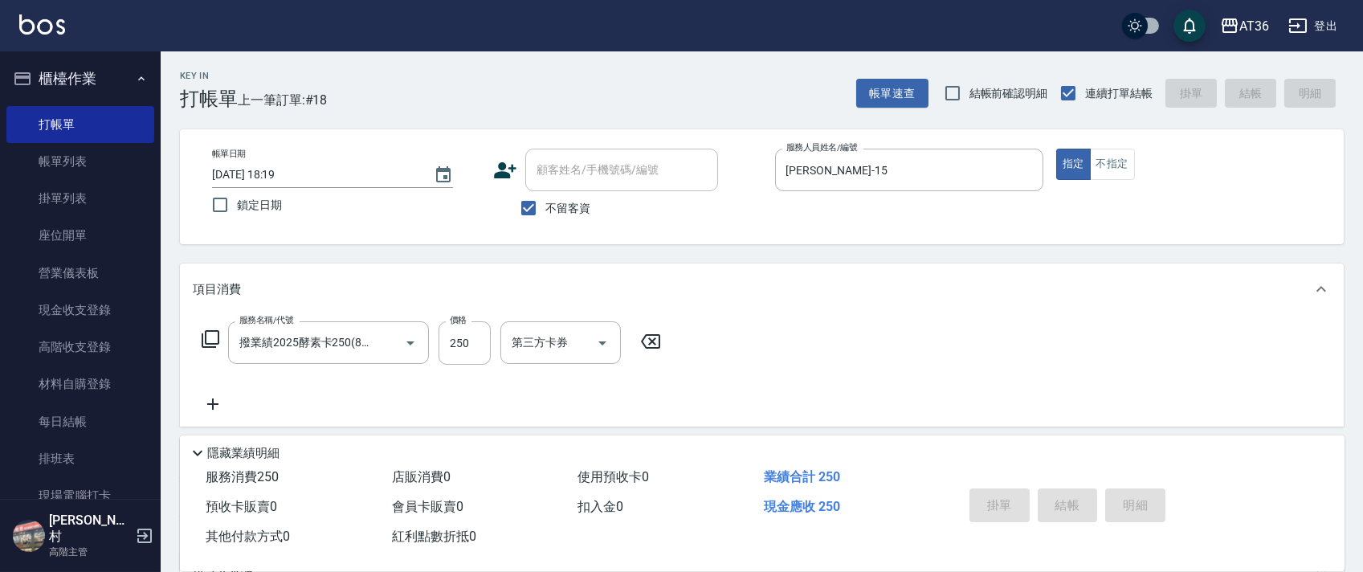
type input "[DATE] 18:20"
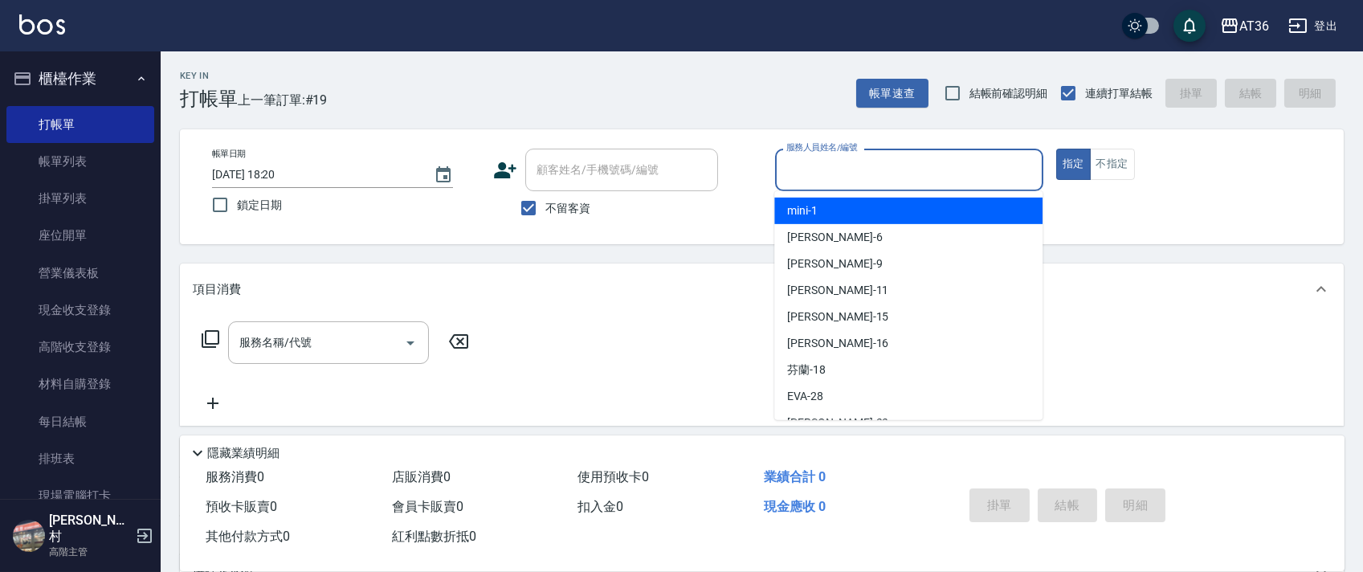
click at [794, 167] on input "服務人員姓名/編號" at bounding box center [909, 170] width 254 height 28
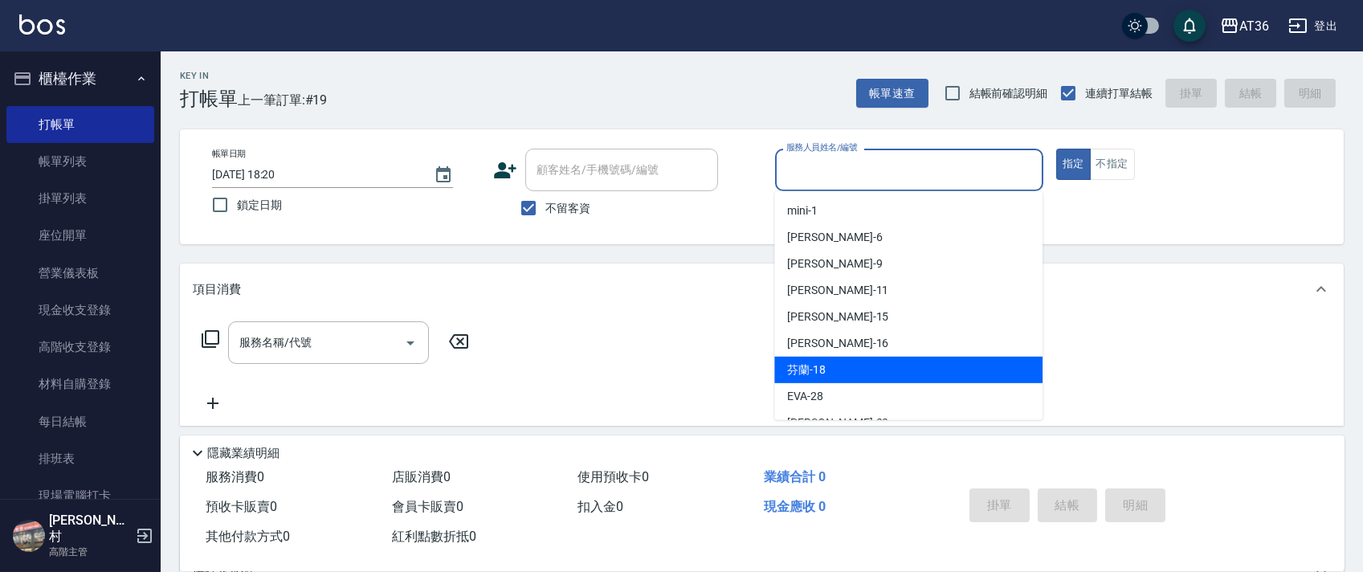
click at [824, 365] on span "芬蘭 -18" at bounding box center [806, 369] width 39 height 17
type input "芬蘭-18"
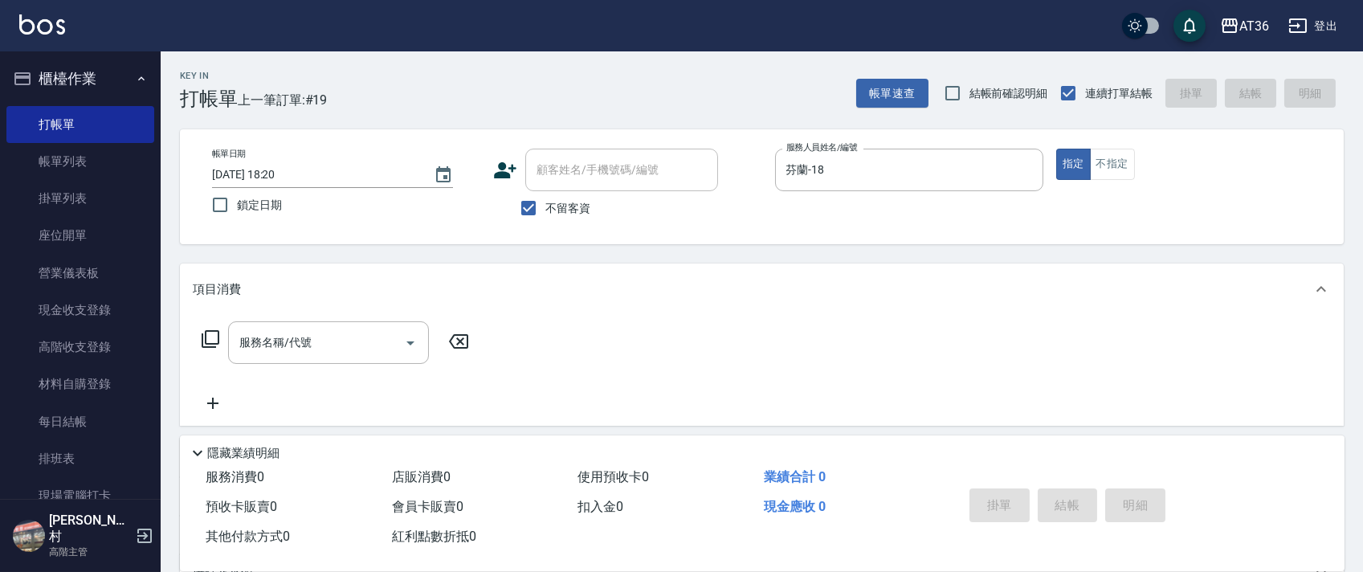
click at [212, 341] on icon at bounding box center [210, 338] width 19 height 19
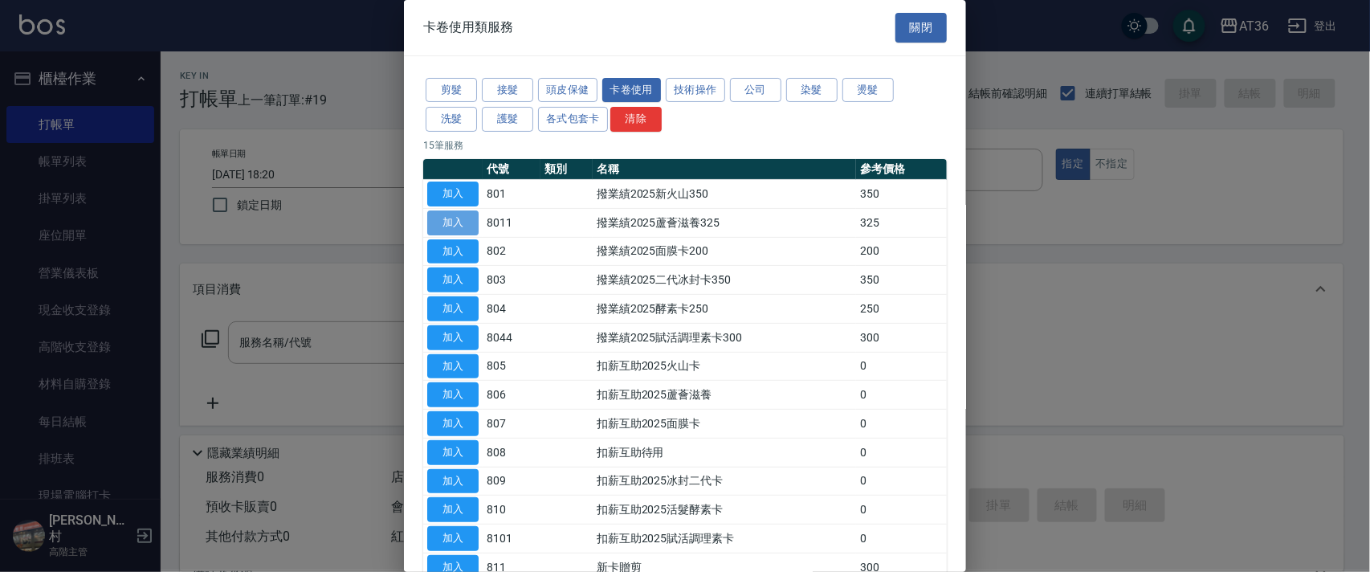
click at [460, 218] on button "加入" at bounding box center [452, 222] width 51 height 25
type input "撥業績2025蘆薈滋養325(8011)"
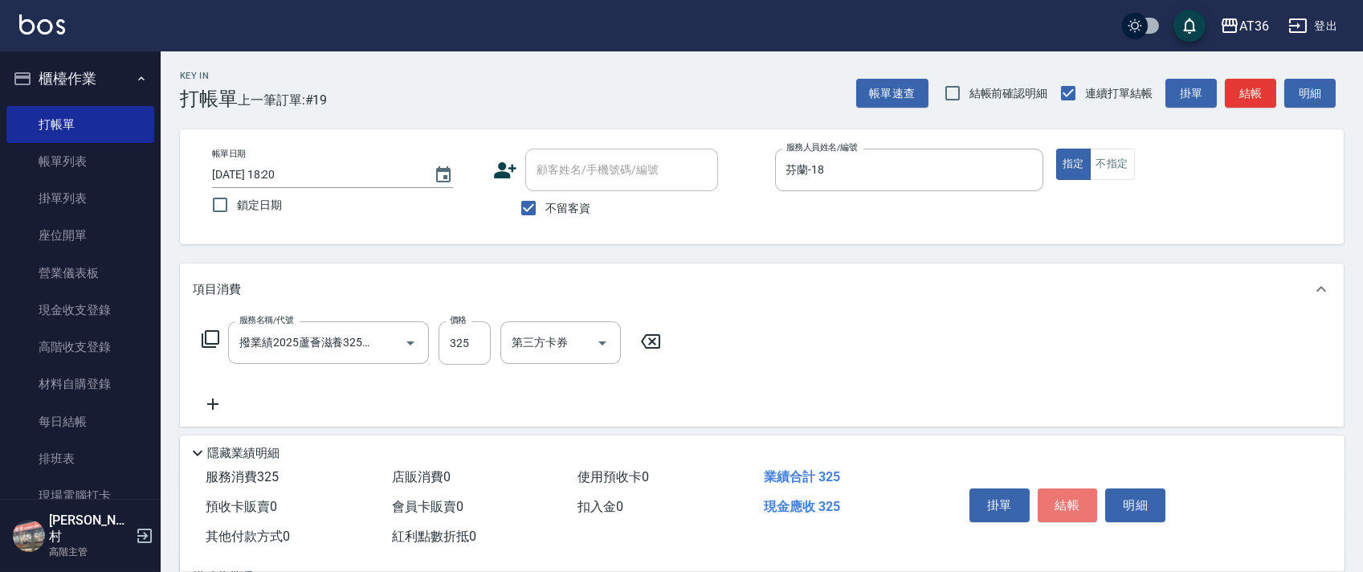
drag, startPoint x: 1069, startPoint y: 504, endPoint x: 1068, endPoint y: 490, distance: 14.5
click at [1068, 503] on button "結帳" at bounding box center [1068, 505] width 60 height 34
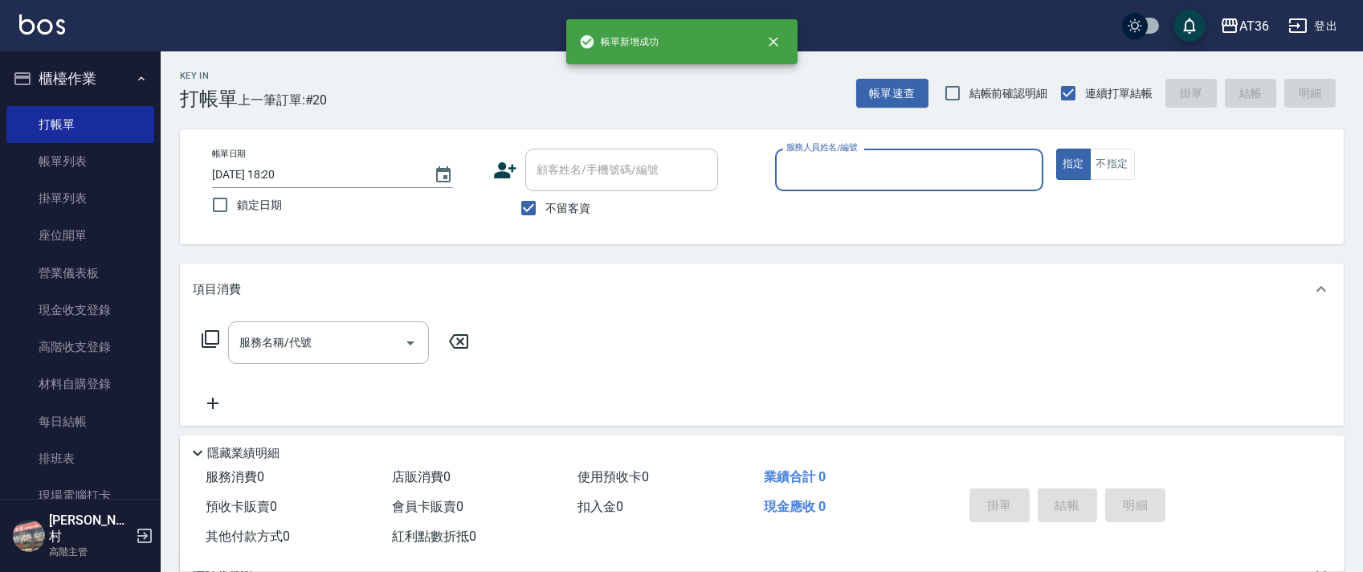
drag, startPoint x: 793, startPoint y: 173, endPoint x: 819, endPoint y: 187, distance: 29.8
click at [792, 175] on input "服務人員姓名/編號" at bounding box center [909, 170] width 254 height 28
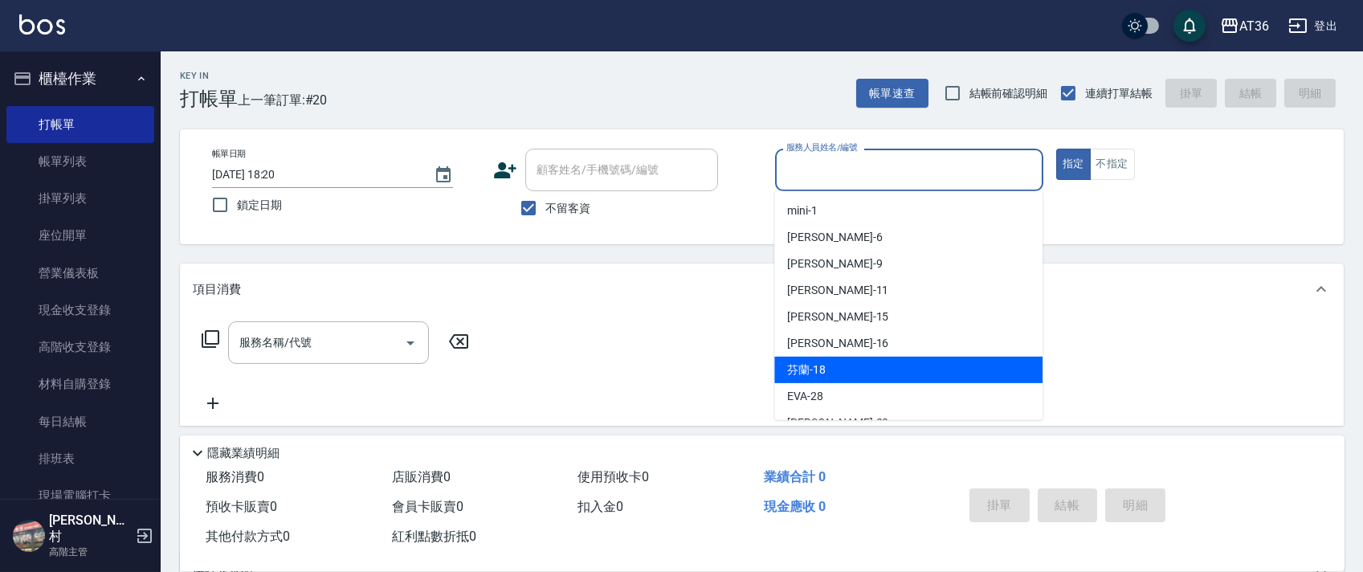
click at [837, 365] on div "芬蘭 -18" at bounding box center [908, 370] width 268 height 27
type input "芬蘭-18"
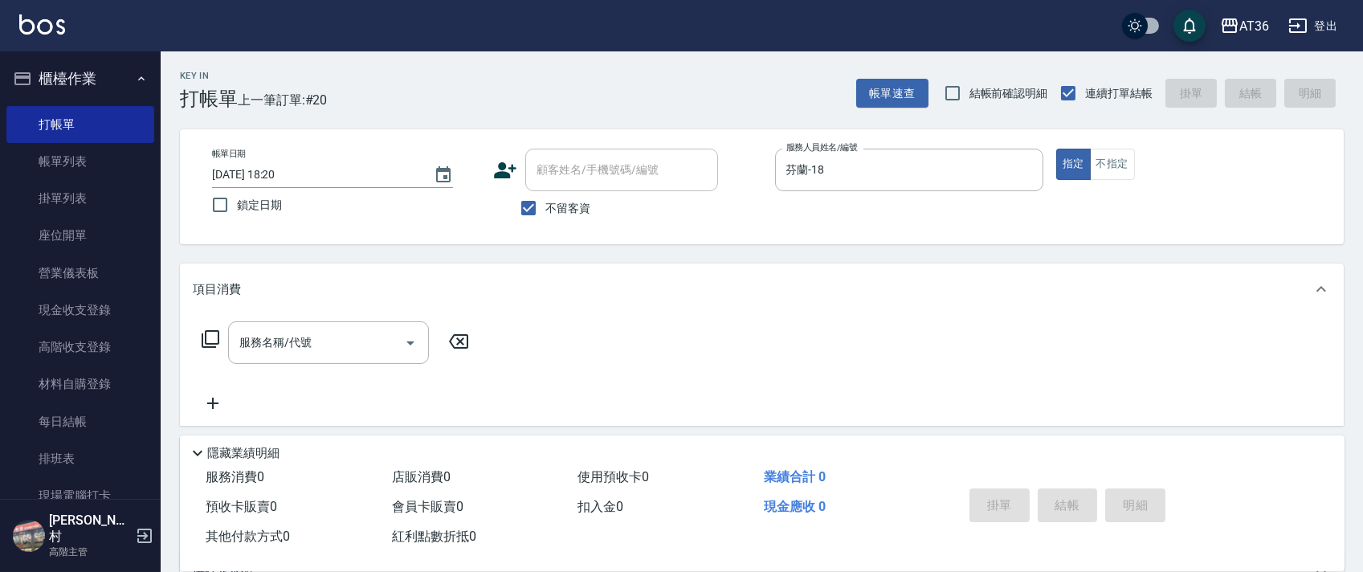
click at [214, 344] on icon at bounding box center [211, 339] width 18 height 18
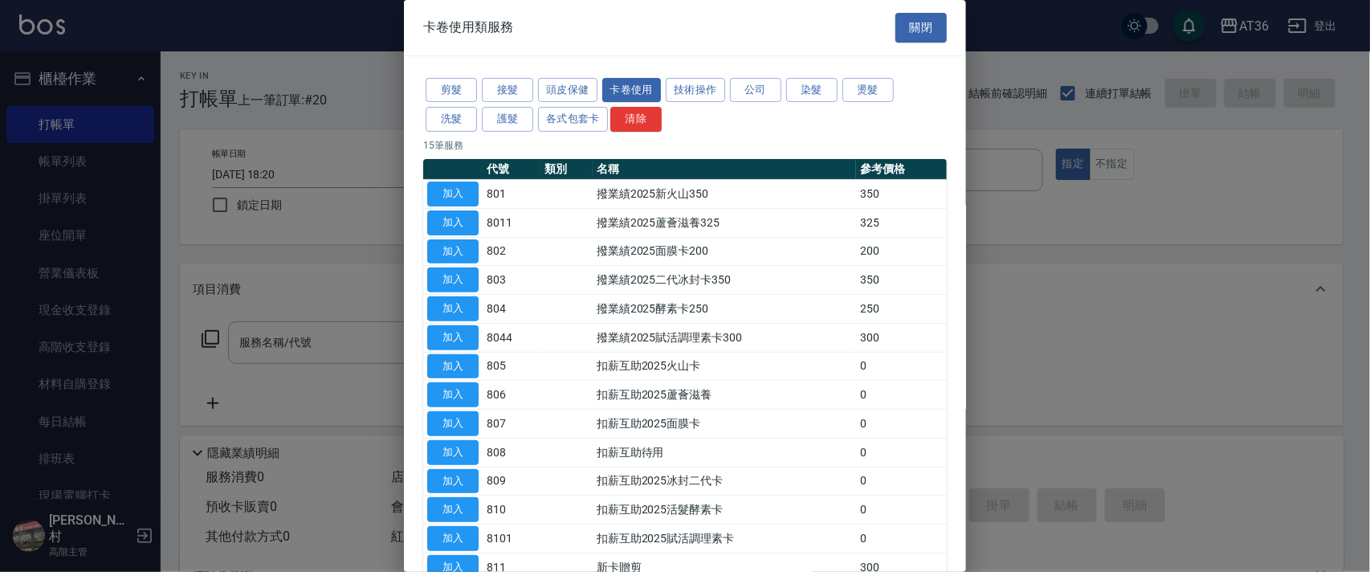
drag, startPoint x: 459, startPoint y: 190, endPoint x: 943, endPoint y: 366, distance: 515.2
click at [458, 191] on button "加入" at bounding box center [452, 194] width 51 height 25
type input "撥業績2025新火山350(801)"
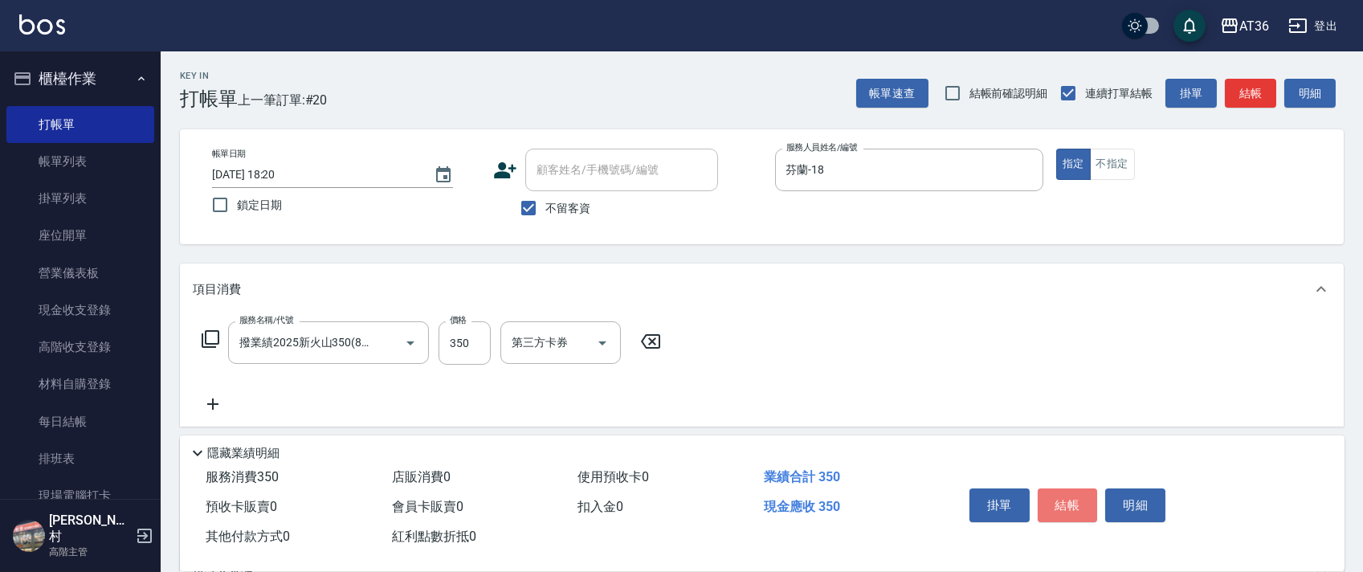
drag, startPoint x: 1059, startPoint y: 495, endPoint x: 1056, endPoint y: 482, distance: 13.1
click at [1057, 493] on button "結帳" at bounding box center [1068, 505] width 60 height 34
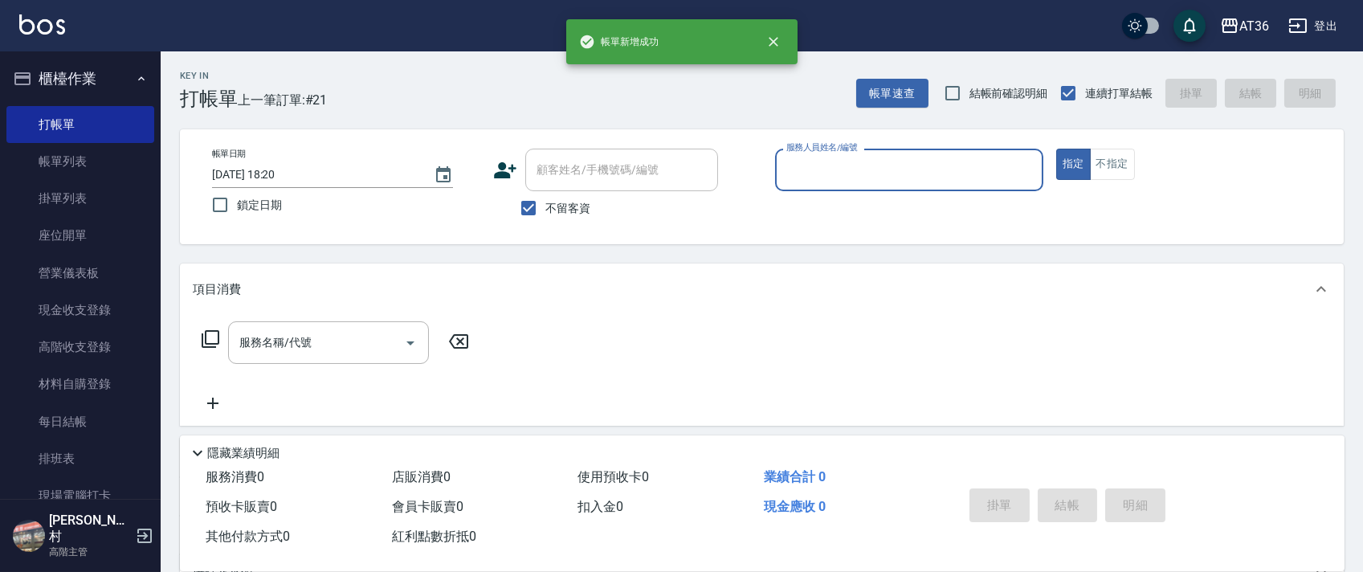
drag, startPoint x: 806, startPoint y: 170, endPoint x: 812, endPoint y: 182, distance: 13.0
click at [805, 172] on input "服務人員姓名/編號" at bounding box center [909, 170] width 254 height 28
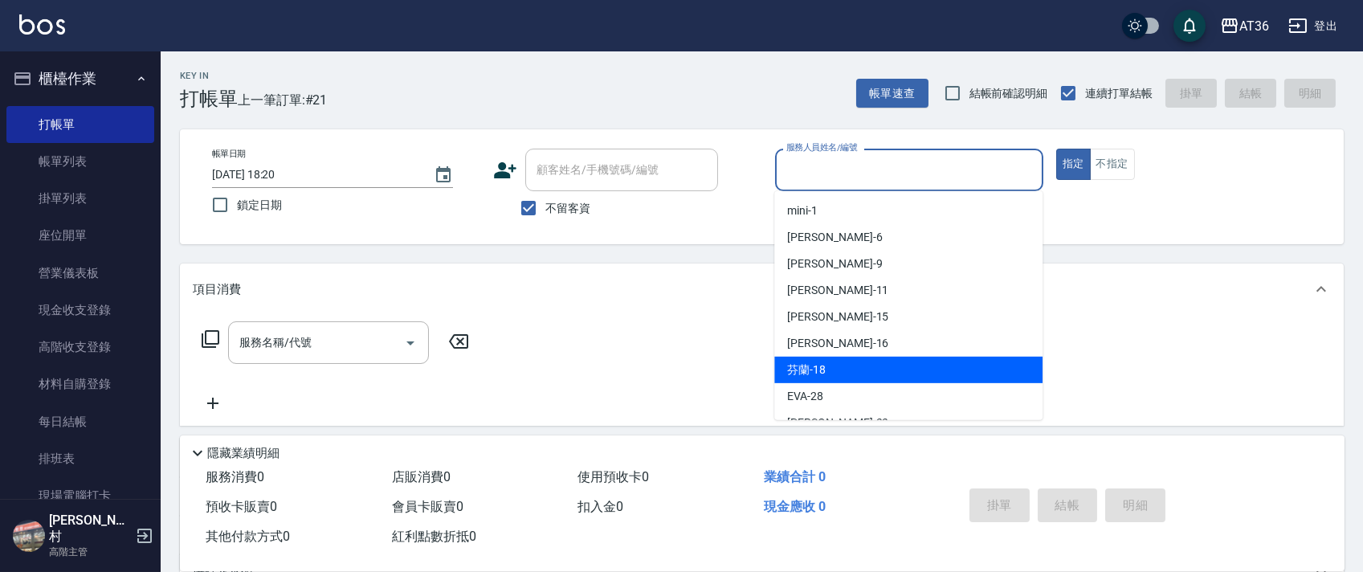
click at [830, 373] on div "芬蘭 -18" at bounding box center [908, 370] width 268 height 27
type input "芬蘭-18"
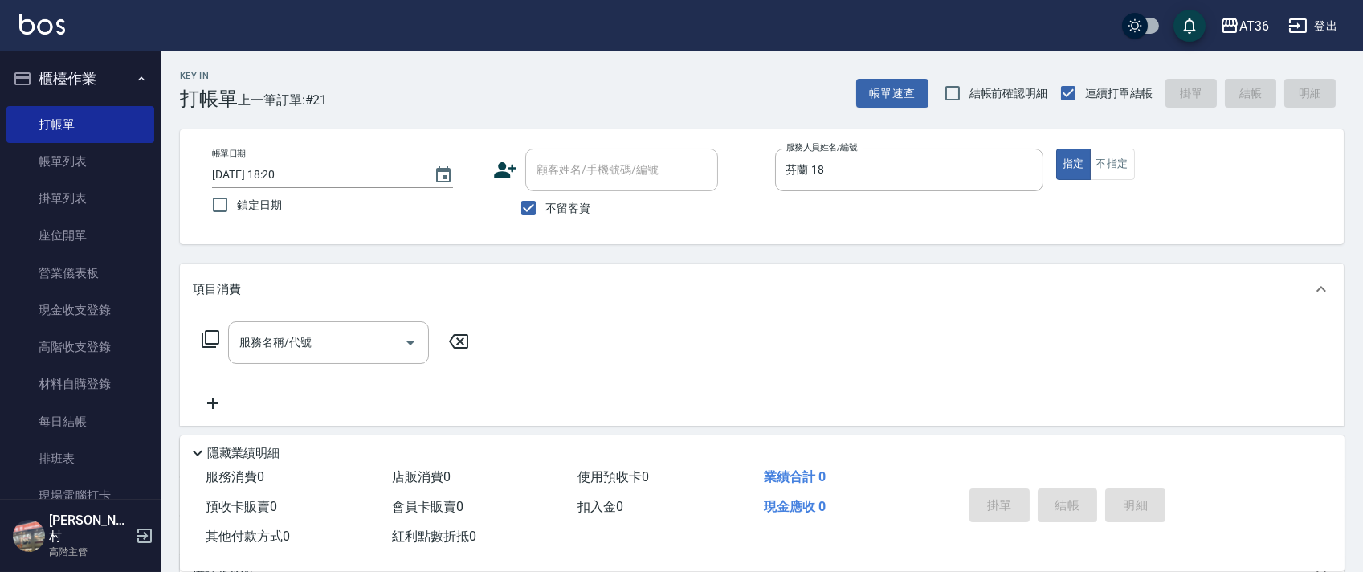
click at [211, 345] on icon at bounding box center [211, 339] width 18 height 18
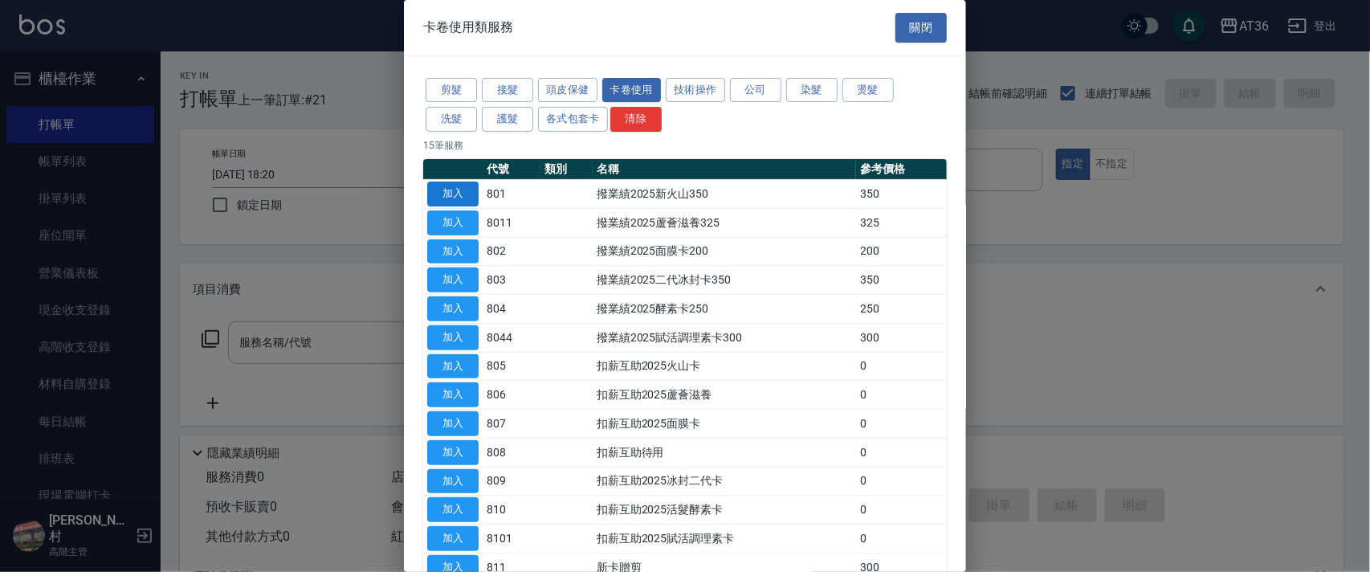
click at [450, 194] on button "加入" at bounding box center [452, 194] width 51 height 25
type input "撥業績2025新火山350(801)"
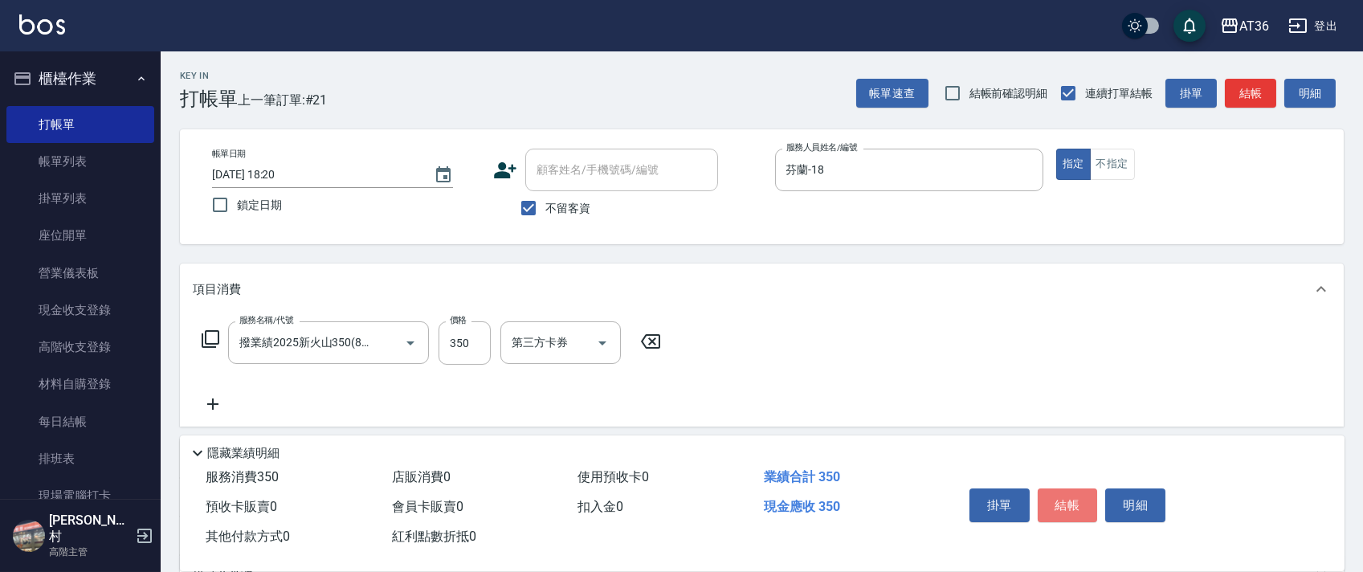
drag, startPoint x: 1059, startPoint y: 504, endPoint x: 1052, endPoint y: 481, distance: 24.4
click at [1059, 503] on button "結帳" at bounding box center [1068, 505] width 60 height 34
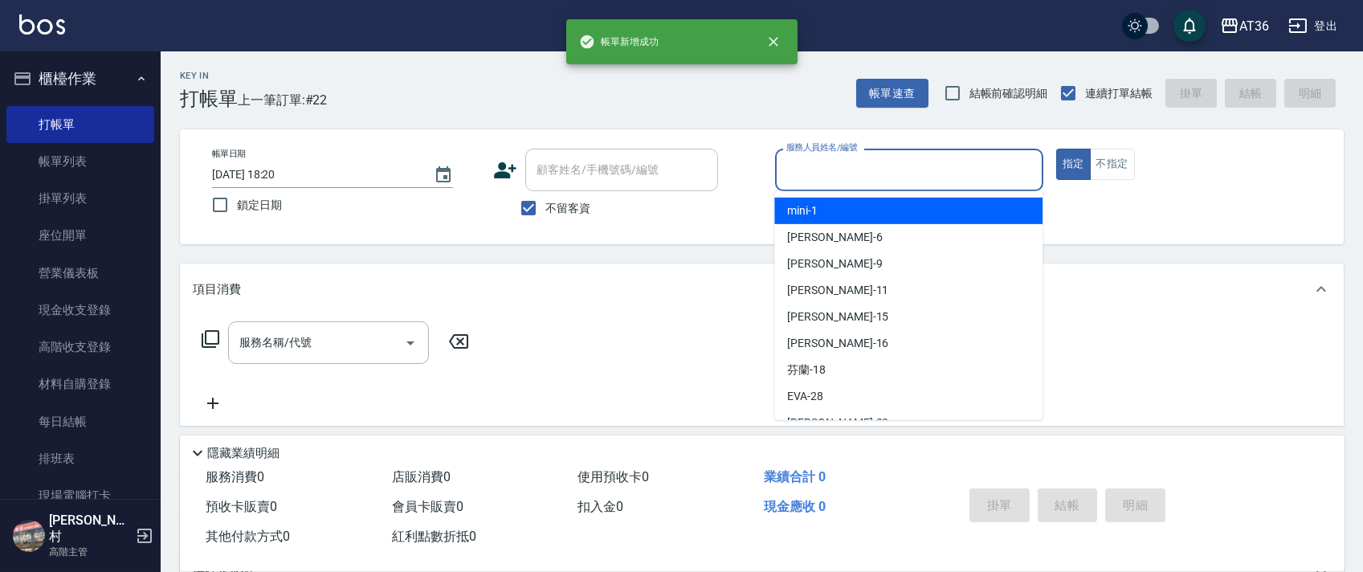
click at [816, 169] on input "服務人員姓名/編號" at bounding box center [909, 170] width 254 height 28
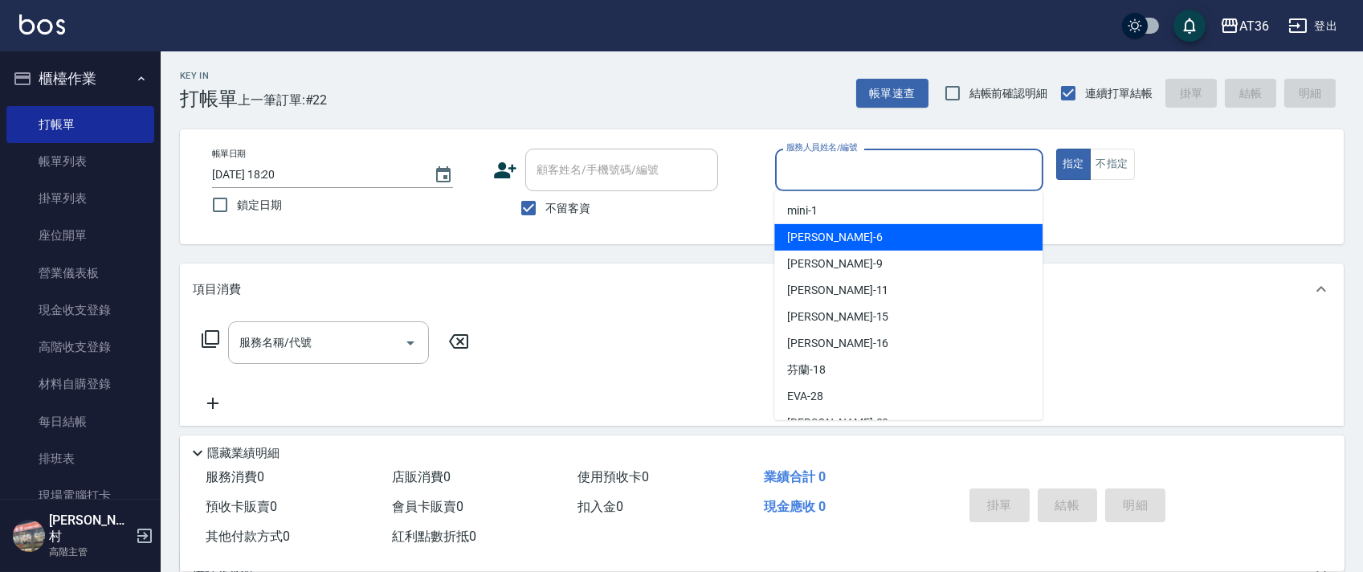
click at [834, 242] on div "[PERSON_NAME] -6" at bounding box center [908, 237] width 268 height 27
type input "[PERSON_NAME]-6"
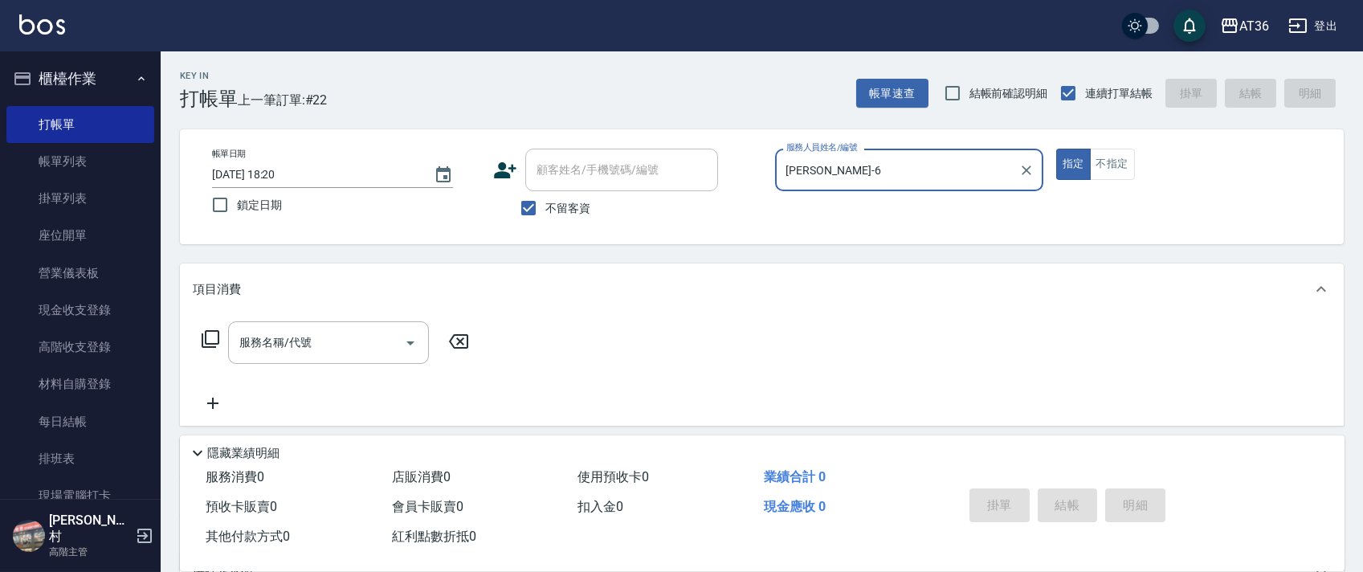
click at [218, 333] on icon at bounding box center [211, 339] width 18 height 18
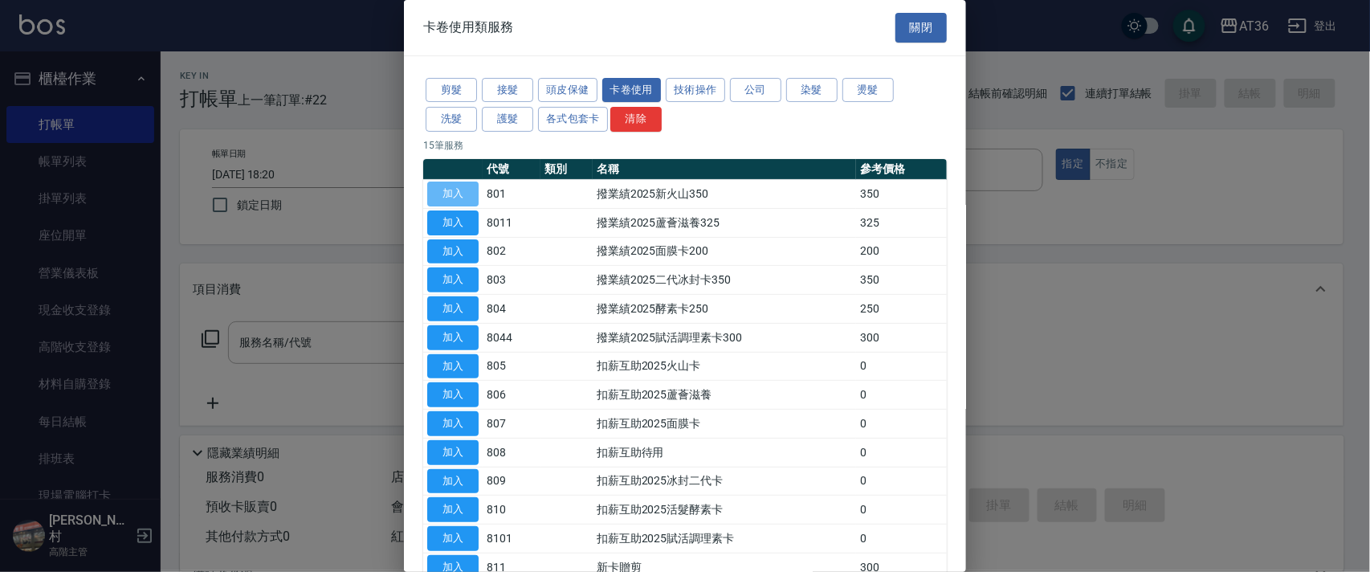
drag, startPoint x: 456, startPoint y: 187, endPoint x: 1219, endPoint y: 315, distance: 773.6
click at [456, 188] on button "加入" at bounding box center [452, 194] width 51 height 25
type input "撥業績2025新火山350(801)"
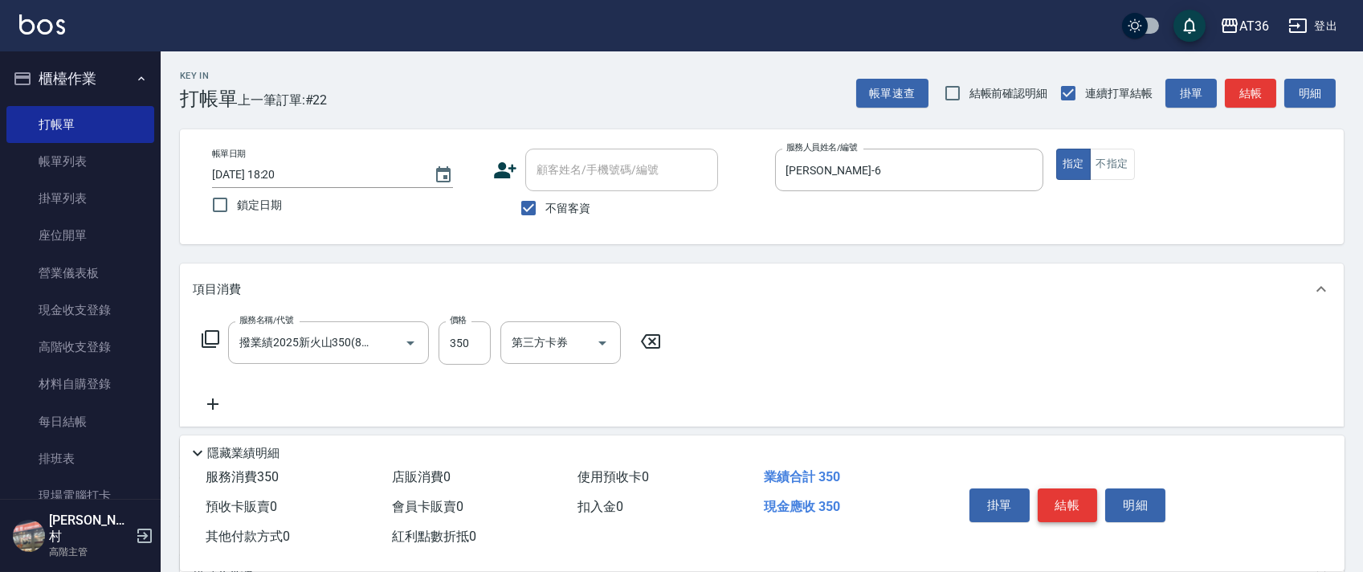
click at [1070, 503] on button "結帳" at bounding box center [1068, 505] width 60 height 34
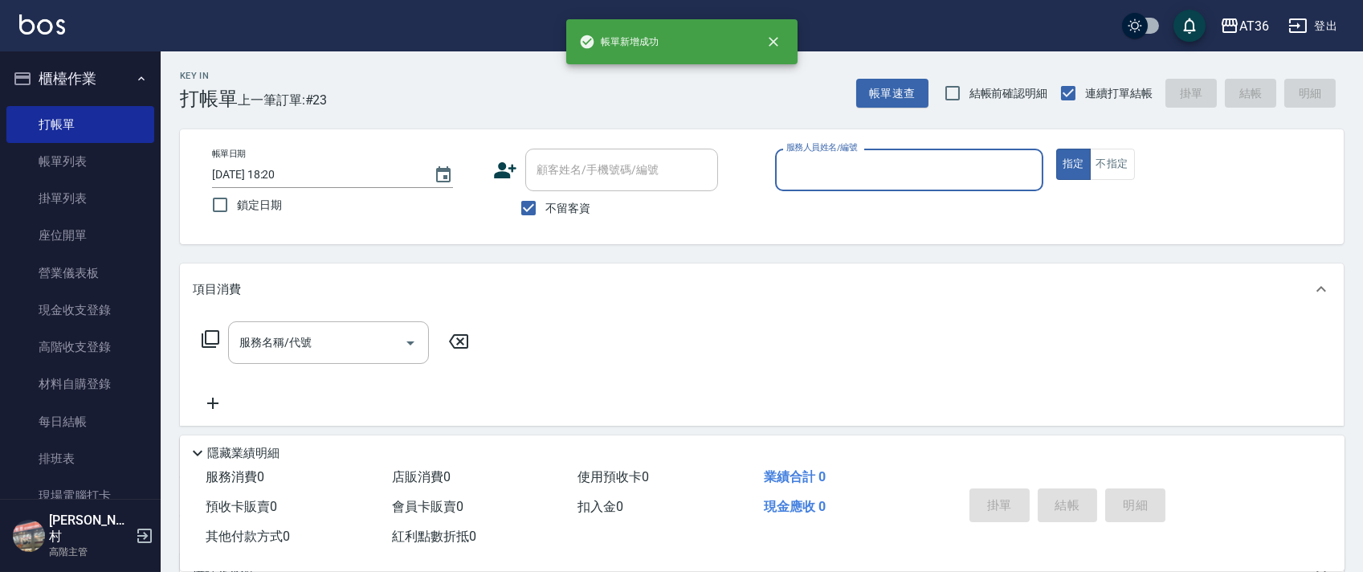
drag, startPoint x: 798, startPoint y: 177, endPoint x: 805, endPoint y: 188, distance: 12.3
click at [798, 179] on input "服務人員姓名/編號" at bounding box center [909, 170] width 254 height 28
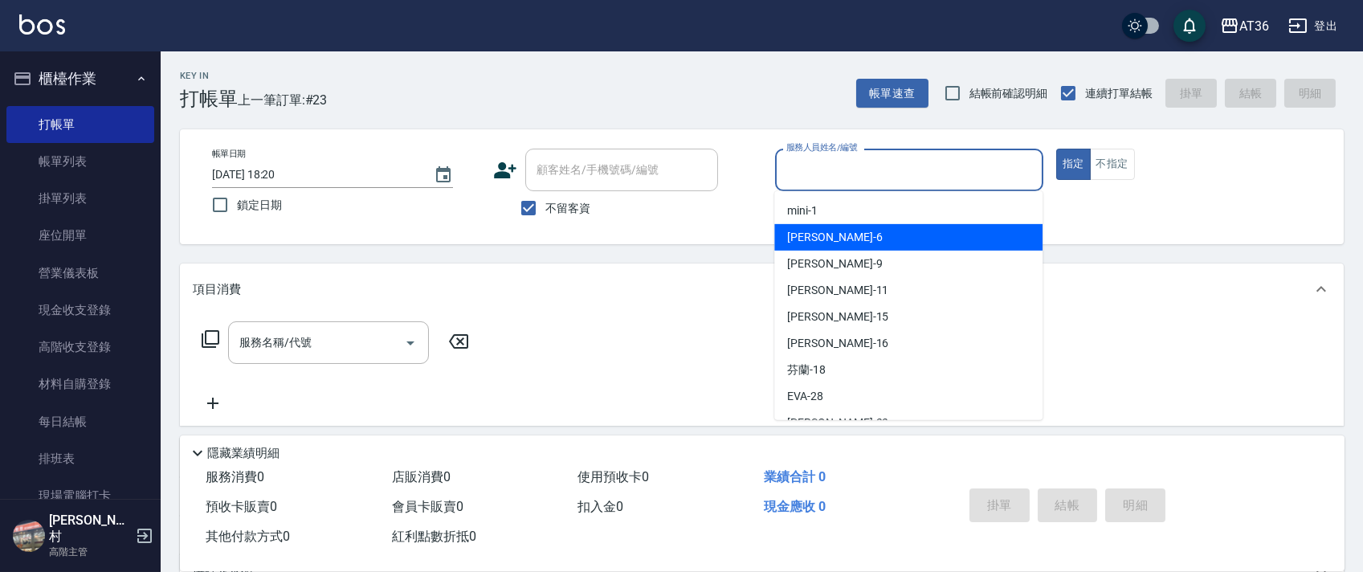
click at [835, 247] on div "[PERSON_NAME] -6" at bounding box center [908, 237] width 268 height 27
type input "[PERSON_NAME]-6"
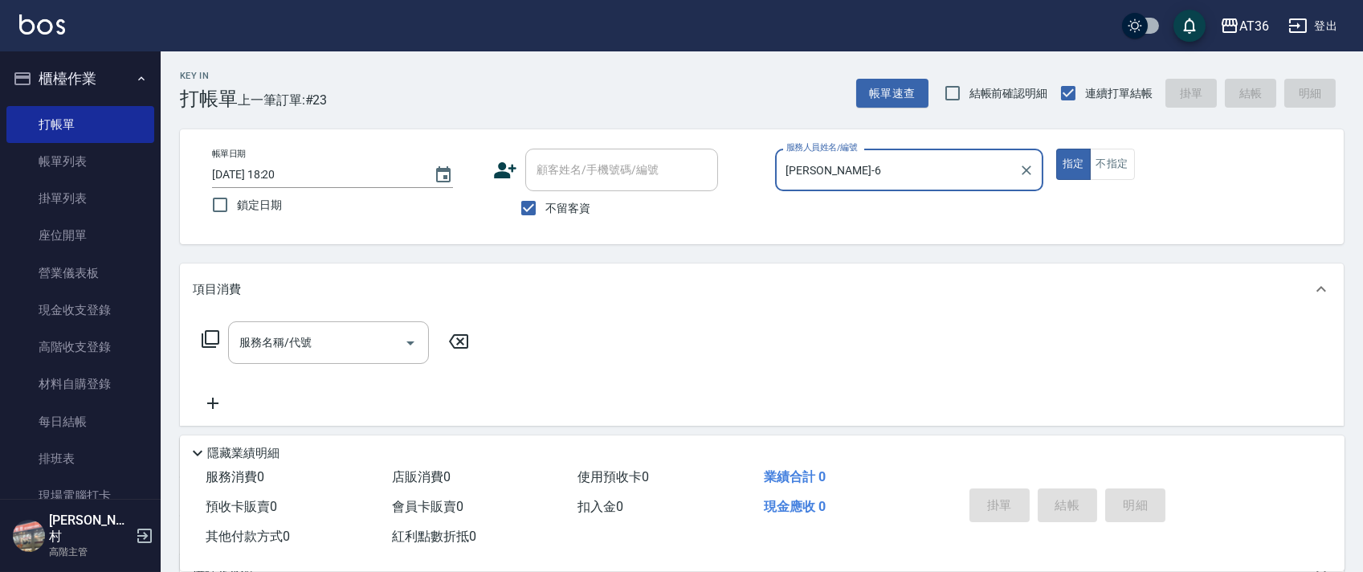
click at [209, 334] on icon at bounding box center [210, 338] width 19 height 19
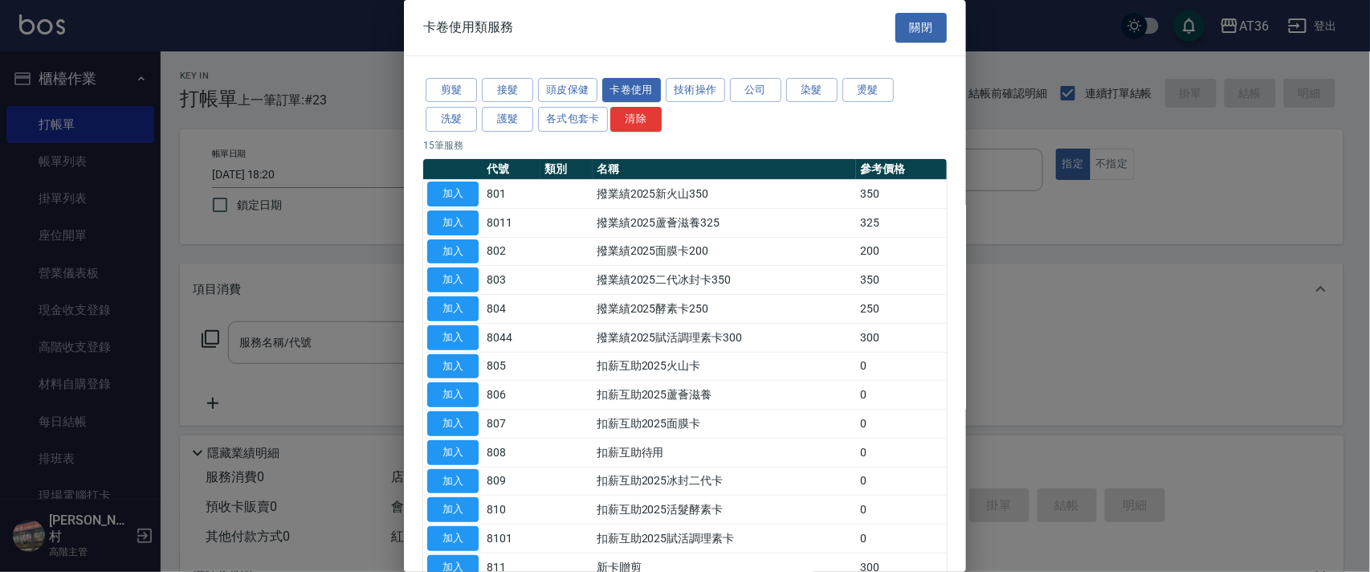
click at [454, 246] on button "加入" at bounding box center [452, 251] width 51 height 25
type input "撥業績2025面膜卡200(802)"
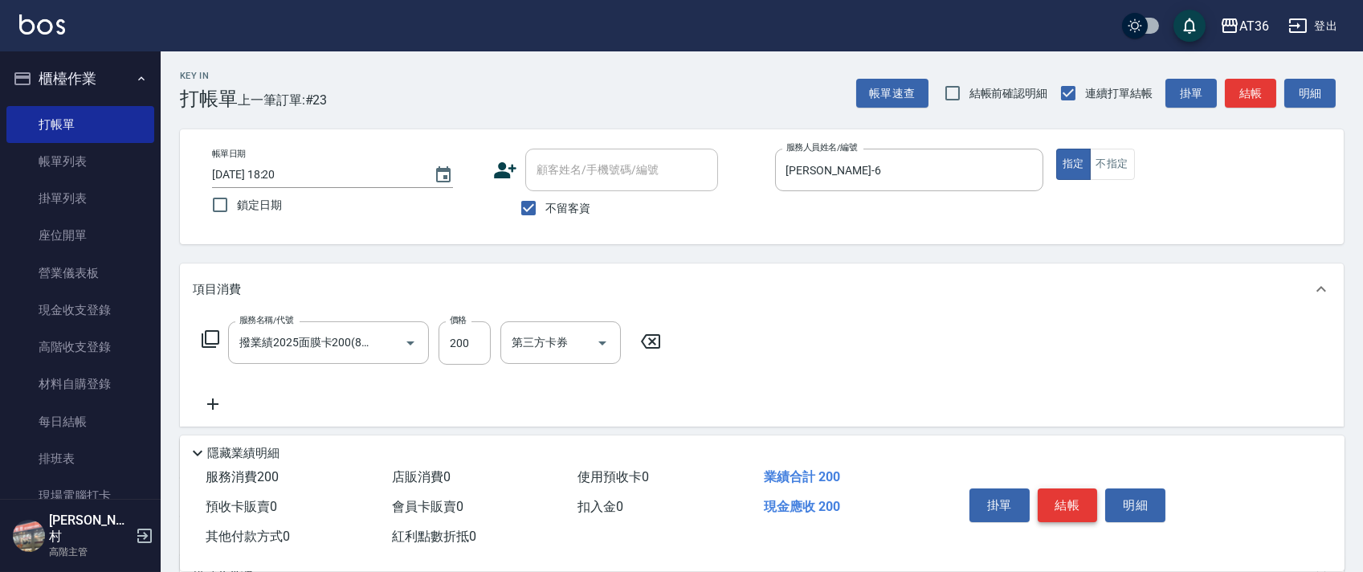
click at [1056, 489] on button "結帳" at bounding box center [1068, 505] width 60 height 34
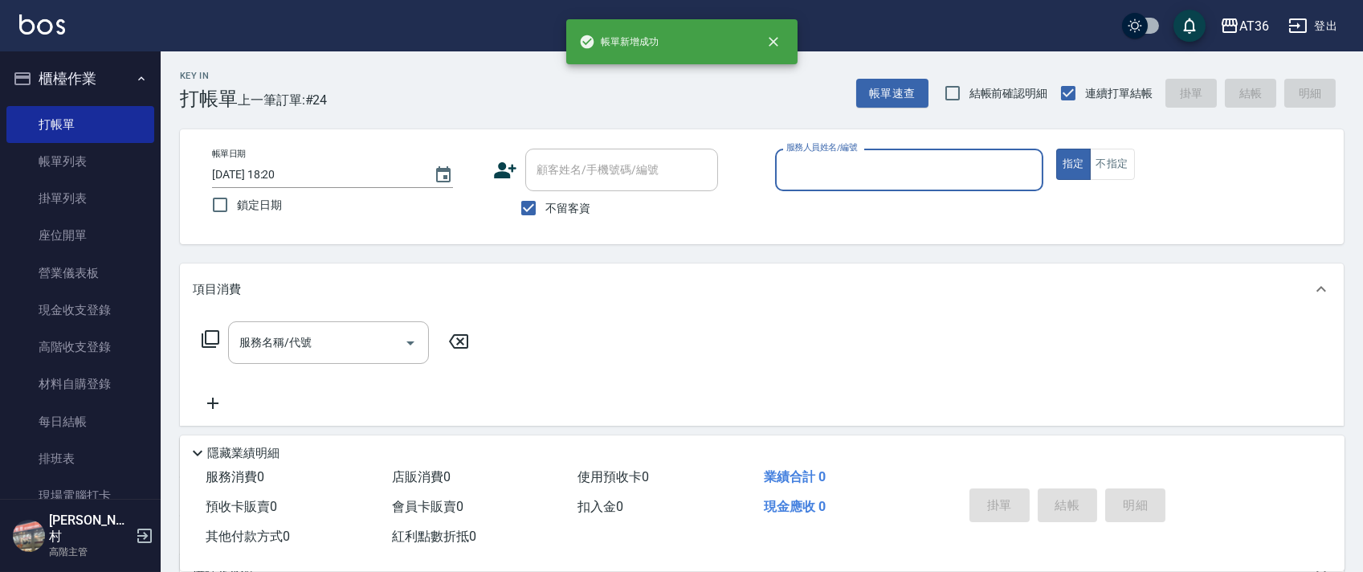
click at [820, 171] on input "服務人員姓名/編號" at bounding box center [909, 170] width 254 height 28
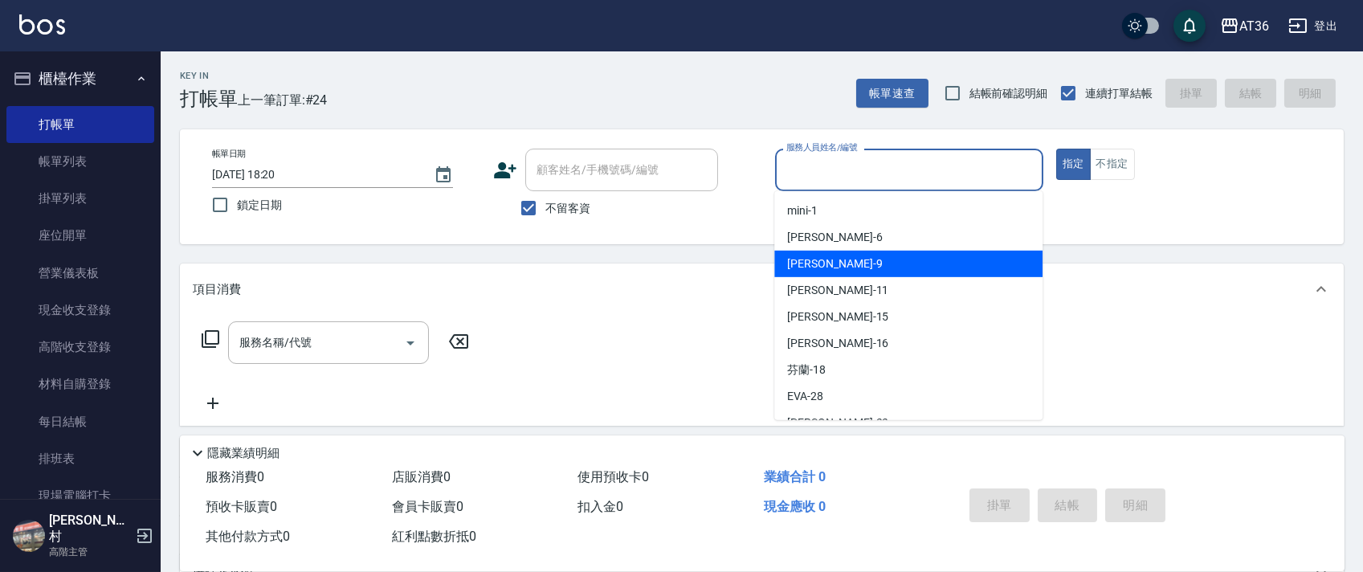
click at [846, 255] on div "美燕 -9" at bounding box center [908, 264] width 268 height 27
type input "美燕-9"
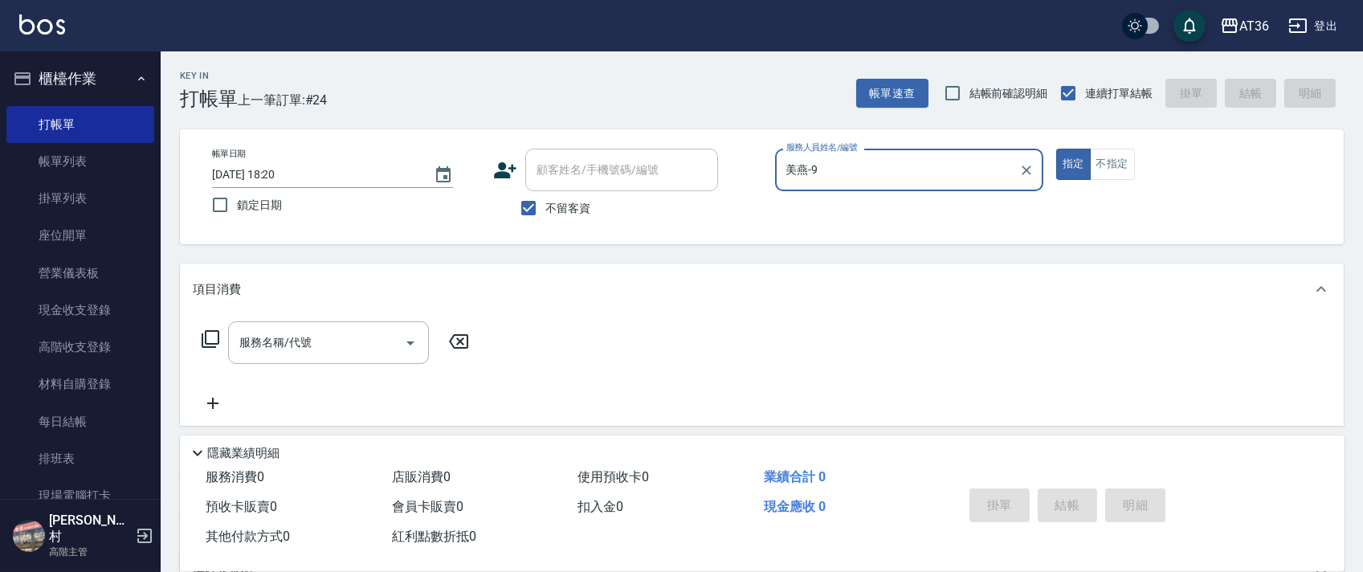
click at [211, 337] on icon at bounding box center [210, 338] width 19 height 19
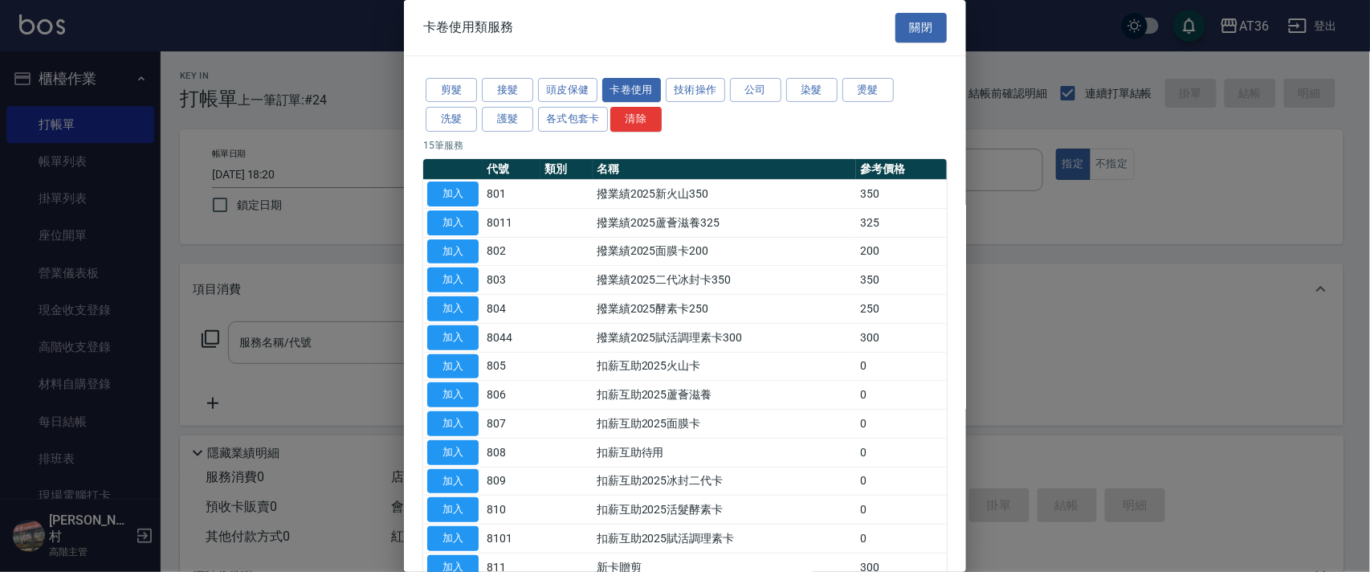
drag, startPoint x: 442, startPoint y: 185, endPoint x: 1146, endPoint y: 321, distance: 717.5
click at [441, 185] on button "加入" at bounding box center [452, 194] width 51 height 25
type input "撥業績2025新火山350(801)"
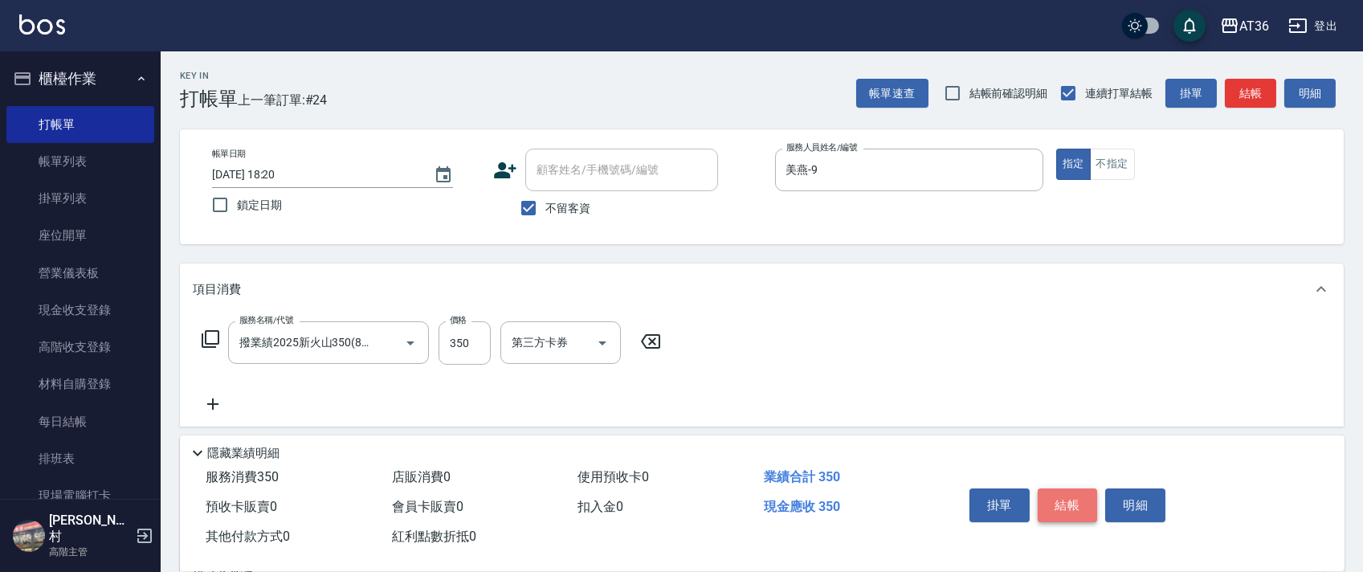
click at [1062, 493] on button "結帳" at bounding box center [1068, 505] width 60 height 34
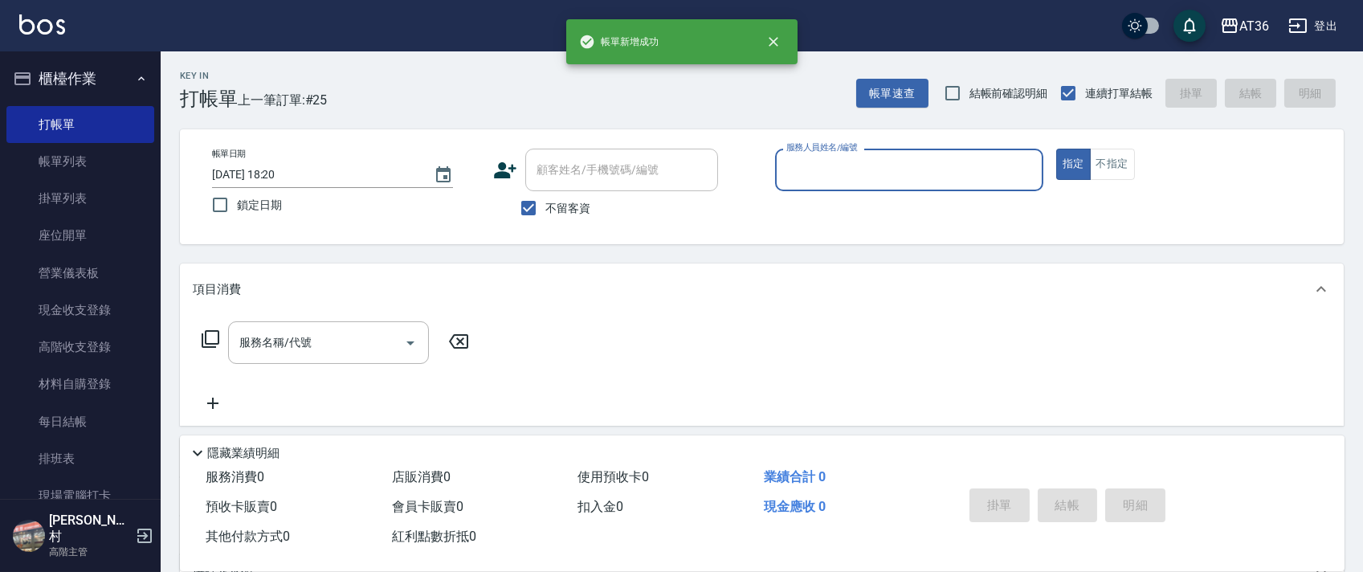
click at [814, 171] on input "服務人員姓名/編號" at bounding box center [909, 170] width 254 height 28
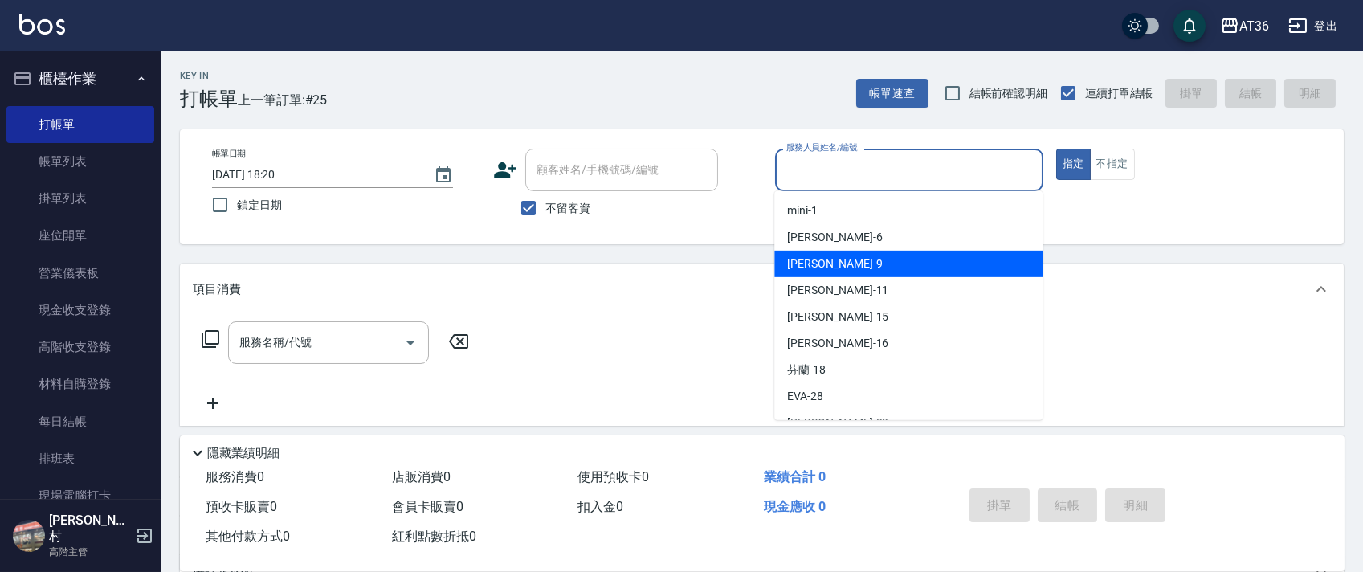
click at [831, 258] on div "美燕 -9" at bounding box center [908, 264] width 268 height 27
type input "美燕-9"
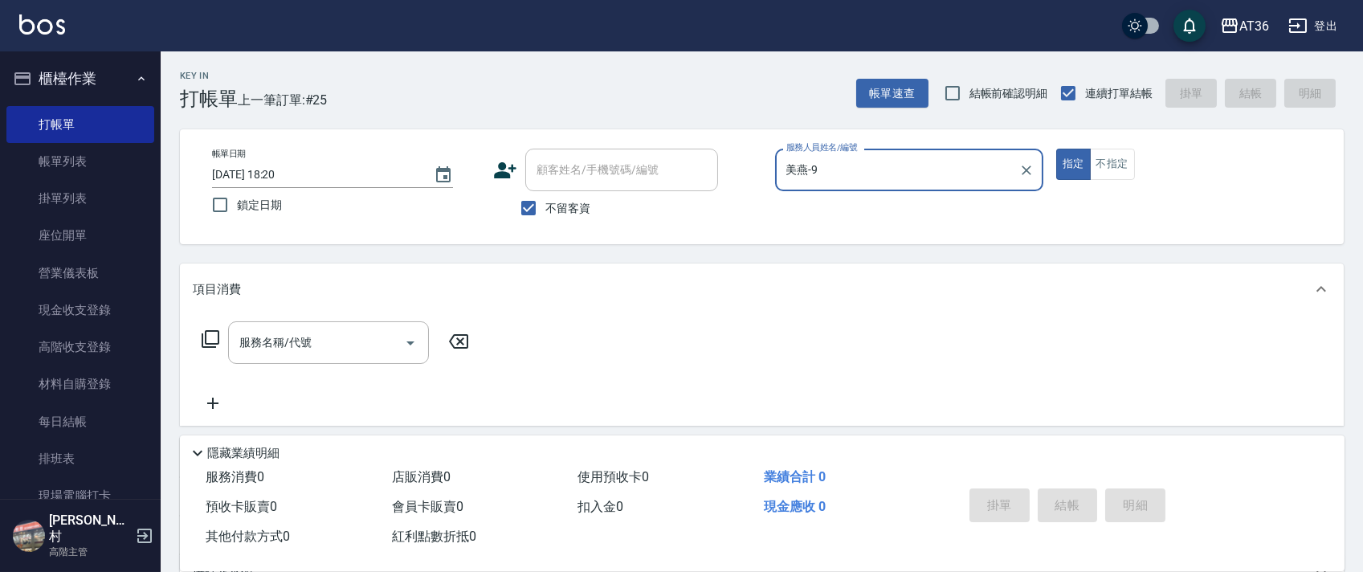
click at [206, 341] on icon at bounding box center [211, 339] width 18 height 18
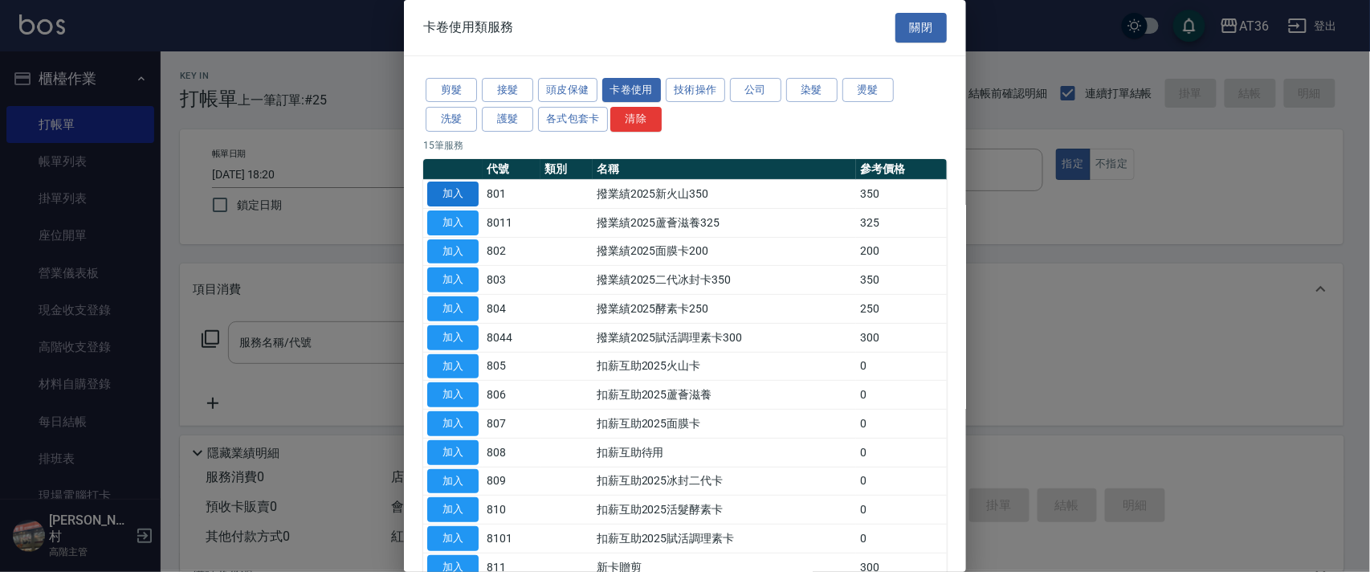
click at [457, 190] on button "加入" at bounding box center [452, 194] width 51 height 25
type input "撥業績2025新火山350(801)"
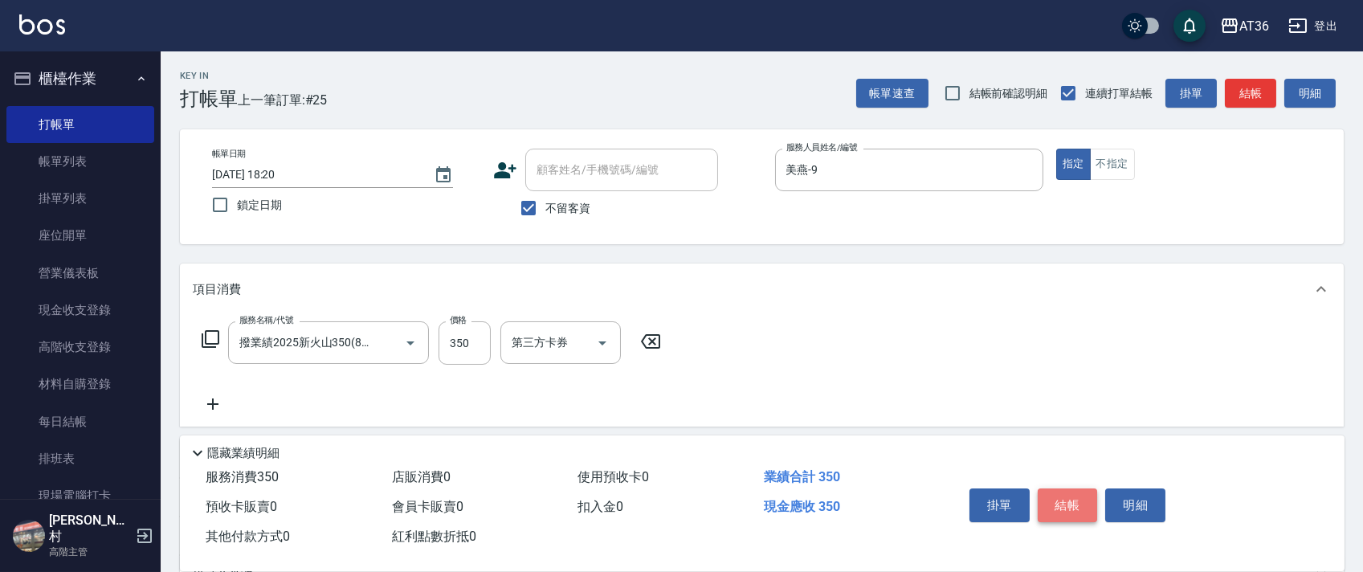
click at [1063, 512] on button "結帳" at bounding box center [1068, 505] width 60 height 34
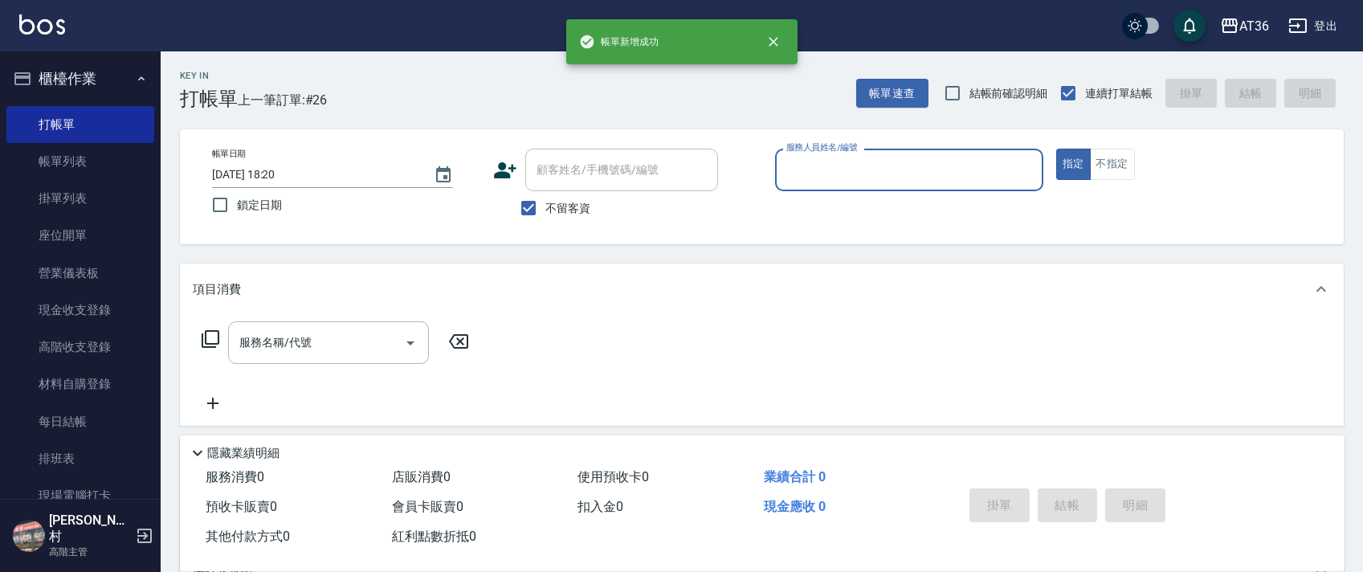
drag, startPoint x: 794, startPoint y: 153, endPoint x: 801, endPoint y: 171, distance: 19.6
click at [794, 158] on div "服務人員姓名/編號 服務人員姓名/編號" at bounding box center [909, 170] width 268 height 43
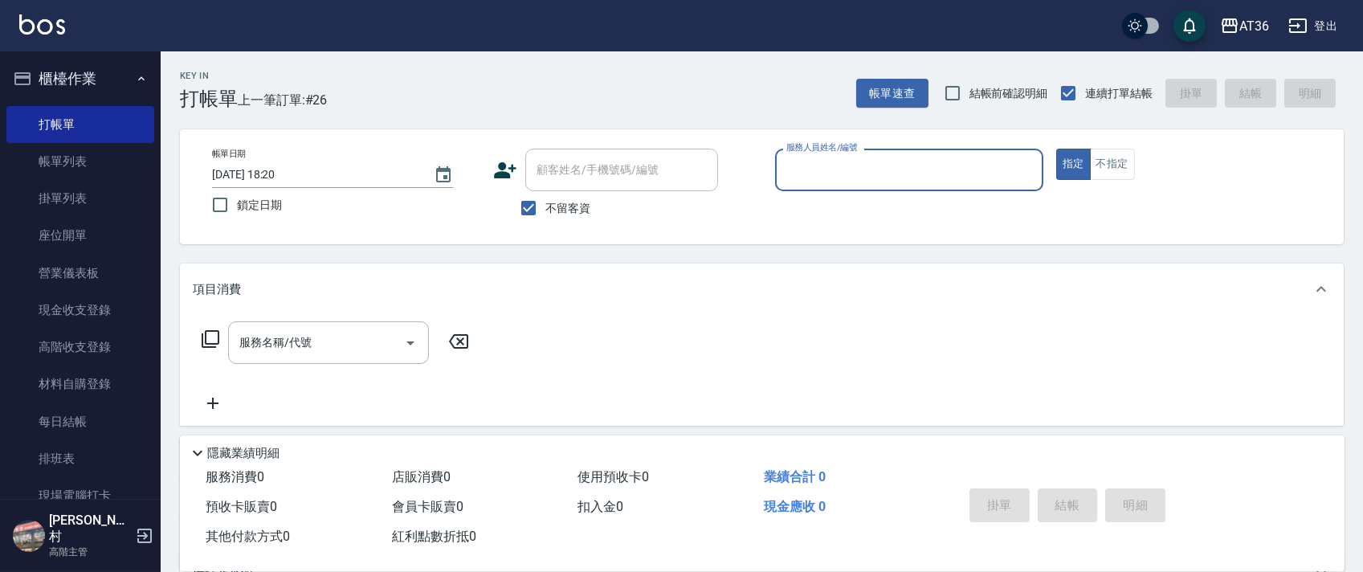
drag, startPoint x: 798, startPoint y: 165, endPoint x: 819, endPoint y: 184, distance: 27.9
click at [799, 174] on input "服務人員姓名/編號" at bounding box center [909, 170] width 254 height 28
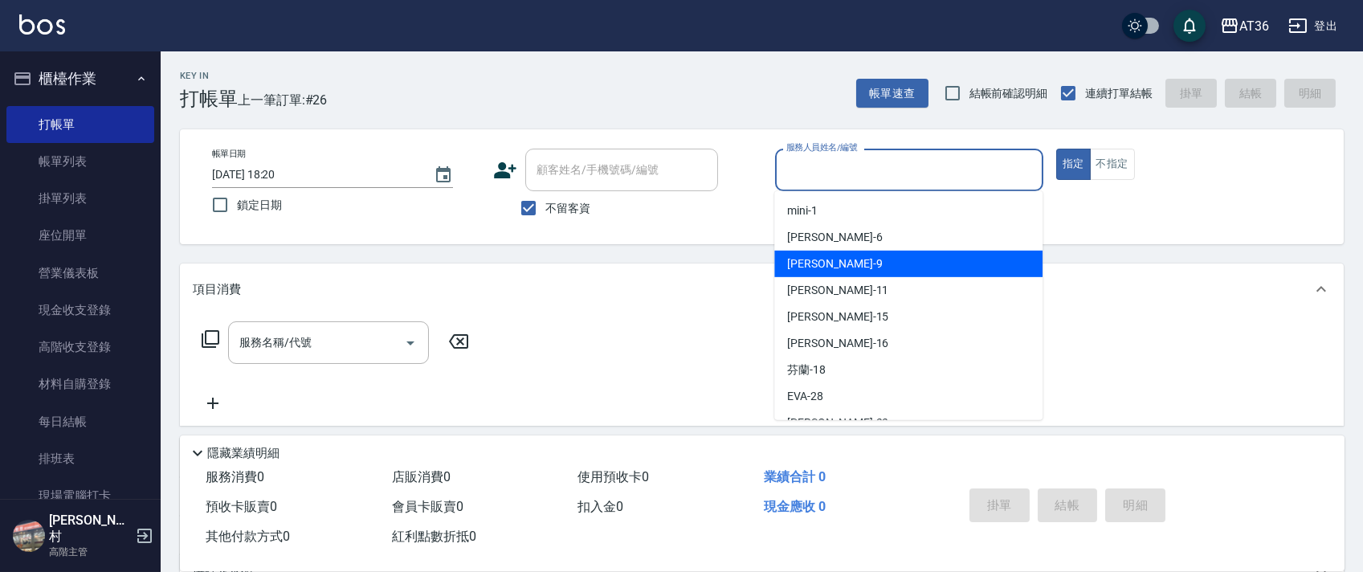
click at [818, 262] on span "美燕 -9" at bounding box center [834, 263] width 95 height 17
type input "美燕-9"
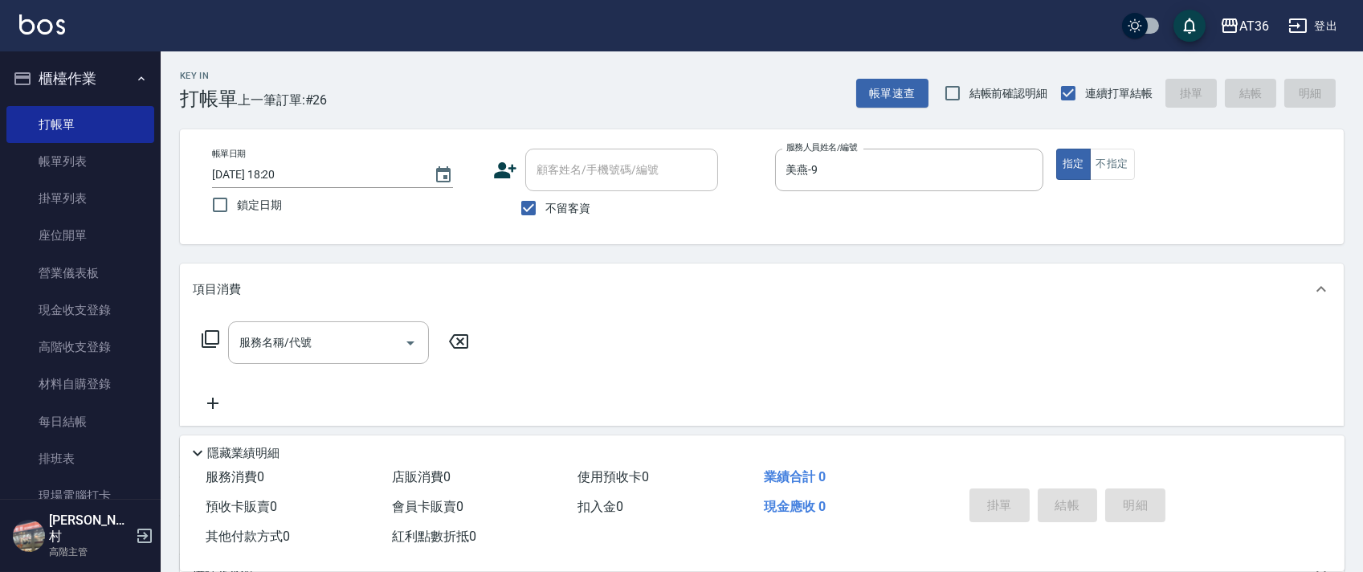
click at [222, 339] on div "服務名稱/代號 服務名稱/代號" at bounding box center [336, 342] width 286 height 43
click at [211, 341] on icon at bounding box center [210, 338] width 19 height 19
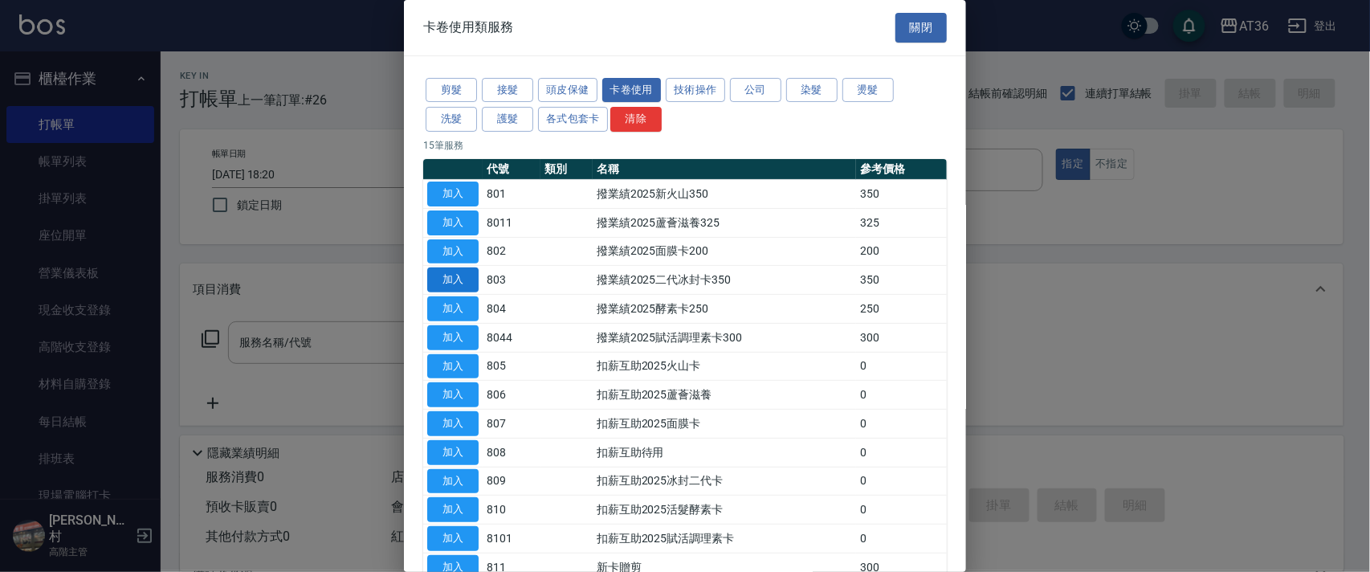
click at [464, 279] on button "加入" at bounding box center [452, 279] width 51 height 25
type input "撥業績2025二代冰封卡350(803)"
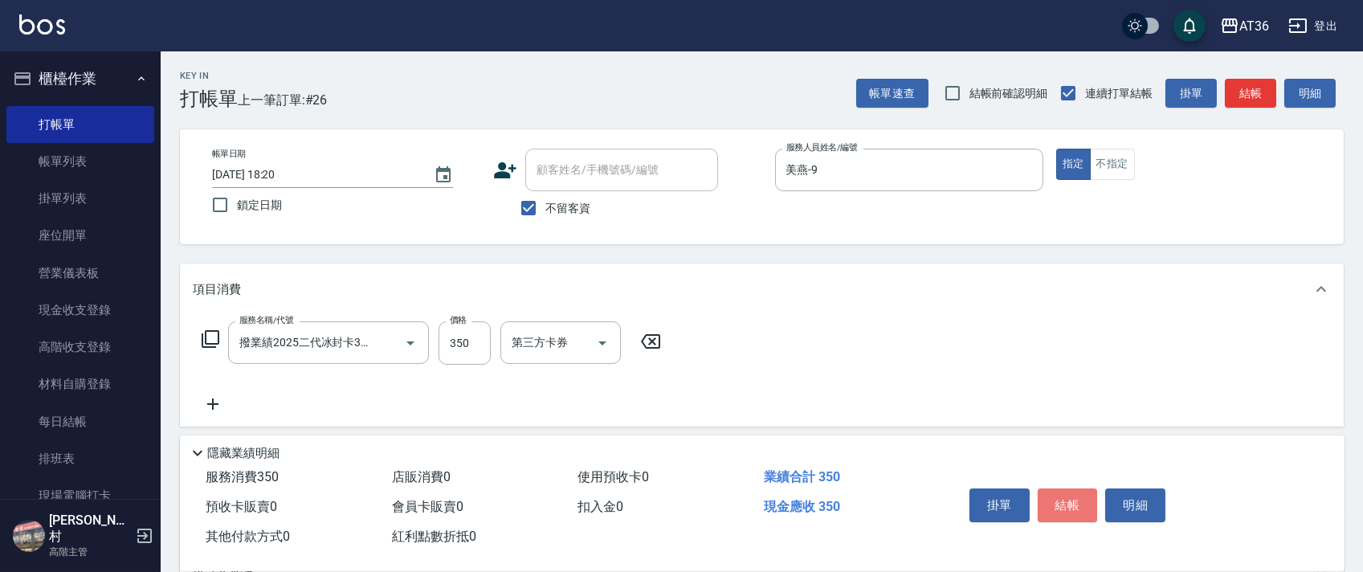
drag, startPoint x: 1067, startPoint y: 500, endPoint x: 1067, endPoint y: 481, distance: 19.3
click at [1067, 499] on button "結帳" at bounding box center [1068, 505] width 60 height 34
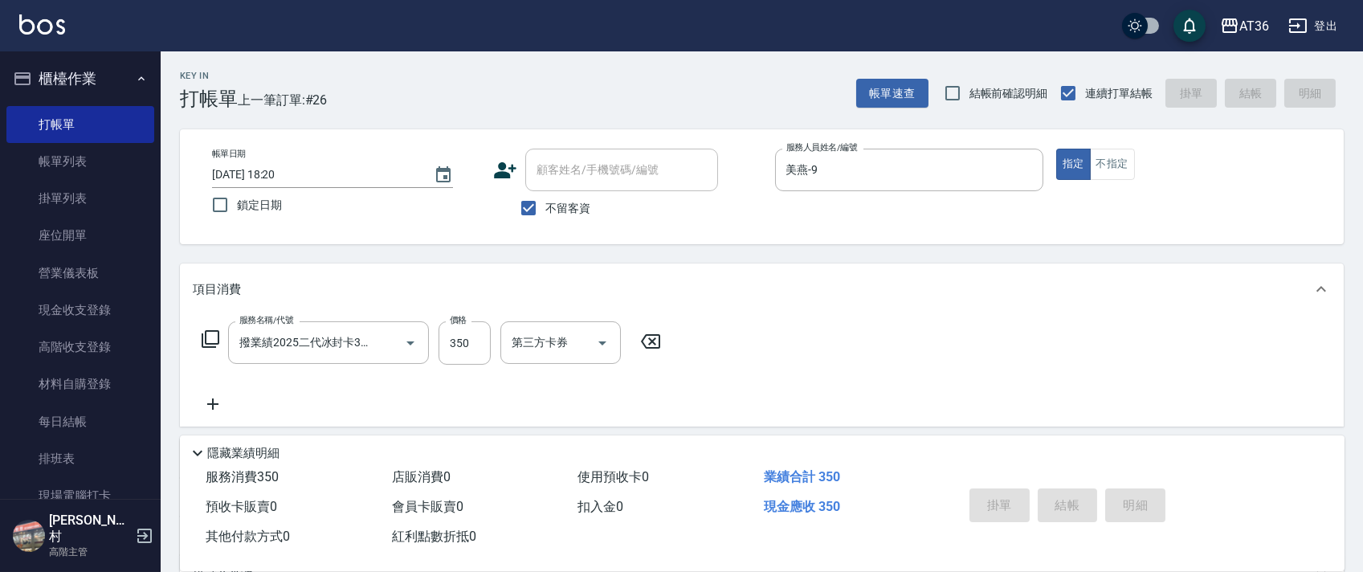
type input "[DATE] 18:21"
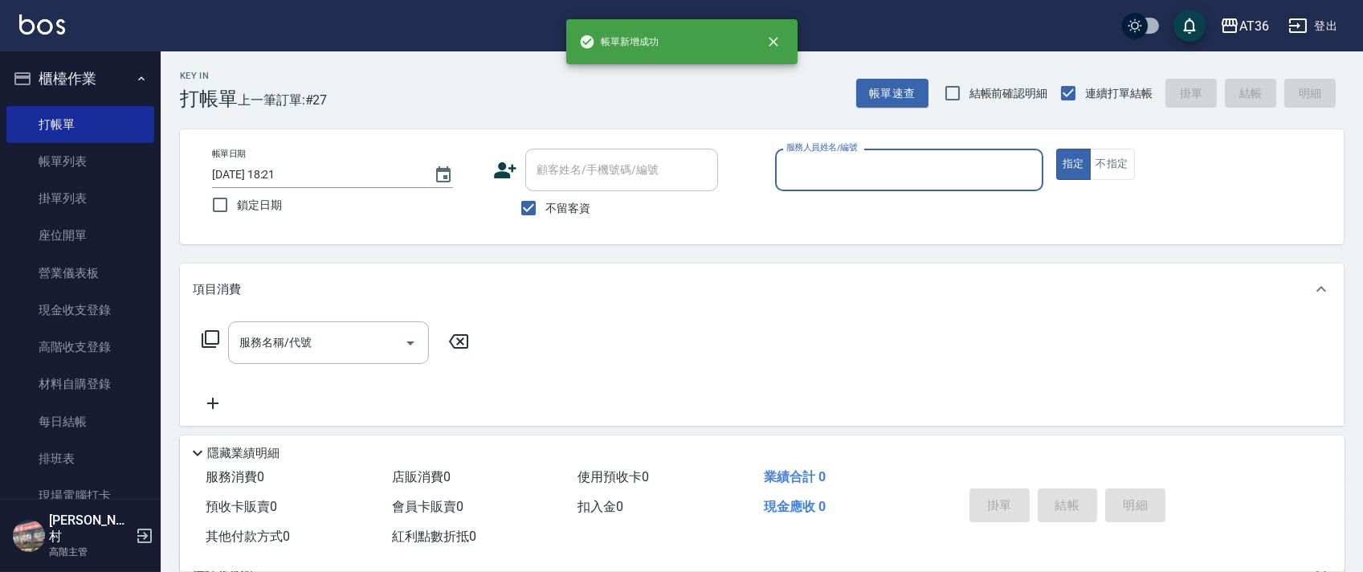
click at [808, 179] on input "服務人員姓名/編號" at bounding box center [909, 170] width 254 height 28
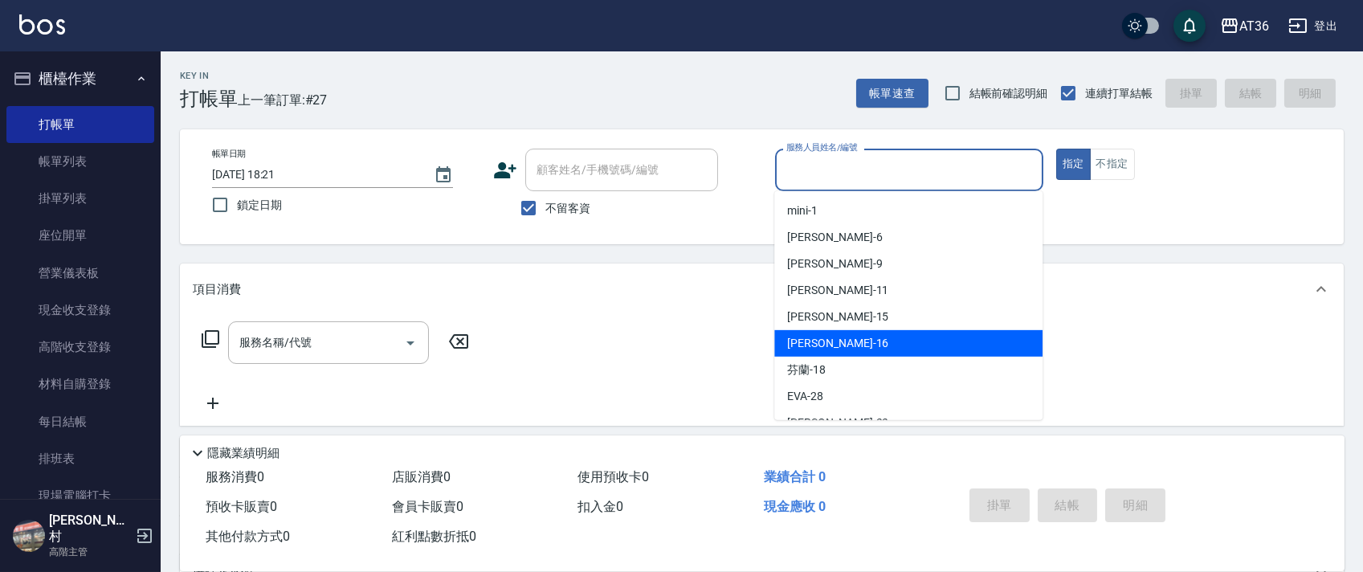
click at [844, 346] on div "[PERSON_NAME] -16" at bounding box center [908, 343] width 268 height 27
type input "小鳳-16"
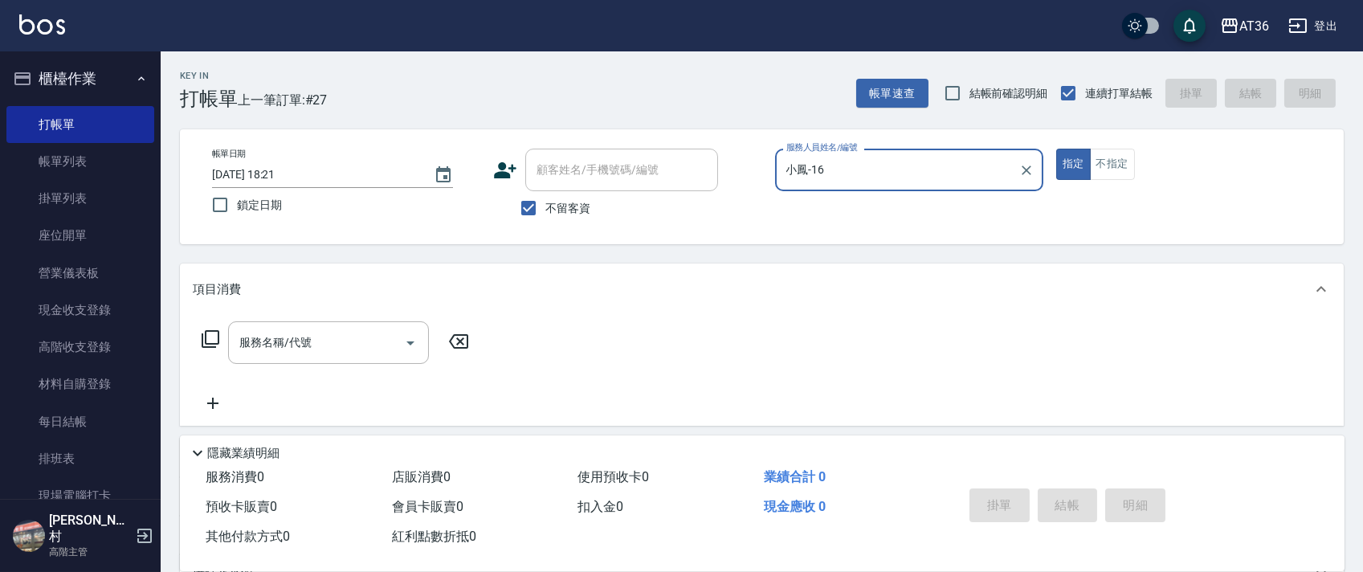
click at [207, 339] on icon at bounding box center [210, 338] width 19 height 19
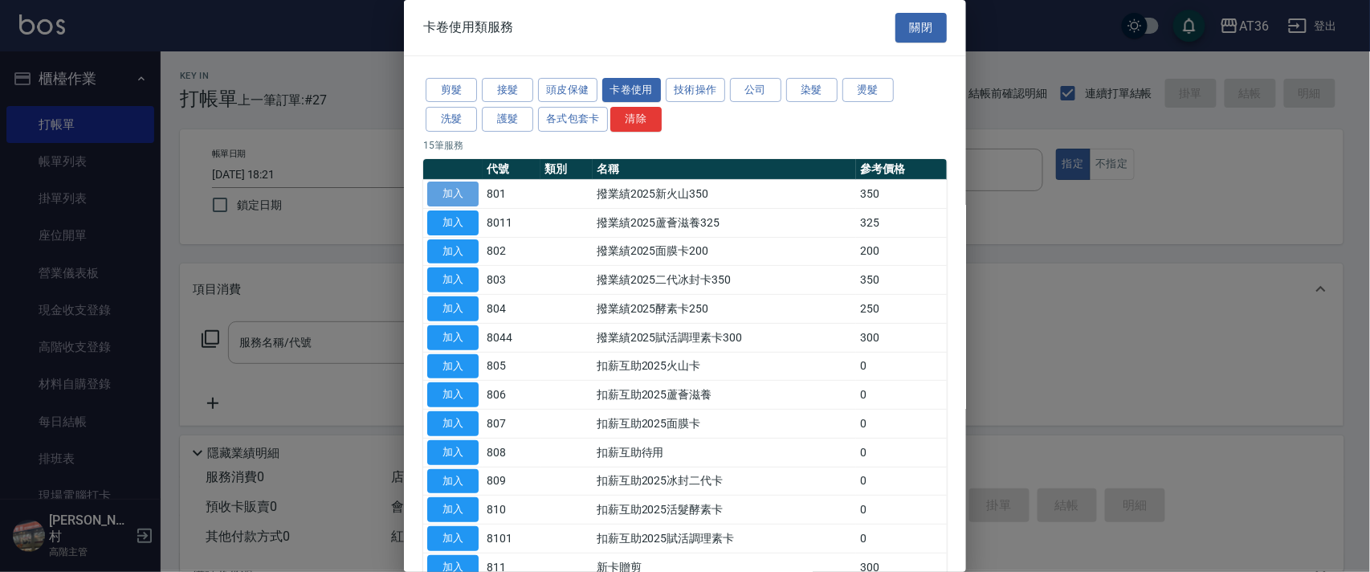
click at [463, 196] on button "加入" at bounding box center [452, 194] width 51 height 25
type input "撥業績2025新火山350(801)"
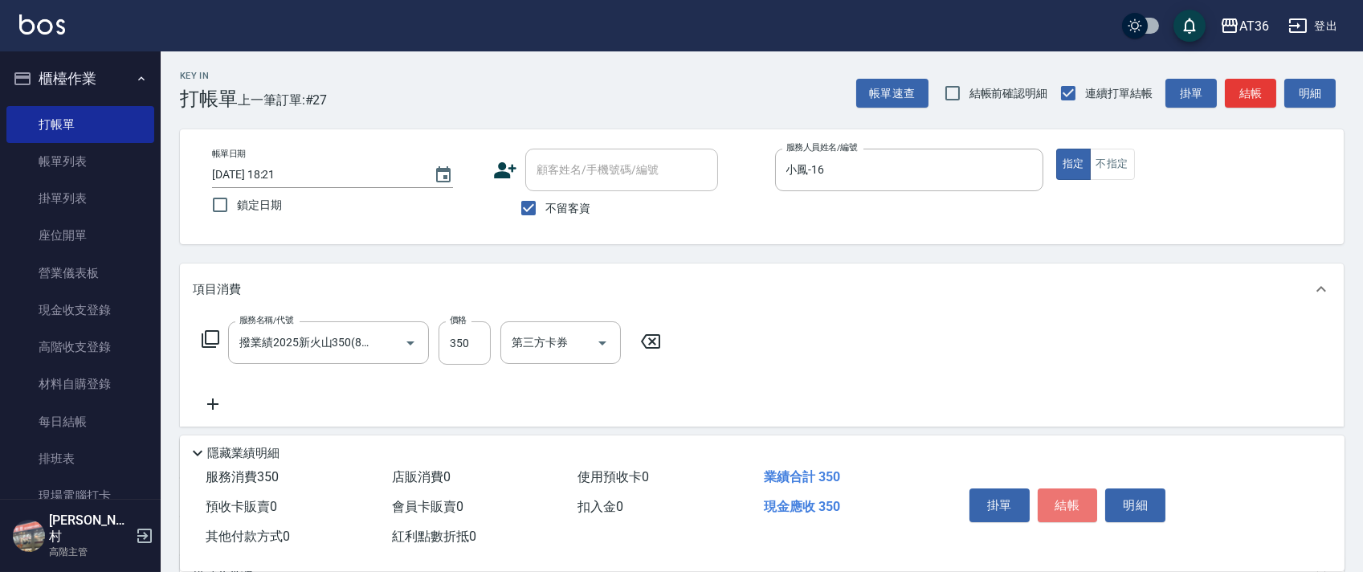
drag, startPoint x: 1059, startPoint y: 501, endPoint x: 1059, endPoint y: 470, distance: 31.3
click at [1059, 500] on button "結帳" at bounding box center [1068, 505] width 60 height 34
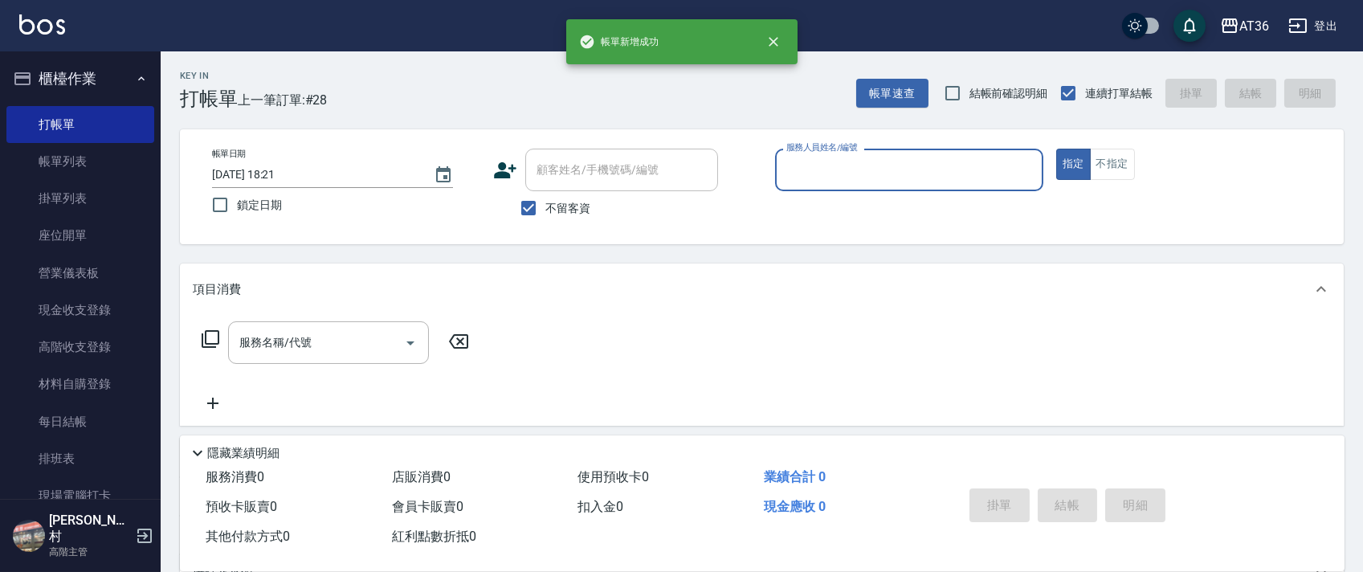
drag, startPoint x: 795, startPoint y: 169, endPoint x: 813, endPoint y: 186, distance: 24.4
click at [797, 169] on input "服務人員姓名/編號" at bounding box center [909, 170] width 254 height 28
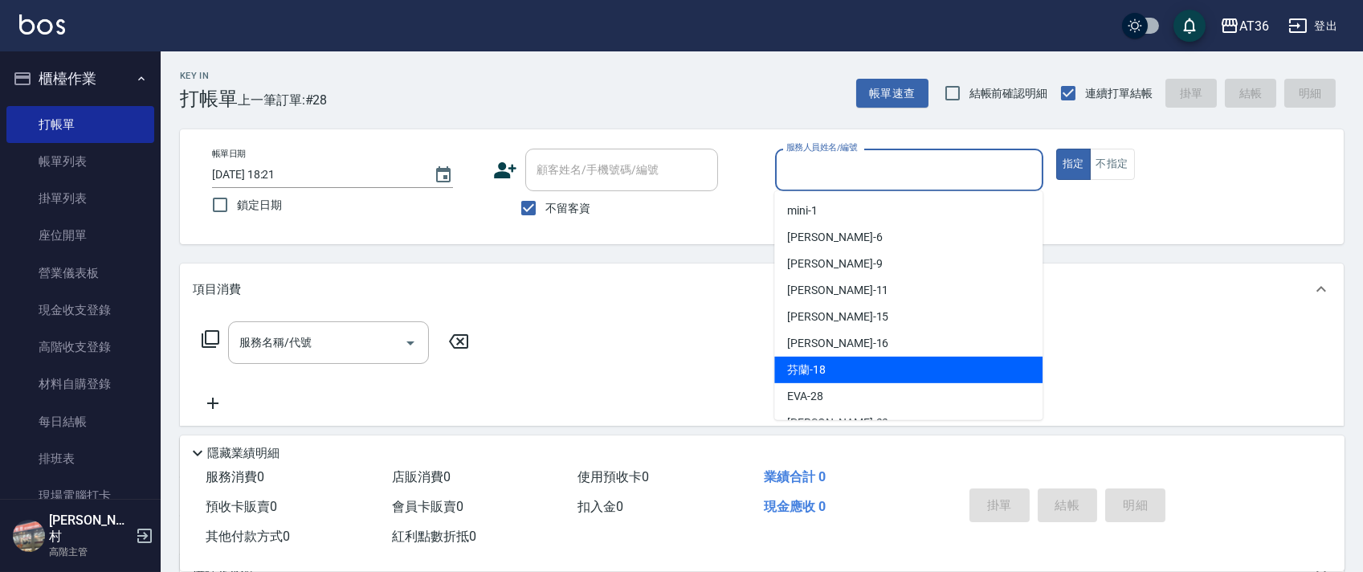
click at [837, 369] on div "芬蘭 -18" at bounding box center [908, 370] width 268 height 27
type input "芬蘭-18"
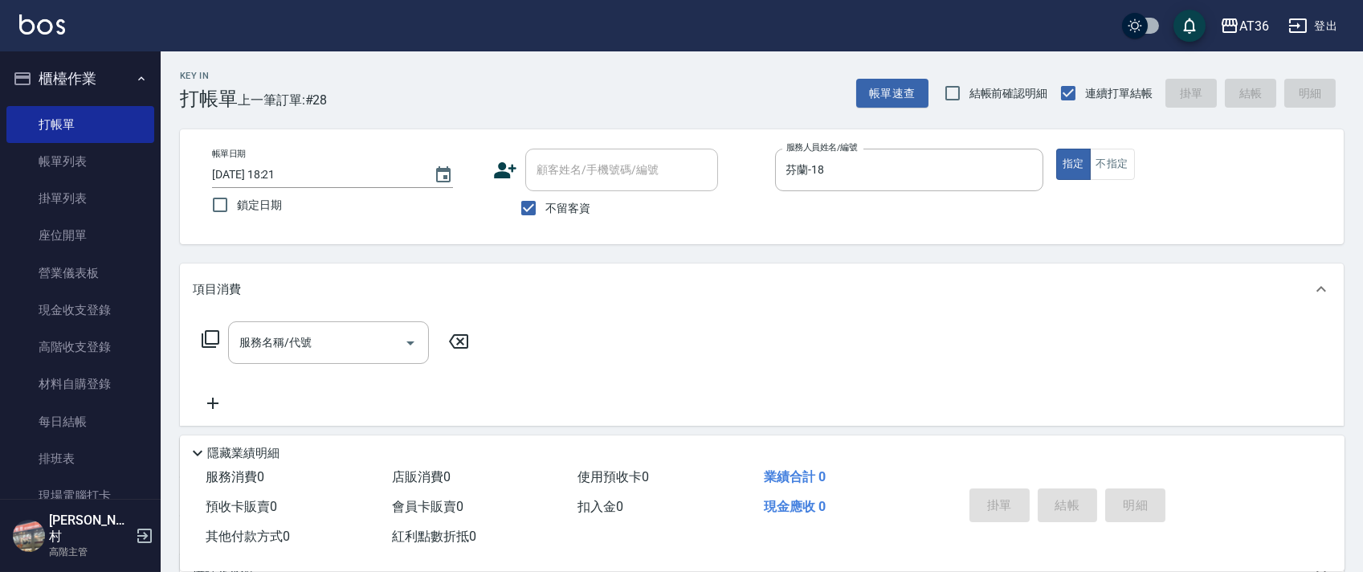
click at [208, 336] on icon at bounding box center [210, 338] width 19 height 19
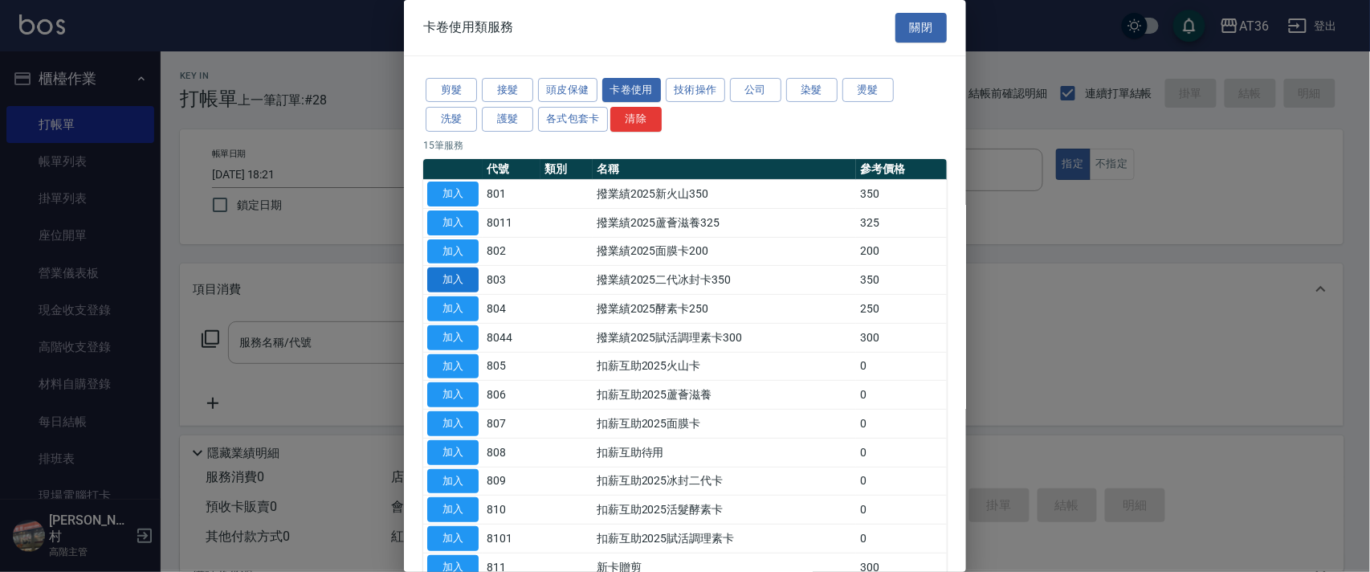
click at [457, 280] on button "加入" at bounding box center [452, 279] width 51 height 25
type input "撥業績2025二代冰封卡350(803)"
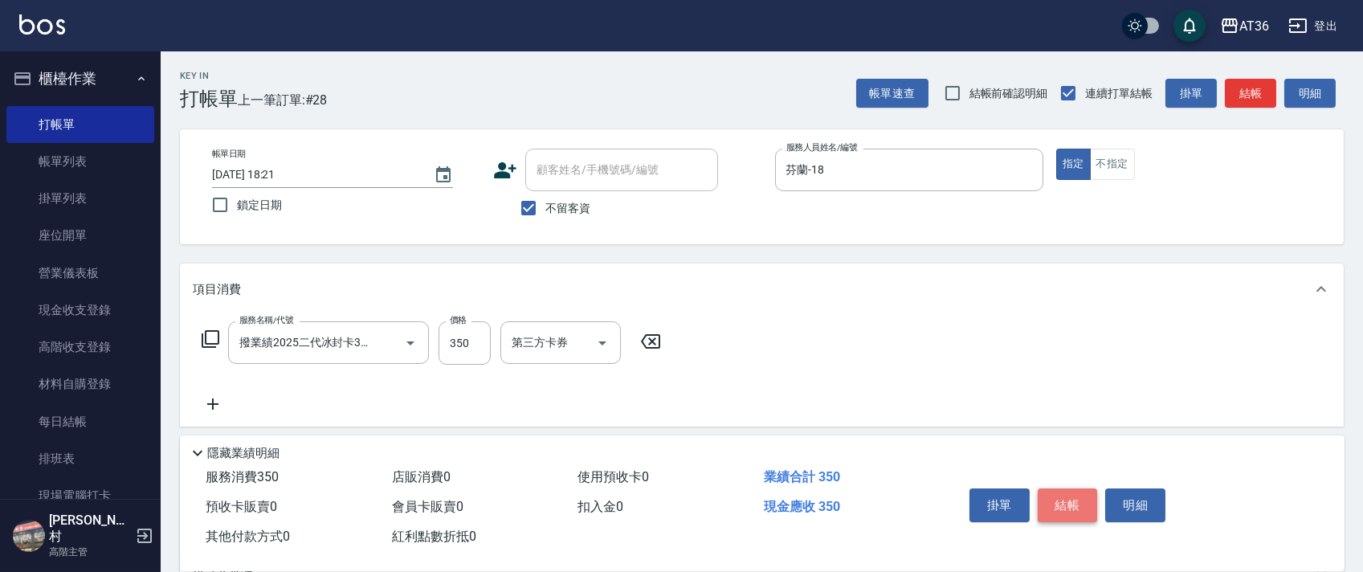
click at [1071, 496] on button "結帳" at bounding box center [1068, 505] width 60 height 34
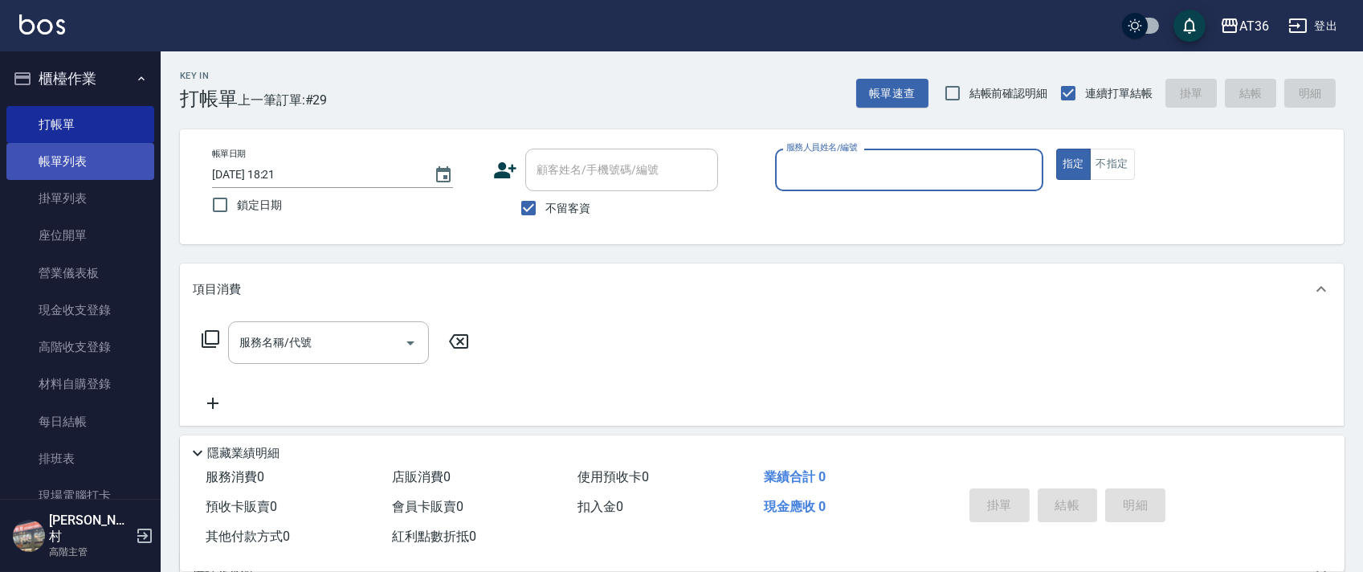
click at [112, 171] on link "帳單列表" at bounding box center [80, 161] width 148 height 37
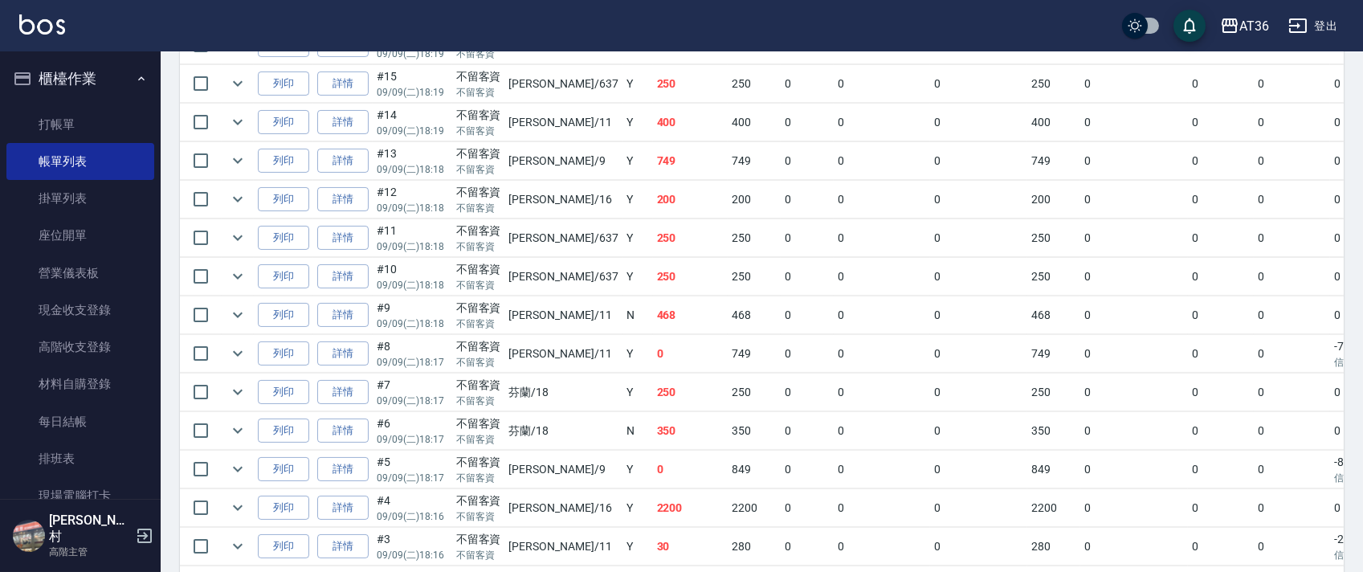
scroll to position [964, 0]
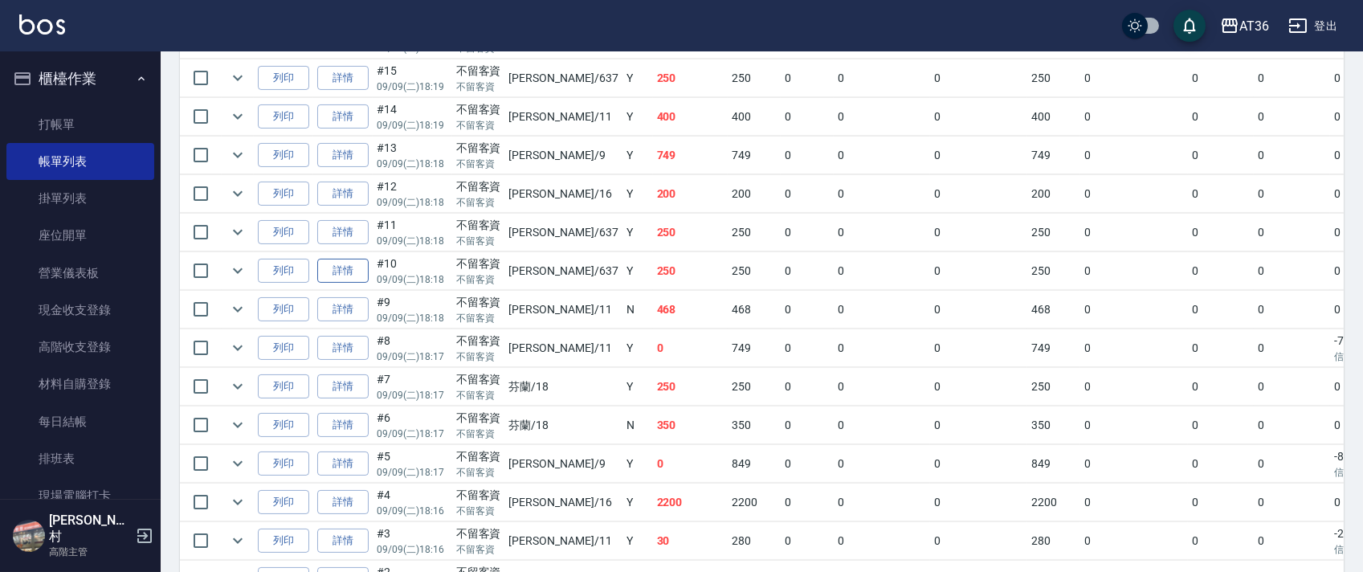
click at [341, 275] on link "詳情" at bounding box center [342, 271] width 51 height 25
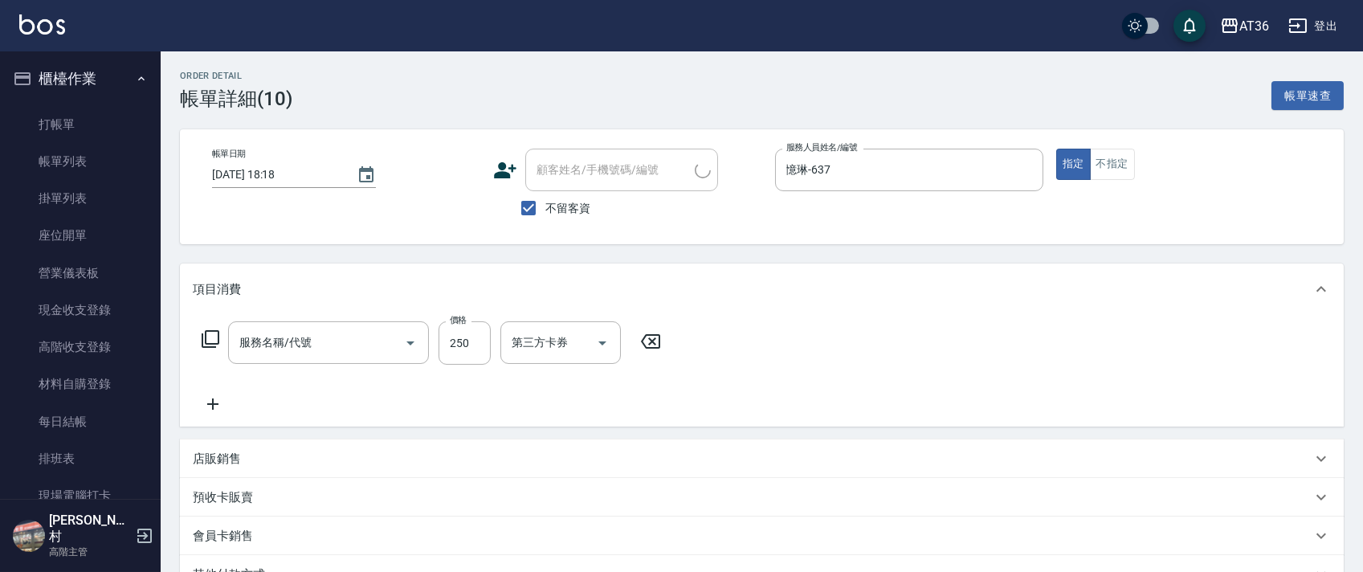
type input "[DATE] 18:18"
checkbox input "true"
type input "憶琳-637"
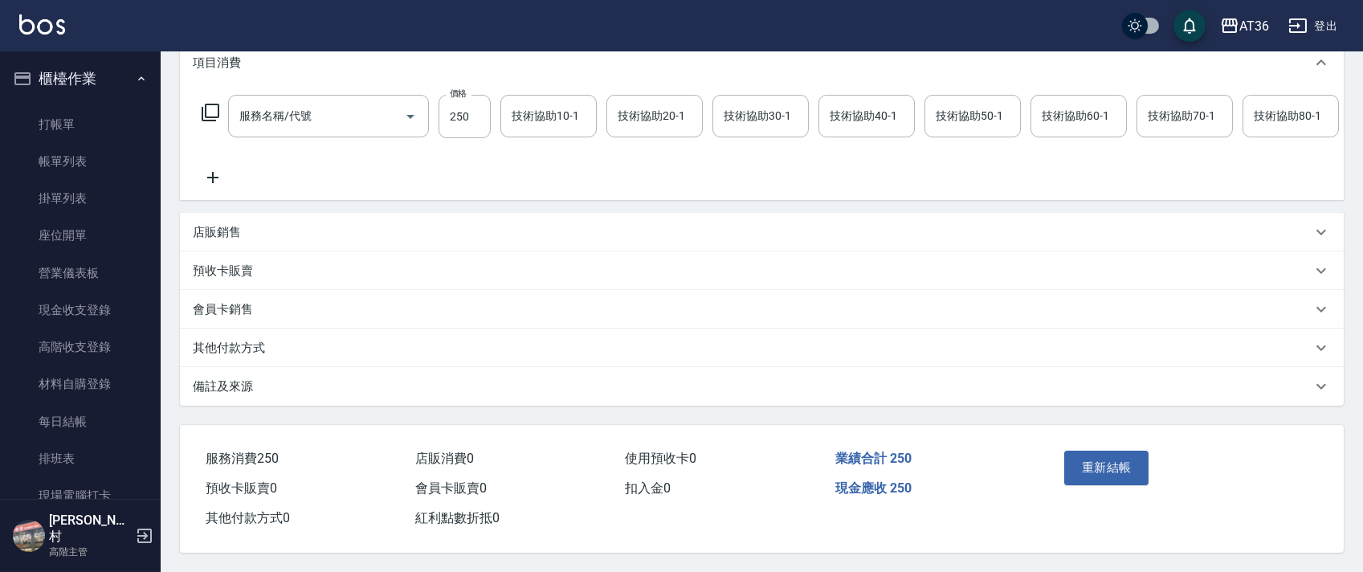
scroll to position [247, 0]
type input "一般洗髮(201)"
click at [235, 233] on p "店販銷售" at bounding box center [217, 232] width 48 height 17
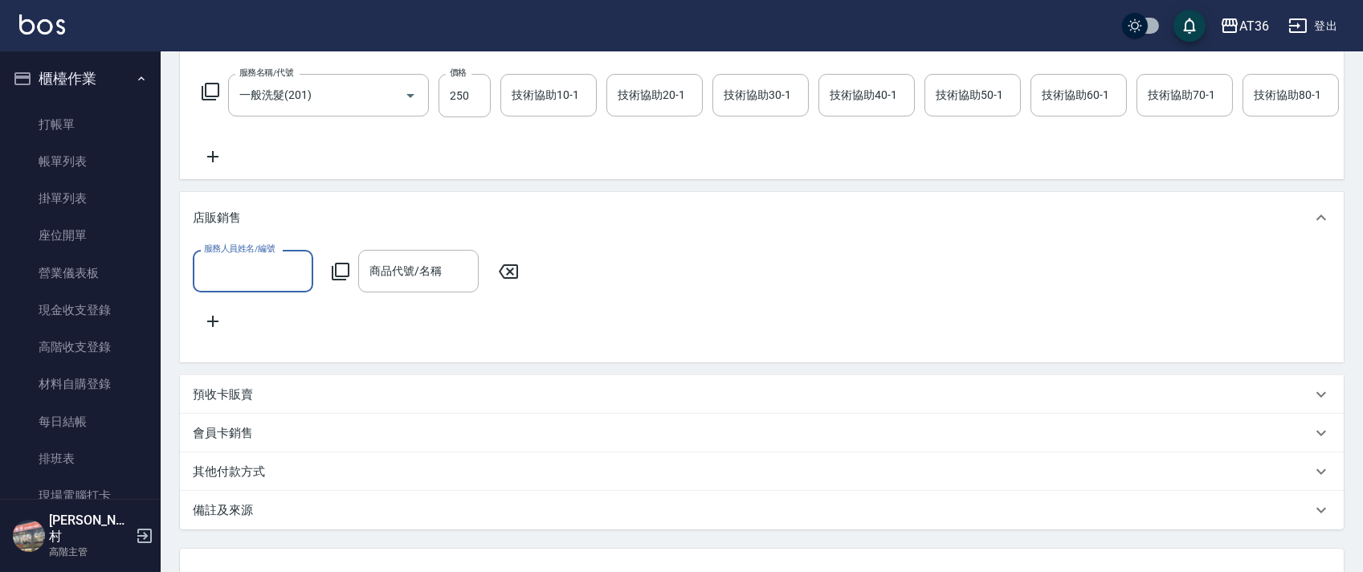
scroll to position [0, 0]
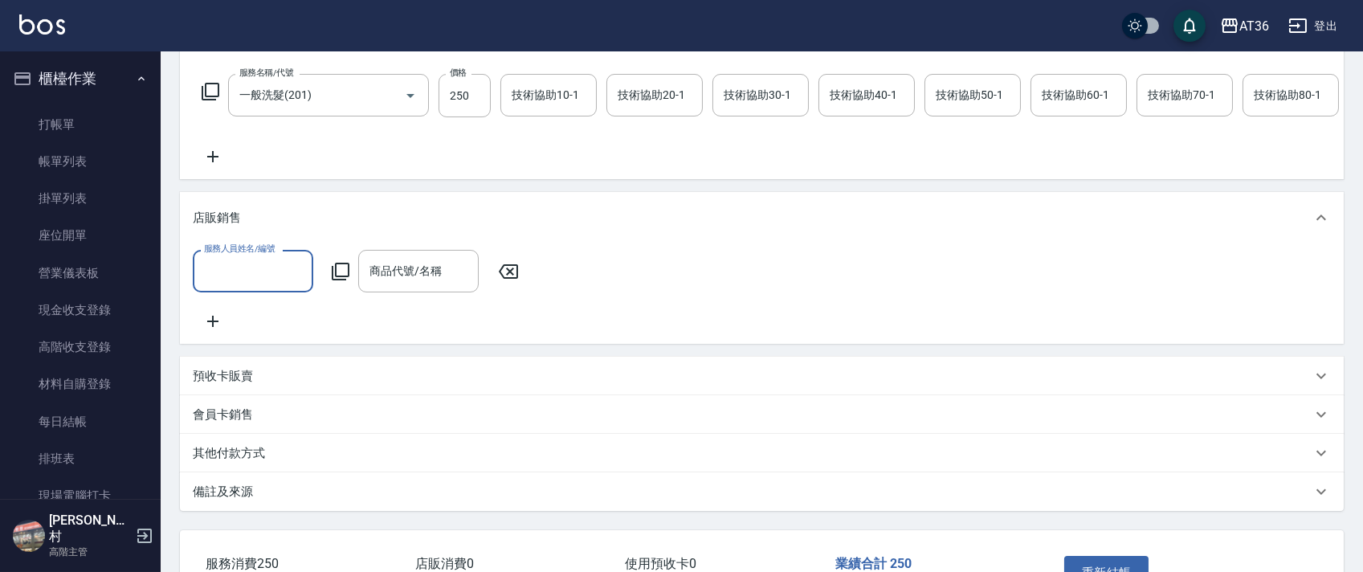
click at [218, 285] on input "服務人員姓名/編號" at bounding box center [253, 271] width 106 height 28
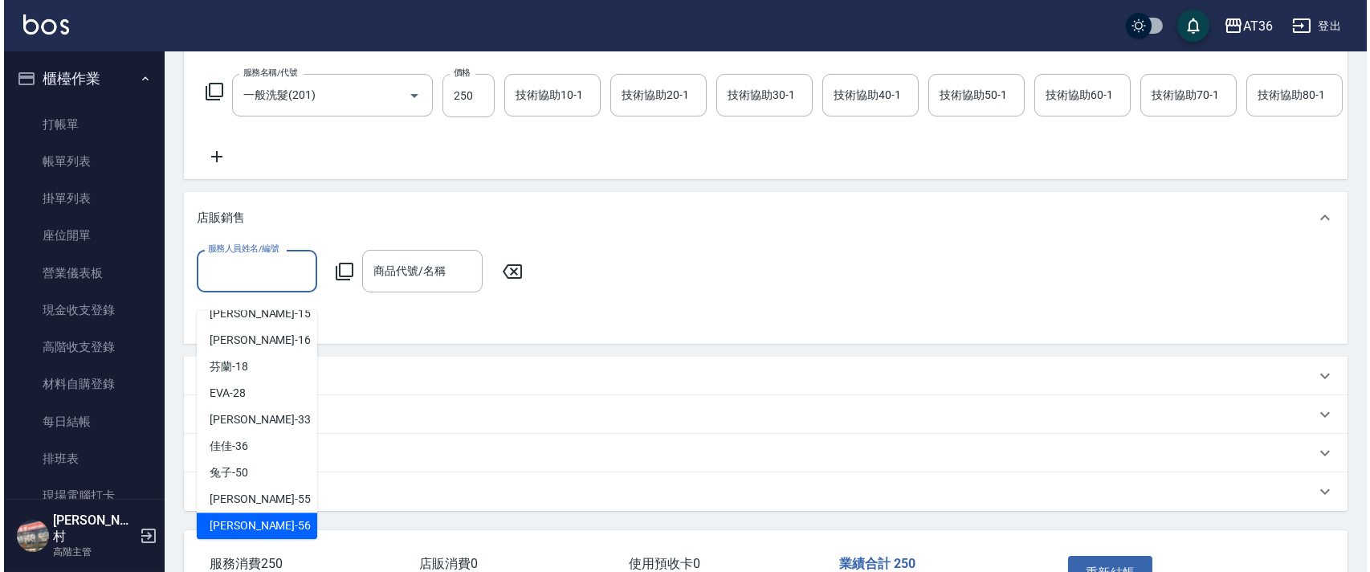
scroll to position [235, 0]
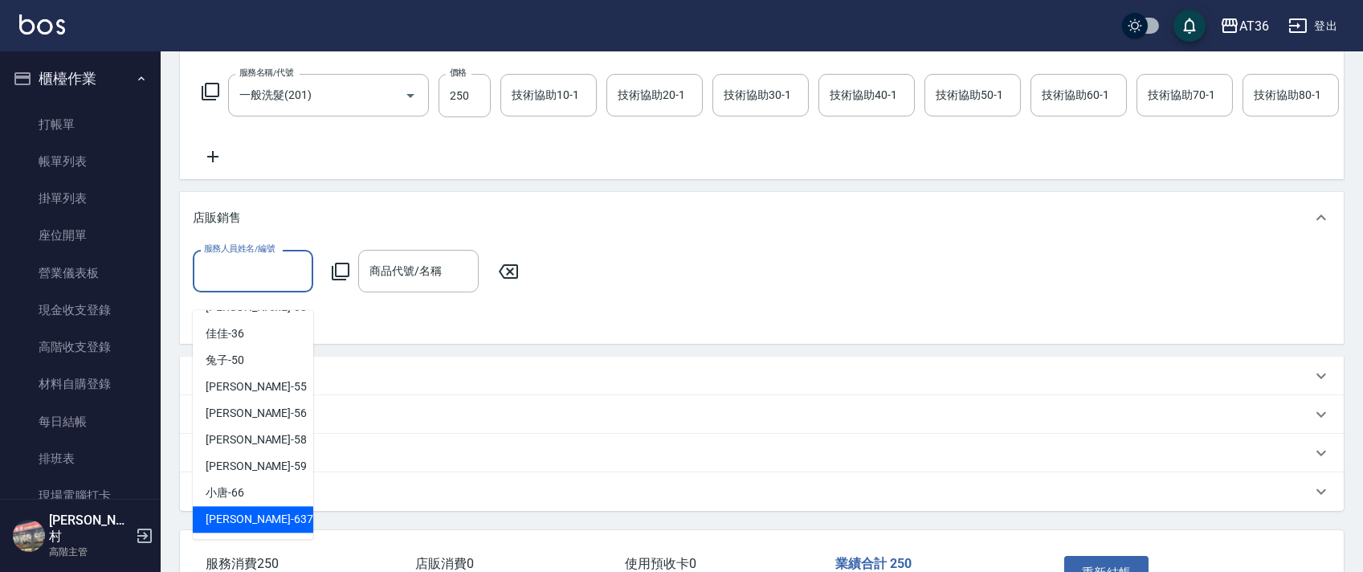
drag, startPoint x: 243, startPoint y: 519, endPoint x: 301, endPoint y: 334, distance: 193.8
click at [243, 516] on span "憶琳 -637" at bounding box center [260, 519] width 108 height 17
type input "憶琳-637"
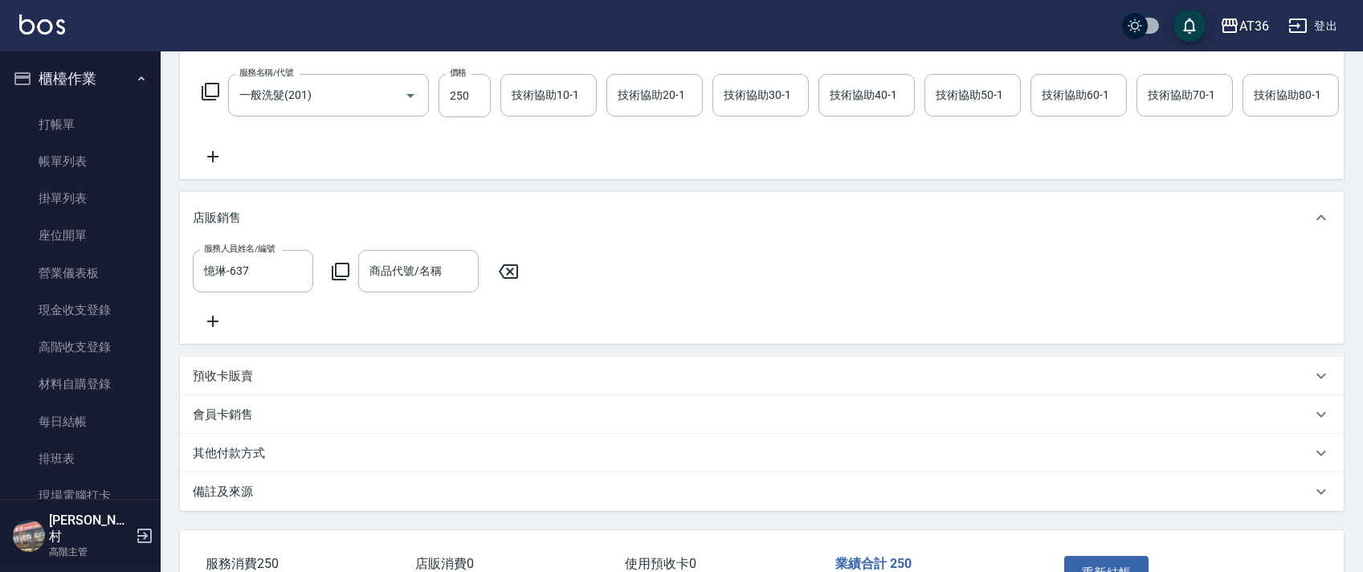
click at [341, 280] on icon at bounding box center [341, 272] width 18 height 18
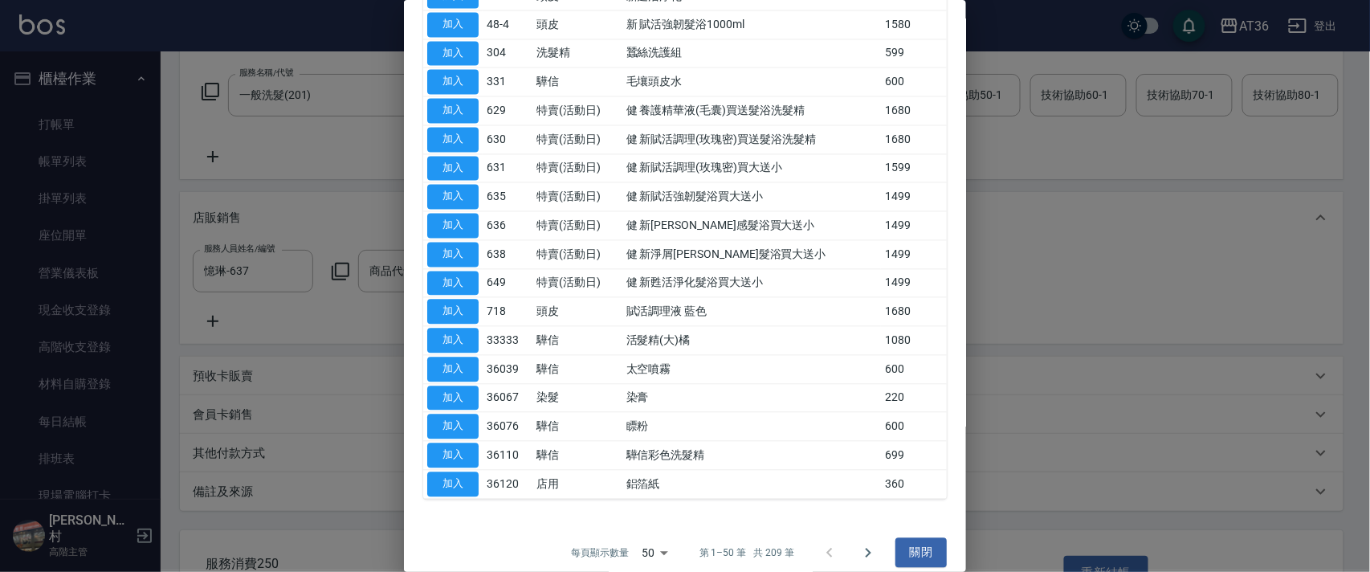
scroll to position [1020, 0]
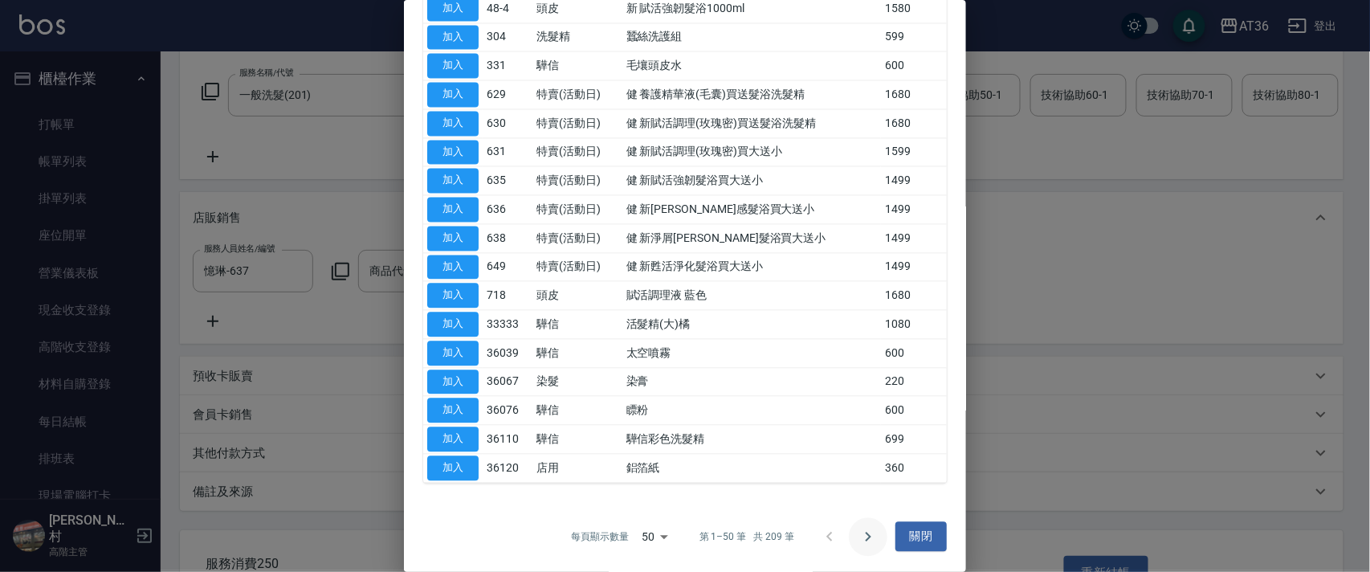
click at [866, 535] on icon "Go to next page" at bounding box center [869, 537] width 6 height 10
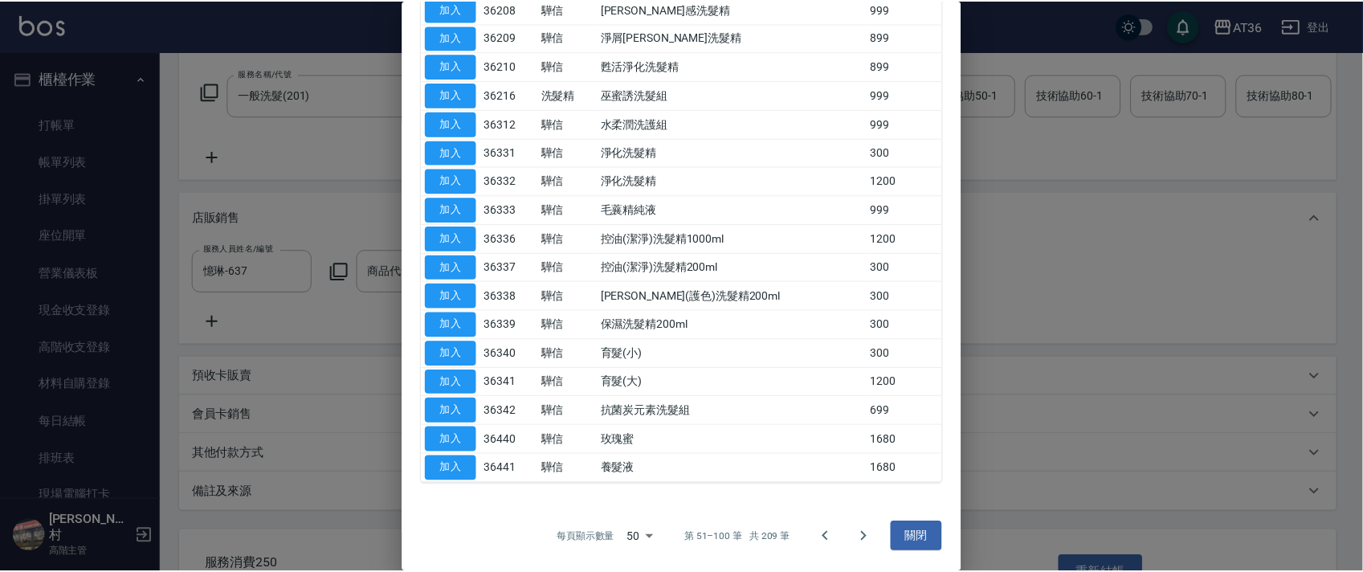
scroll to position [48, 0]
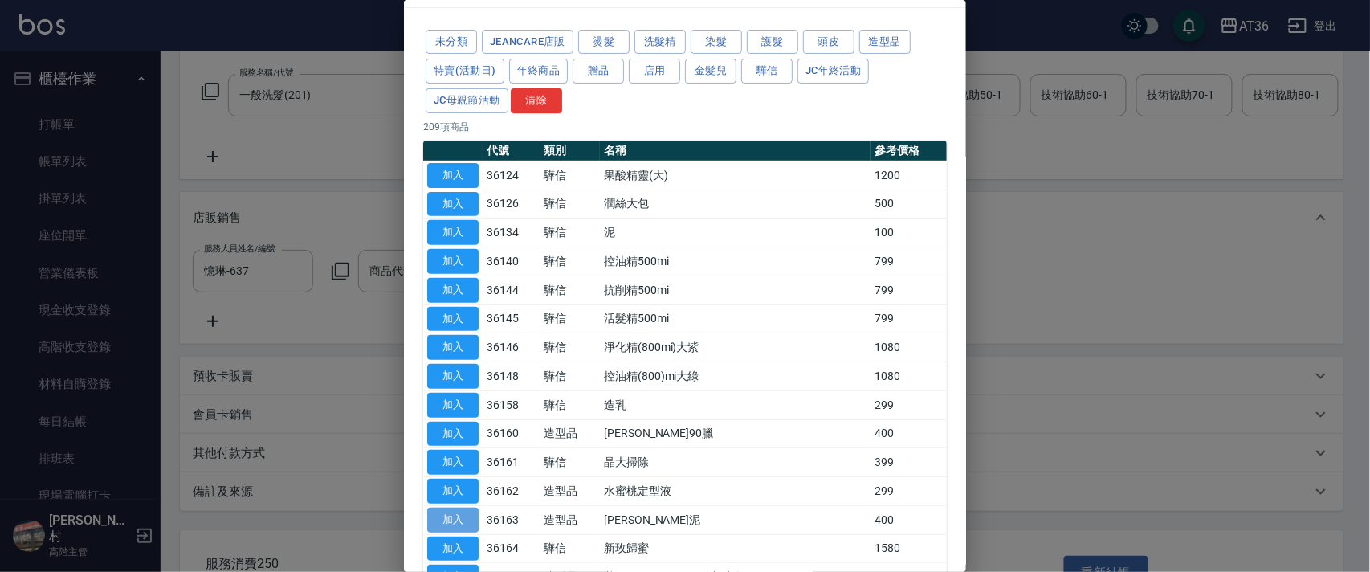
click at [459, 516] on button "加入" at bounding box center [452, 520] width 51 height 25
type input "[PERSON_NAME]泥"
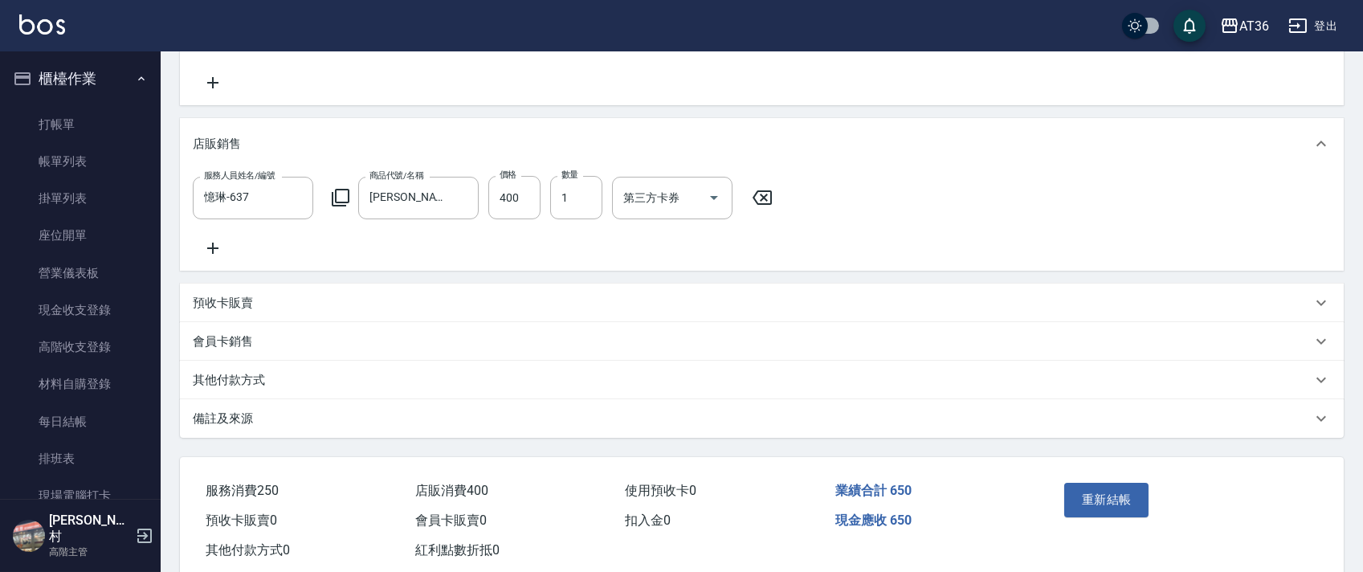
scroll to position [392, 0]
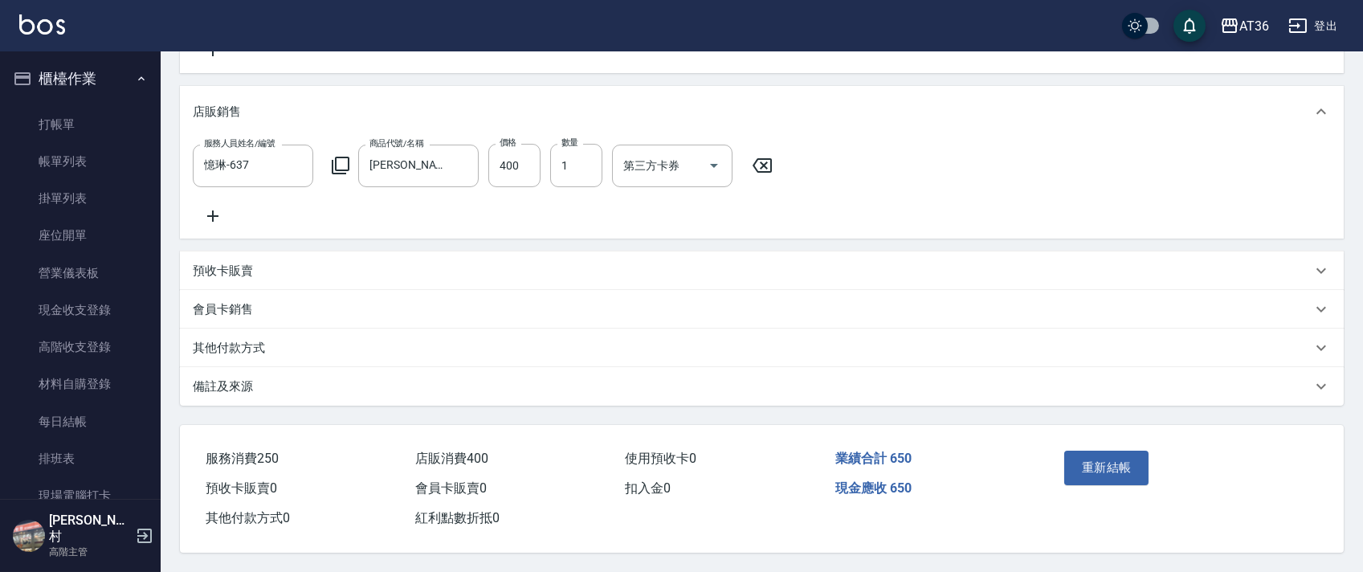
drag, startPoint x: 1086, startPoint y: 470, endPoint x: 1083, endPoint y: 452, distance: 18.0
click at [1085, 470] on button "重新結帳" at bounding box center [1106, 468] width 85 height 34
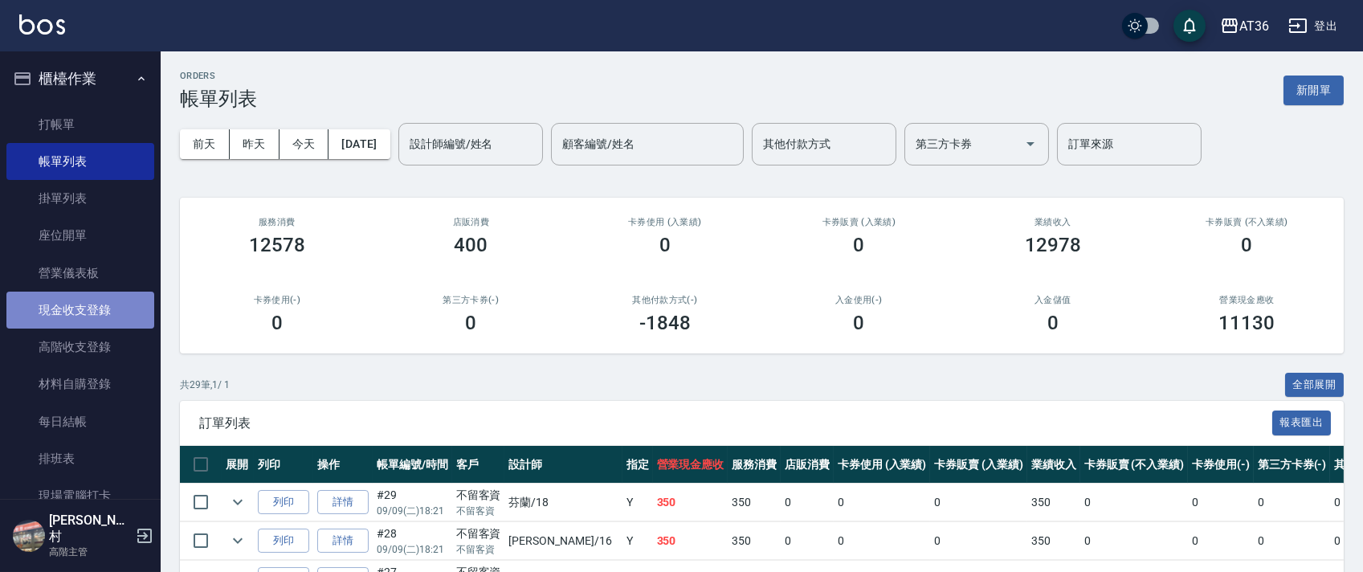
click at [108, 312] on link "現金收支登錄" at bounding box center [80, 310] width 148 height 37
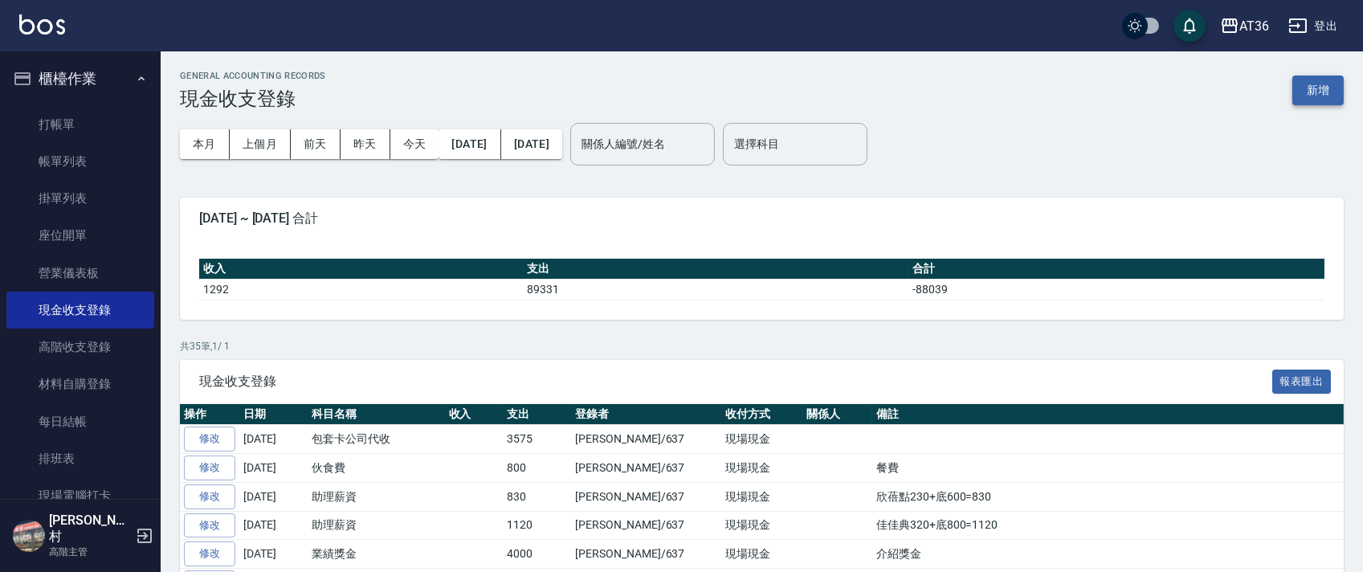
click at [1313, 88] on button "新增" at bounding box center [1317, 90] width 51 height 30
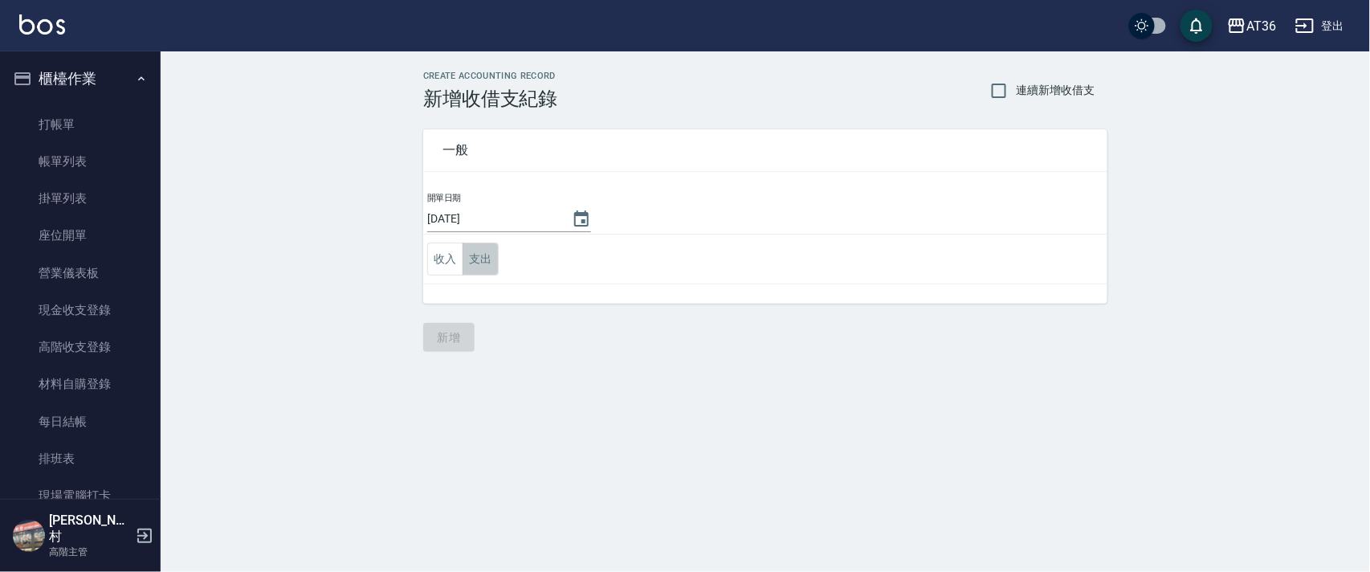
click at [471, 258] on button "支出" at bounding box center [481, 259] width 36 height 33
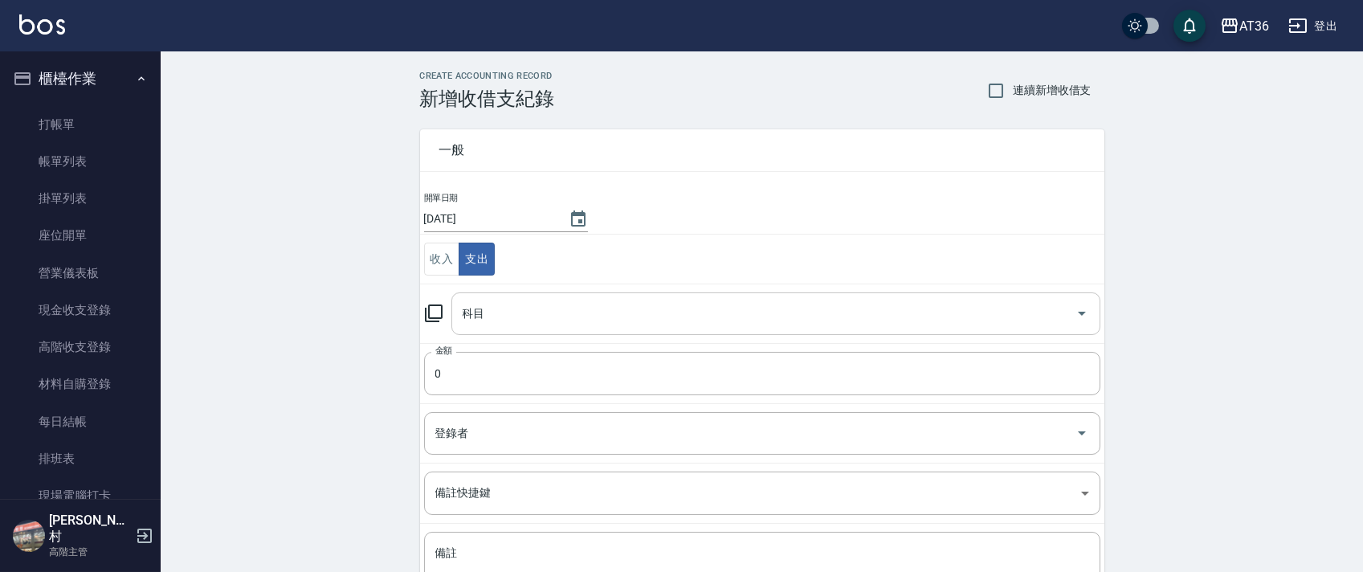
click at [480, 320] on div "科目 科目" at bounding box center [775, 313] width 649 height 43
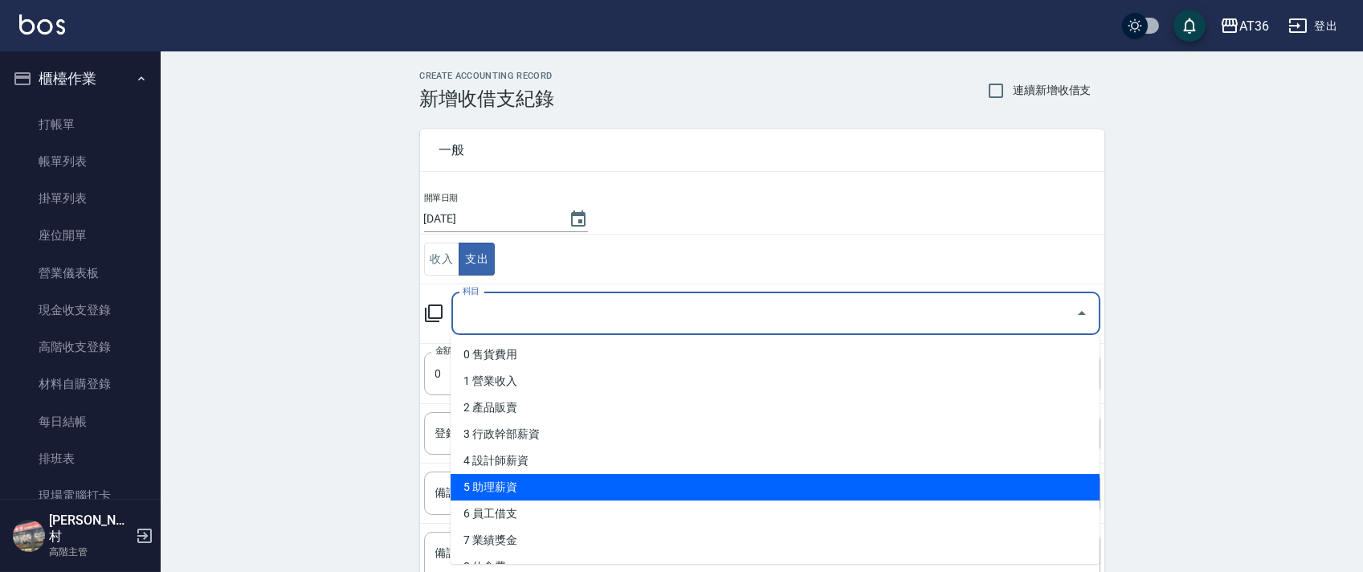
click at [551, 488] on li "5 助理薪資" at bounding box center [775, 487] width 649 height 27
type input "5 助理薪資"
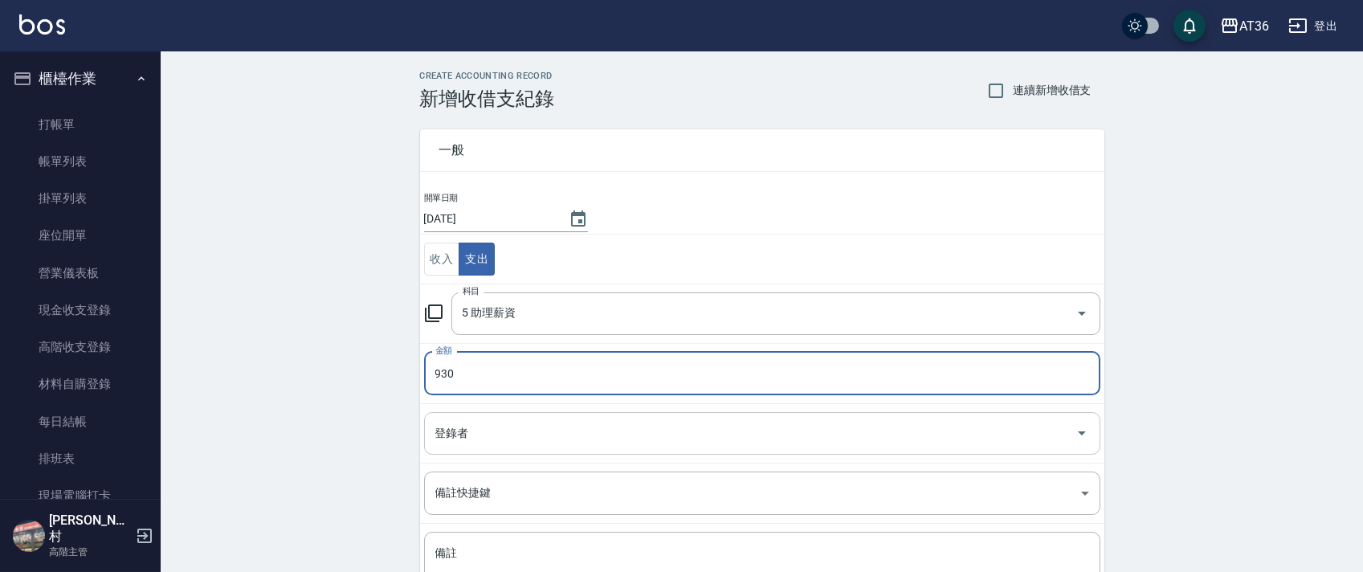
type input "930"
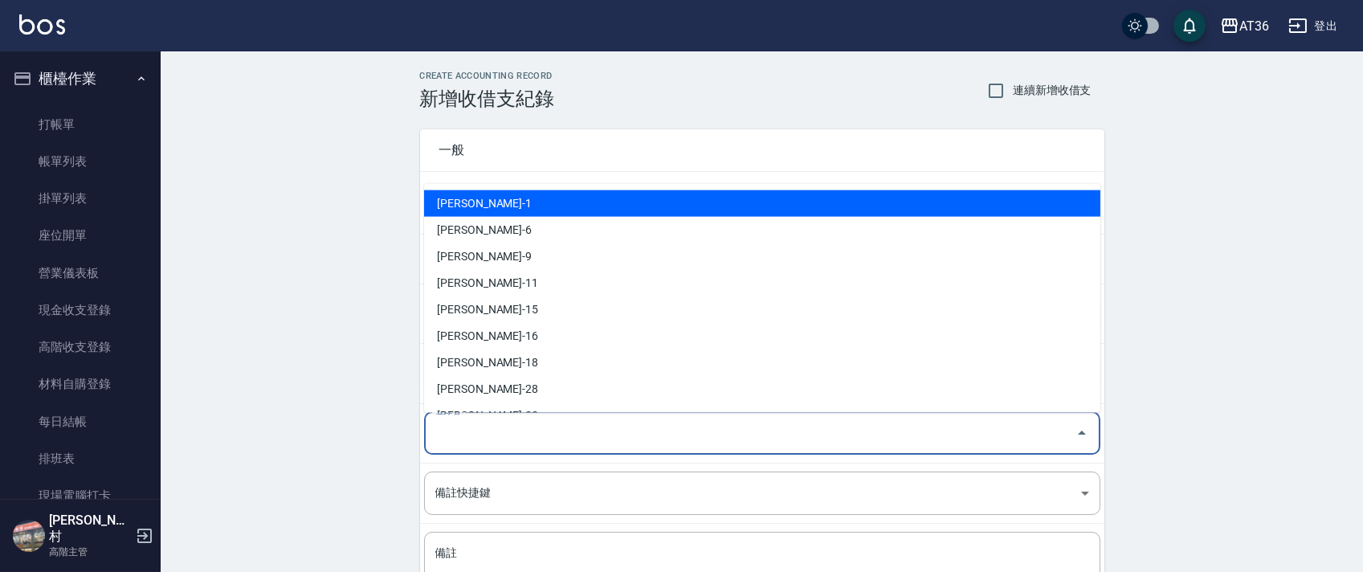
click at [452, 426] on div "登錄者 登錄者" at bounding box center [762, 433] width 676 height 43
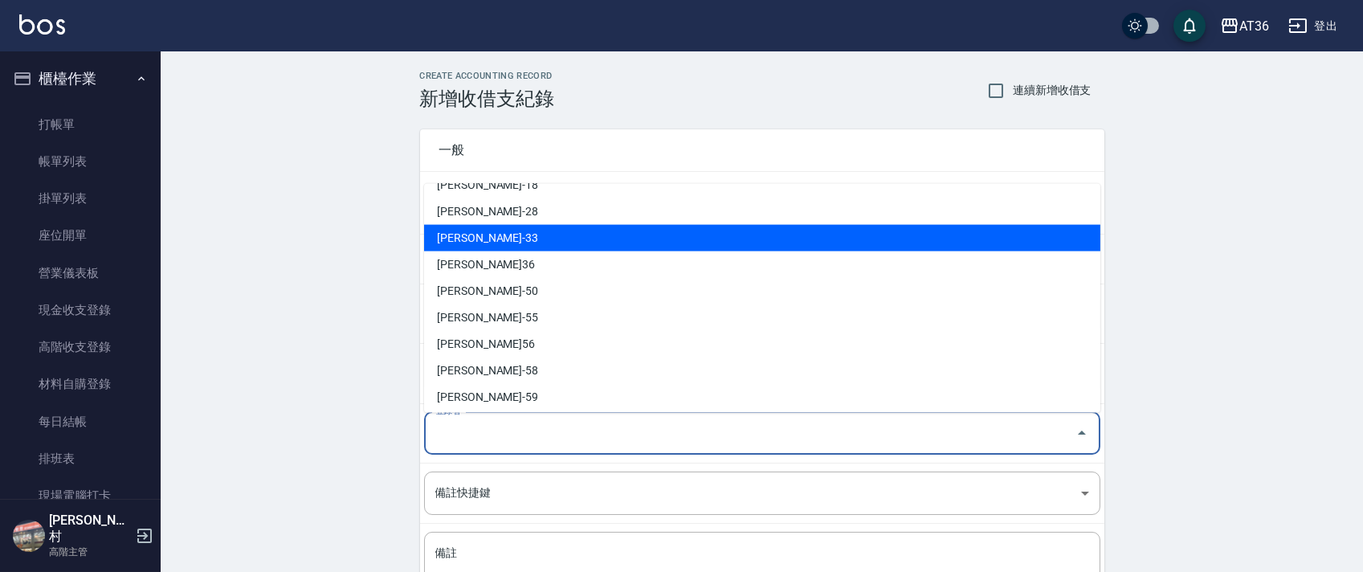
scroll to position [288, 0]
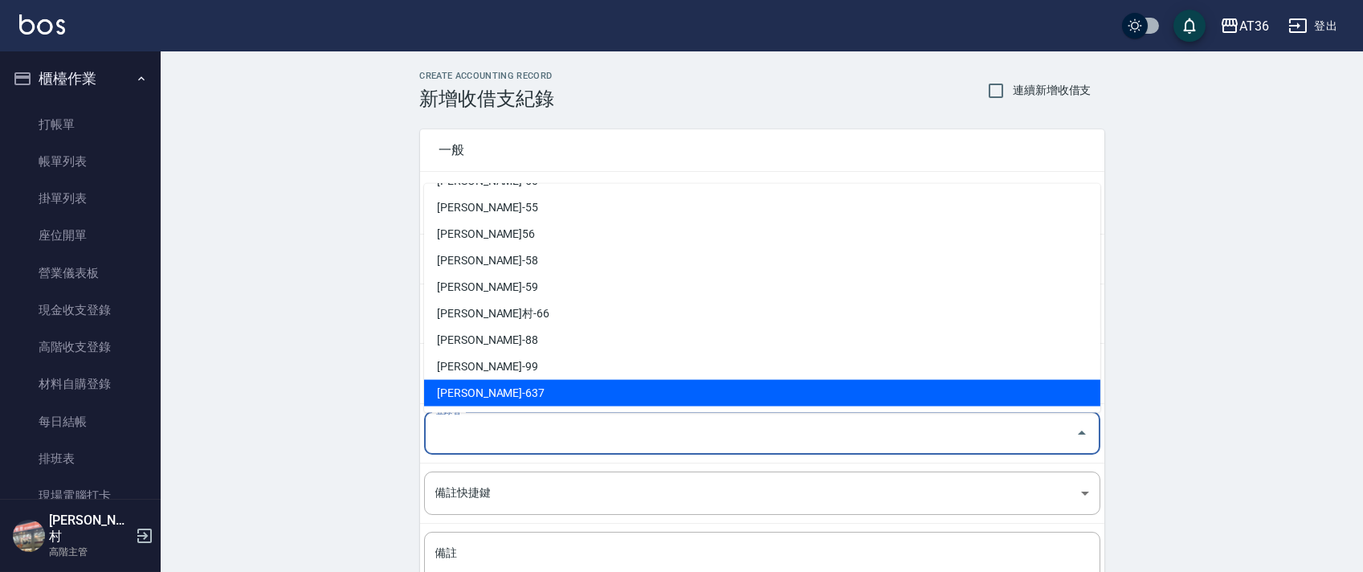
click at [480, 397] on li "[PERSON_NAME]-637" at bounding box center [762, 393] width 676 height 27
type input "[PERSON_NAME]-637"
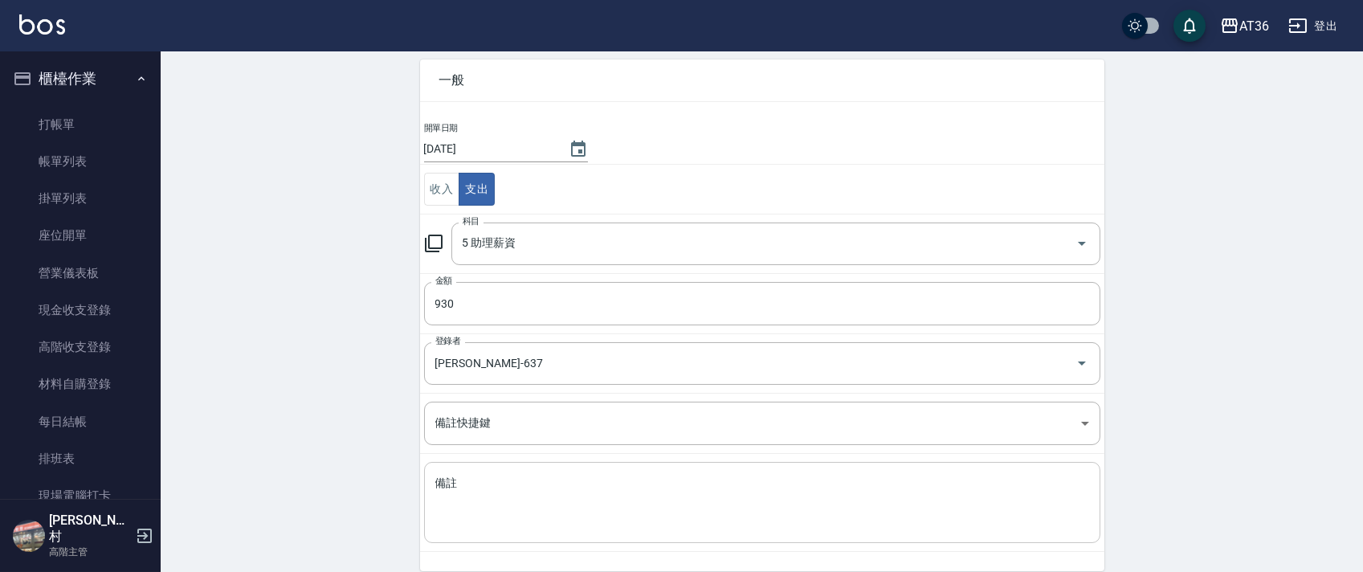
scroll to position [137, 0]
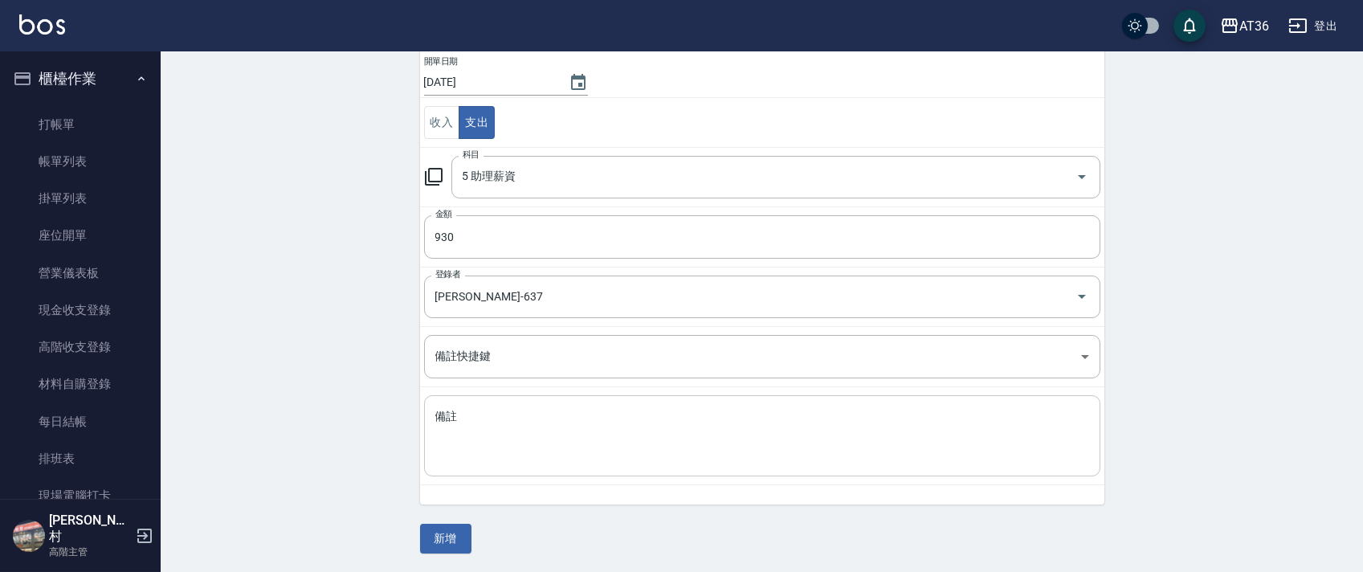
click at [485, 429] on textarea "備註" at bounding box center [762, 436] width 654 height 55
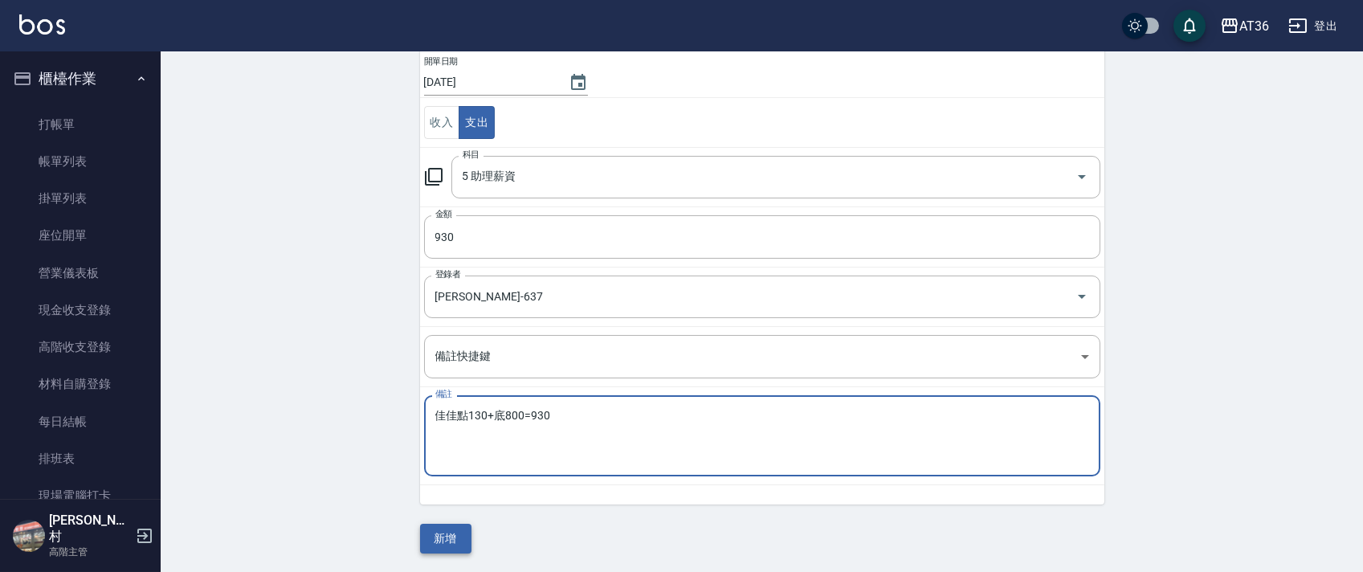
type textarea "佳佳點130+底800=930"
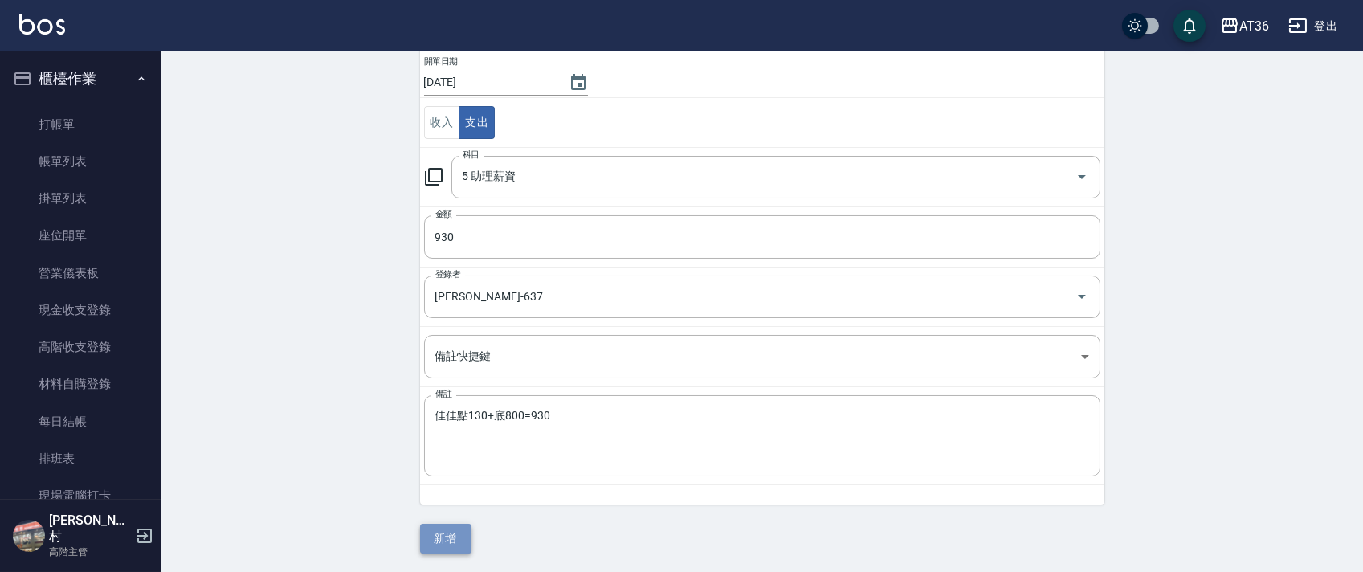
click at [442, 539] on button "新增" at bounding box center [445, 539] width 51 height 30
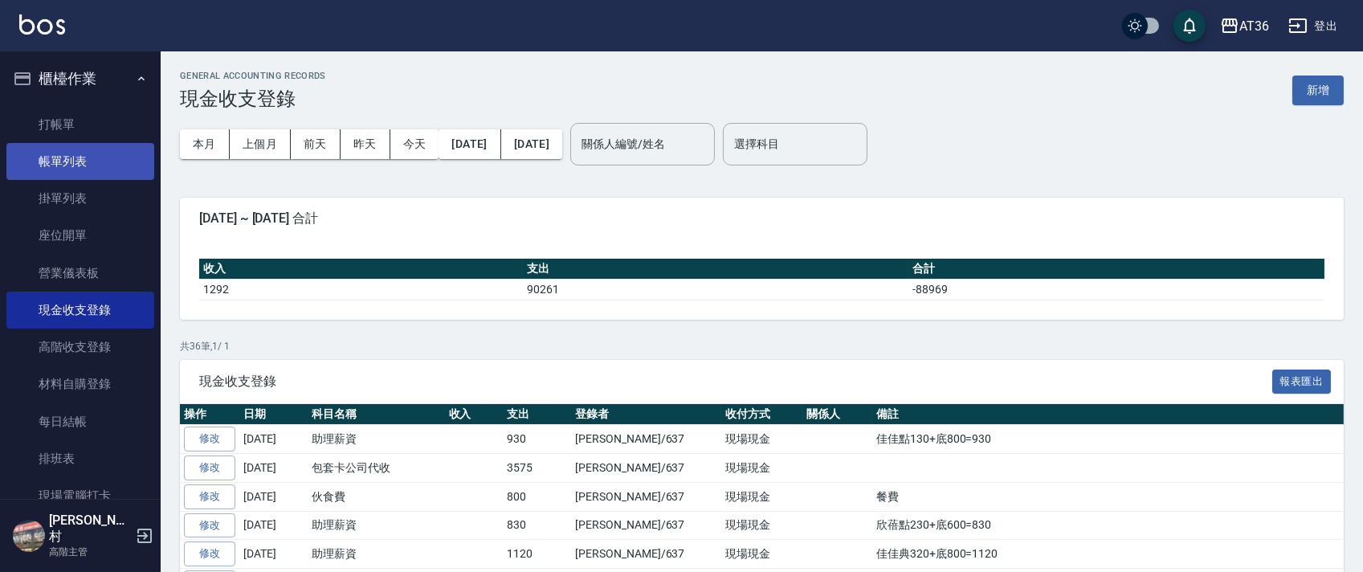
click at [93, 161] on link "帳單列表" at bounding box center [80, 161] width 148 height 37
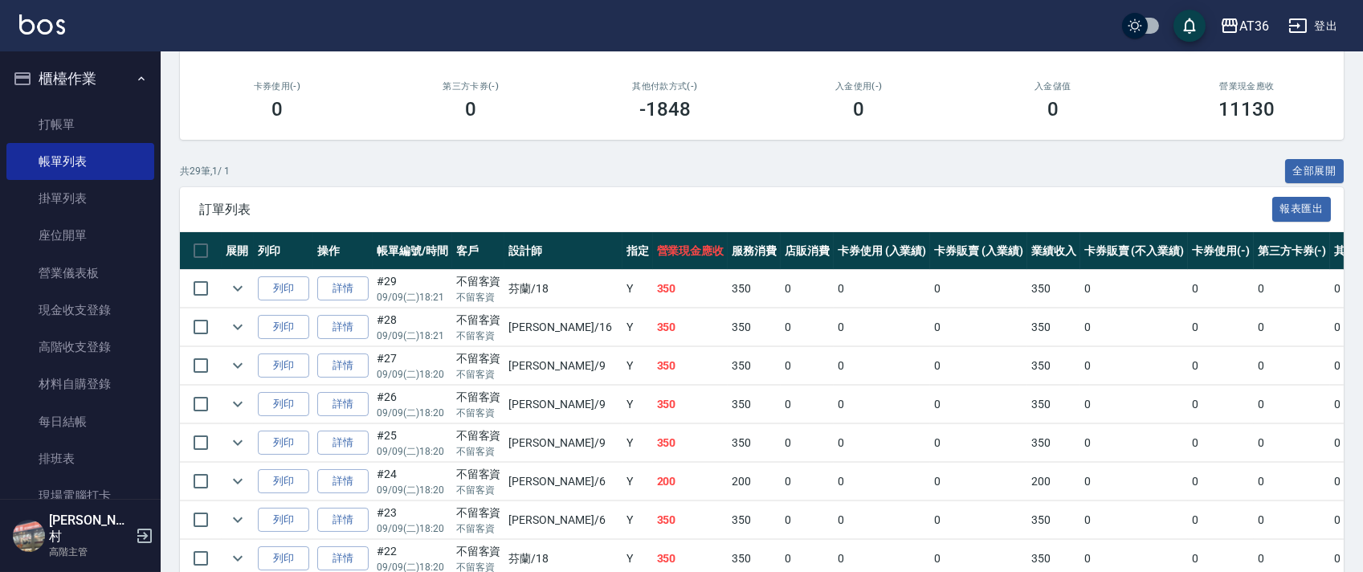
scroll to position [321, 0]
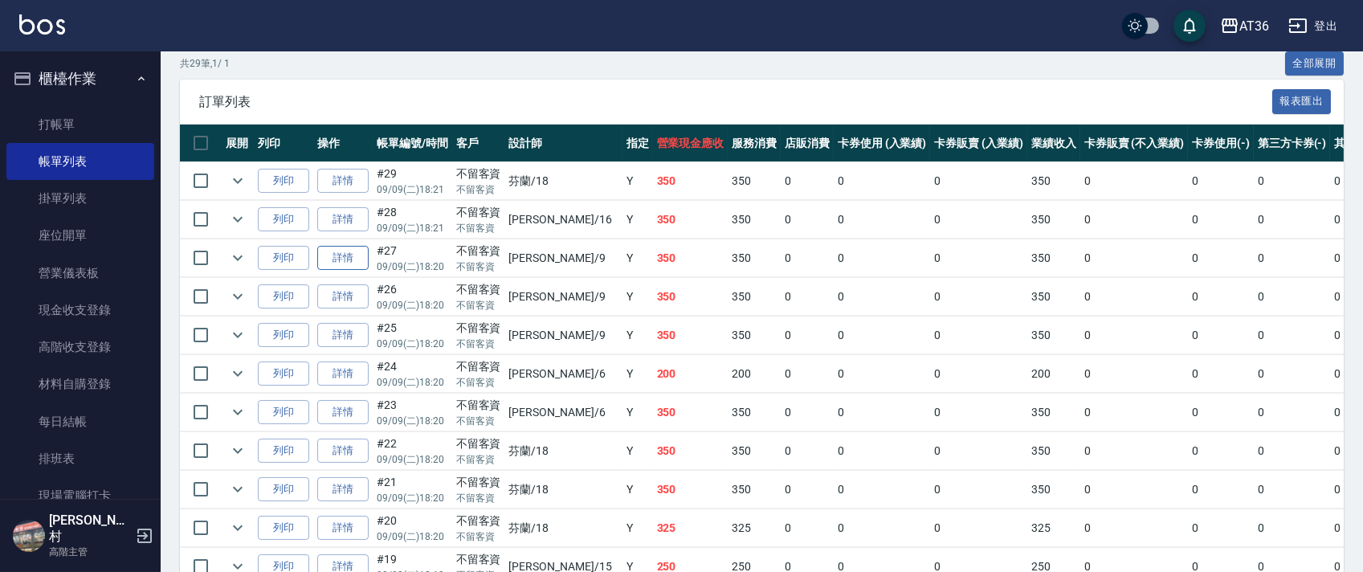
click at [353, 263] on link "詳情" at bounding box center [342, 258] width 51 height 25
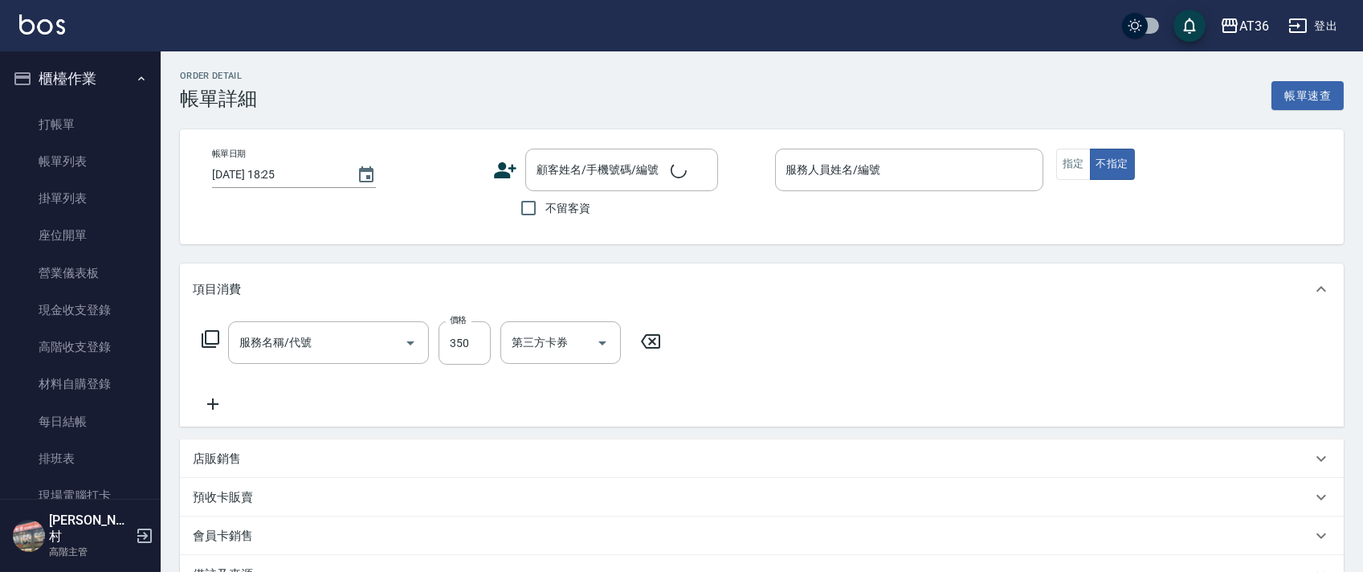
type input "[DATE] 18:20"
checkbox input "true"
type input "美燕-9"
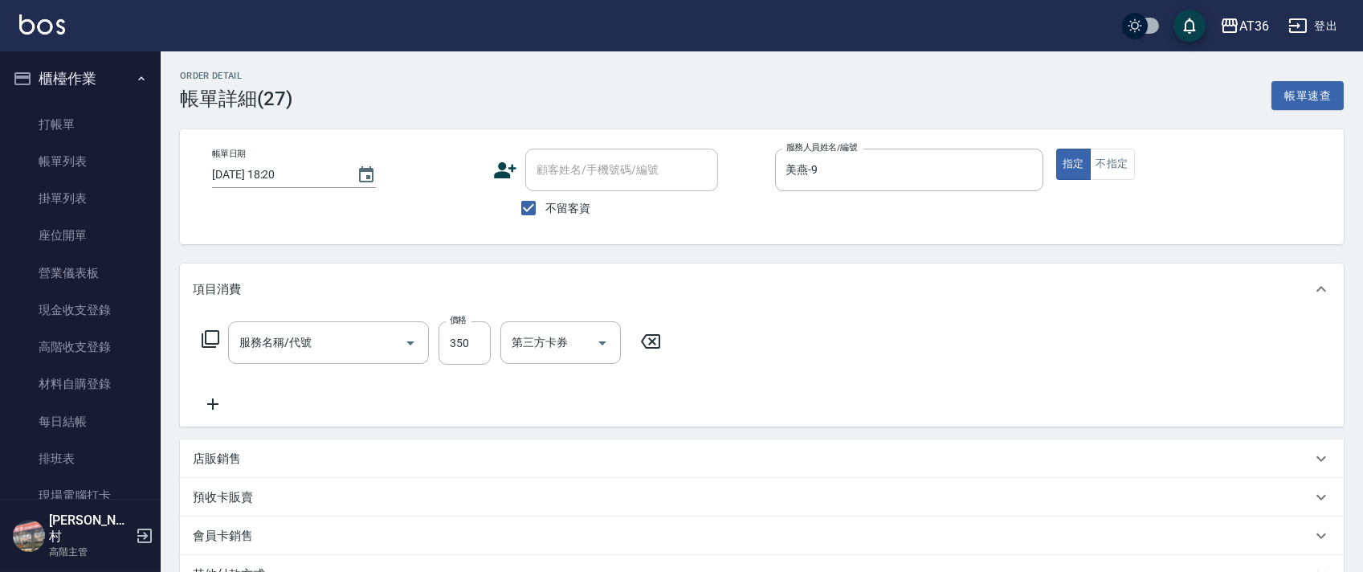
type input "撥業績2025二代冰封卡350(803)"
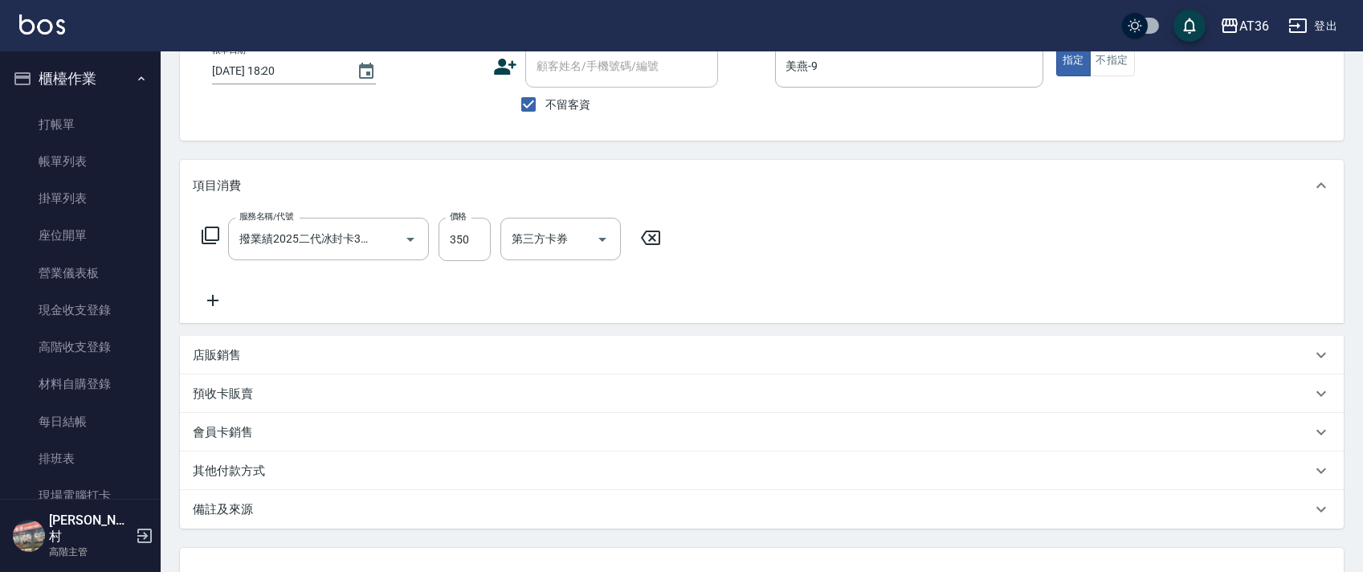
scroll to position [229, 0]
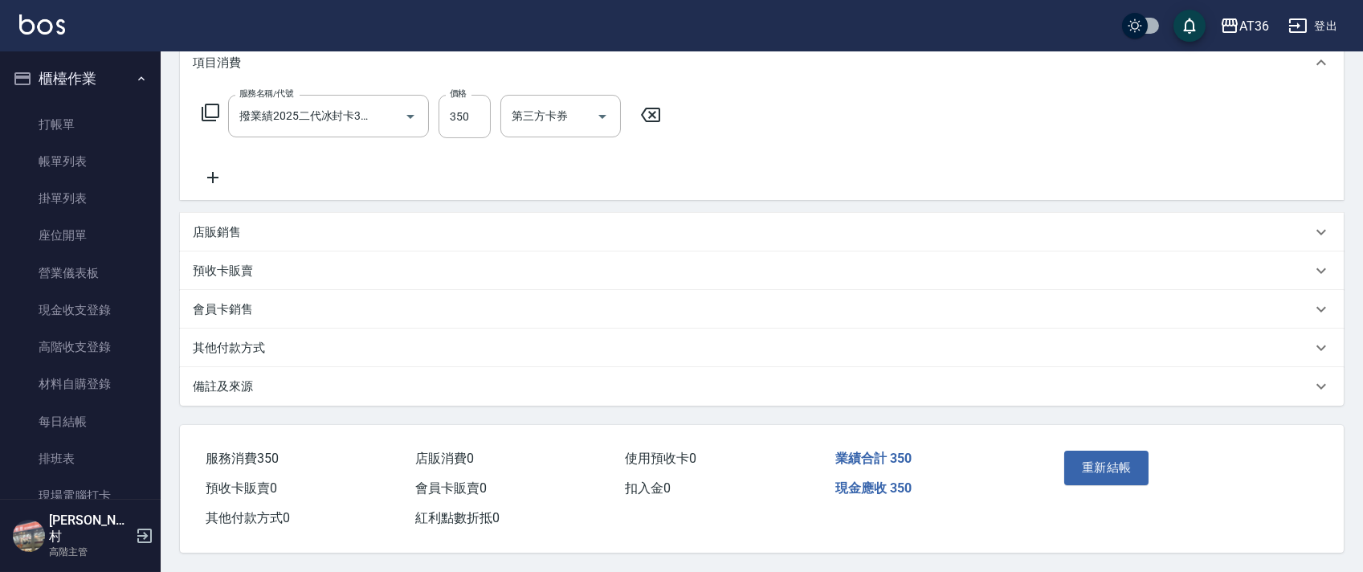
click at [251, 341] on p "其他付款方式" at bounding box center [229, 348] width 72 height 17
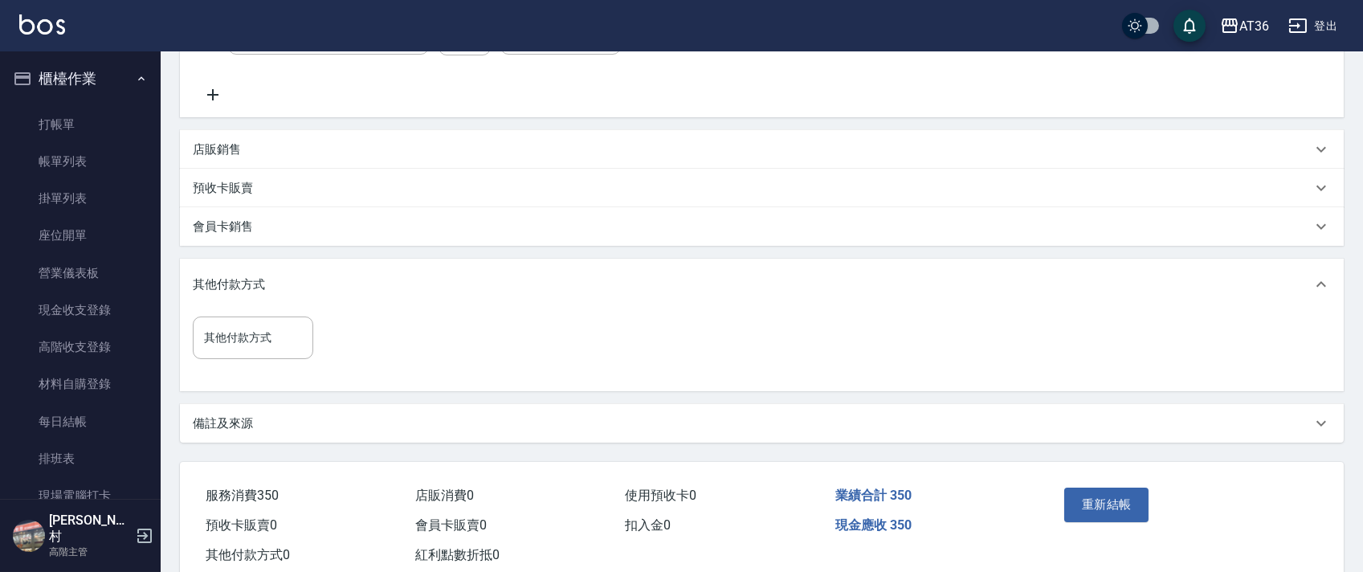
scroll to position [349, 0]
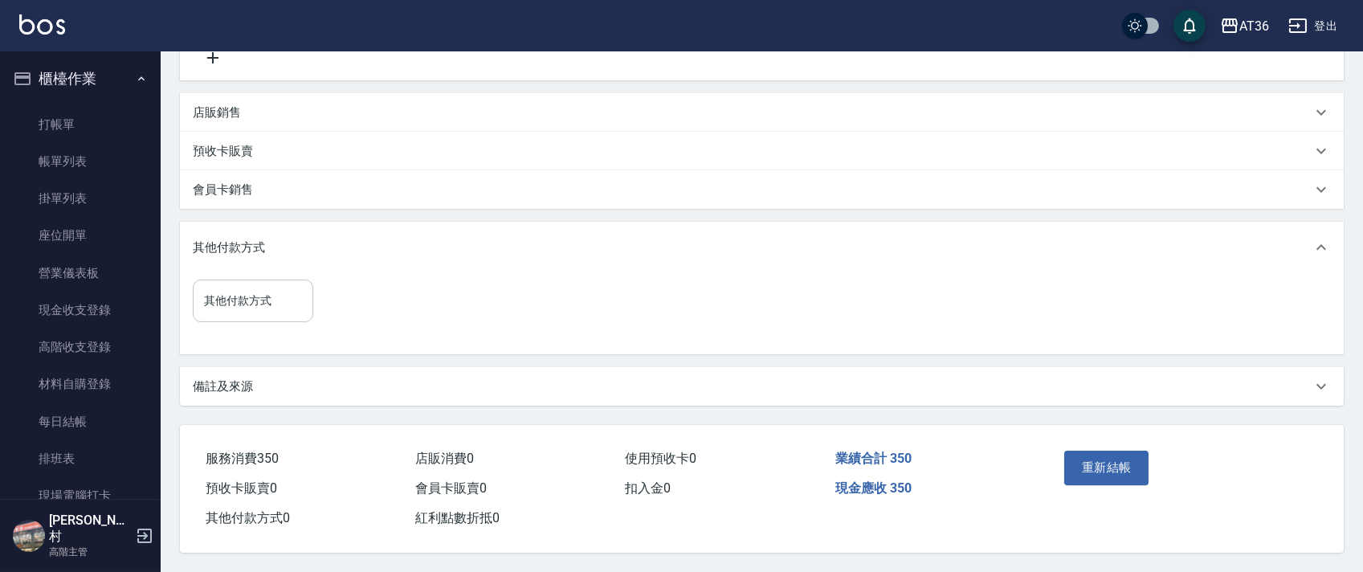
drag, startPoint x: 267, startPoint y: 287, endPoint x: 300, endPoint y: 308, distance: 39.4
click at [267, 288] on input "其他付款方式" at bounding box center [253, 301] width 106 height 28
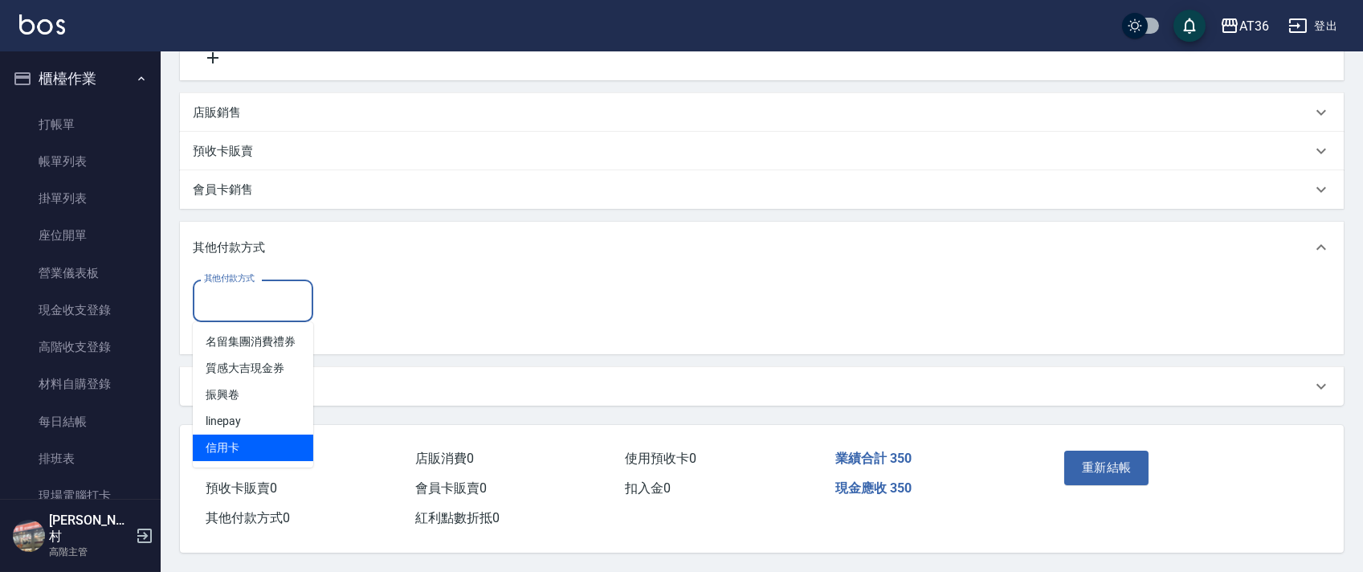
click at [239, 443] on span "信用卡" at bounding box center [253, 448] width 120 height 27
type input "信用卡"
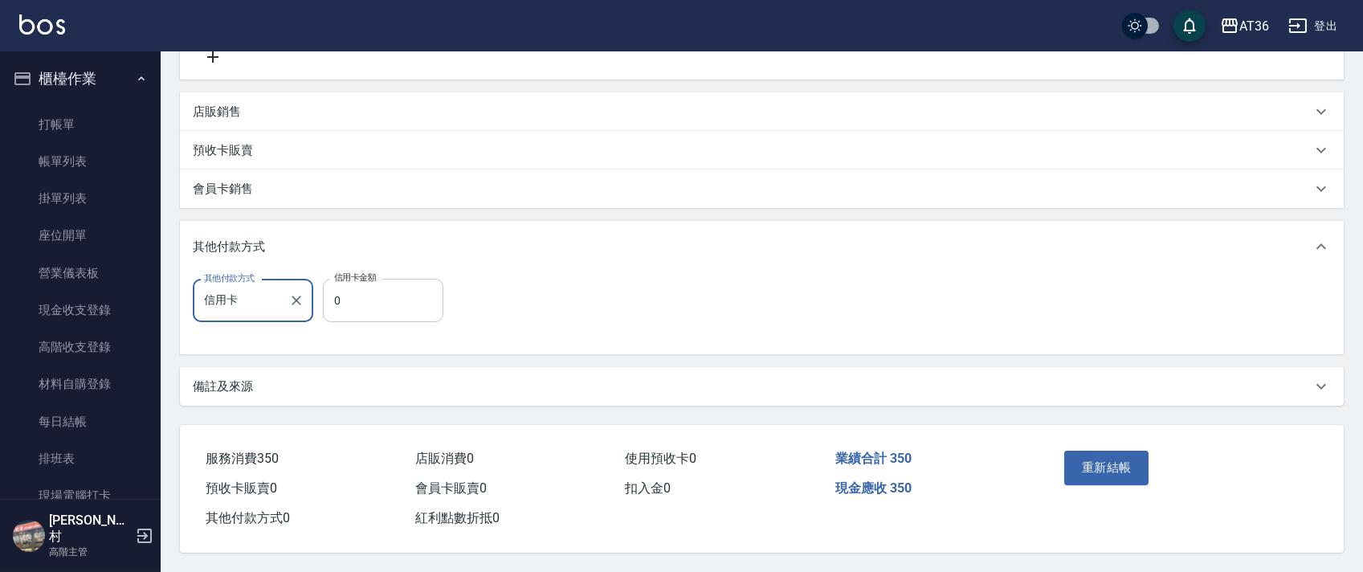
click at [333, 303] on input "0" at bounding box center [383, 300] width 120 height 43
type input "250"
click at [1087, 461] on button "重新結帳" at bounding box center [1106, 468] width 85 height 34
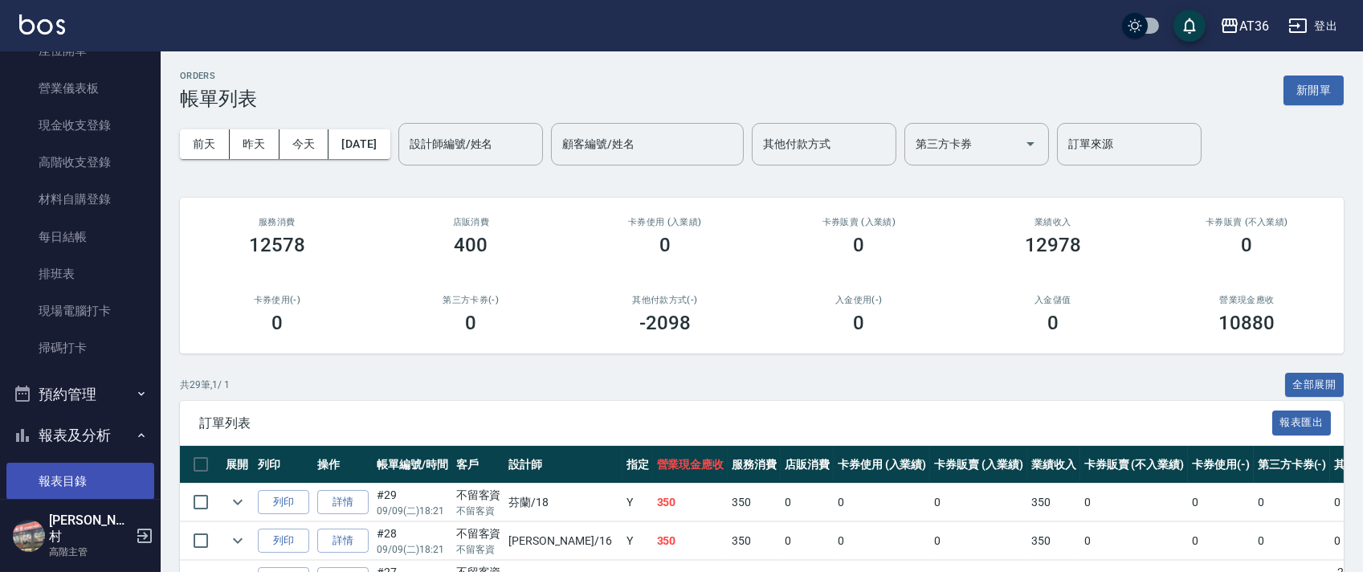
scroll to position [321, 0]
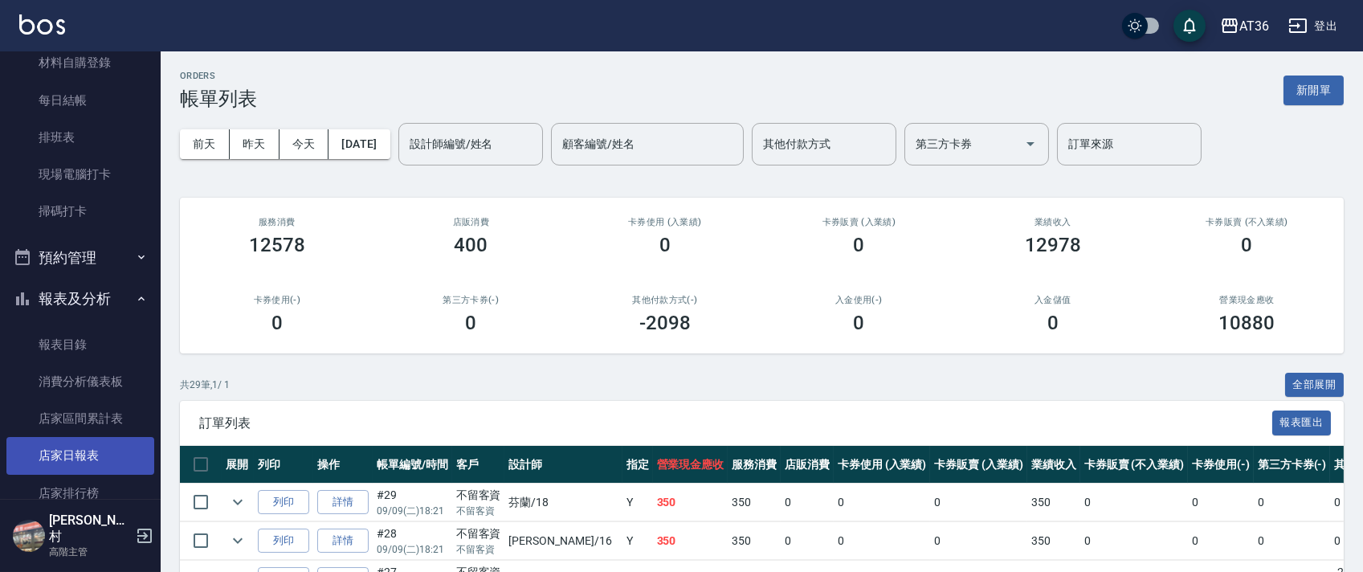
click at [79, 459] on link "店家日報表" at bounding box center [80, 455] width 148 height 37
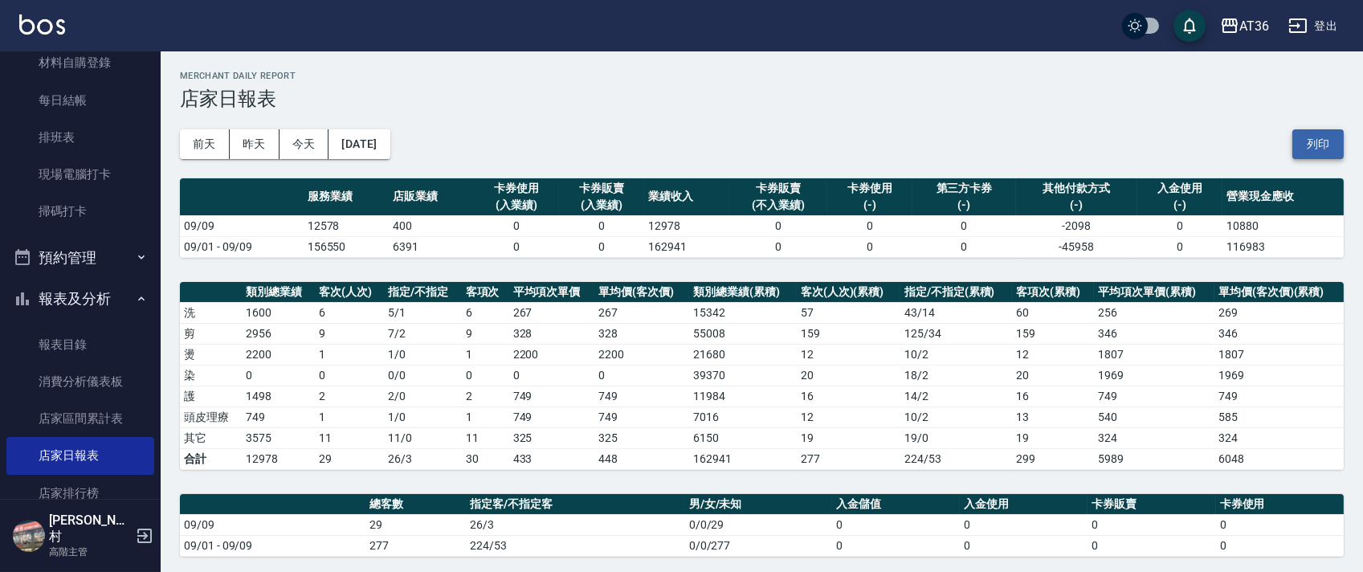
click at [1322, 147] on button "列印" at bounding box center [1317, 144] width 51 height 30
click at [120, 134] on link "排班表" at bounding box center [80, 137] width 148 height 37
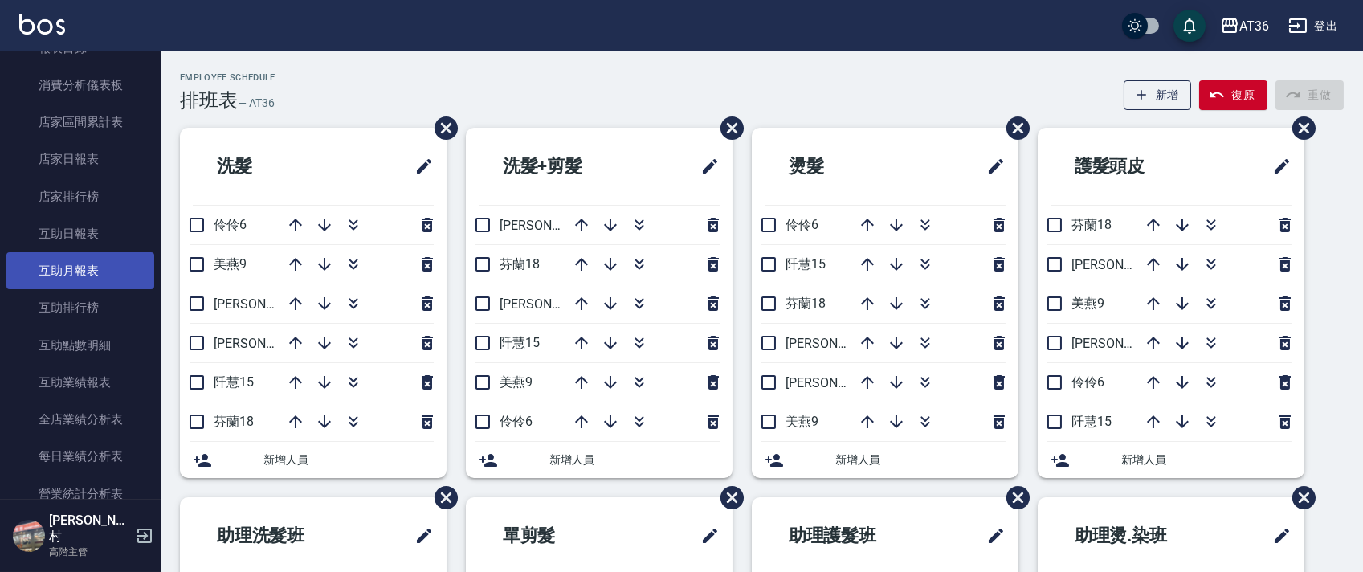
scroll to position [749, 0]
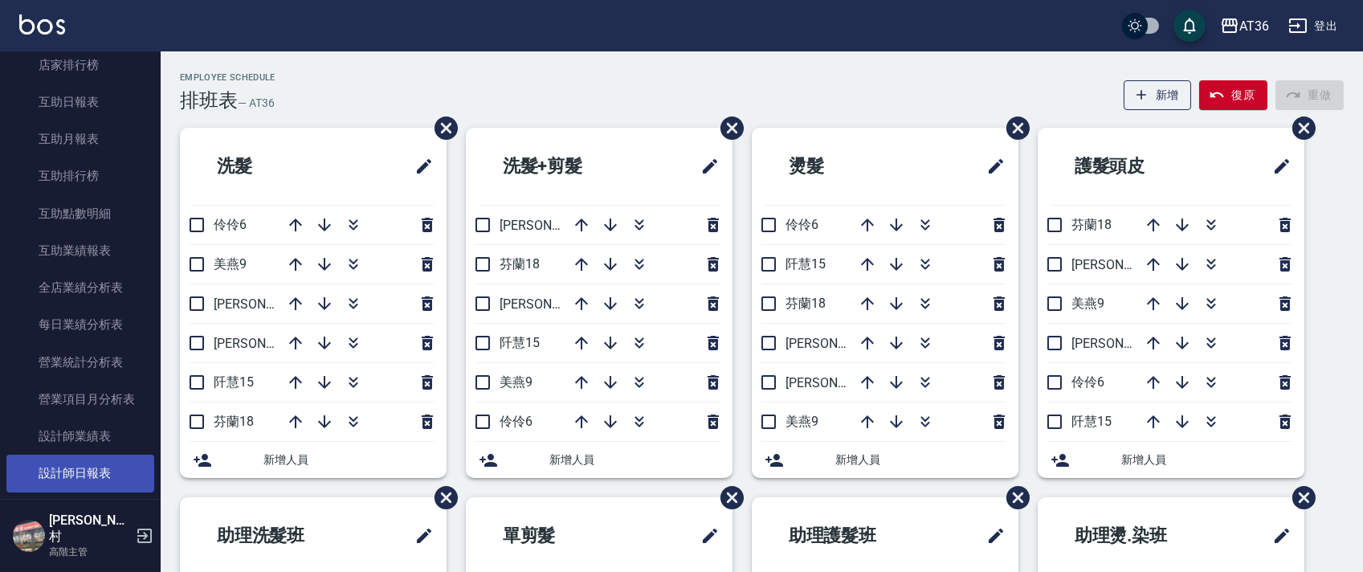
click at [96, 471] on link "設計師日報表" at bounding box center [80, 473] width 148 height 37
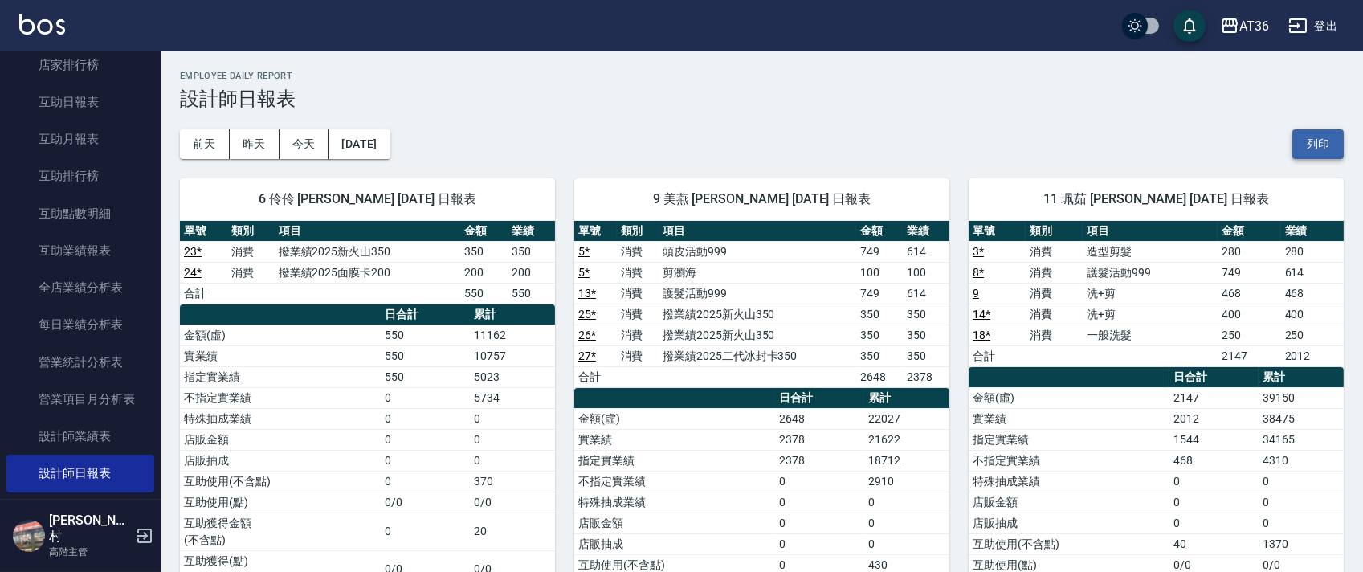
click at [1315, 144] on button "列印" at bounding box center [1317, 144] width 51 height 30
